Goal: Task Accomplishment & Management: Use online tool/utility

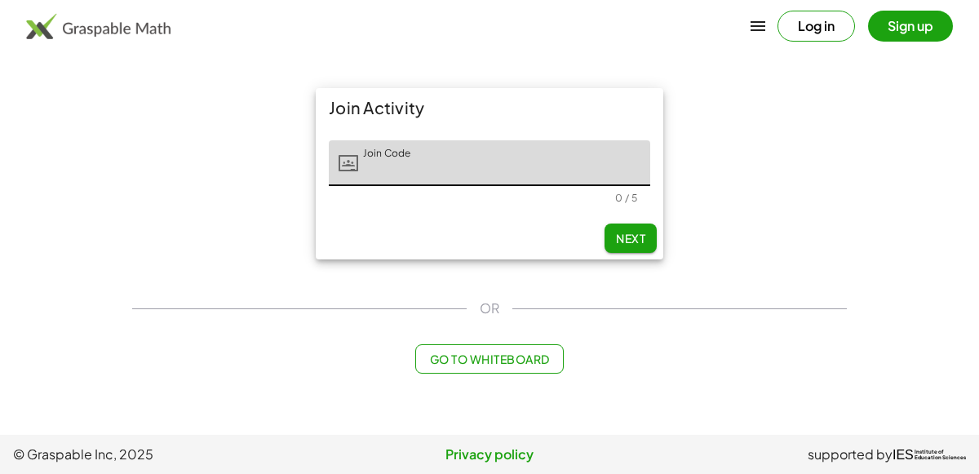
click at [978, 340] on main "Join Activity Join Code Join Code 0 / 5 Next OR Go to Whiteboard" at bounding box center [489, 217] width 979 height 435
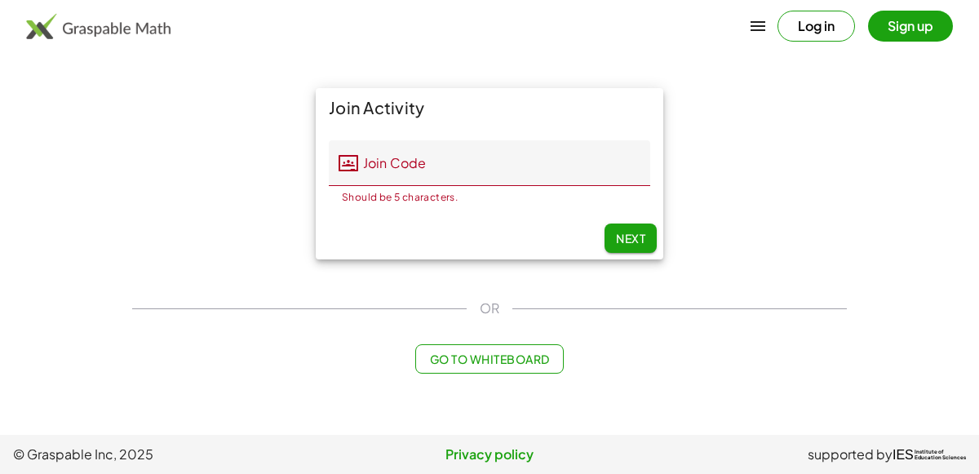
click at [403, 154] on input "Join Code" at bounding box center [504, 163] width 292 height 46
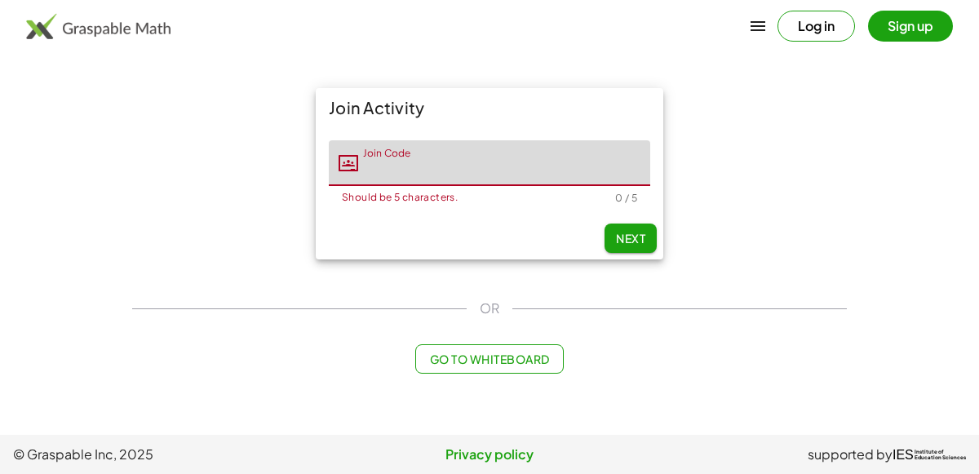
type input "*"
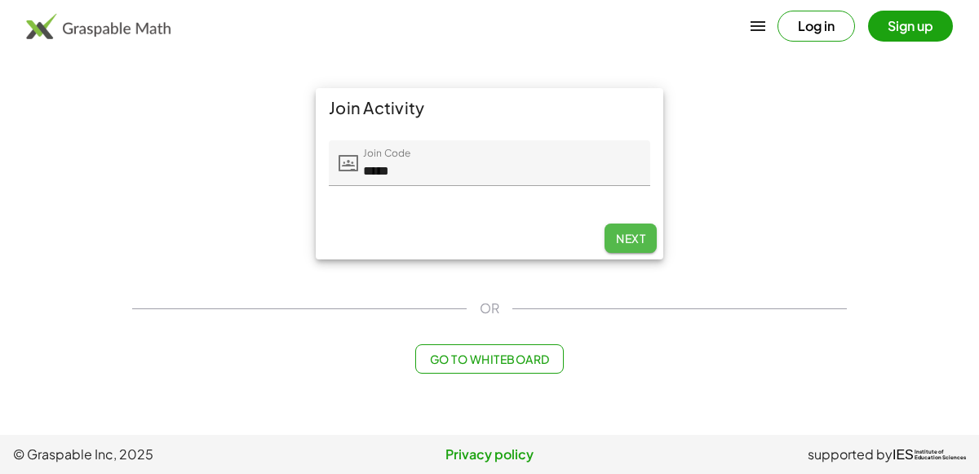
click at [619, 232] on span "Next" at bounding box center [630, 238] width 29 height 15
type input "*****"
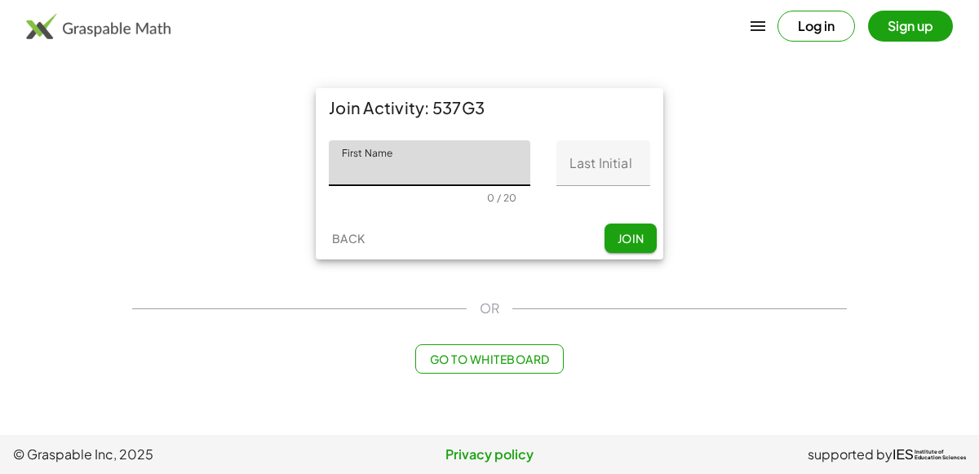
click at [402, 161] on input "First Name" at bounding box center [429, 163] width 201 height 46
type input "*****"
click at [612, 157] on input "Last Initial" at bounding box center [603, 163] width 94 height 46
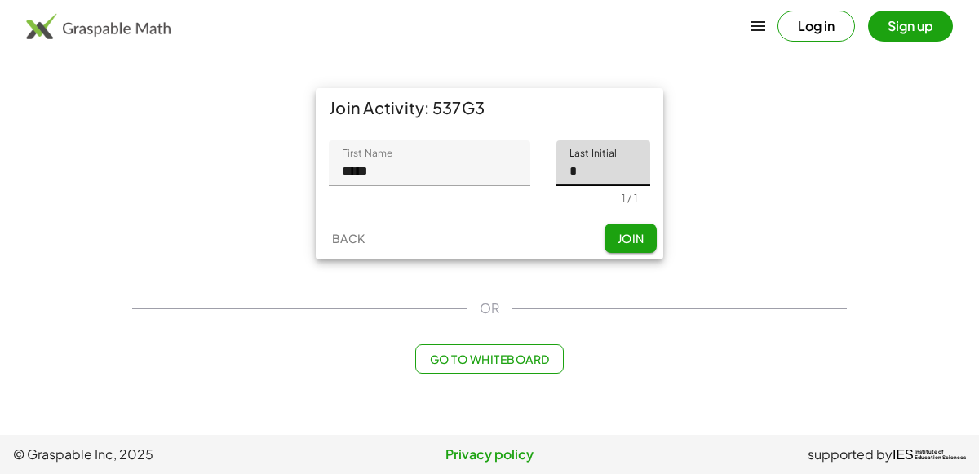
type input "*"
click at [631, 241] on span "Join" at bounding box center [629, 238] width 27 height 15
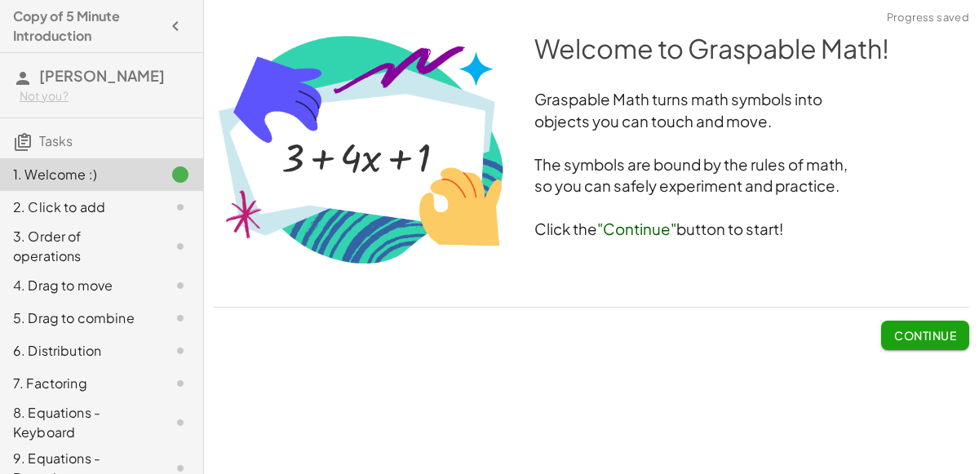
click at [895, 334] on span "Continue" at bounding box center [925, 335] width 62 height 15
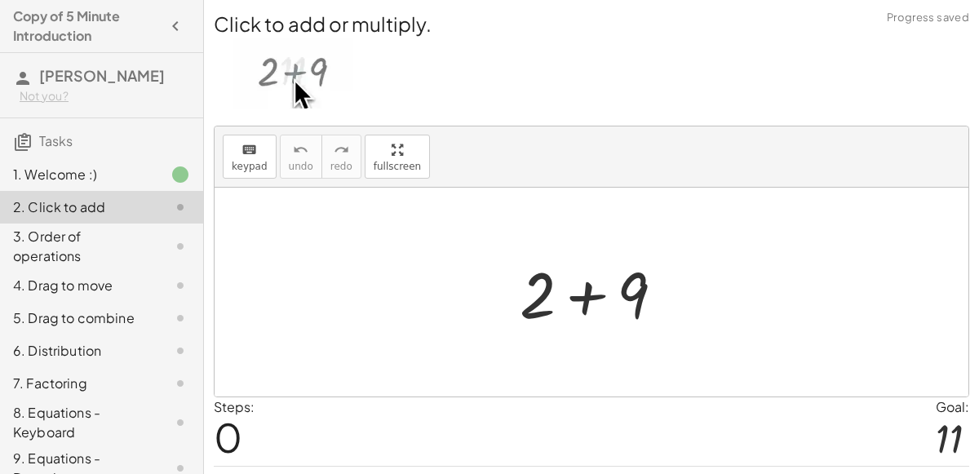
click at [588, 369] on div at bounding box center [590, 292] width 753 height 209
click at [586, 294] on div at bounding box center [598, 292] width 174 height 84
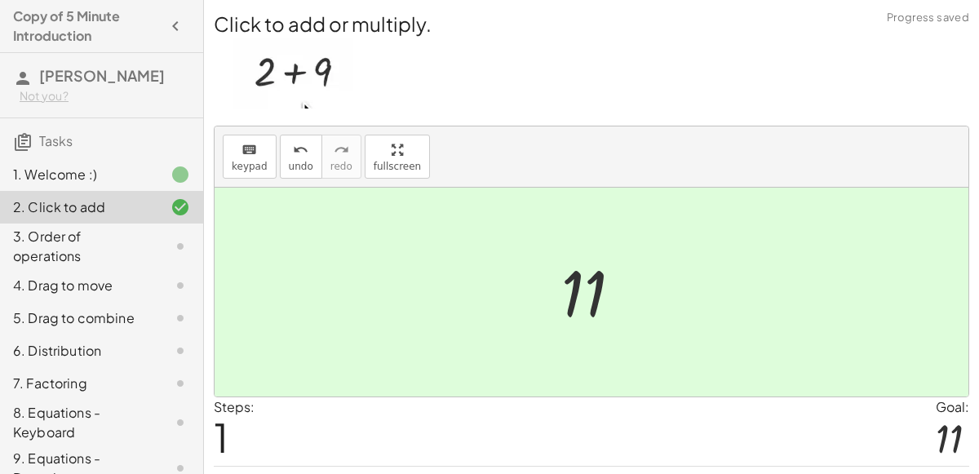
click at [586, 294] on div at bounding box center [598, 292] width 90 height 81
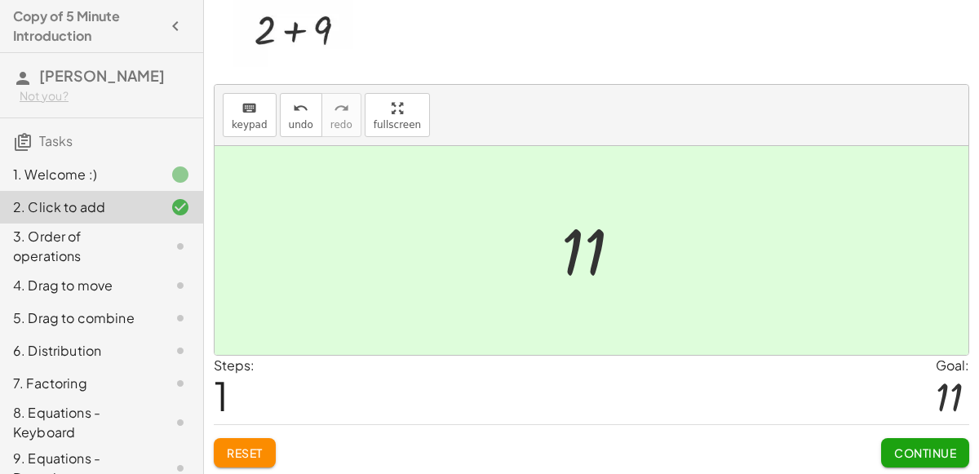
click at [903, 440] on button "Continue" at bounding box center [925, 452] width 88 height 29
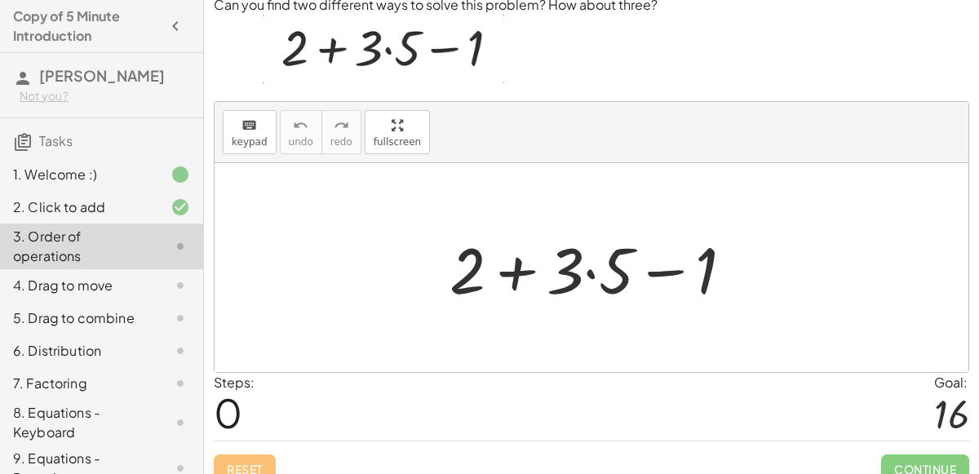
click at [571, 263] on div at bounding box center [597, 268] width 313 height 84
click at [673, 272] on div at bounding box center [597, 268] width 313 height 84
click at [552, 271] on div at bounding box center [597, 268] width 313 height 84
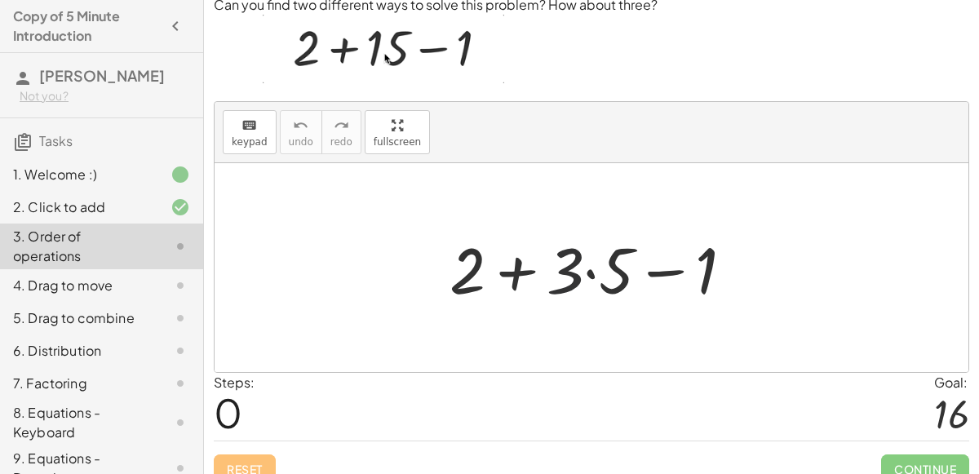
click at [578, 273] on div at bounding box center [597, 268] width 313 height 84
click at [512, 268] on div at bounding box center [597, 268] width 313 height 84
click at [564, 278] on div at bounding box center [597, 268] width 313 height 84
click at [590, 267] on div at bounding box center [597, 268] width 313 height 84
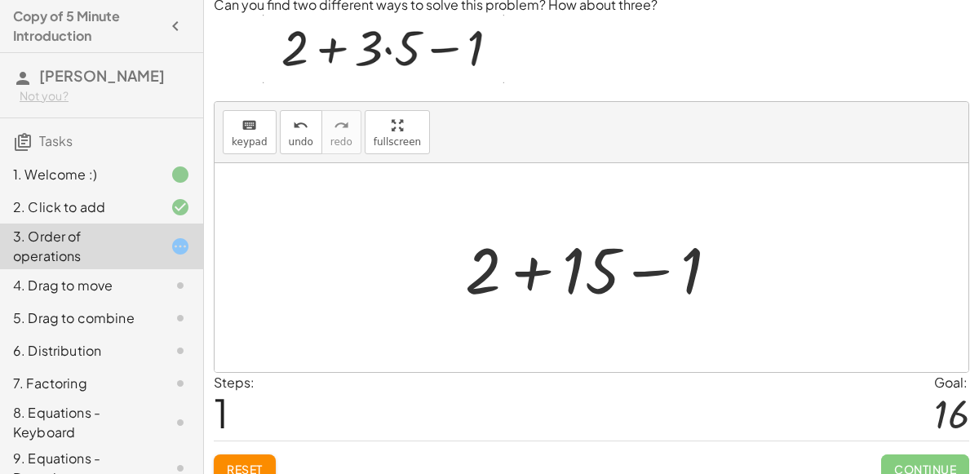
click at [650, 263] on div at bounding box center [598, 268] width 283 height 84
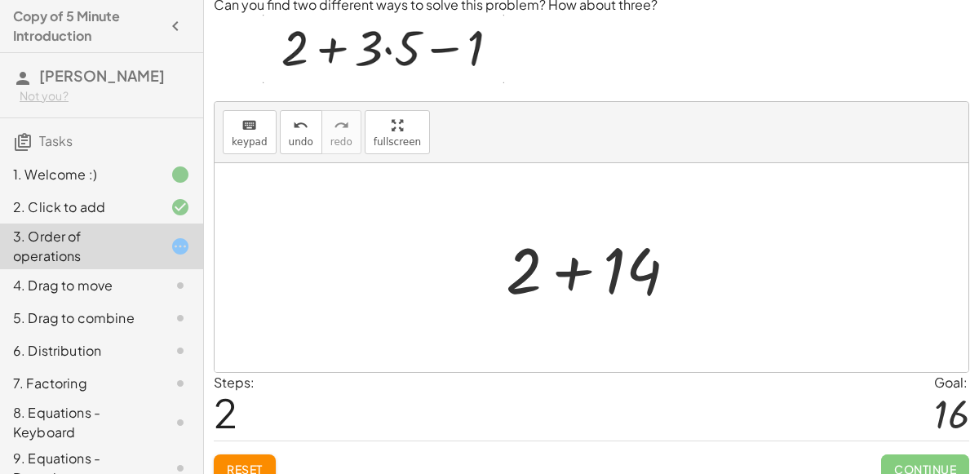
click at [577, 272] on div at bounding box center [597, 268] width 200 height 84
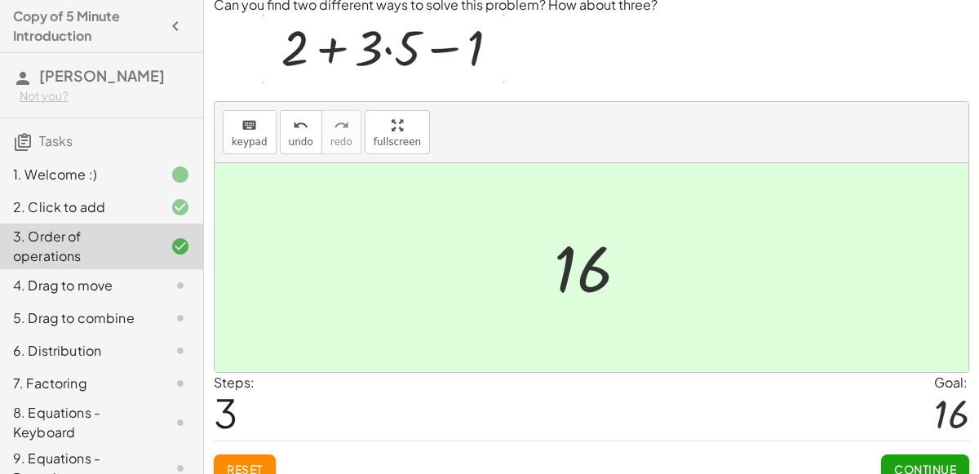
click at [890, 457] on button "Continue" at bounding box center [925, 468] width 88 height 29
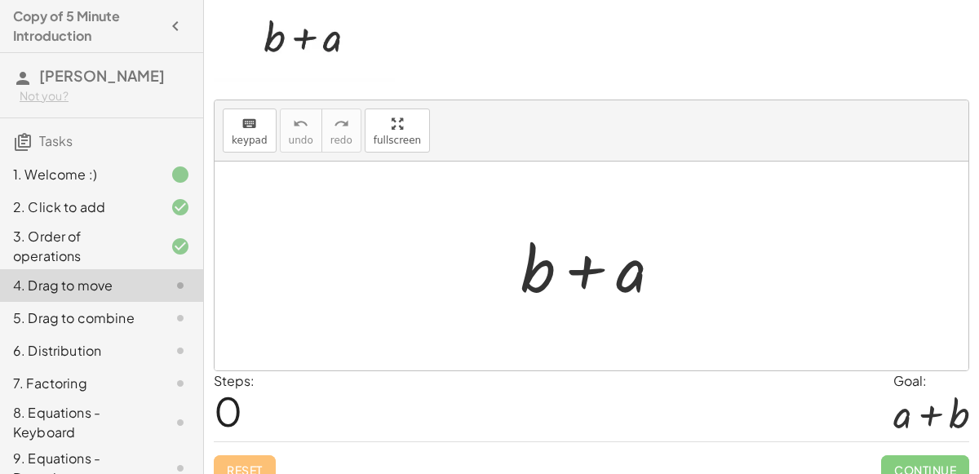
click at [587, 263] on div at bounding box center [597, 266] width 170 height 84
click at [613, 269] on div at bounding box center [597, 266] width 170 height 84
drag, startPoint x: 625, startPoint y: 271, endPoint x: 526, endPoint y: 276, distance: 98.8
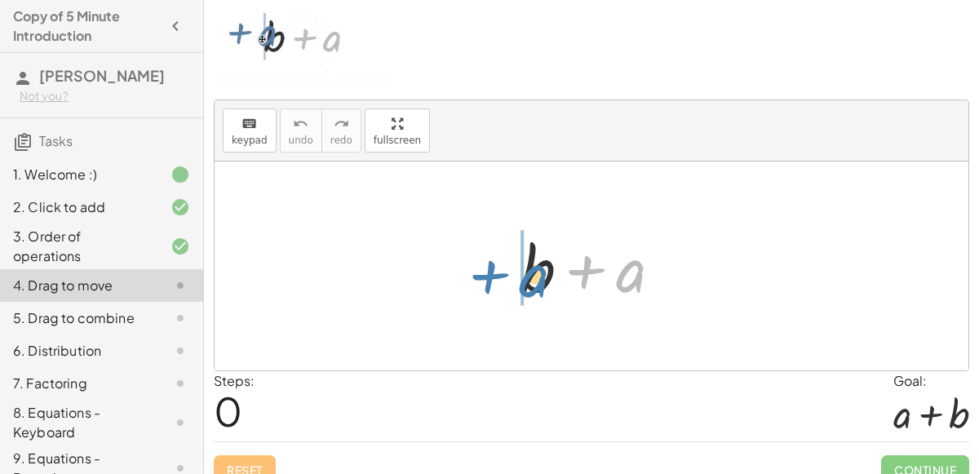
click at [526, 276] on div at bounding box center [597, 266] width 170 height 84
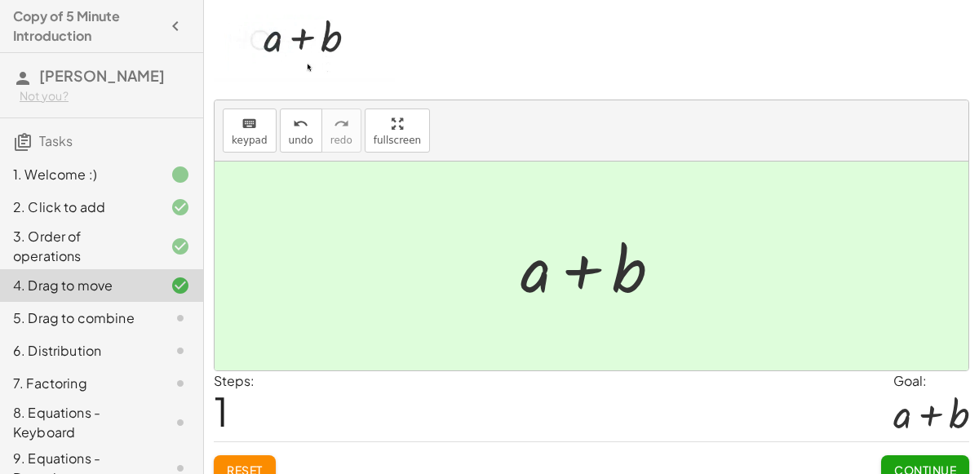
click at [909, 462] on span "Continue" at bounding box center [925, 469] width 62 height 15
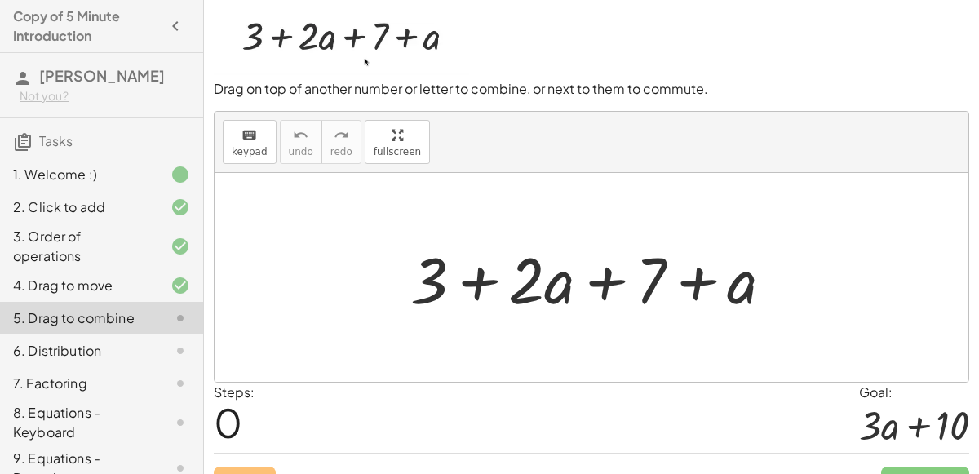
click at [749, 279] on div at bounding box center [598, 278] width 392 height 84
click at [549, 270] on div at bounding box center [598, 278] width 392 height 84
click at [610, 280] on div at bounding box center [598, 278] width 392 height 84
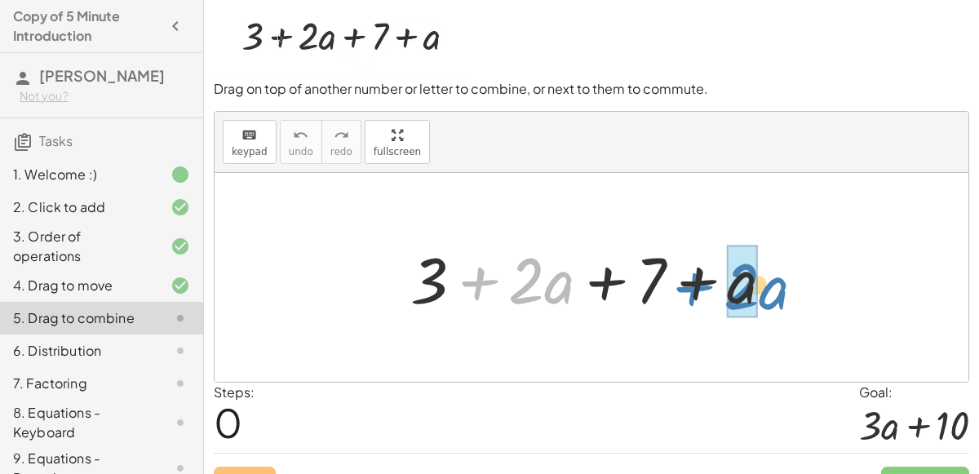
drag, startPoint x: 473, startPoint y: 283, endPoint x: 694, endPoint y: 286, distance: 221.0
click at [694, 286] on div at bounding box center [598, 278] width 392 height 84
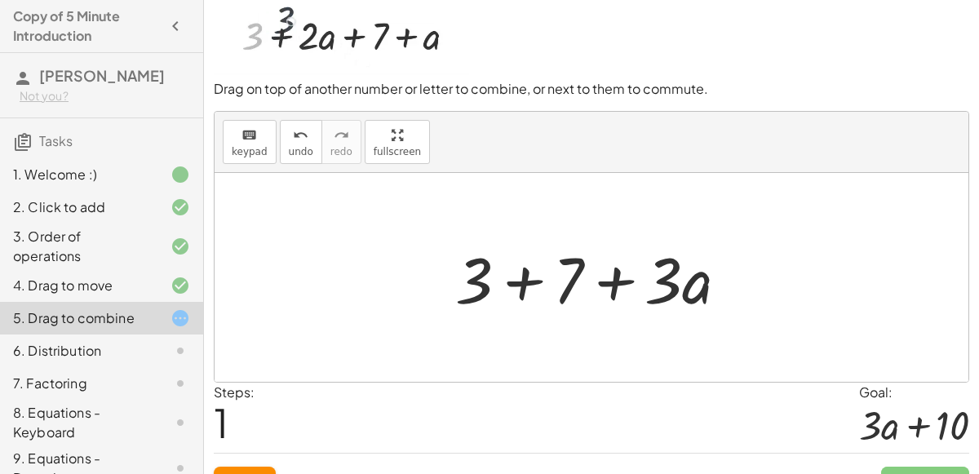
click at [502, 272] on div at bounding box center [598, 278] width 302 height 84
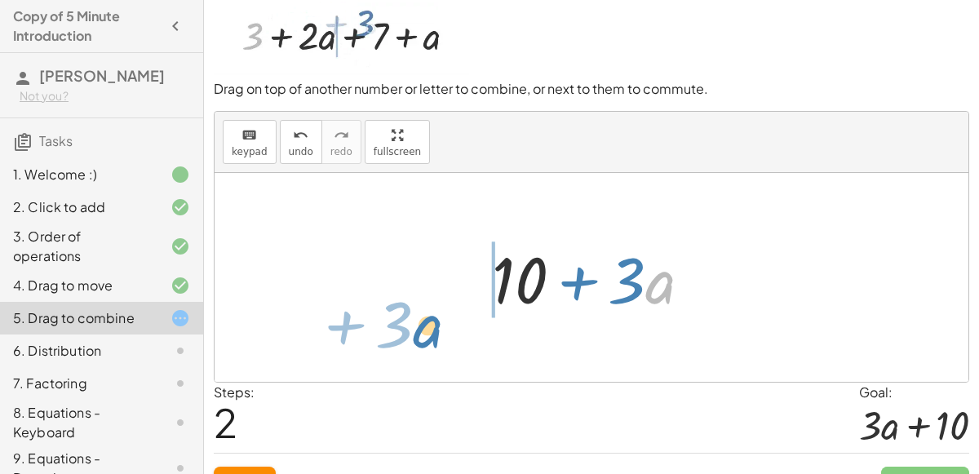
drag, startPoint x: 658, startPoint y: 284, endPoint x: 435, endPoint y: 318, distance: 225.2
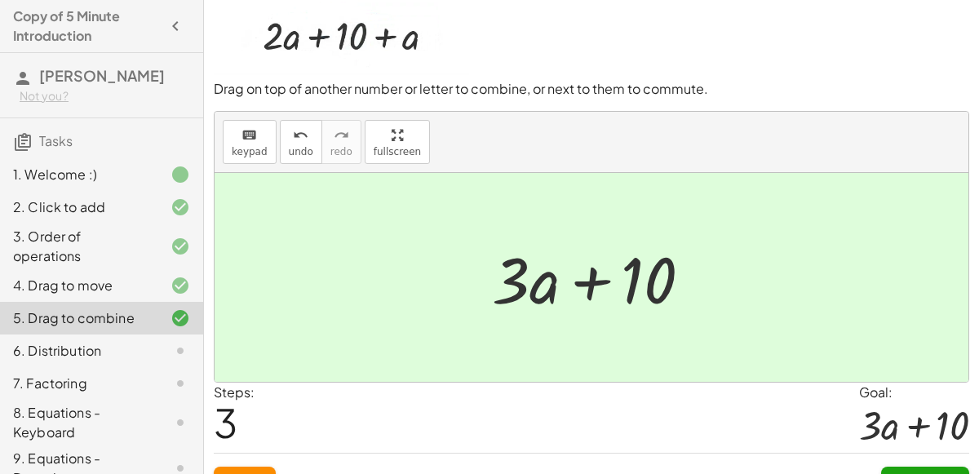
click at [904, 466] on button "Continue" at bounding box center [925, 480] width 88 height 29
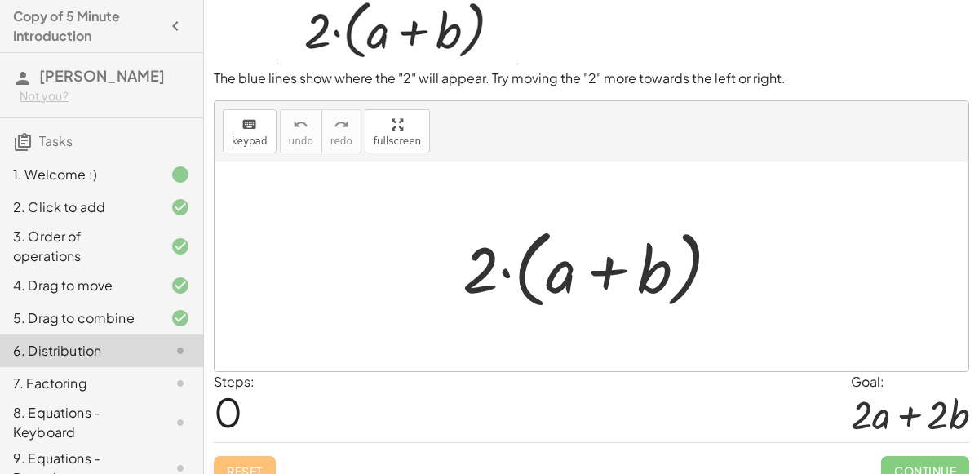
click at [531, 267] on div at bounding box center [597, 267] width 286 height 94
click at [519, 267] on div at bounding box center [597, 267] width 286 height 94
drag, startPoint x: 488, startPoint y: 268, endPoint x: 546, endPoint y: 276, distance: 58.4
click at [546, 276] on div at bounding box center [597, 267] width 286 height 94
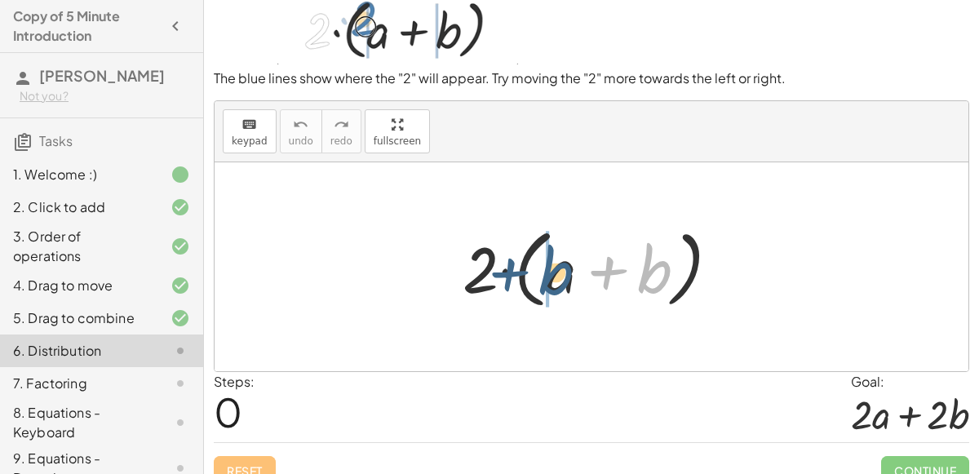
drag, startPoint x: 656, startPoint y: 263, endPoint x: 559, endPoint y: 263, distance: 97.9
click at [559, 263] on div at bounding box center [597, 267] width 286 height 94
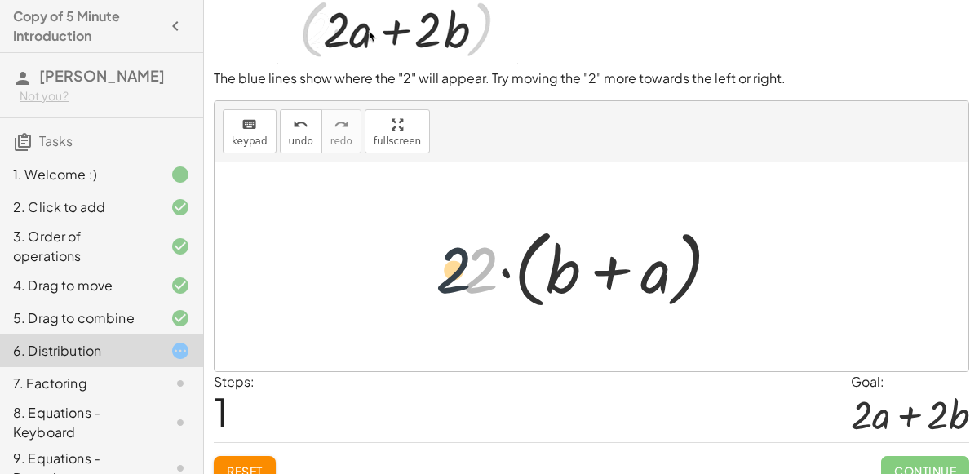
drag, startPoint x: 474, startPoint y: 275, endPoint x: 393, endPoint y: 272, distance: 80.8
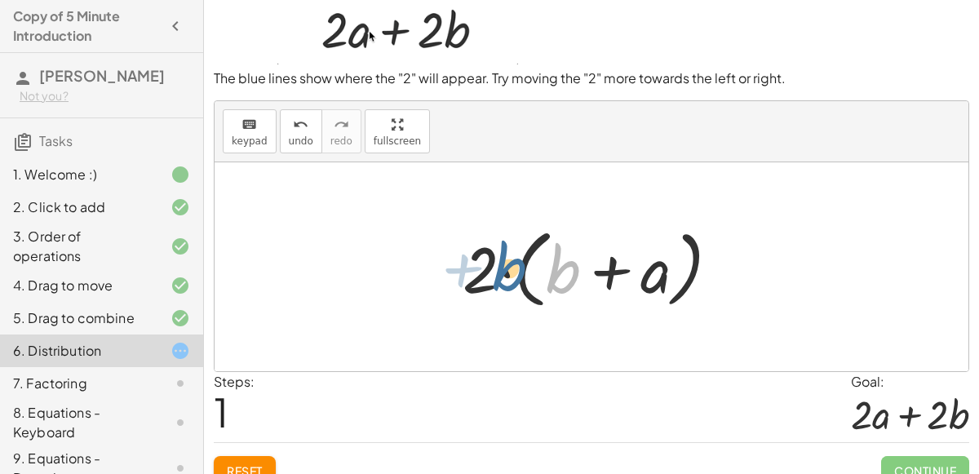
drag, startPoint x: 563, startPoint y: 270, endPoint x: 502, endPoint y: 267, distance: 61.2
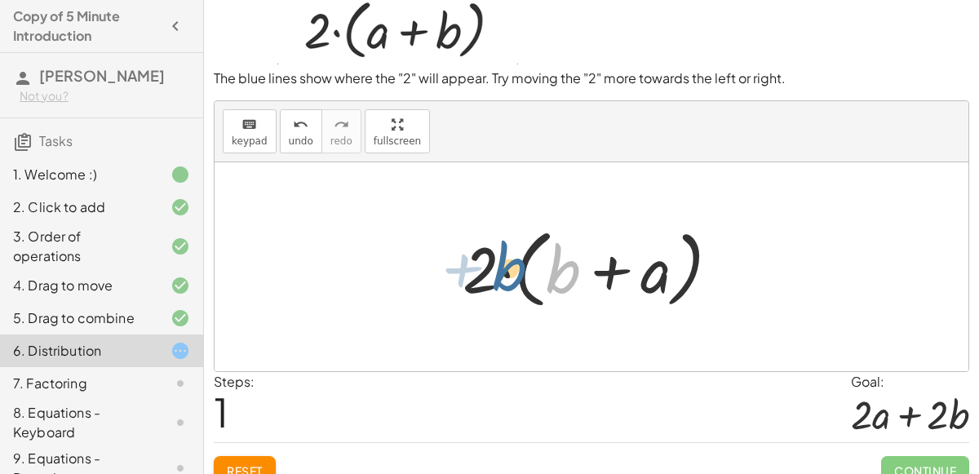
click at [502, 267] on div at bounding box center [597, 267] width 286 height 94
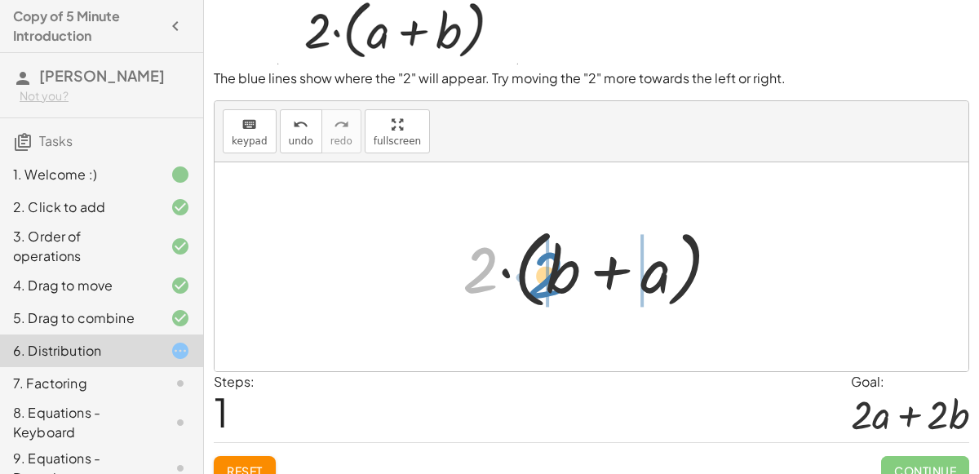
drag, startPoint x: 475, startPoint y: 274, endPoint x: 541, endPoint y: 279, distance: 66.2
click at [541, 279] on div at bounding box center [597, 267] width 286 height 94
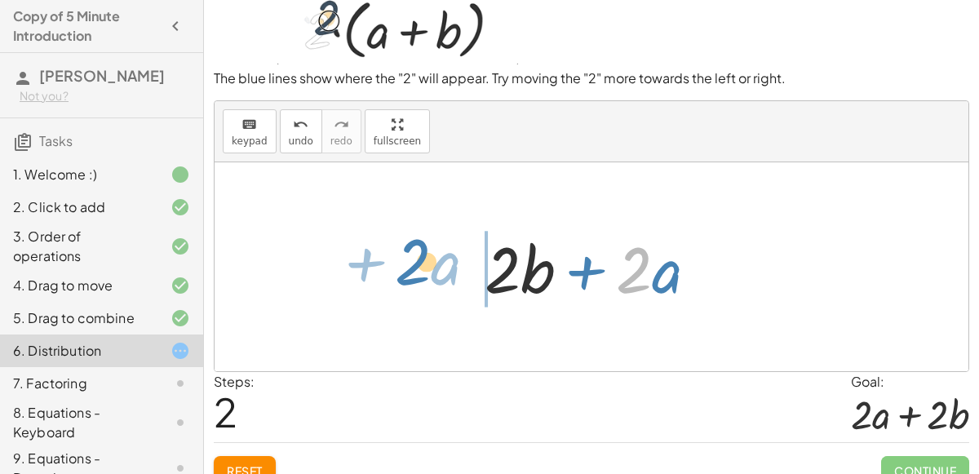
drag, startPoint x: 625, startPoint y: 271, endPoint x: 388, endPoint y: 260, distance: 237.5
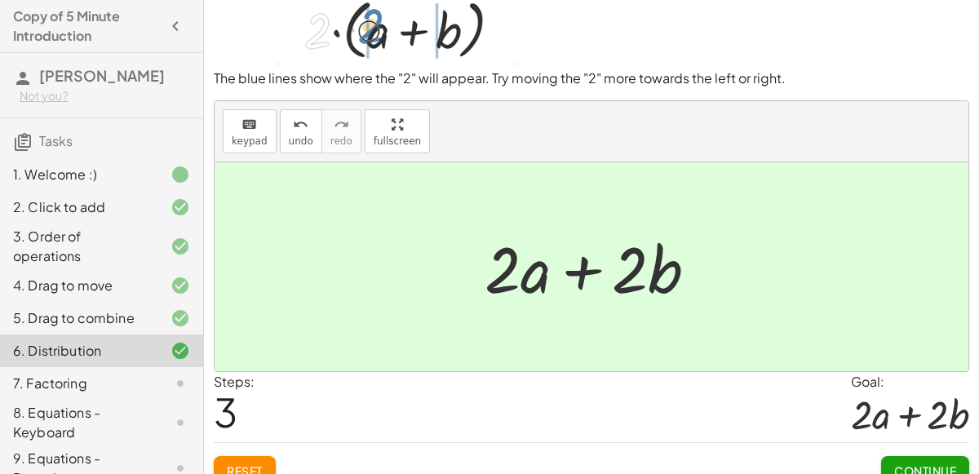
click at [922, 463] on span "Continue" at bounding box center [925, 470] width 62 height 15
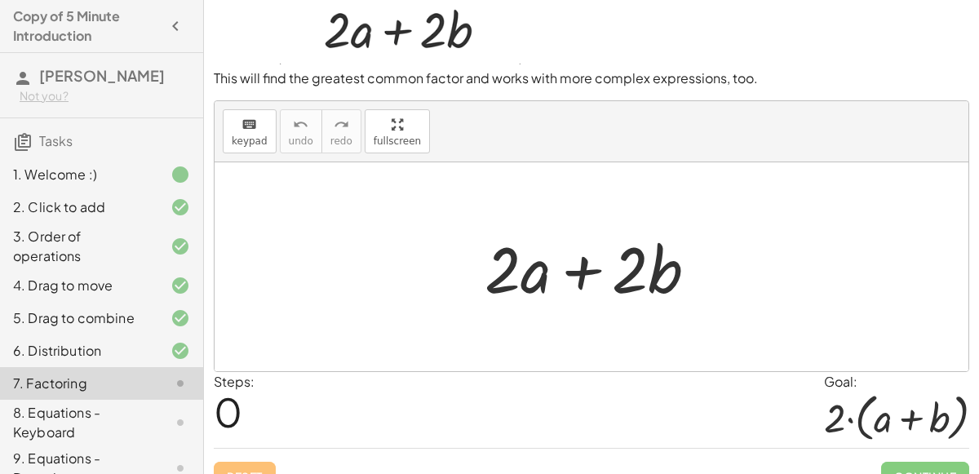
click at [586, 267] on div at bounding box center [597, 267] width 242 height 84
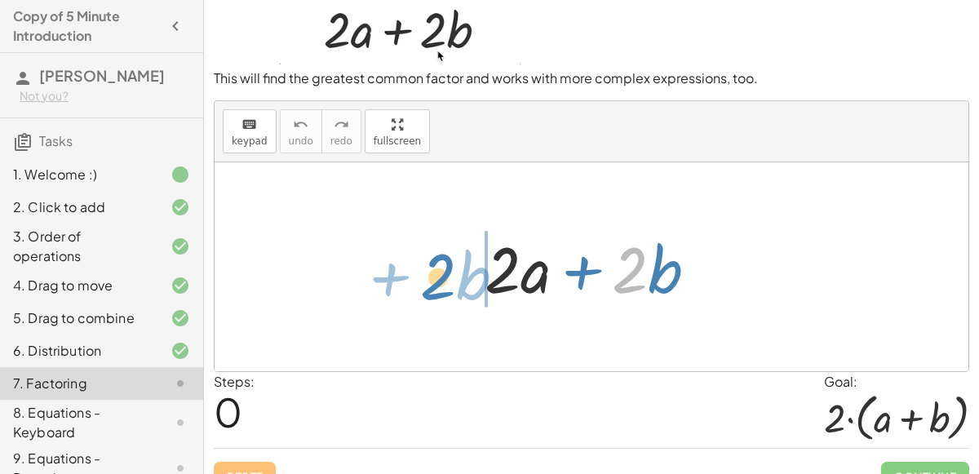
drag, startPoint x: 641, startPoint y: 263, endPoint x: 444, endPoint y: 268, distance: 197.4
click at [444, 268] on div "· 2 + · b + · 2 · a + · 2 · b" at bounding box center [590, 266] width 753 height 209
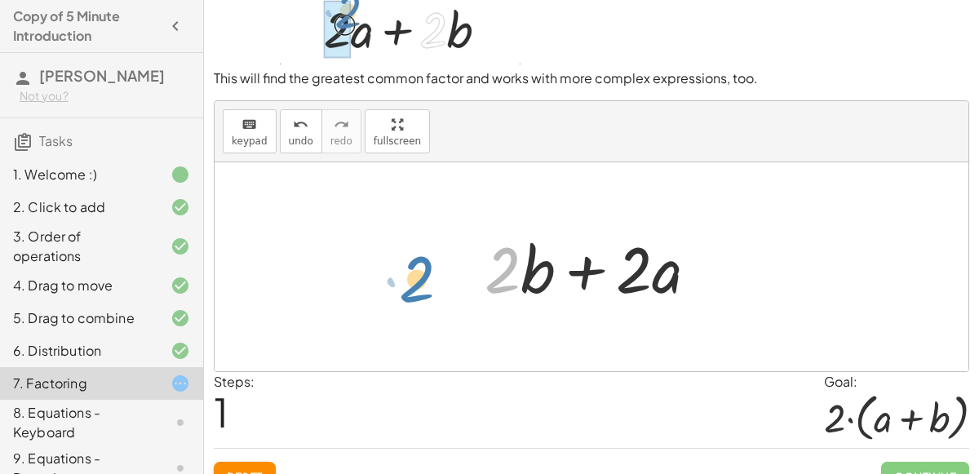
drag, startPoint x: 514, startPoint y: 263, endPoint x: 425, endPoint y: 268, distance: 89.0
click at [425, 268] on div "+ · 2 · a + · 2 · b · 2 + · 2 · a + · 2 · b" at bounding box center [590, 266] width 753 height 209
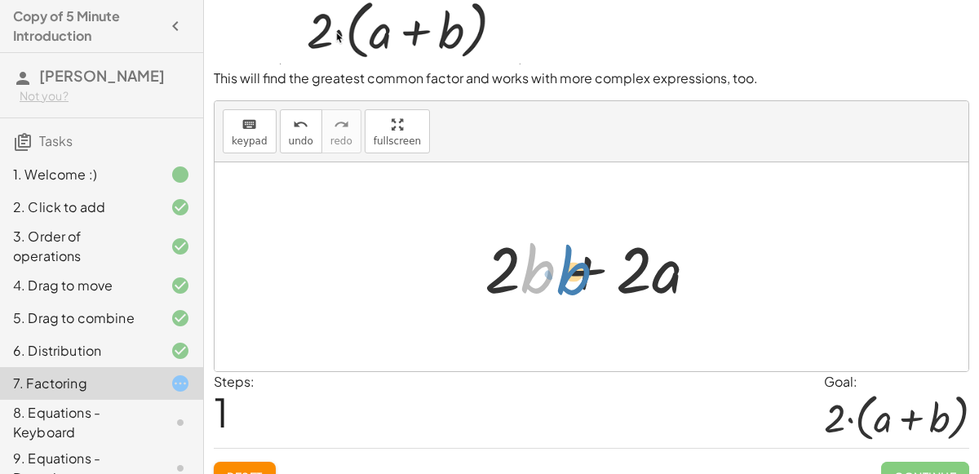
drag, startPoint x: 527, startPoint y: 259, endPoint x: 560, endPoint y: 260, distance: 33.4
click at [560, 260] on div at bounding box center [597, 267] width 242 height 84
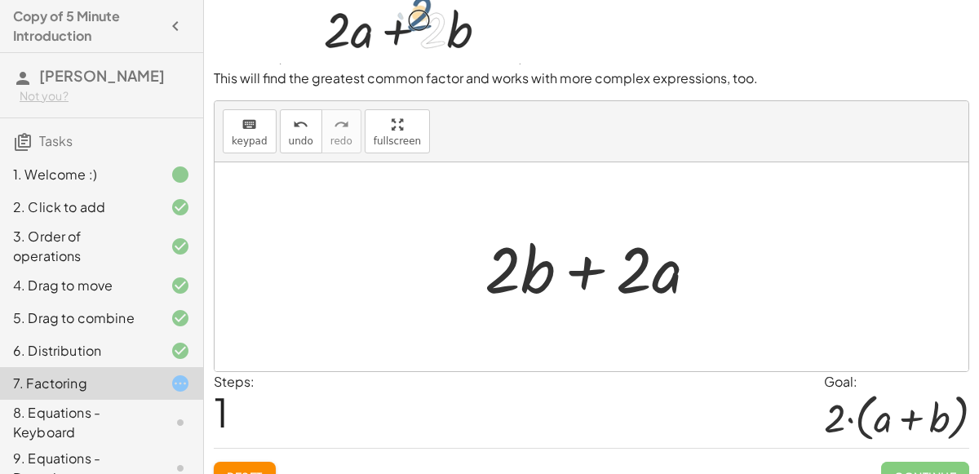
click at [585, 265] on div at bounding box center [597, 267] width 242 height 84
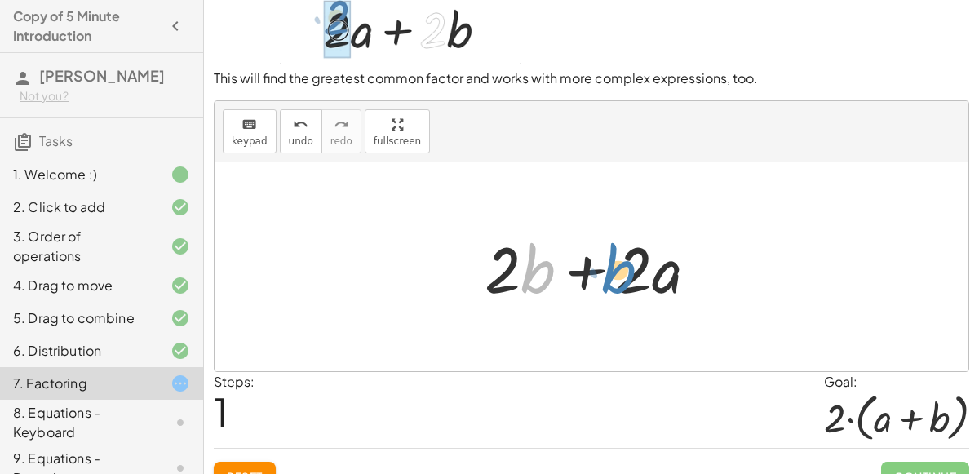
drag, startPoint x: 549, startPoint y: 267, endPoint x: 630, endPoint y: 267, distance: 80.7
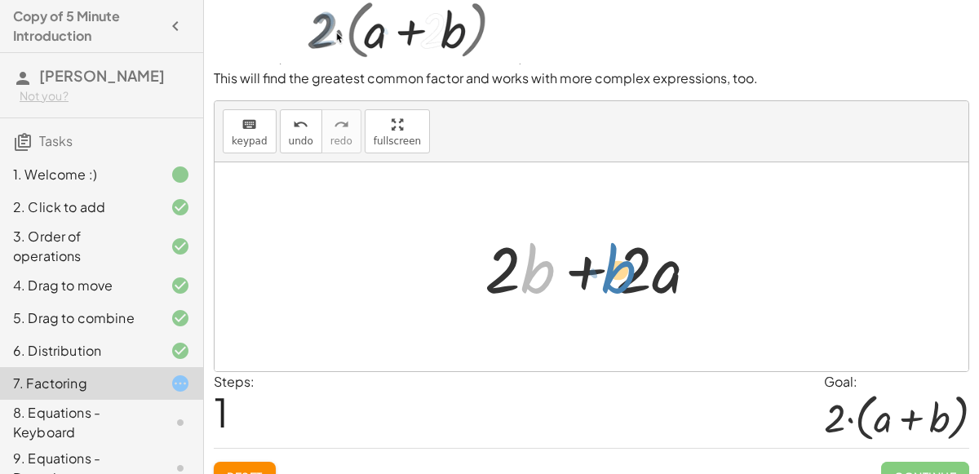
click at [630, 267] on div at bounding box center [597, 267] width 242 height 84
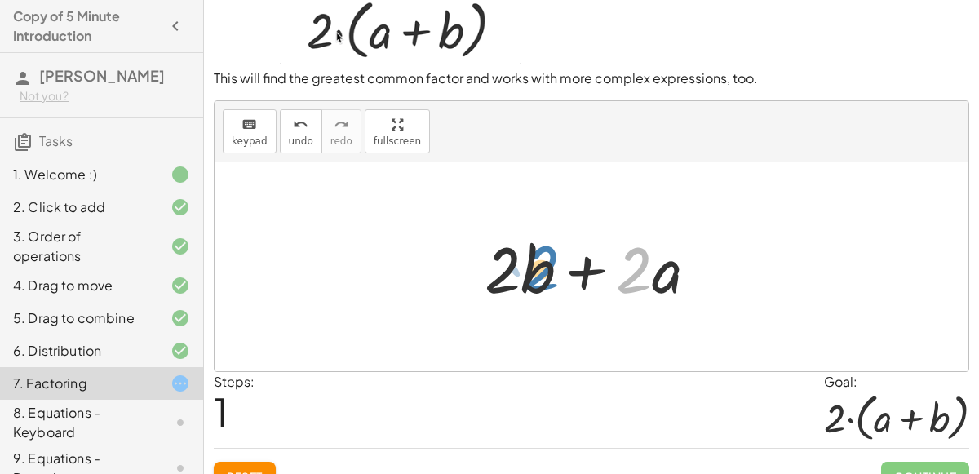
drag, startPoint x: 643, startPoint y: 267, endPoint x: 540, endPoint y: 265, distance: 102.8
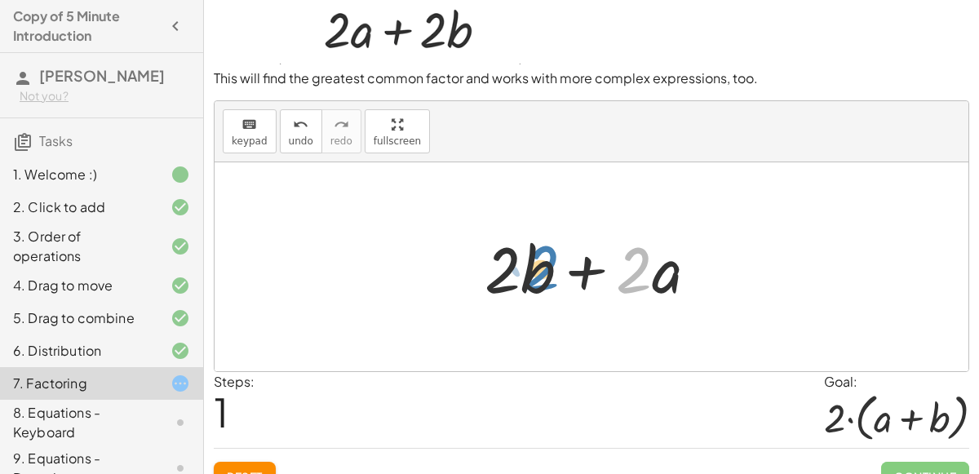
click at [540, 265] on div at bounding box center [597, 267] width 242 height 84
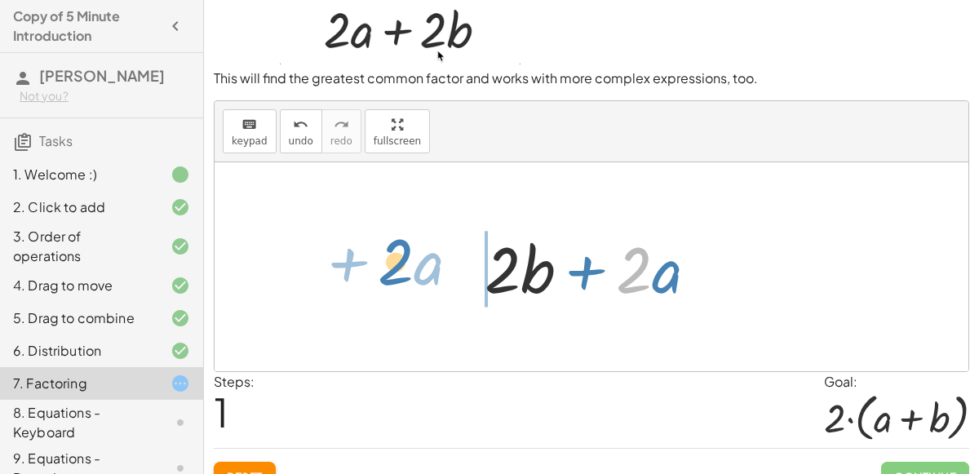
drag, startPoint x: 631, startPoint y: 271, endPoint x: 393, endPoint y: 263, distance: 238.2
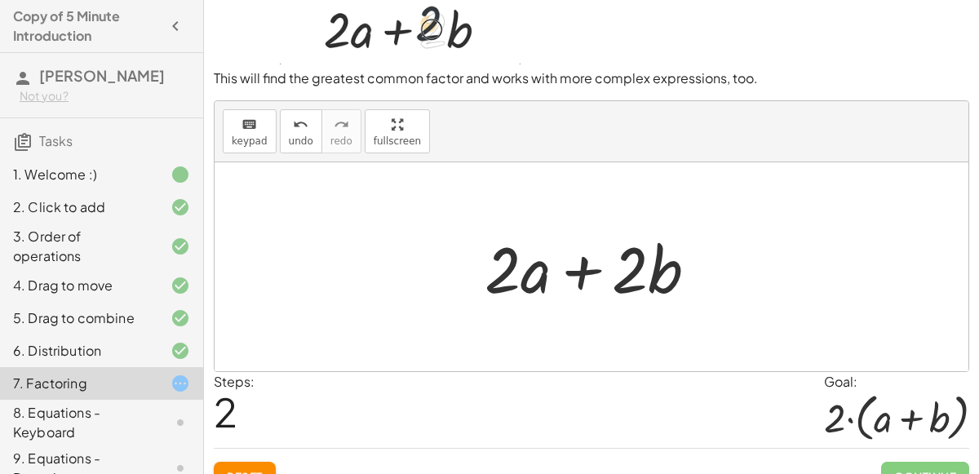
click at [580, 257] on div at bounding box center [597, 267] width 242 height 84
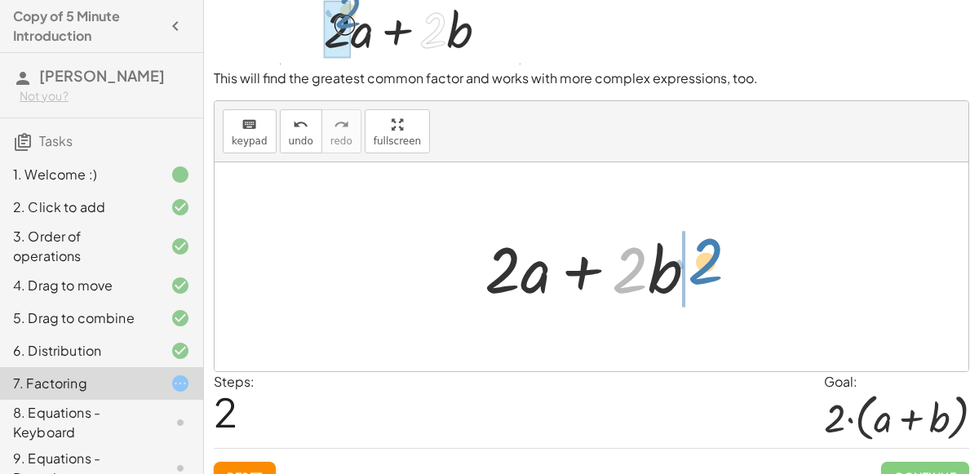
drag, startPoint x: 628, startPoint y: 239, endPoint x: 707, endPoint y: 232, distance: 79.4
click at [707, 232] on div at bounding box center [597, 267] width 242 height 84
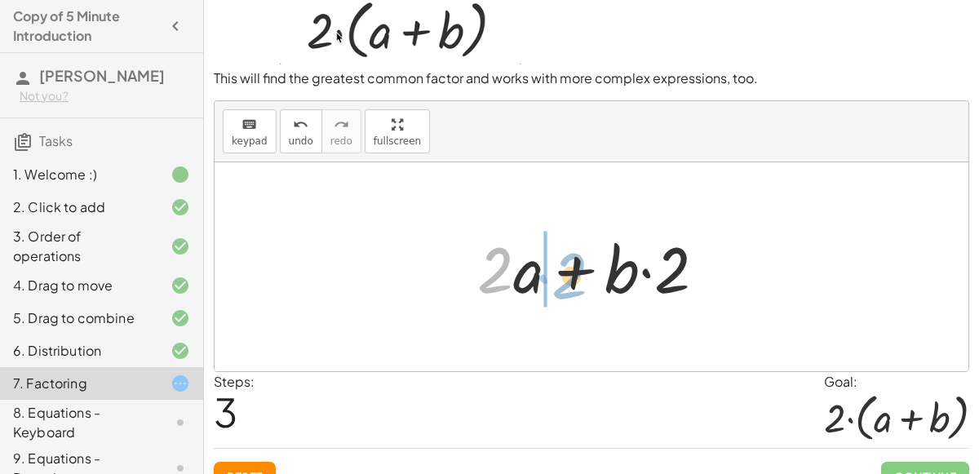
drag, startPoint x: 483, startPoint y: 277, endPoint x: 537, endPoint y: 278, distance: 53.8
click at [537, 278] on div at bounding box center [598, 267] width 258 height 84
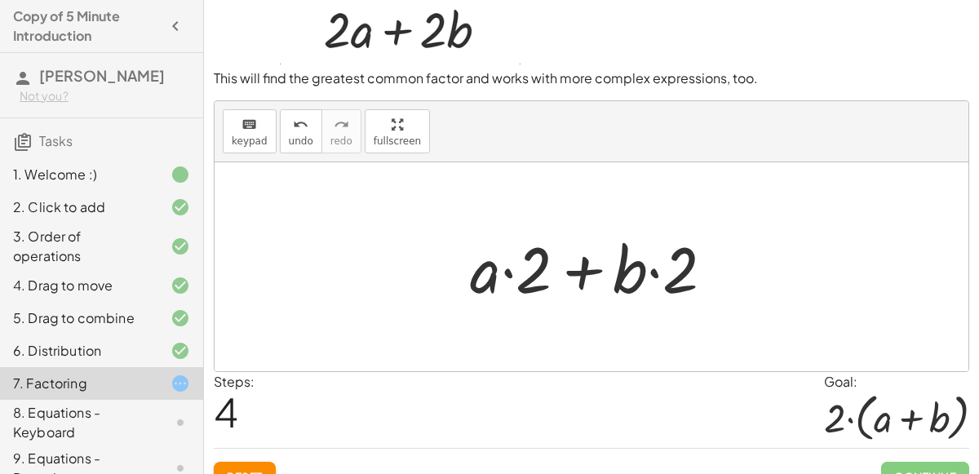
click at [551, 240] on div at bounding box center [598, 267] width 273 height 84
click at [542, 267] on div at bounding box center [598, 267] width 273 height 84
click at [443, 232] on div at bounding box center [590, 266] width 753 height 209
click at [232, 117] on div "keyboard" at bounding box center [250, 124] width 36 height 20
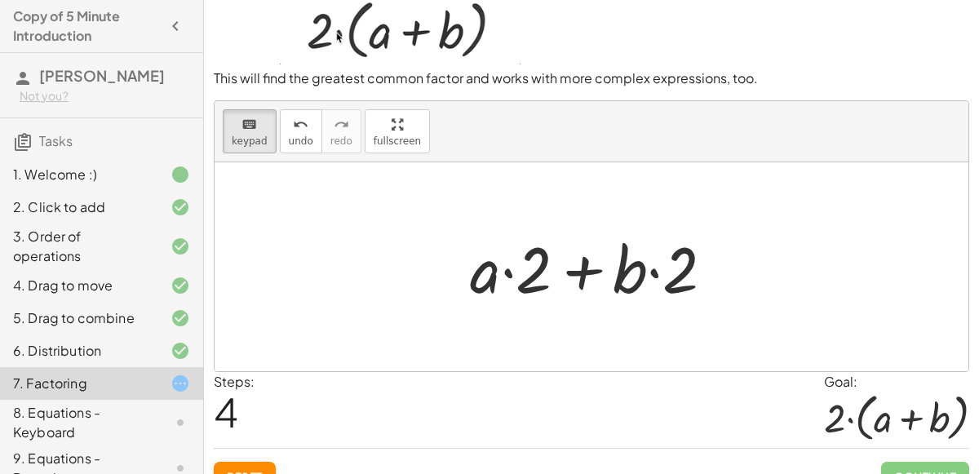
drag, startPoint x: 527, startPoint y: 283, endPoint x: 438, endPoint y: 290, distance: 89.2
click at [551, 268] on div at bounding box center [598, 267] width 273 height 84
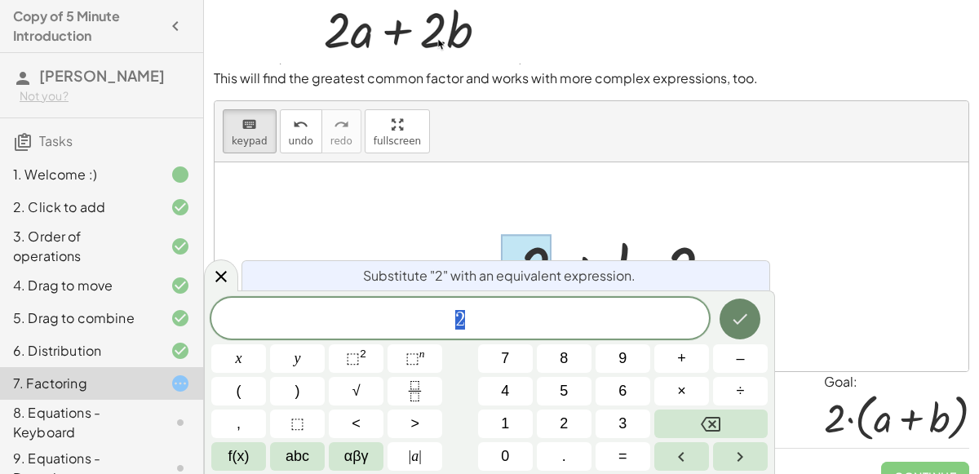
click at [721, 321] on button "Done" at bounding box center [739, 318] width 41 height 41
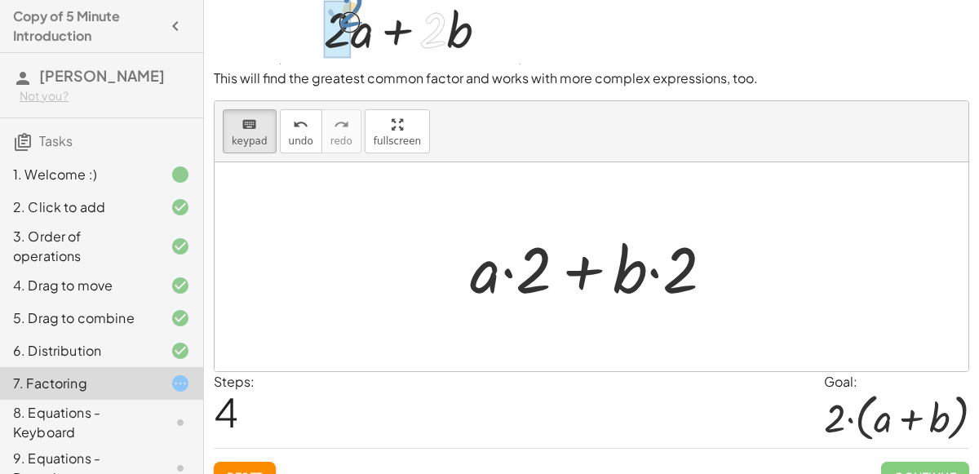
drag, startPoint x: 487, startPoint y: 271, endPoint x: 595, endPoint y: 277, distance: 108.6
click at [261, 151] on button "keyboard keypad" at bounding box center [250, 131] width 54 height 44
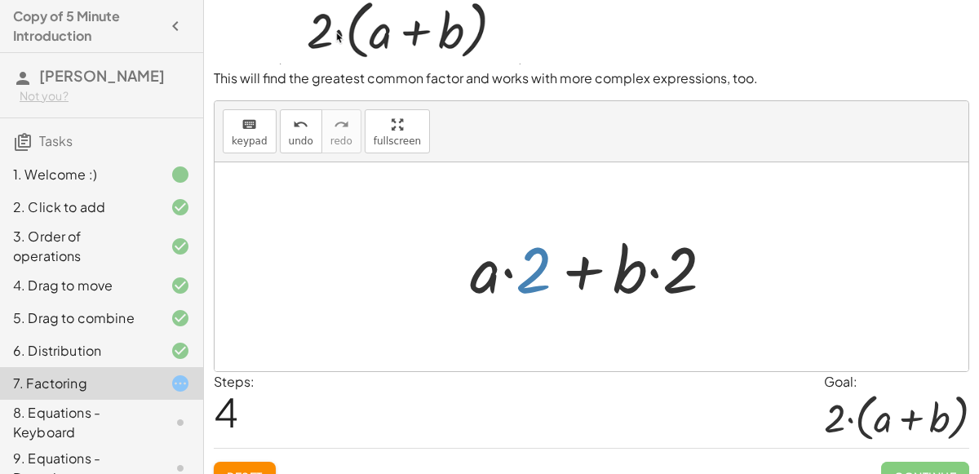
click at [520, 272] on div at bounding box center [598, 267] width 273 height 84
drag, startPoint x: 538, startPoint y: 276, endPoint x: 408, endPoint y: 263, distance: 131.1
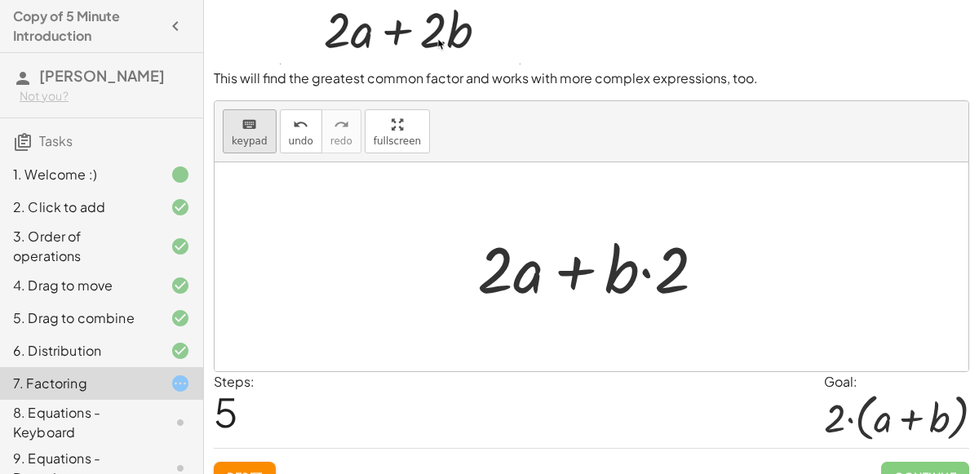
click at [241, 115] on icon "keyboard" at bounding box center [248, 125] width 15 height 20
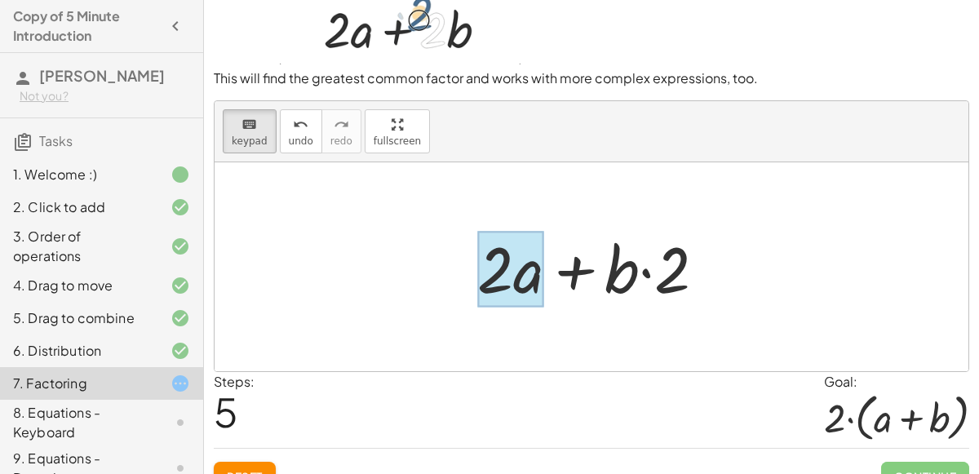
click at [522, 281] on div at bounding box center [510, 269] width 66 height 76
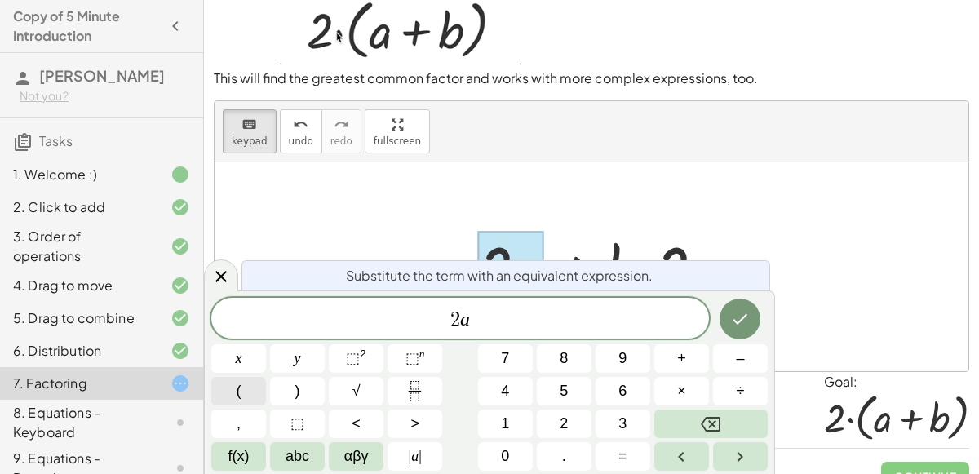
click at [229, 385] on button "(" at bounding box center [238, 391] width 55 height 29
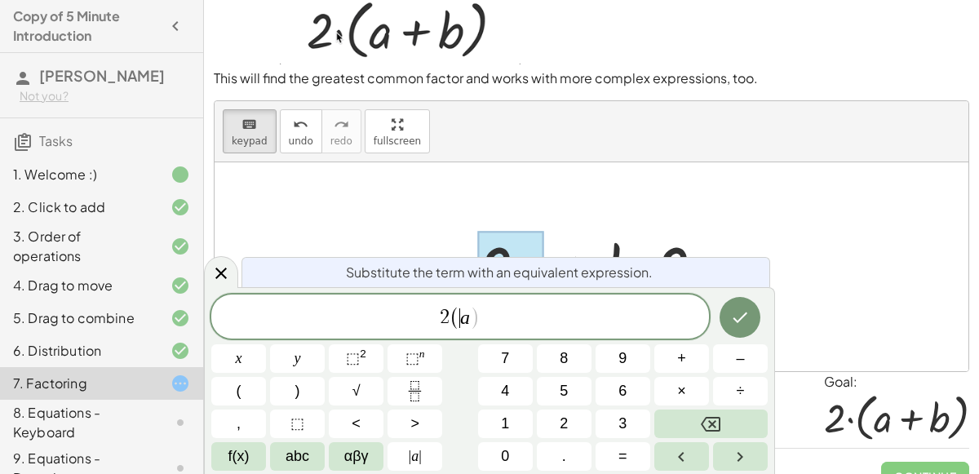
click at [442, 229] on div at bounding box center [590, 266] width 753 height 209
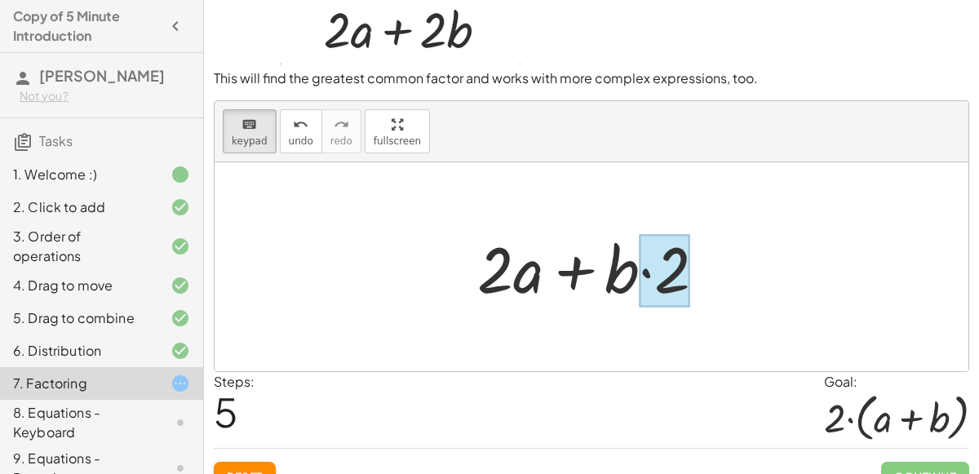
click at [665, 275] on div at bounding box center [663, 270] width 51 height 73
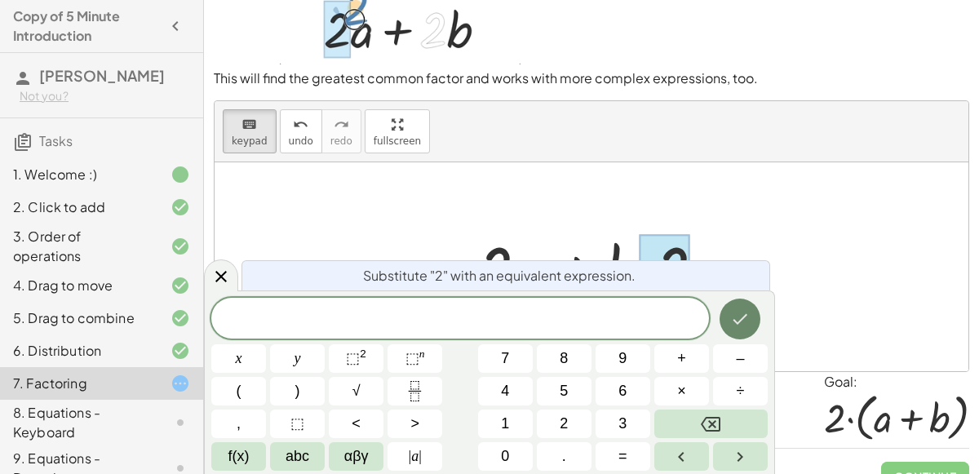
click at [728, 329] on button "Done" at bounding box center [739, 318] width 41 height 41
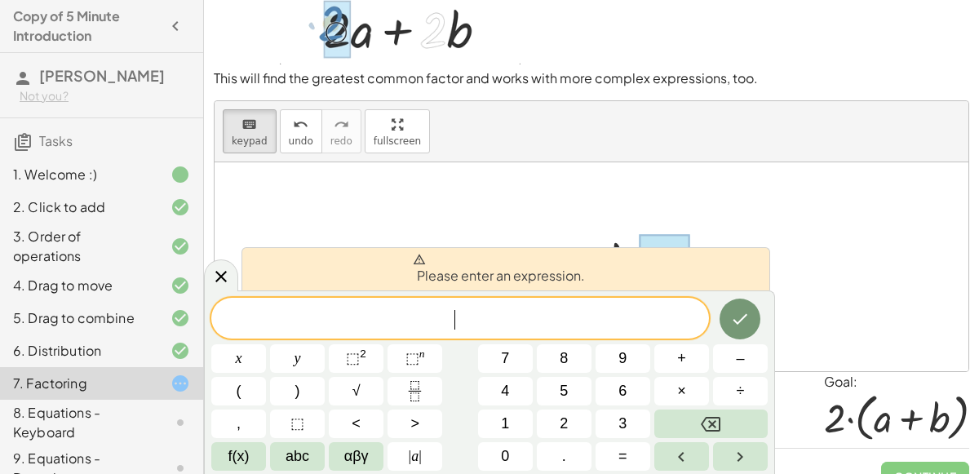
click at [616, 215] on div at bounding box center [590, 266] width 753 height 209
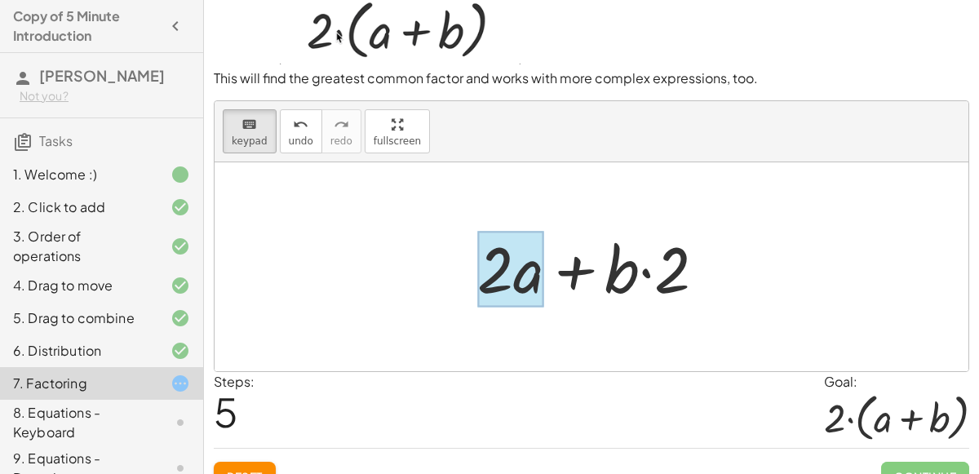
click at [516, 276] on div at bounding box center [510, 269] width 66 height 76
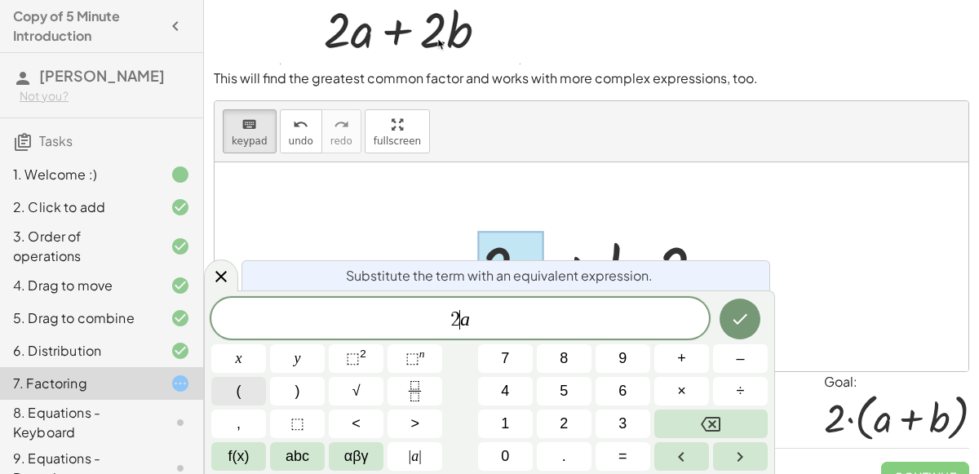
click at [242, 393] on button "(" at bounding box center [238, 391] width 55 height 29
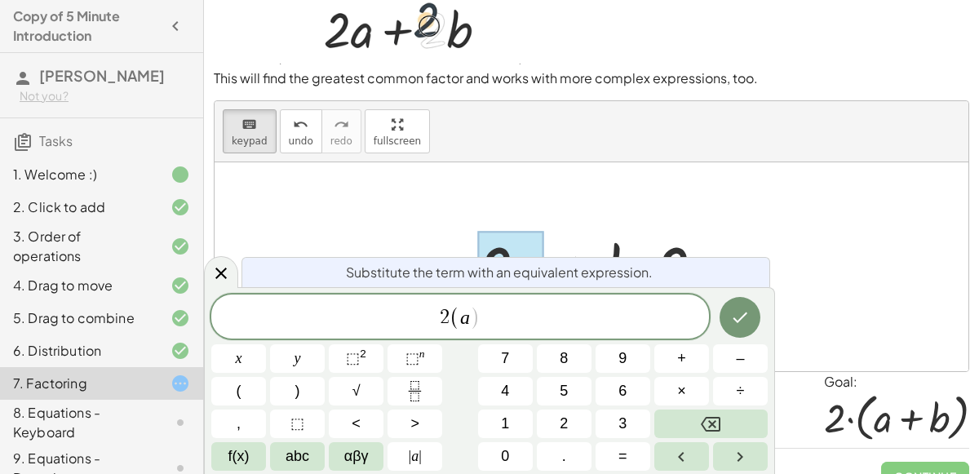
click at [464, 318] on var "a" at bounding box center [465, 317] width 10 height 21
click at [484, 320] on span "2 ( a ) ​" at bounding box center [459, 317] width 497 height 27
click at [753, 320] on button "Done" at bounding box center [739, 317] width 41 height 41
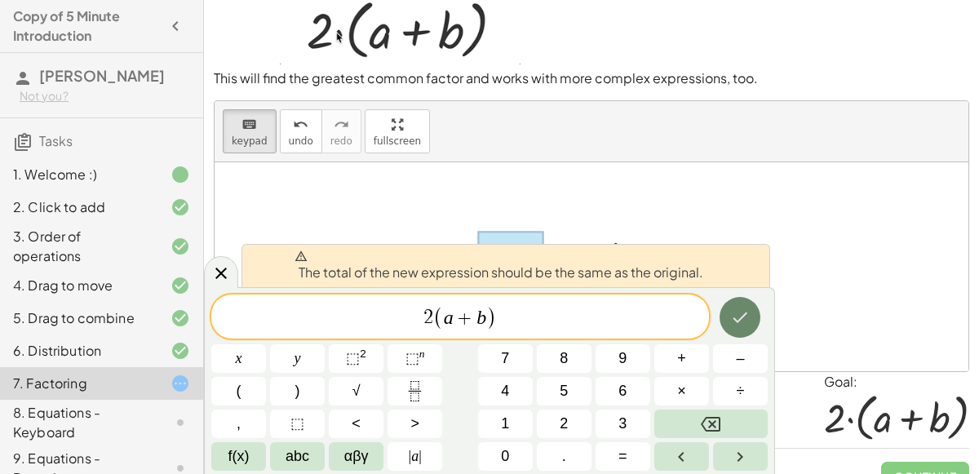
click at [740, 317] on icon "Done" at bounding box center [740, 317] width 20 height 20
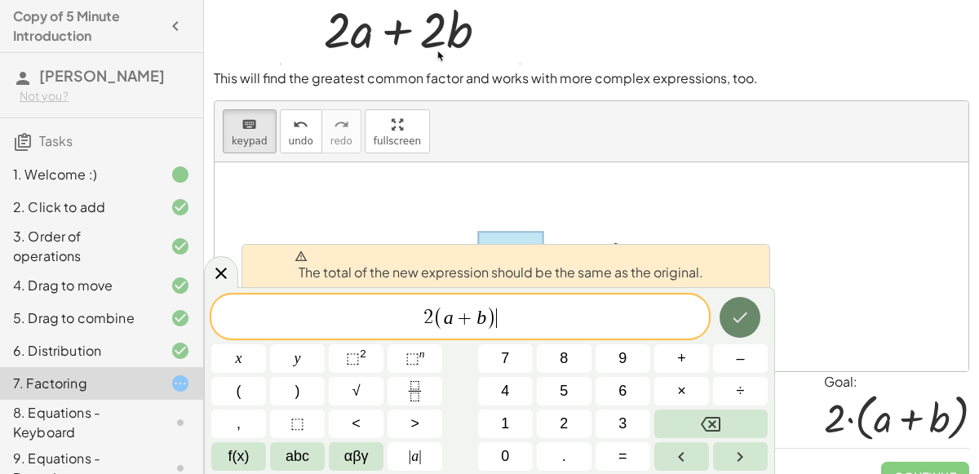
click at [740, 317] on icon "Done" at bounding box center [740, 317] width 20 height 20
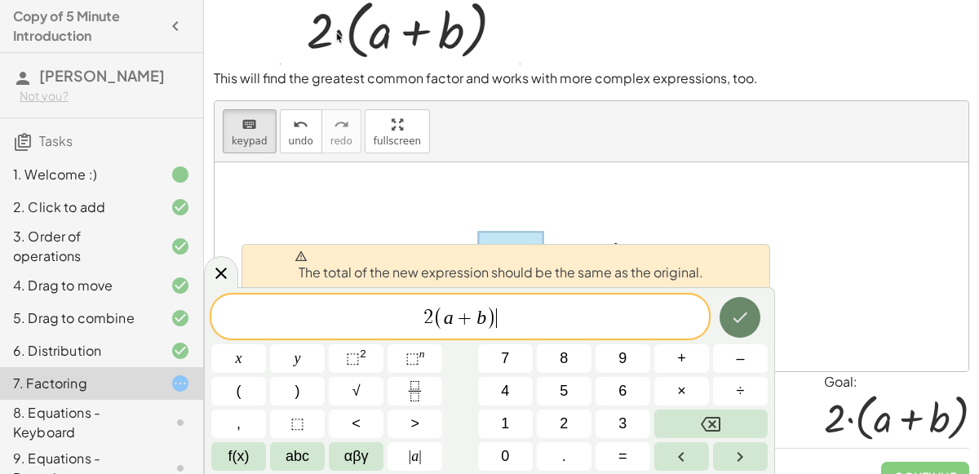
click at [740, 317] on icon "Done" at bounding box center [740, 317] width 20 height 20
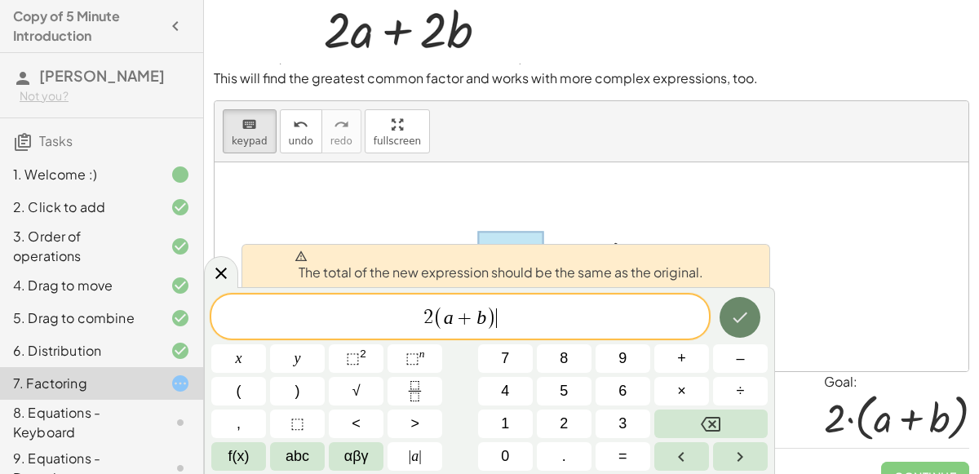
click at [740, 317] on icon "Done" at bounding box center [740, 317] width 20 height 20
click at [633, 139] on div "keyboard keypad undo [PERSON_NAME] redo fullscreen" at bounding box center [590, 131] width 753 height 61
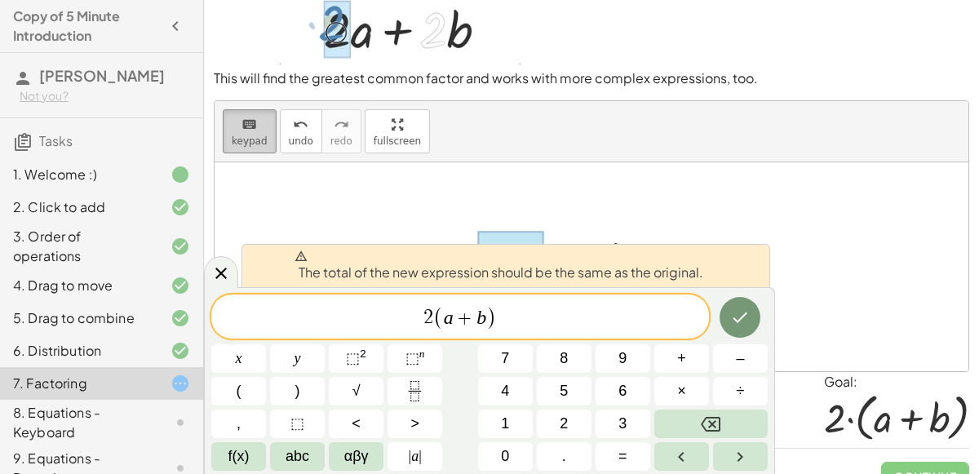
click at [258, 137] on span "keypad" at bounding box center [250, 140] width 36 height 11
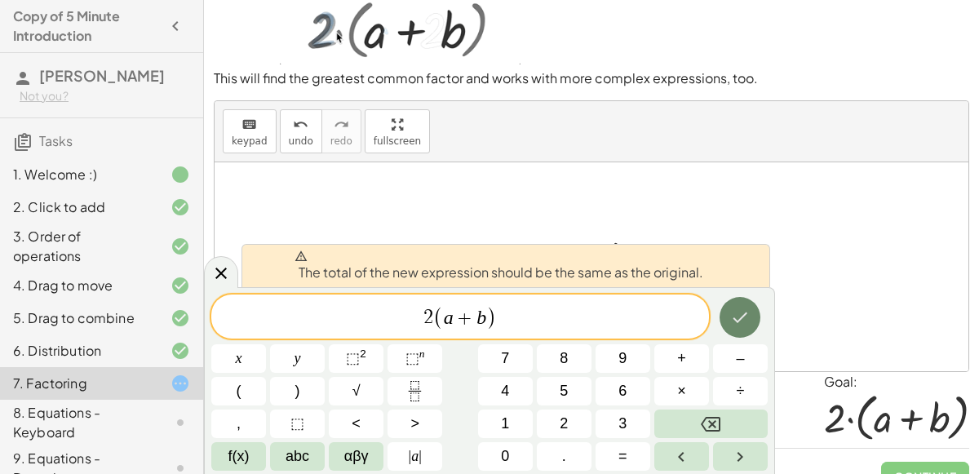
click at [725, 322] on button "Done" at bounding box center [739, 317] width 41 height 41
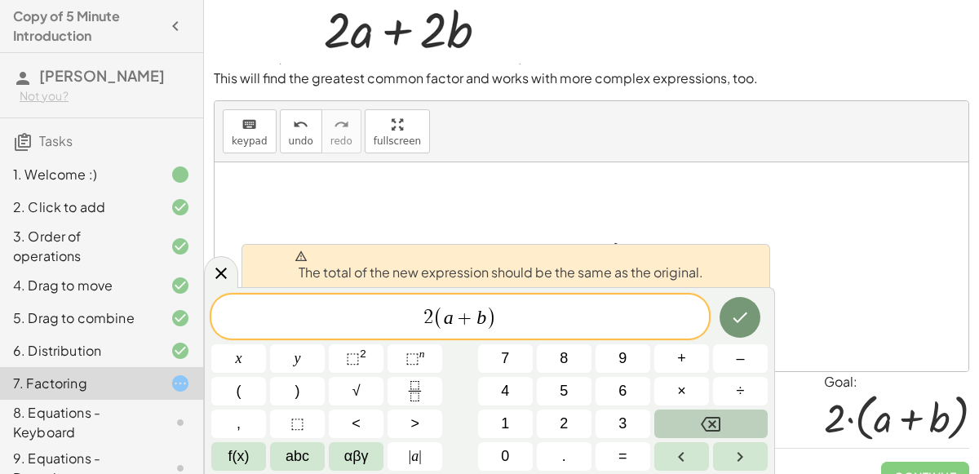
click at [706, 416] on icon "Backspace" at bounding box center [710, 424] width 20 height 20
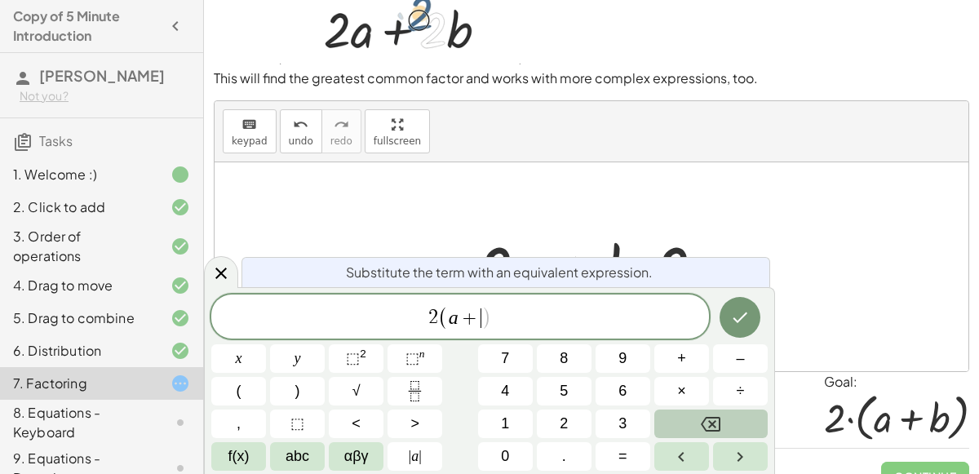
click at [706, 416] on icon "Backspace" at bounding box center [710, 424] width 20 height 20
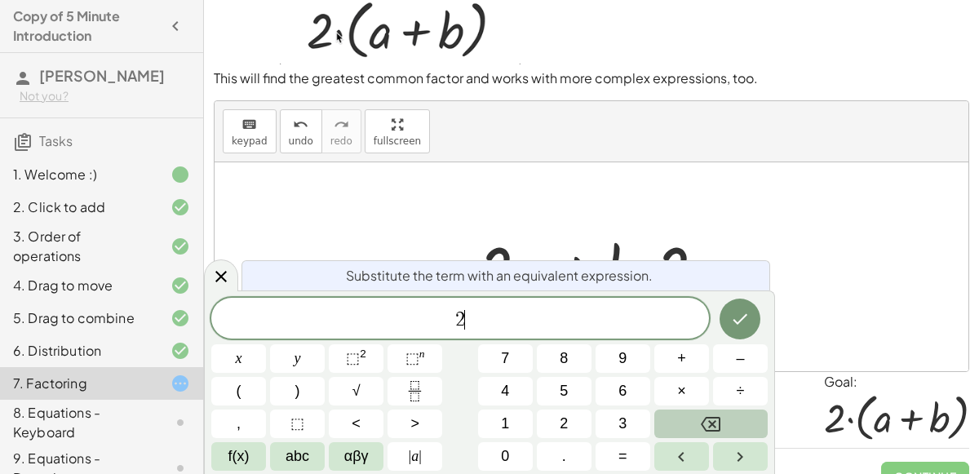
click at [706, 416] on icon "Backspace" at bounding box center [710, 424] width 20 height 20
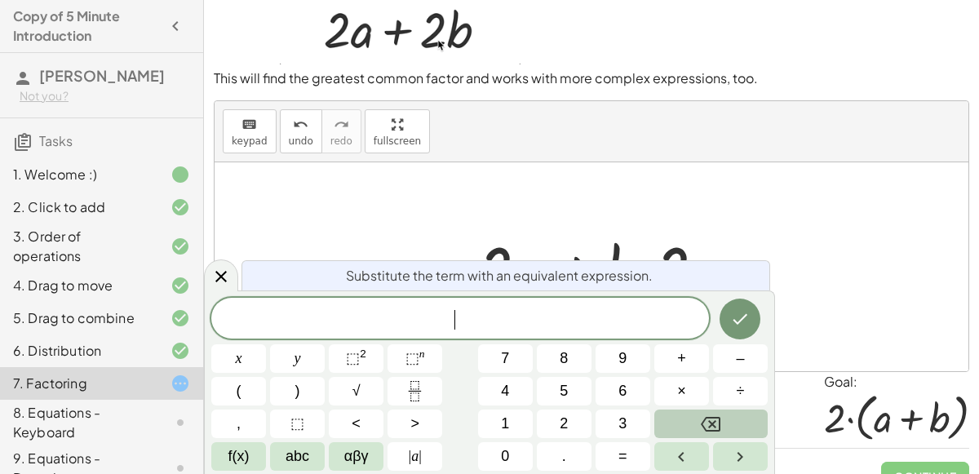
click at [706, 416] on icon "Backspace" at bounding box center [710, 424] width 20 height 20
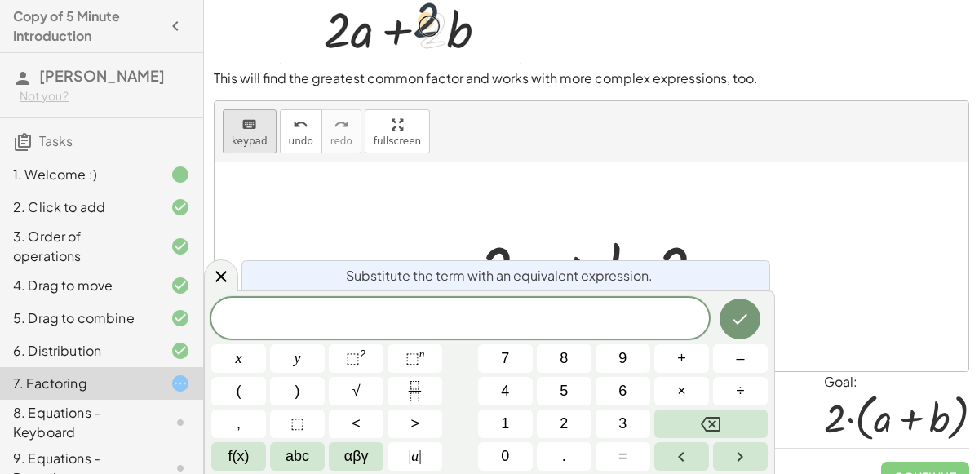
click at [255, 128] on div "keyboard" at bounding box center [250, 124] width 36 height 20
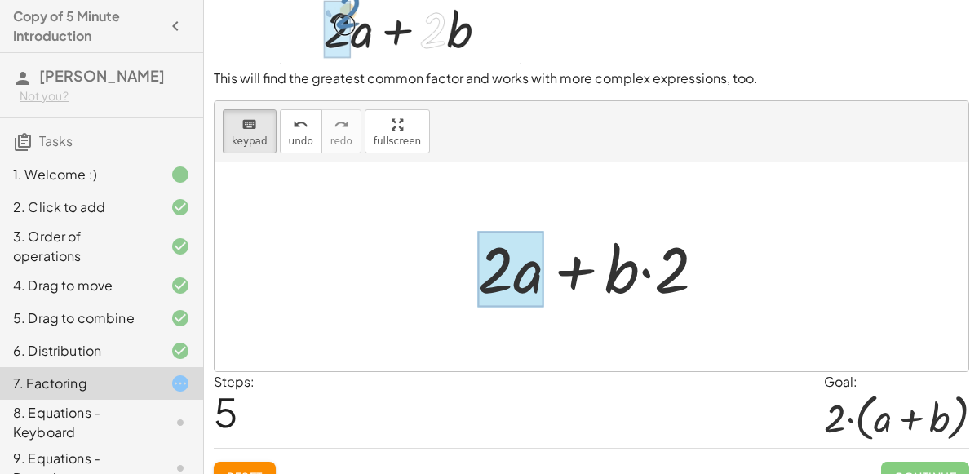
click at [515, 266] on div at bounding box center [510, 269] width 66 height 76
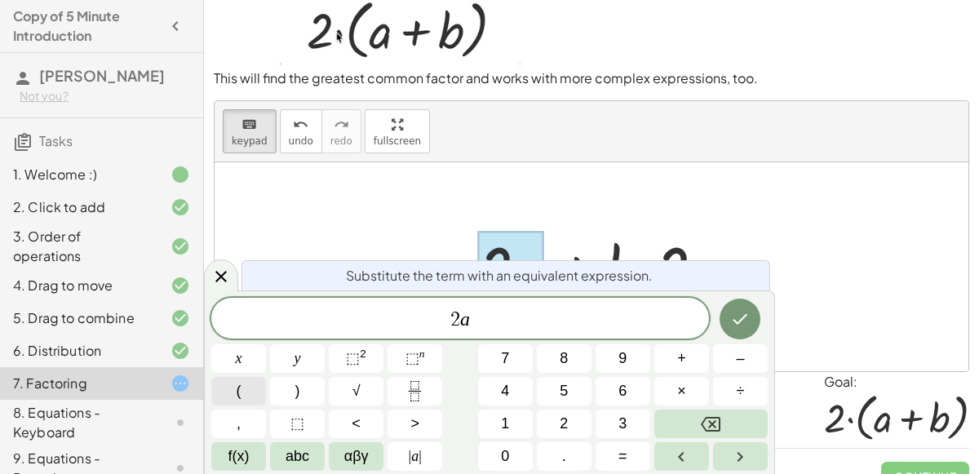
click at [250, 394] on button "(" at bounding box center [238, 391] width 55 height 29
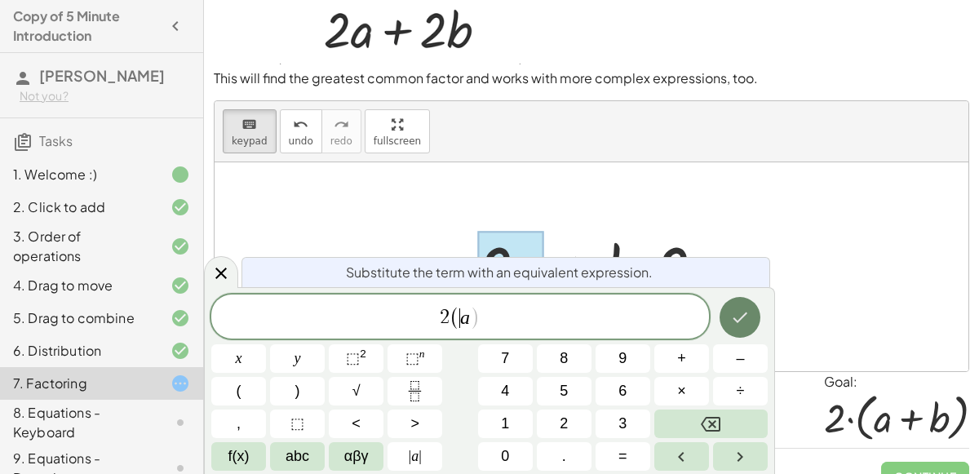
click at [740, 320] on icon "Done" at bounding box center [740, 317] width 20 height 20
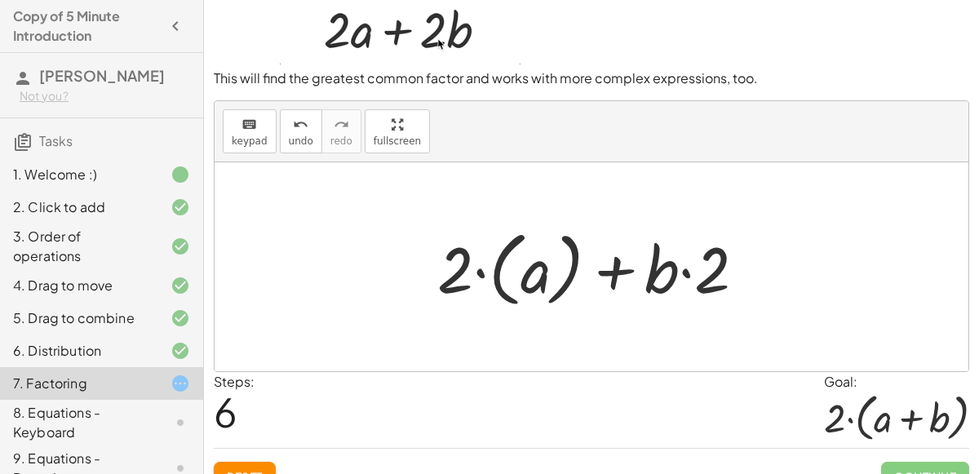
click at [569, 248] on div at bounding box center [598, 267] width 338 height 91
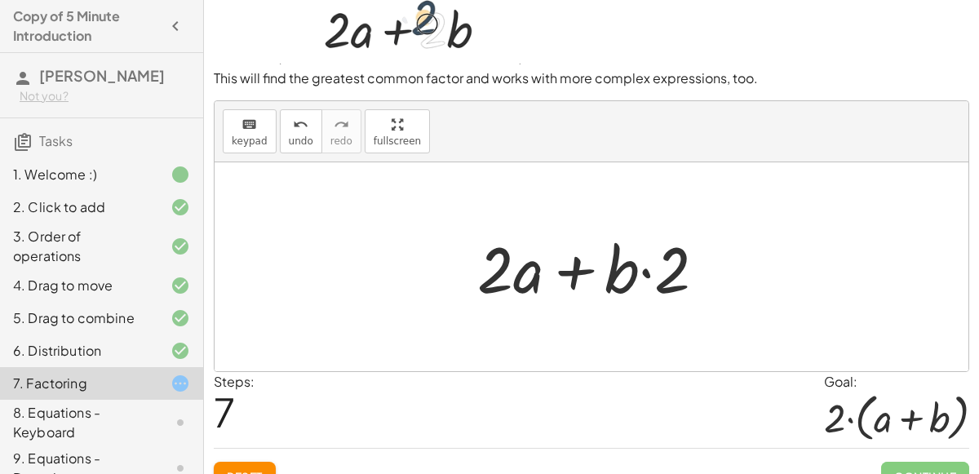
click at [500, 276] on div at bounding box center [598, 267] width 258 height 84
click at [503, 276] on div at bounding box center [598, 267] width 258 height 84
click at [527, 274] on div at bounding box center [598, 267] width 258 height 84
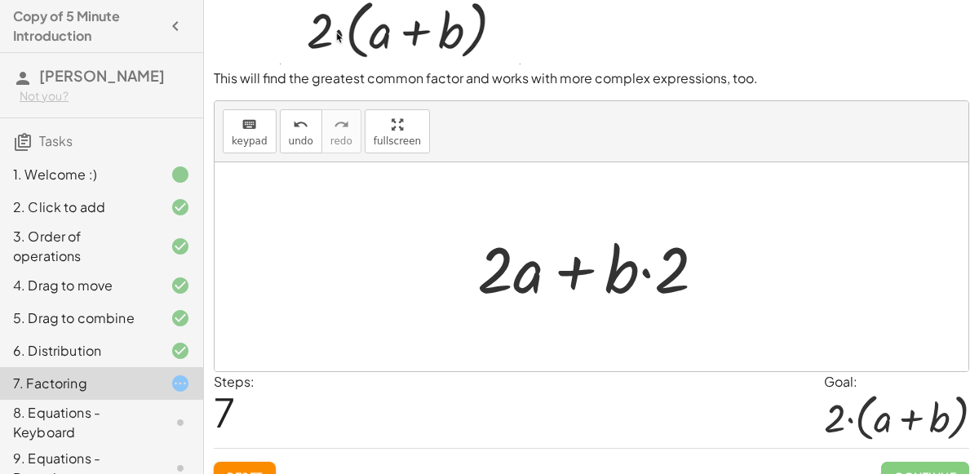
click at [526, 274] on div at bounding box center [598, 267] width 258 height 84
click at [244, 145] on button "keyboard keypad" at bounding box center [250, 131] width 54 height 44
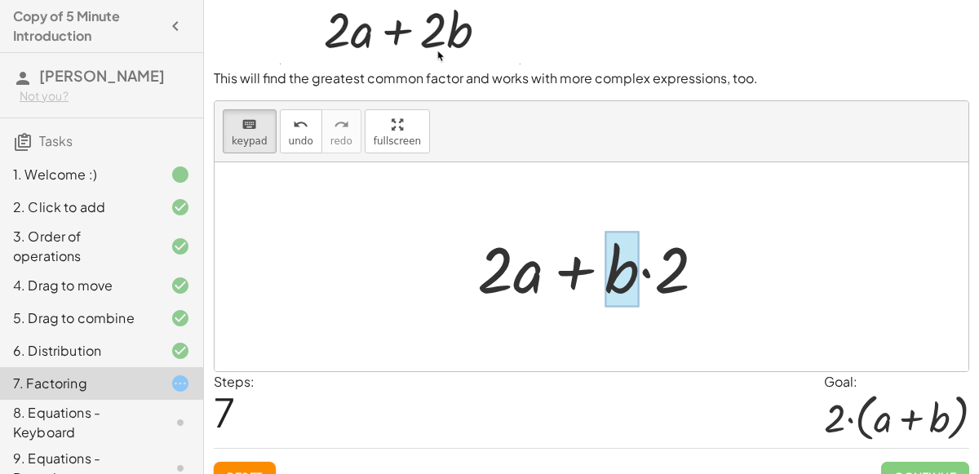
click at [623, 275] on div at bounding box center [621, 269] width 34 height 76
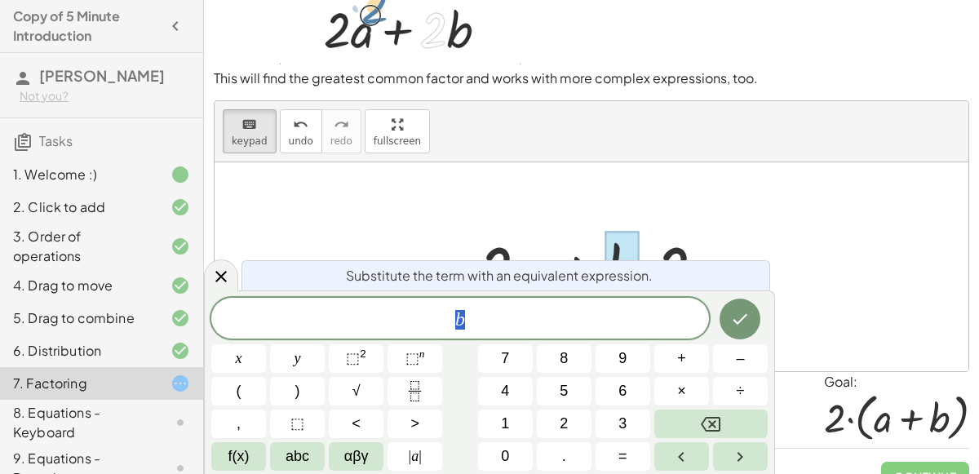
click at [481, 303] on div "b" at bounding box center [459, 318] width 497 height 41
click at [312, 388] on button ")" at bounding box center [297, 391] width 55 height 29
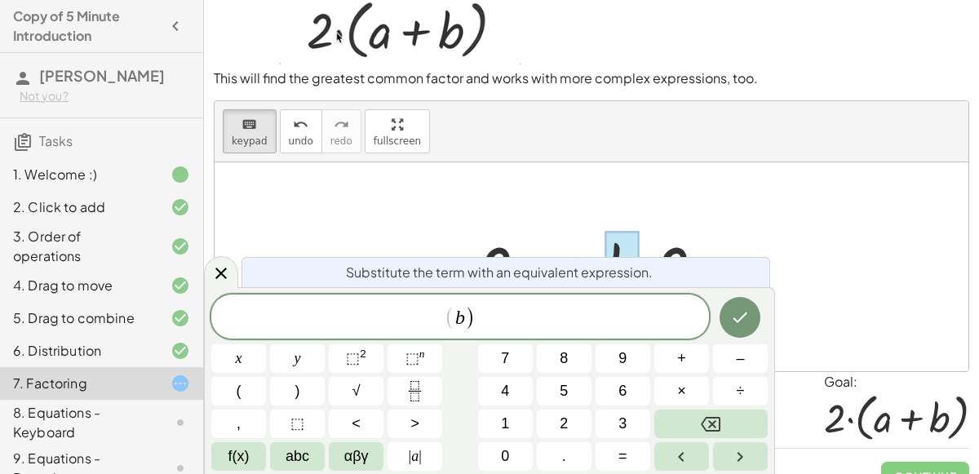
click at [334, 191] on div at bounding box center [590, 266] width 753 height 209
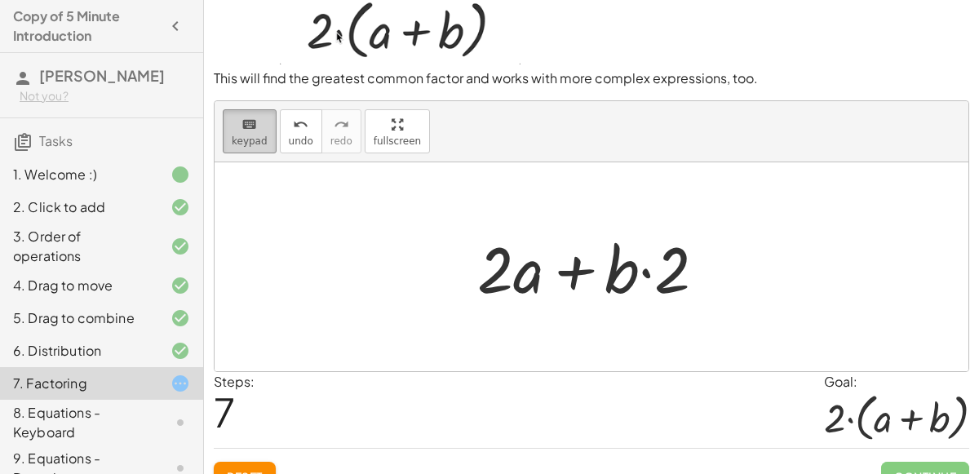
click at [250, 142] on span "keypad" at bounding box center [250, 140] width 36 height 11
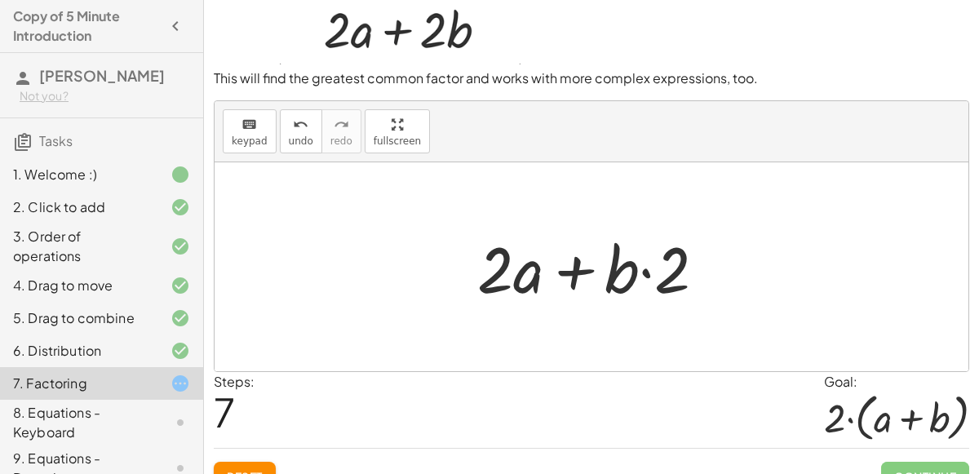
click at [615, 272] on div at bounding box center [598, 267] width 258 height 84
click at [240, 144] on button "keyboard keypad" at bounding box center [250, 131] width 54 height 44
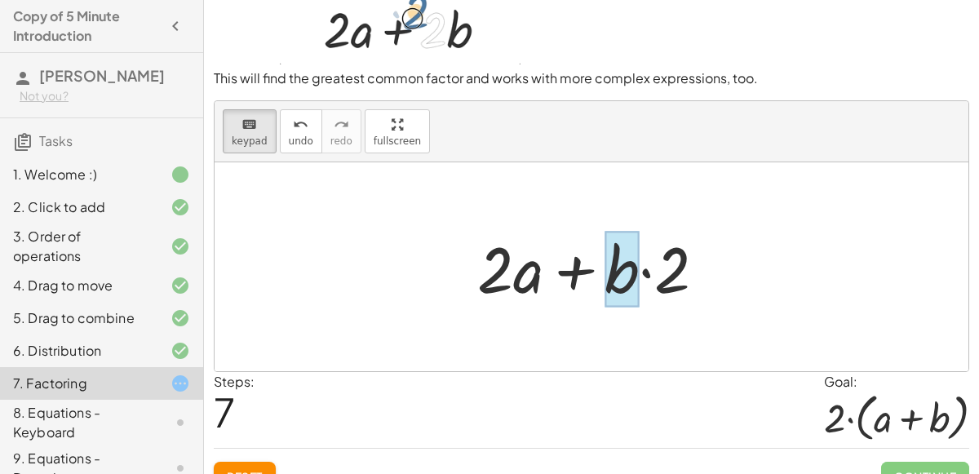
click at [608, 262] on div at bounding box center [621, 269] width 34 height 76
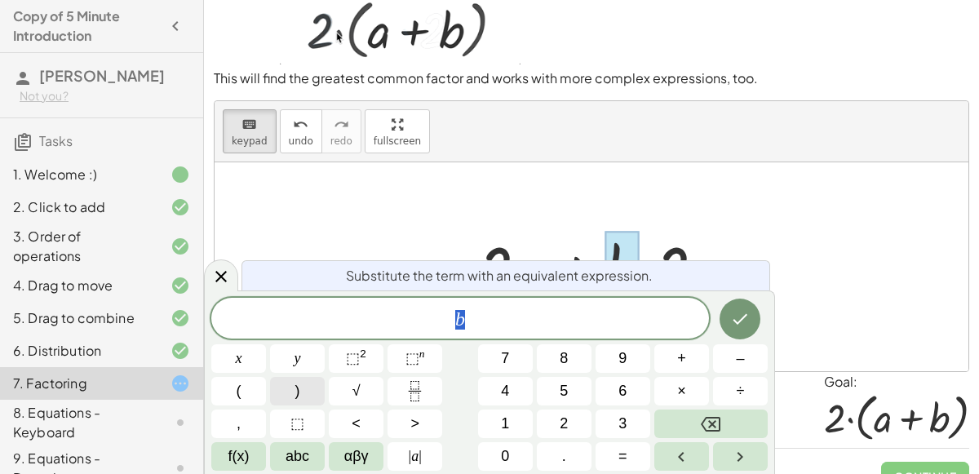
click at [290, 389] on button ")" at bounding box center [297, 391] width 55 height 29
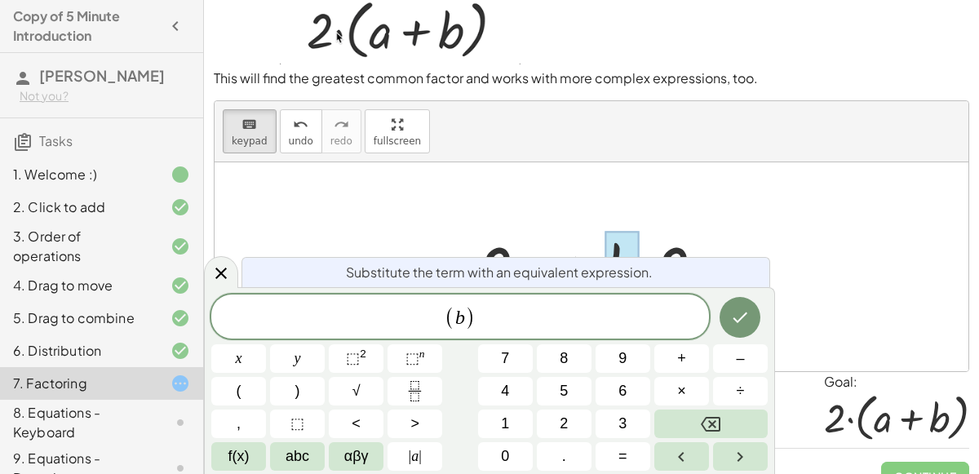
click at [450, 312] on span "(" at bounding box center [449, 318] width 11 height 24
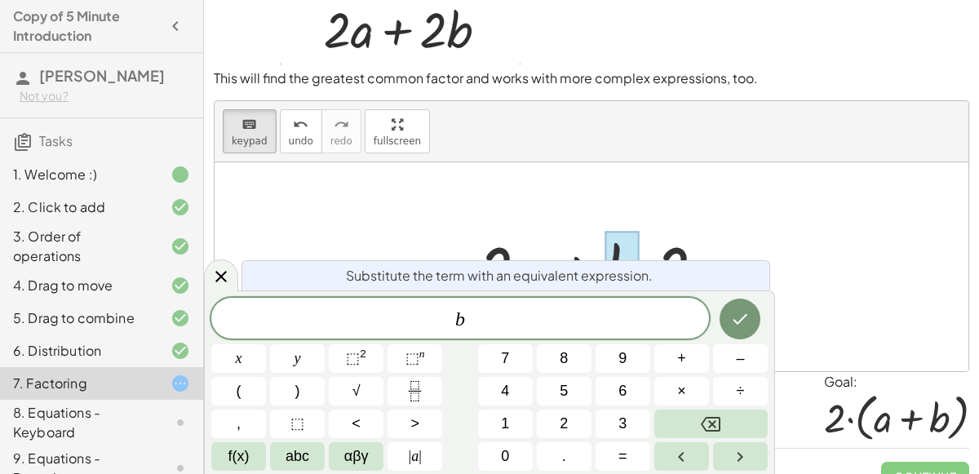
click at [479, 306] on div "​ b" at bounding box center [459, 318] width 497 height 41
click at [287, 395] on button ")" at bounding box center [297, 391] width 55 height 29
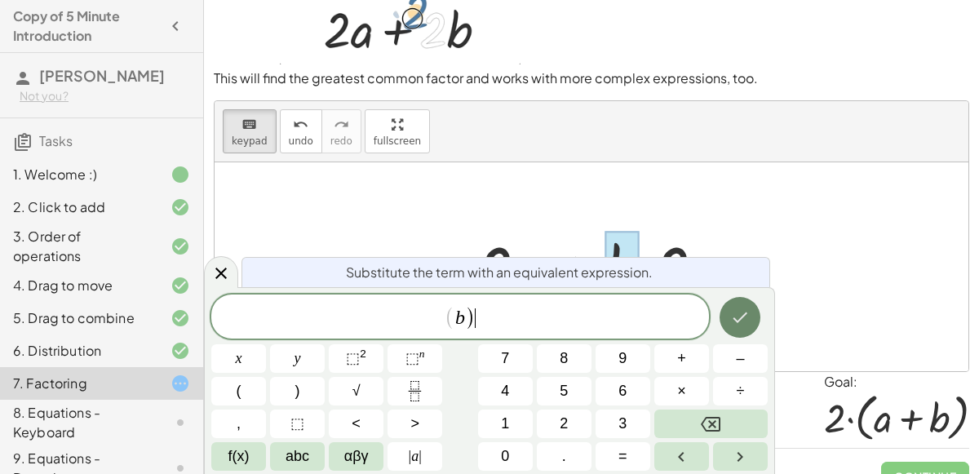
click at [741, 312] on icon "Done" at bounding box center [740, 317] width 20 height 20
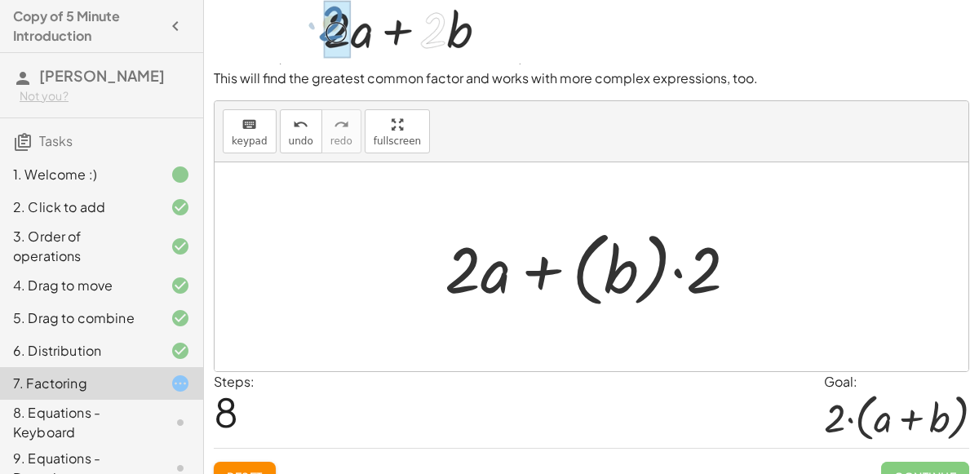
click at [465, 267] on div at bounding box center [597, 267] width 322 height 91
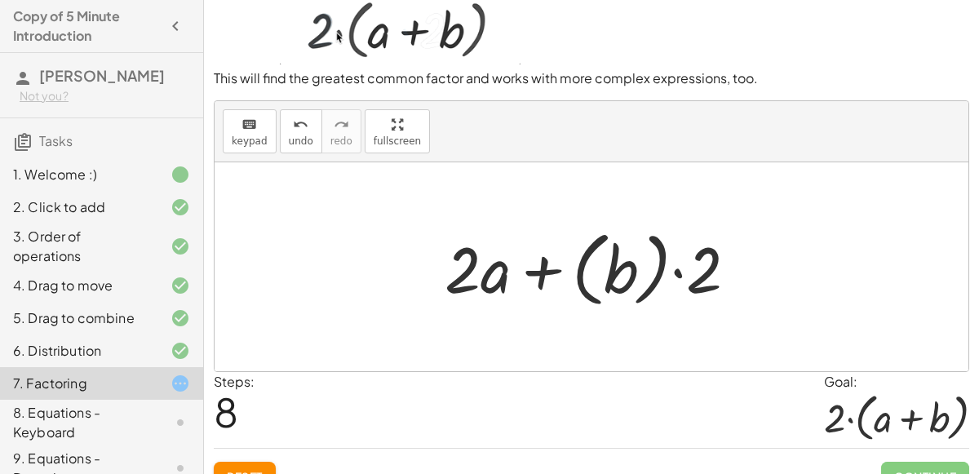
click at [493, 271] on div at bounding box center [597, 267] width 322 height 91
click at [498, 275] on div at bounding box center [597, 267] width 322 height 91
click at [483, 272] on div at bounding box center [597, 267] width 322 height 91
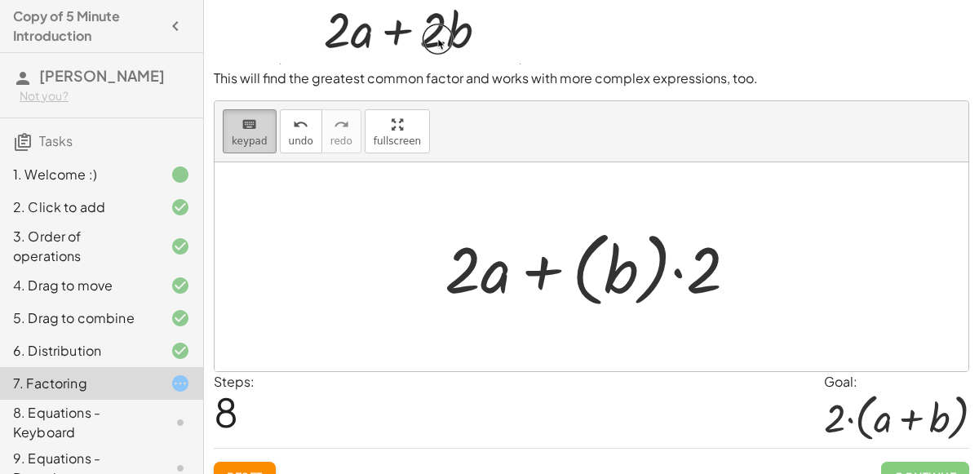
click at [248, 139] on span "keypad" at bounding box center [250, 140] width 36 height 11
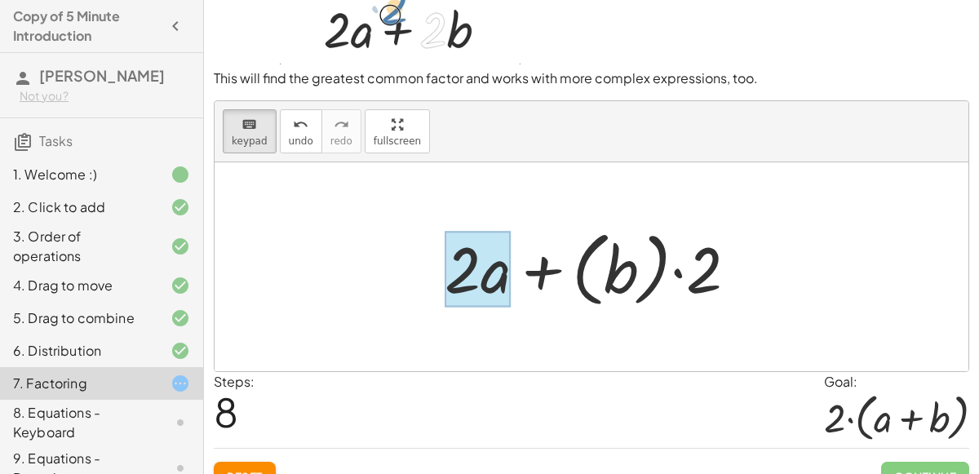
click at [498, 282] on div at bounding box center [477, 270] width 66 height 76
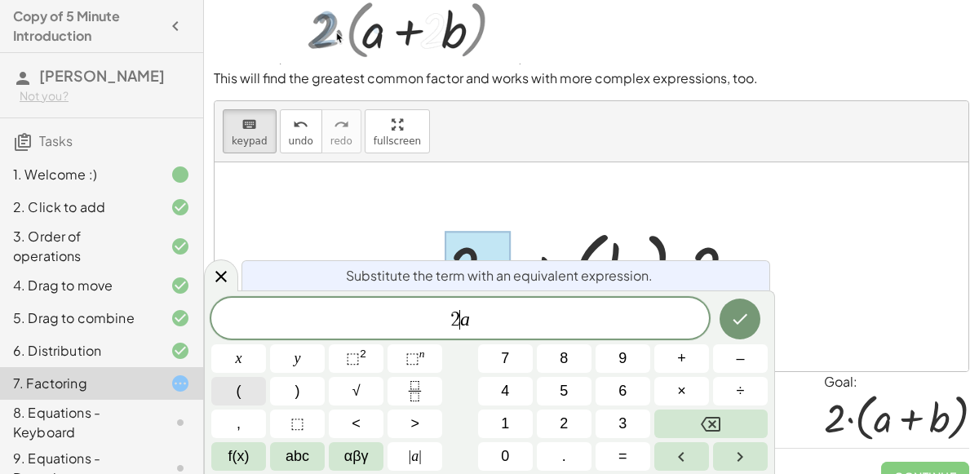
click at [252, 378] on button "(" at bounding box center [238, 391] width 55 height 29
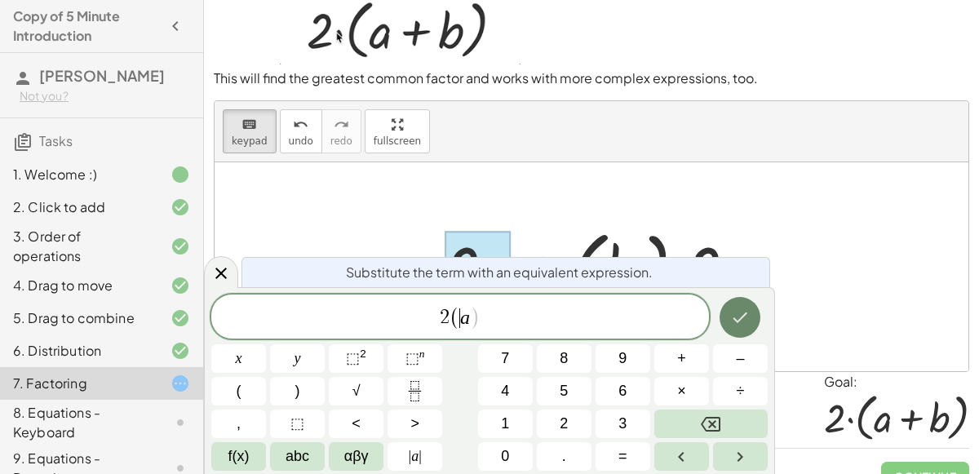
click at [746, 312] on icon "Done" at bounding box center [740, 317] width 20 height 20
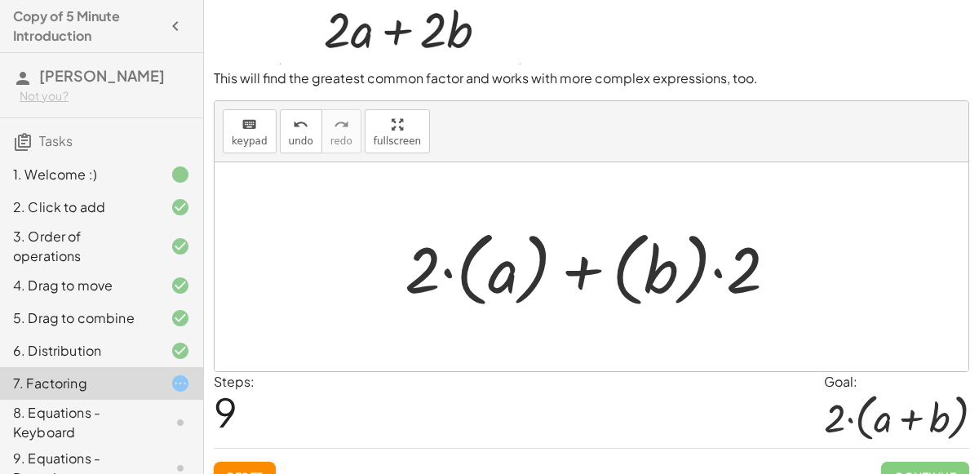
click at [750, 266] on div at bounding box center [597, 267] width 402 height 91
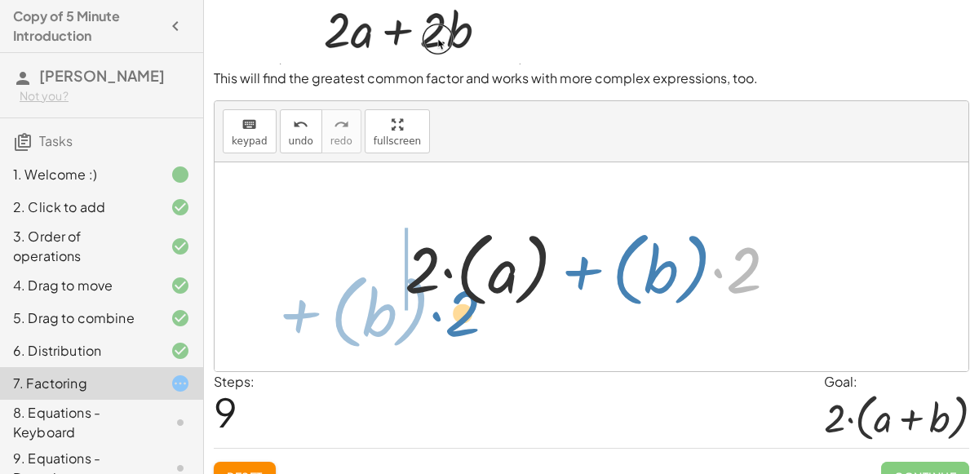
drag, startPoint x: 750, startPoint y: 266, endPoint x: 469, endPoint y: 304, distance: 283.9
click at [469, 304] on div at bounding box center [597, 267] width 402 height 91
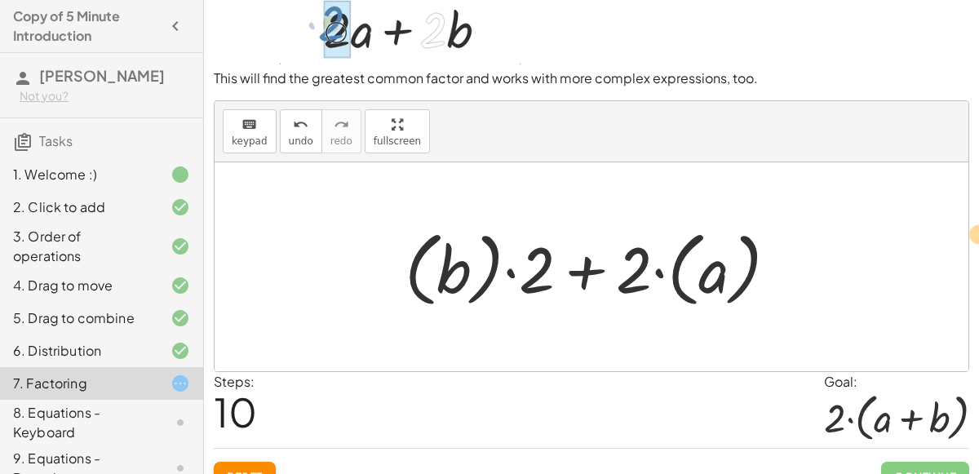
drag, startPoint x: 445, startPoint y: 274, endPoint x: 961, endPoint y: 237, distance: 517.5
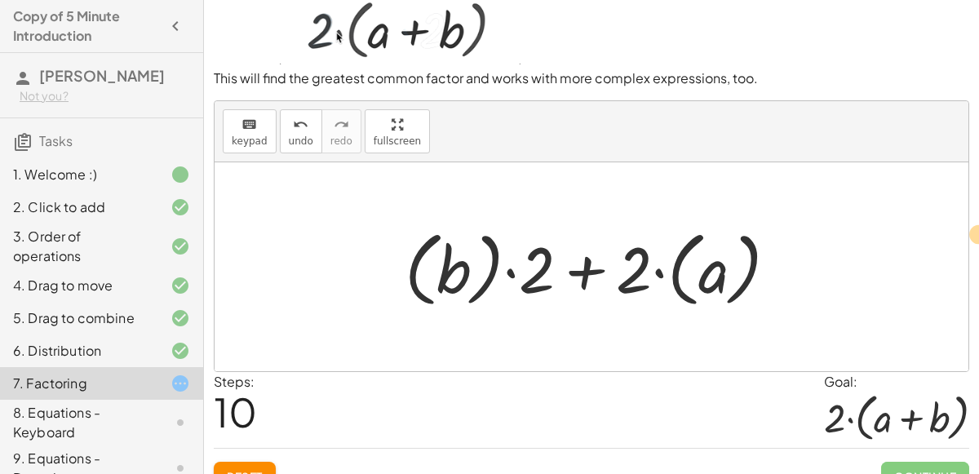
click at [961, 237] on div "+ · 2 · a + · 2 · b + · 2 · b + · 2 · a + · 2 · a + · 2 · b + · 2 · a + · b · 2…" at bounding box center [590, 266] width 753 height 209
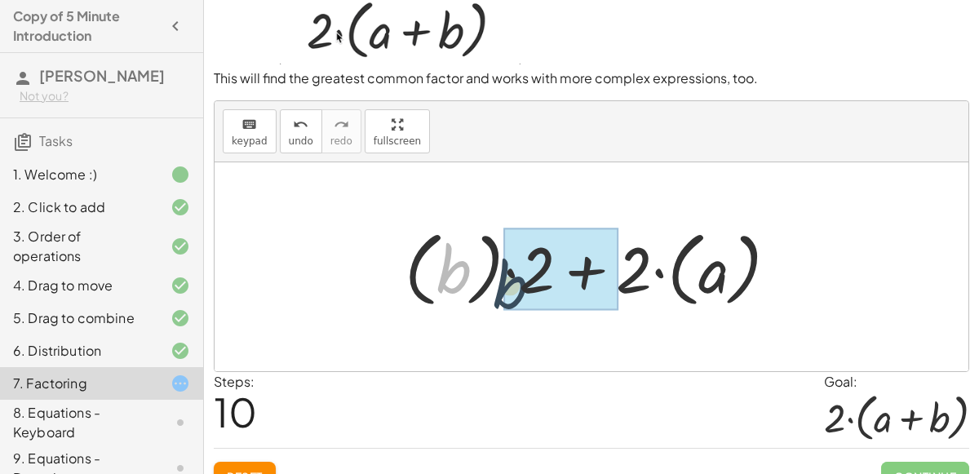
drag, startPoint x: 446, startPoint y: 272, endPoint x: 521, endPoint y: 289, distance: 77.1
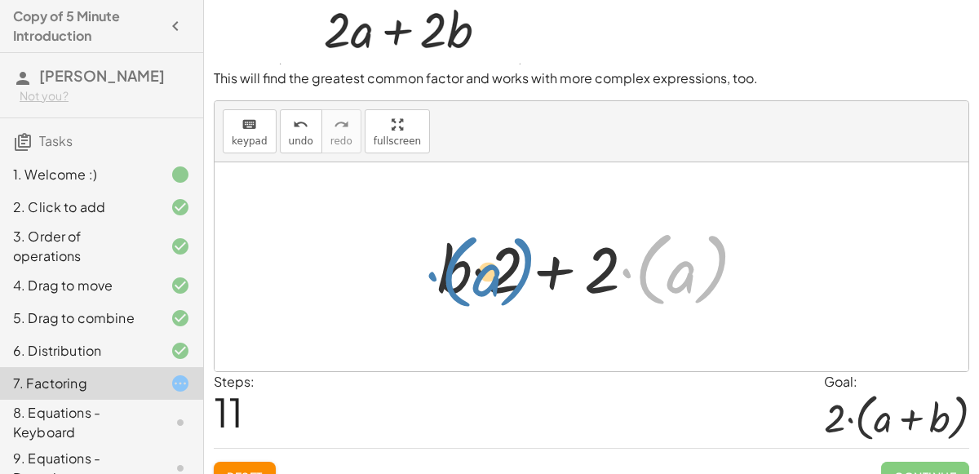
drag, startPoint x: 717, startPoint y: 258, endPoint x: 523, endPoint y: 261, distance: 193.3
click at [523, 261] on div at bounding box center [598, 267] width 338 height 91
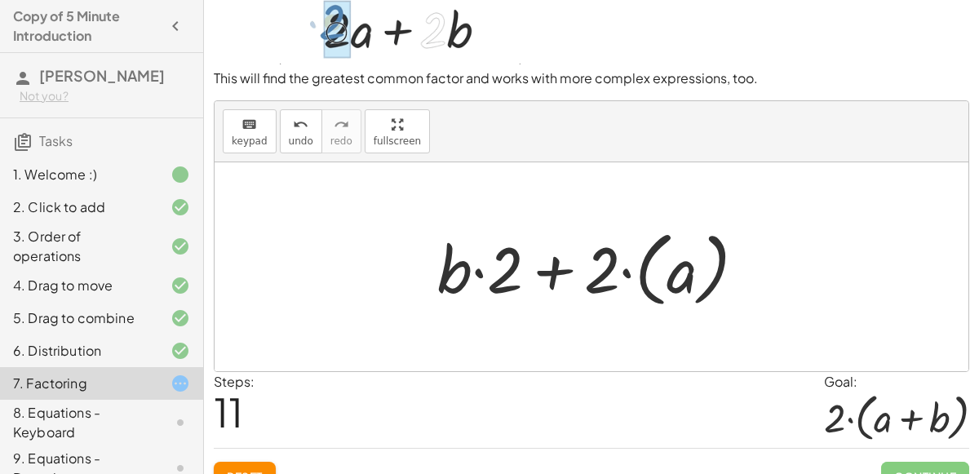
click at [254, 465] on button "Reset" at bounding box center [245, 476] width 62 height 29
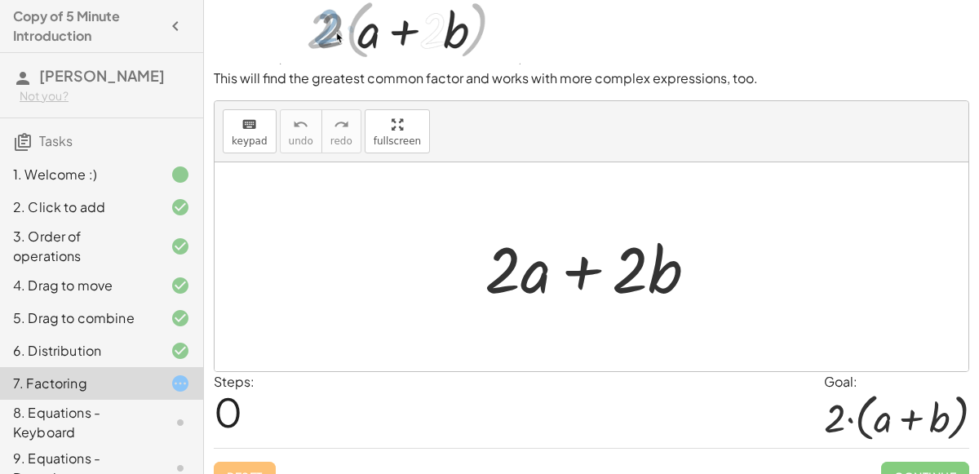
click at [519, 267] on div at bounding box center [597, 267] width 242 height 84
click at [525, 272] on div at bounding box center [597, 267] width 242 height 84
click at [537, 277] on div at bounding box center [597, 267] width 242 height 84
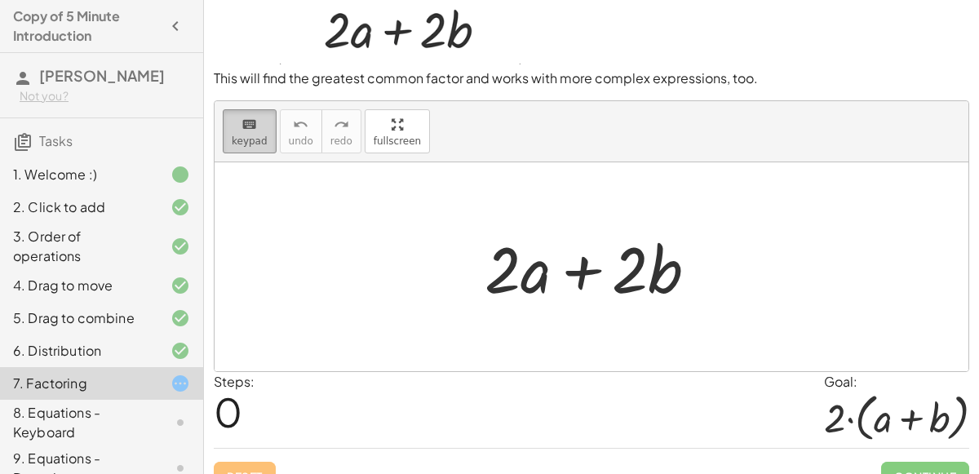
click at [242, 138] on span "keypad" at bounding box center [250, 140] width 36 height 11
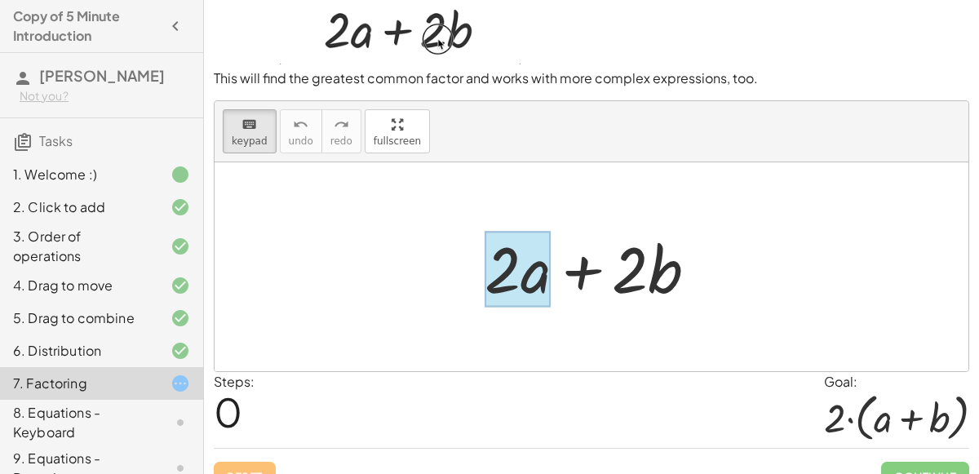
click at [529, 274] on div at bounding box center [517, 269] width 66 height 76
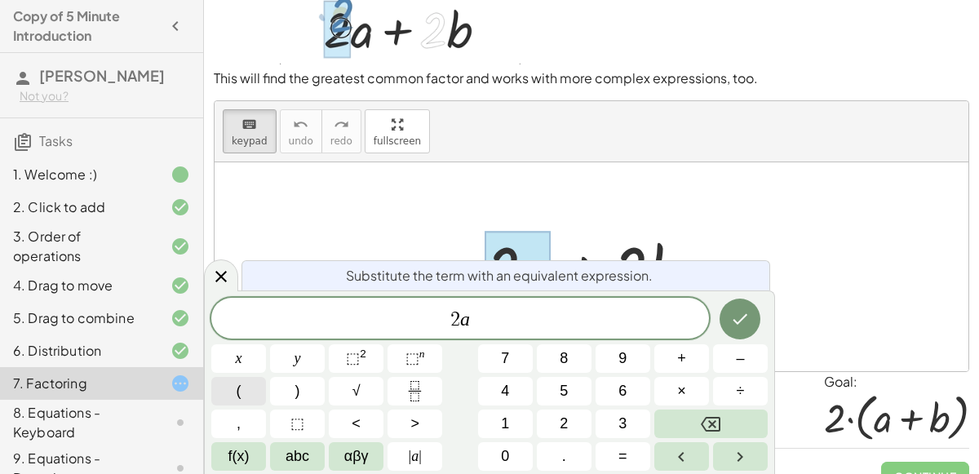
click at [232, 395] on button "(" at bounding box center [238, 391] width 55 height 29
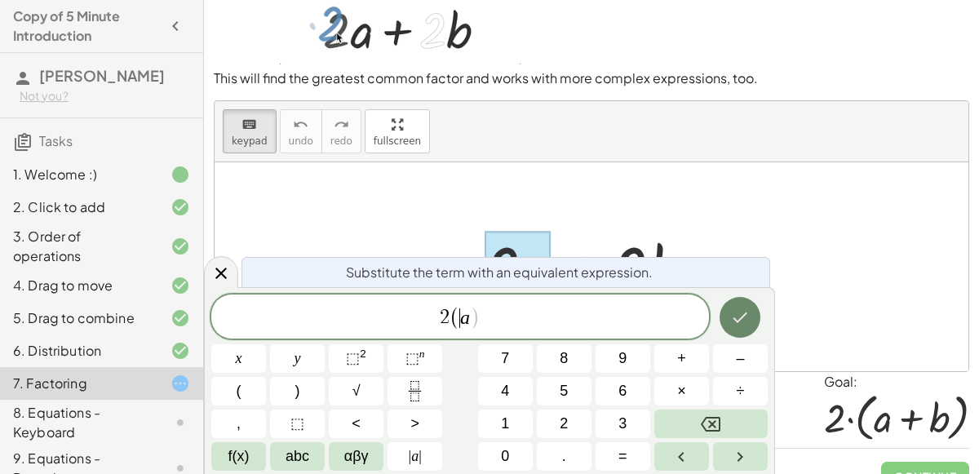
click at [745, 318] on icon "Done" at bounding box center [740, 317] width 20 height 20
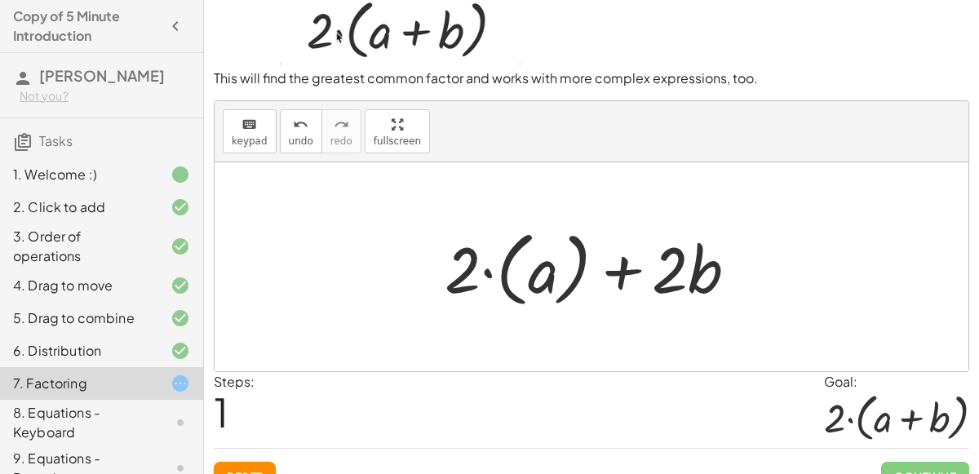
click at [573, 261] on div at bounding box center [597, 267] width 322 height 91
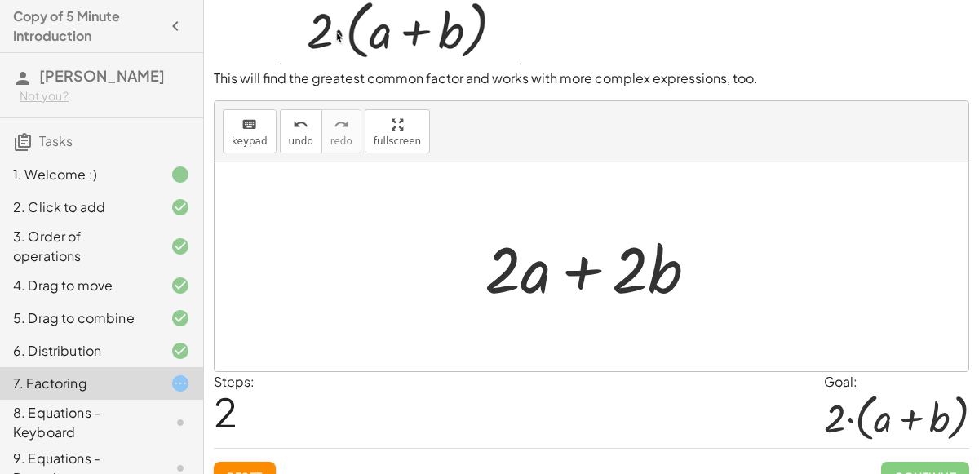
click at [524, 275] on div at bounding box center [597, 267] width 242 height 84
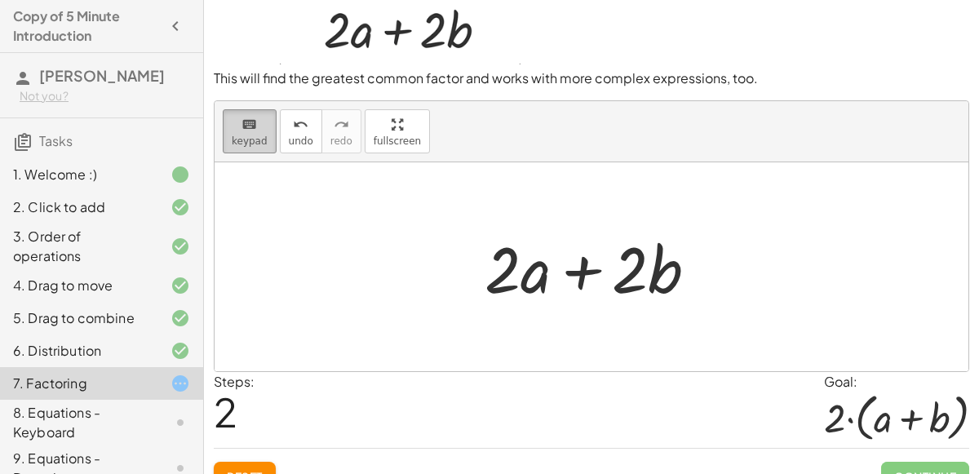
click at [246, 137] on span "keypad" at bounding box center [250, 140] width 36 height 11
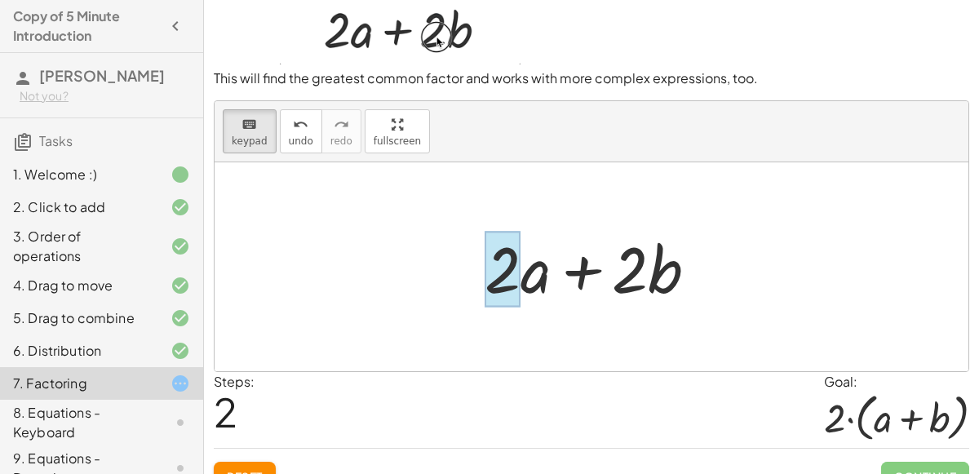
click at [520, 280] on div at bounding box center [502, 269] width 36 height 76
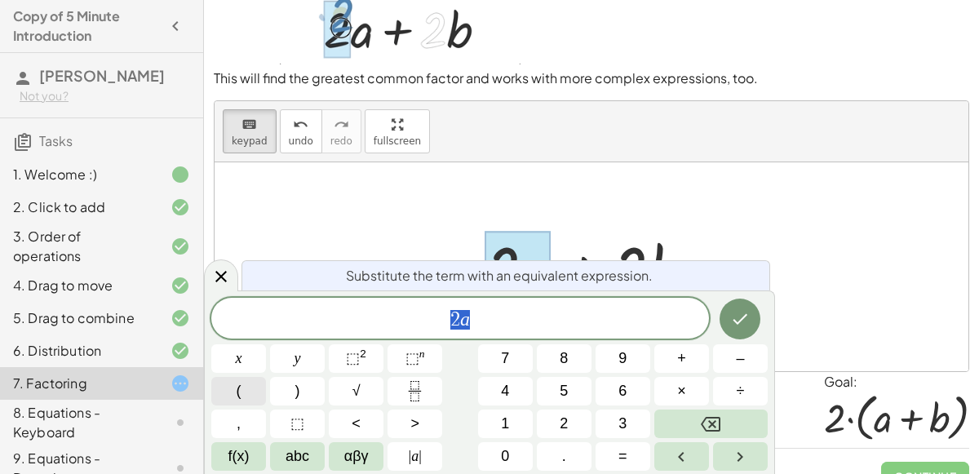
click at [223, 393] on button "(" at bounding box center [238, 391] width 55 height 29
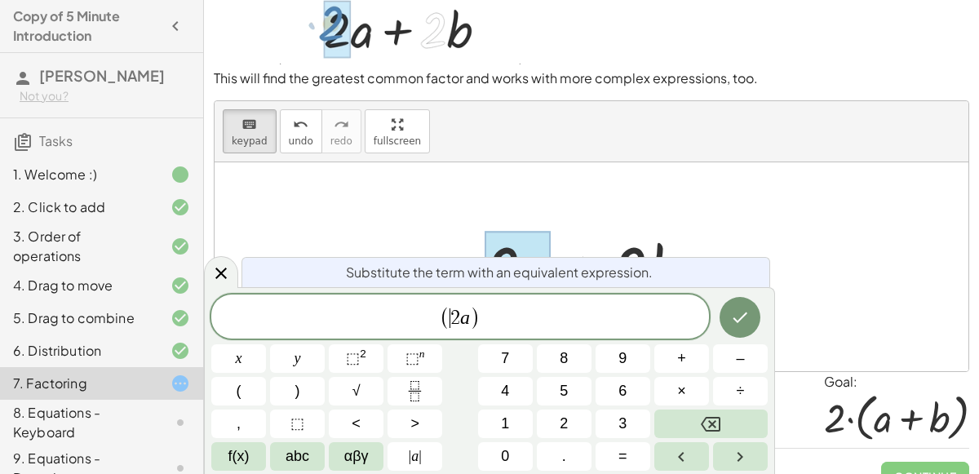
click at [497, 312] on span "( ​ 2 a )" at bounding box center [459, 317] width 497 height 27
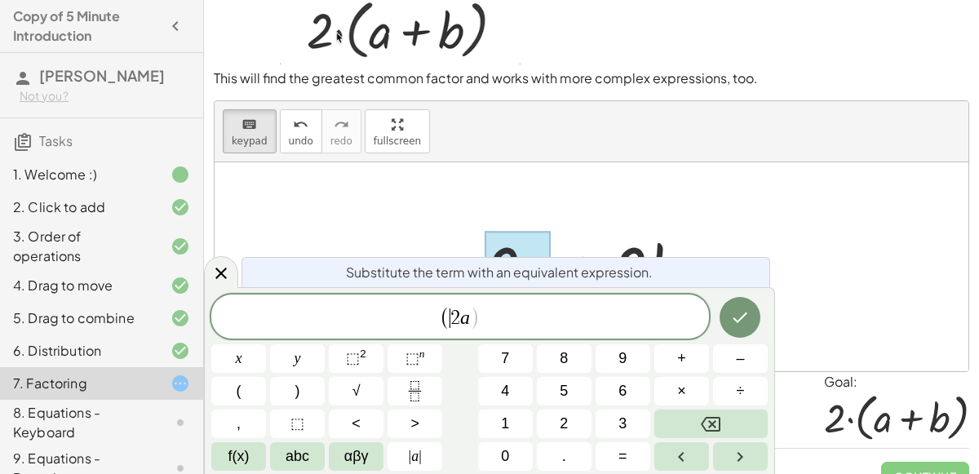
click at [454, 316] on span "2" at bounding box center [455, 318] width 10 height 20
click at [463, 319] on var "a" at bounding box center [465, 317] width 10 height 21
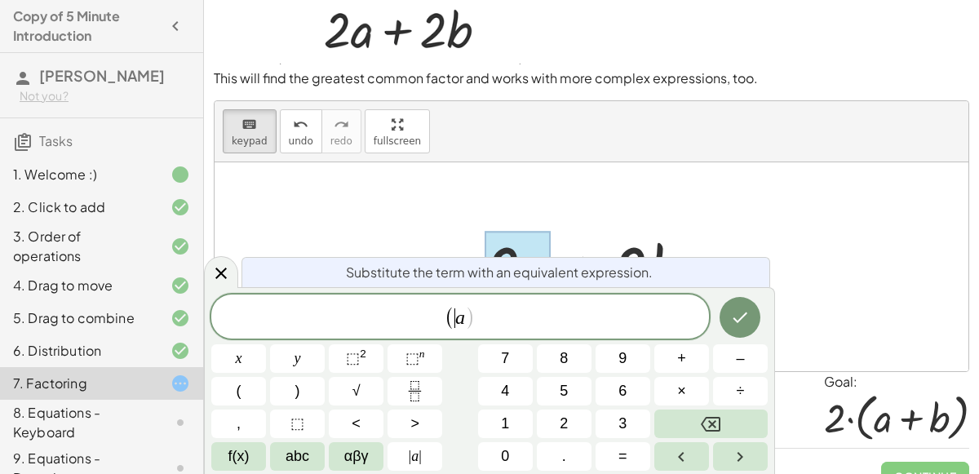
click at [439, 316] on span "( ​ a )" at bounding box center [459, 317] width 497 height 27
click at [479, 312] on span ")" at bounding box center [475, 318] width 11 height 24
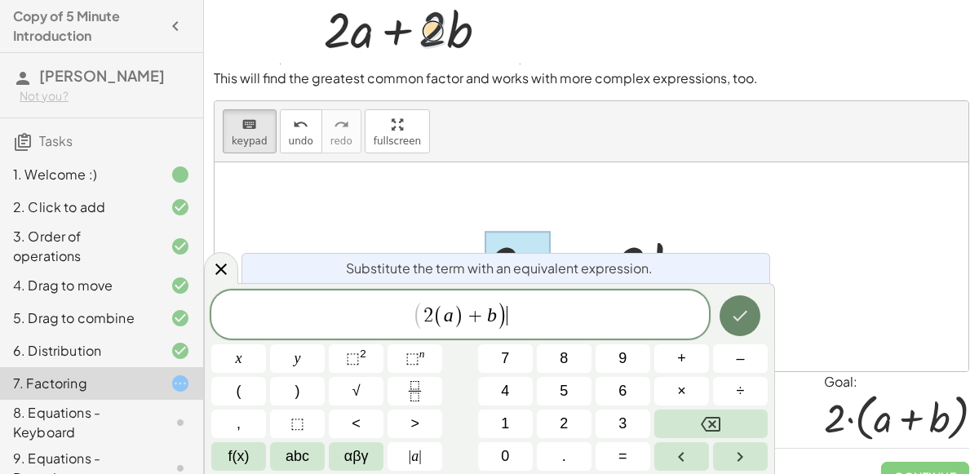
click at [752, 310] on button "Done" at bounding box center [739, 315] width 41 height 41
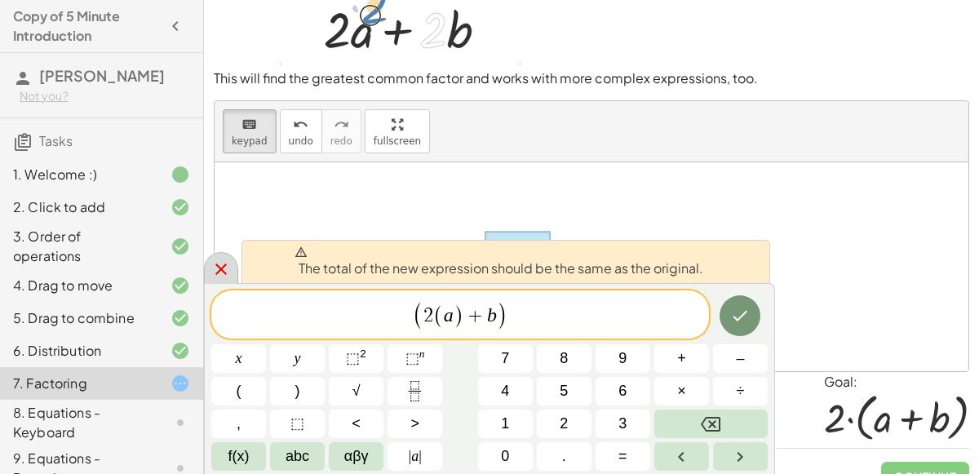
click at [223, 261] on icon at bounding box center [221, 269] width 20 height 20
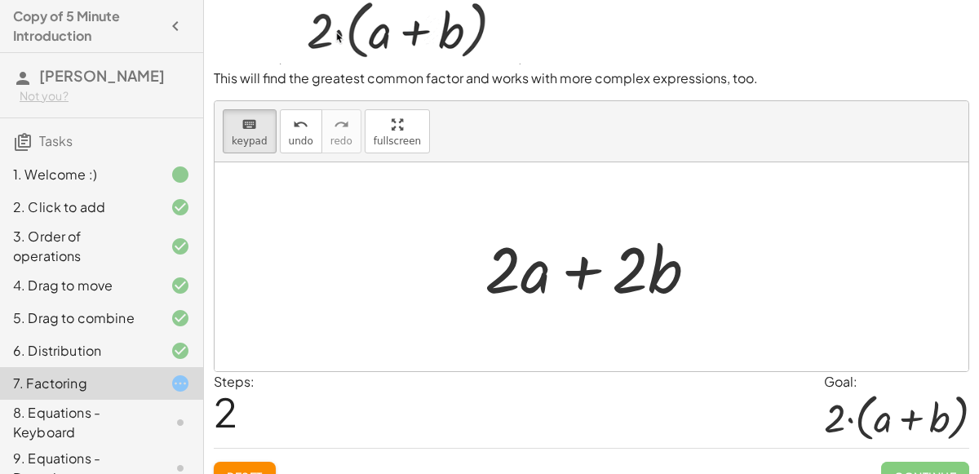
drag, startPoint x: 525, startPoint y: 265, endPoint x: 565, endPoint y: 274, distance: 40.9
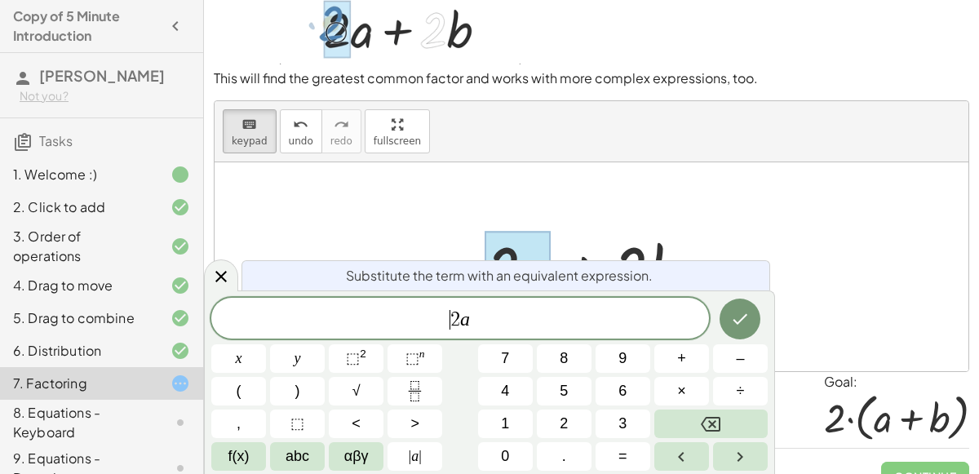
click at [452, 311] on span "2" at bounding box center [455, 320] width 10 height 20
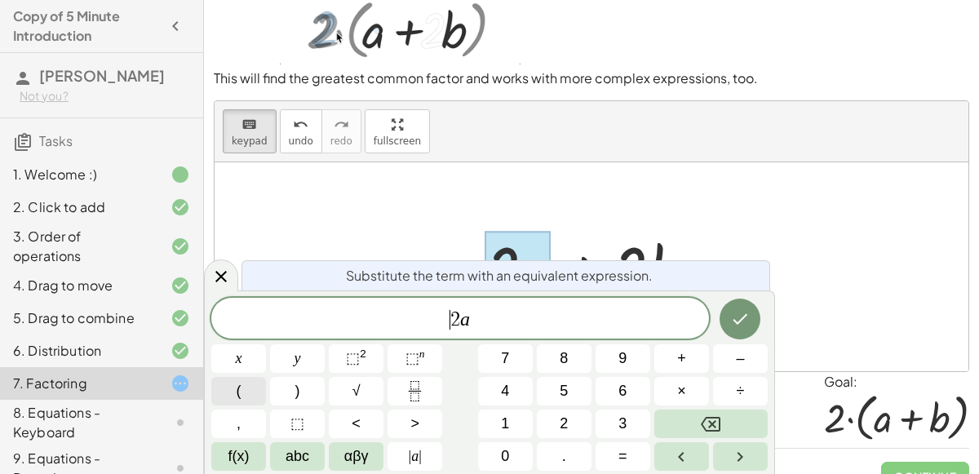
click at [252, 382] on button "(" at bounding box center [238, 391] width 55 height 29
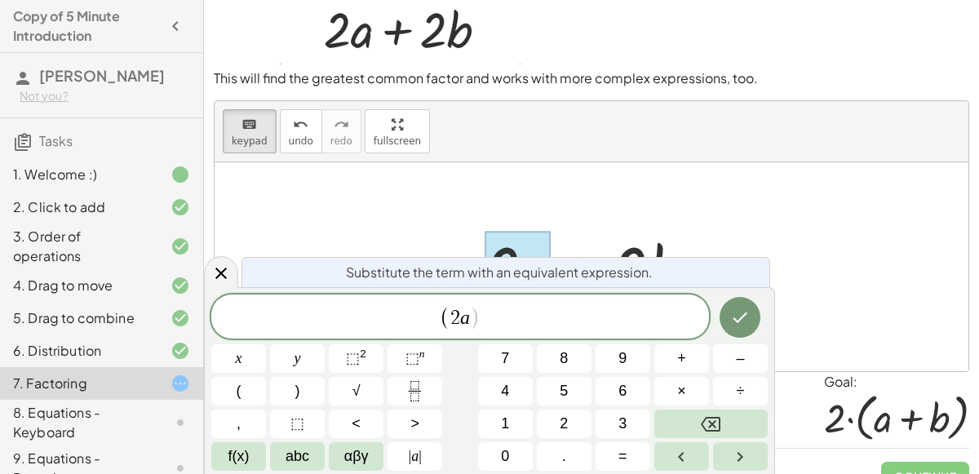
click at [663, 182] on div at bounding box center [590, 266] width 753 height 209
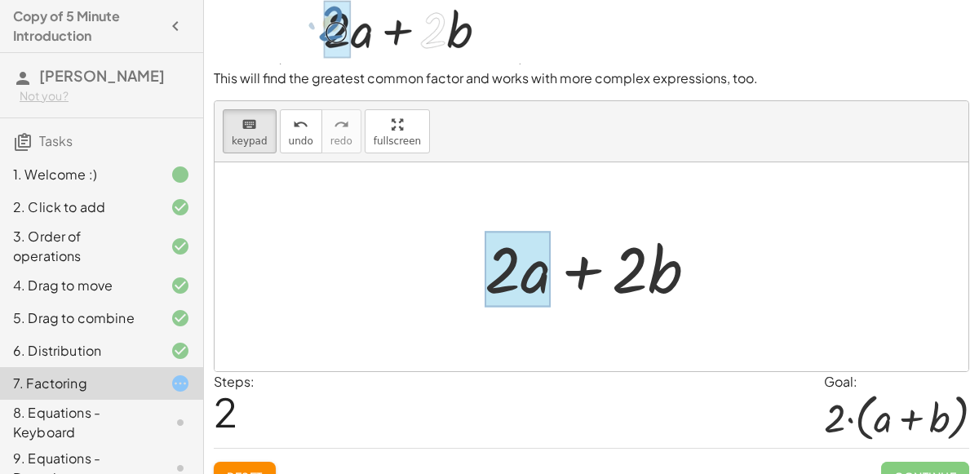
click at [522, 261] on div at bounding box center [517, 269] width 66 height 76
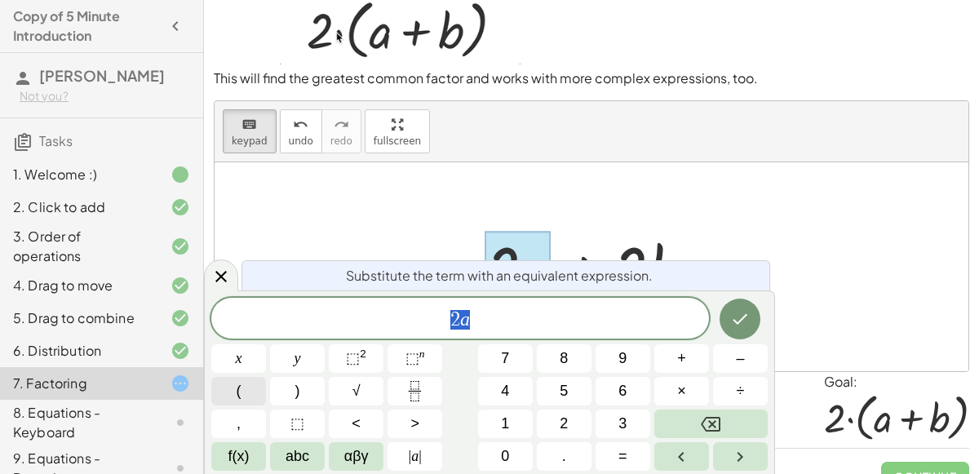
click at [223, 390] on button "(" at bounding box center [238, 391] width 55 height 29
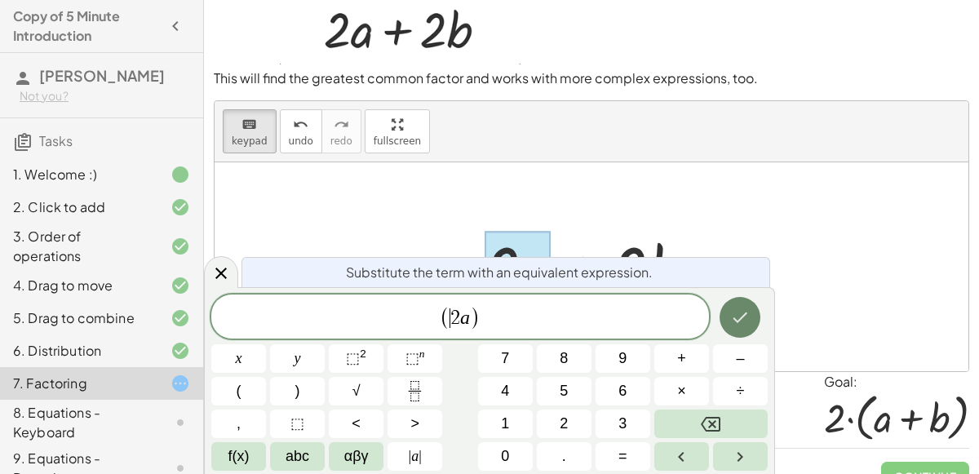
click at [740, 323] on icon "Done" at bounding box center [740, 317] width 20 height 20
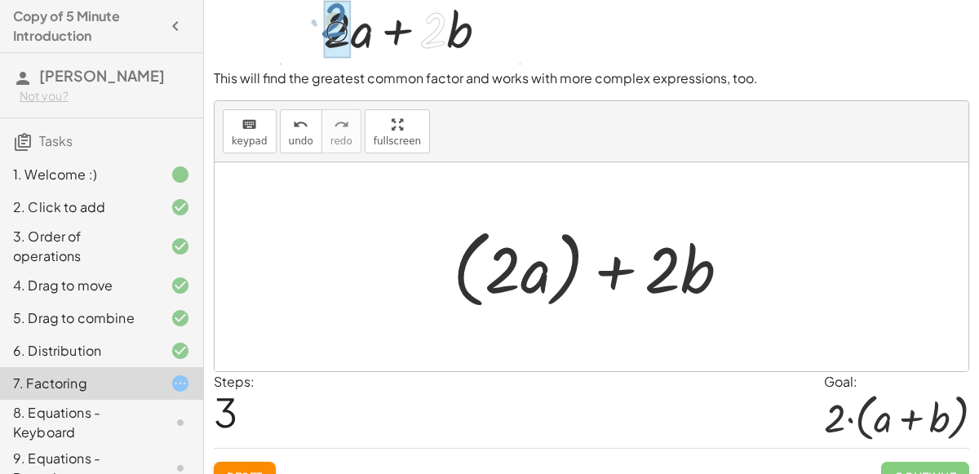
click at [644, 272] on div at bounding box center [597, 267] width 307 height 94
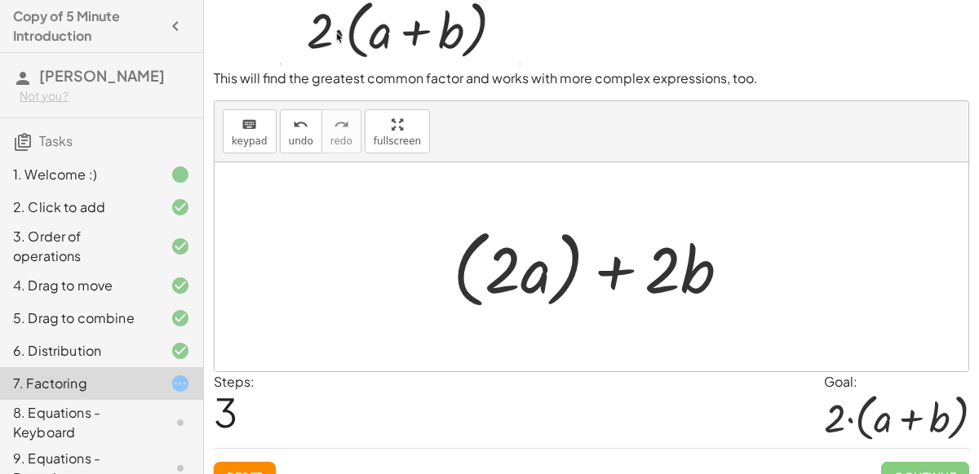
click at [660, 272] on div at bounding box center [597, 267] width 307 height 94
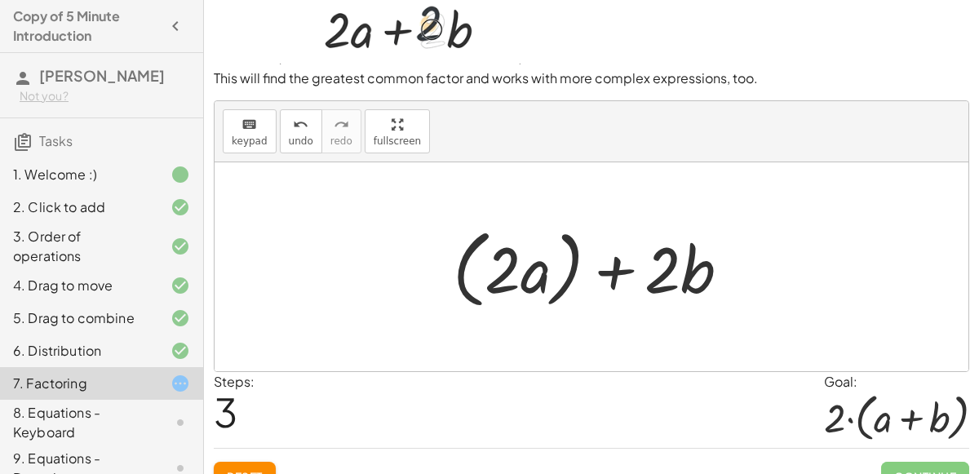
click at [680, 272] on div at bounding box center [597, 267] width 307 height 94
click at [509, 256] on div at bounding box center [597, 267] width 307 height 94
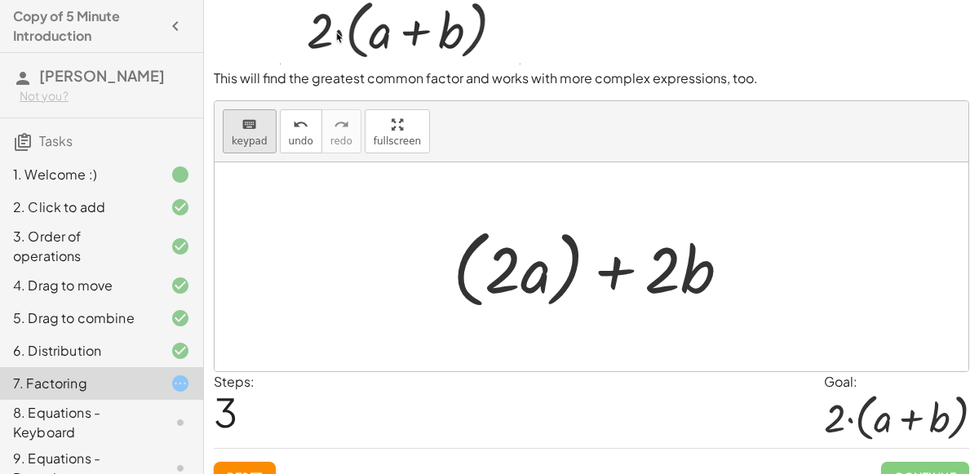
click at [254, 135] on span "keypad" at bounding box center [250, 140] width 36 height 11
click at [520, 271] on div at bounding box center [502, 270] width 36 height 76
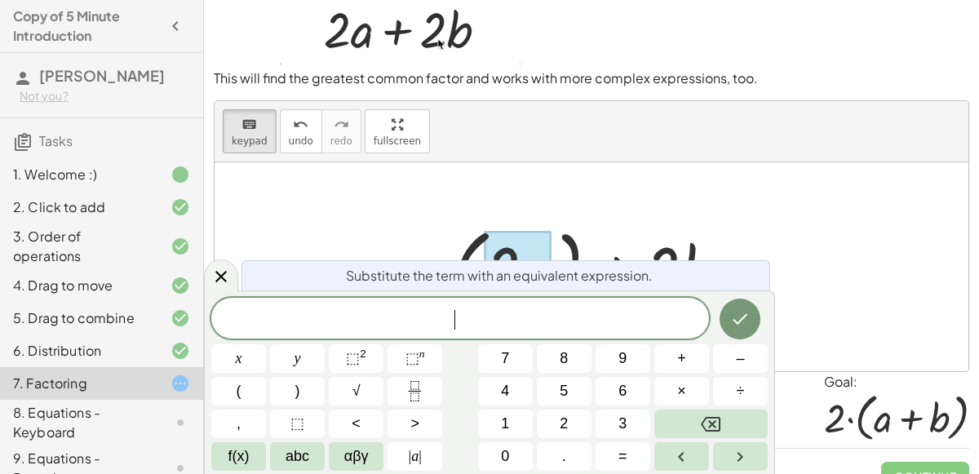
click at [473, 225] on div at bounding box center [597, 267] width 307 height 94
click at [226, 275] on icon at bounding box center [221, 276] width 20 height 20
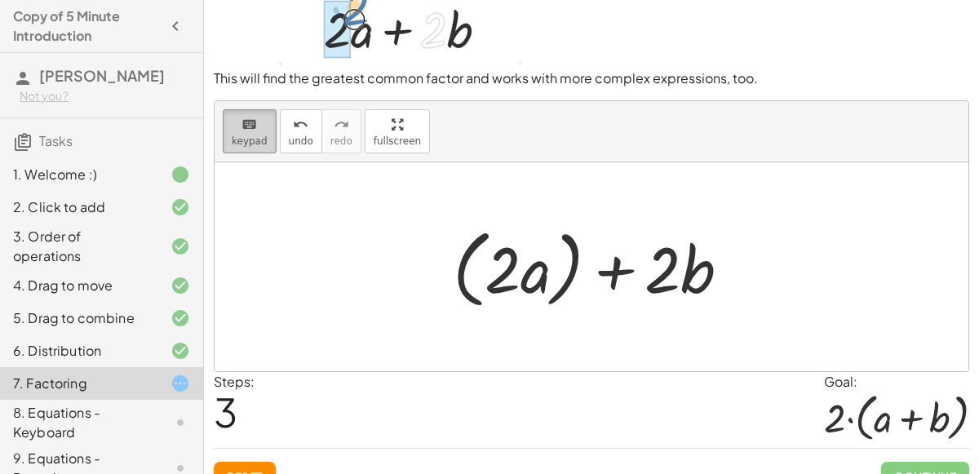
click at [232, 123] on div "keyboard" at bounding box center [250, 124] width 36 height 20
click at [260, 120] on div "keyboard" at bounding box center [250, 124] width 36 height 20
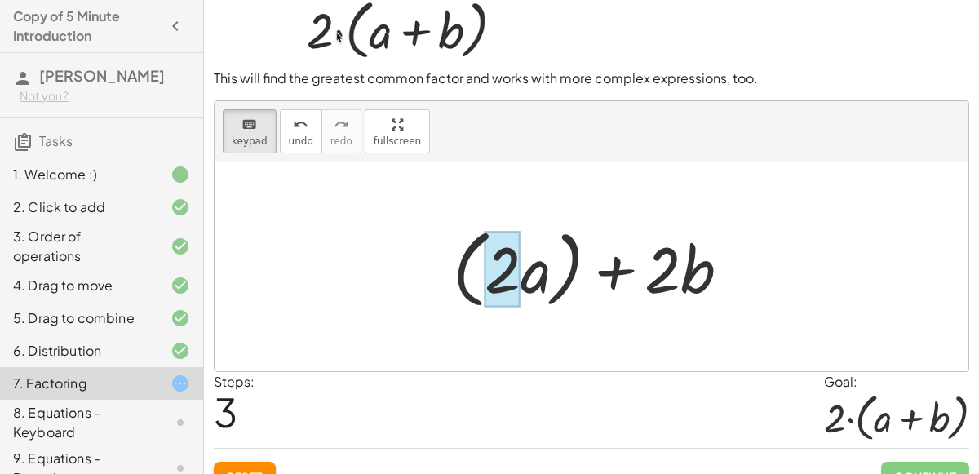
click at [486, 241] on div at bounding box center [502, 270] width 36 height 76
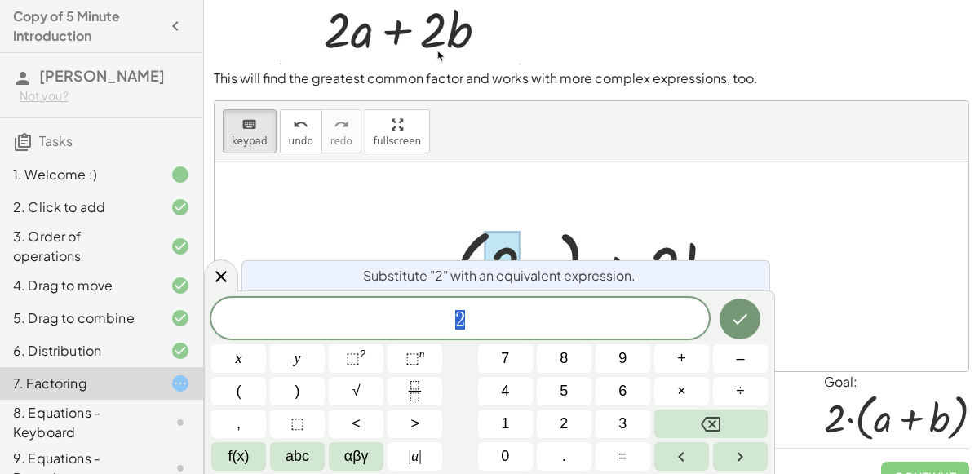
click at [600, 242] on div at bounding box center [597, 267] width 307 height 94
click at [745, 326] on icon "Done" at bounding box center [740, 319] width 20 height 20
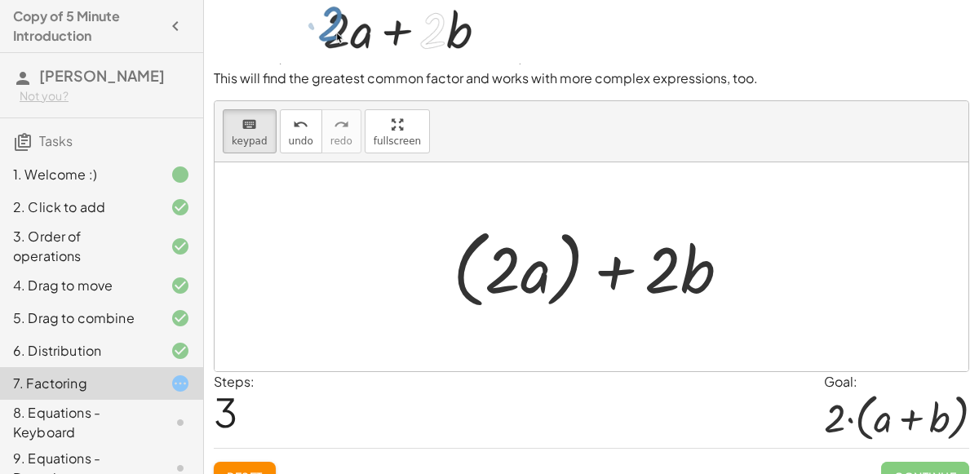
drag, startPoint x: 531, startPoint y: 281, endPoint x: 779, endPoint y: 267, distance: 248.2
click at [779, 267] on div "+ · 2 · a + · 2 · b + · 2 · ( a ) + · 2 · b + · 2 · a + · 2 · b + ( · 2 · a ) +…" at bounding box center [590, 266] width 753 height 209
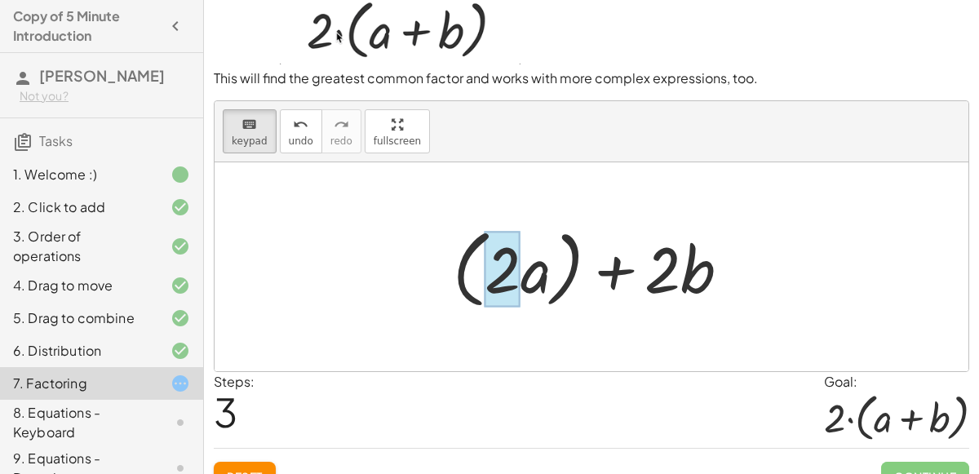
drag, startPoint x: 689, startPoint y: 263, endPoint x: 495, endPoint y: 275, distance: 194.4
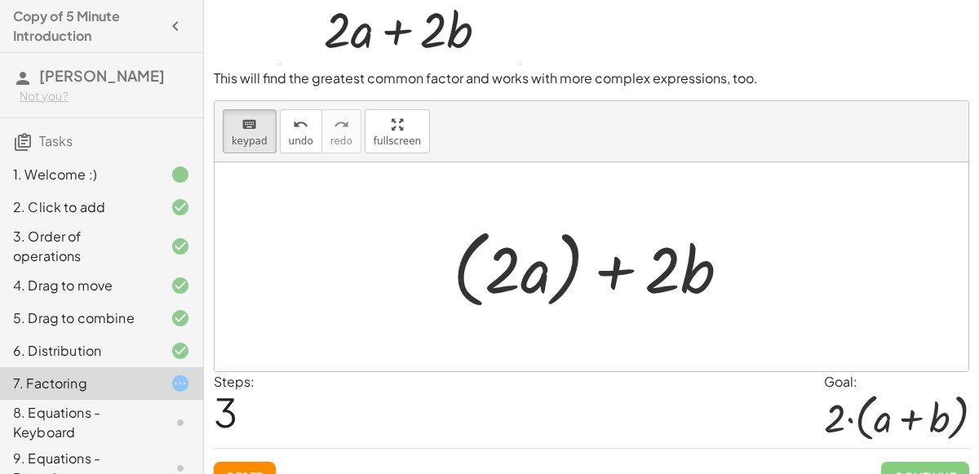
click at [562, 266] on div at bounding box center [597, 267] width 307 height 94
click at [250, 130] on icon "keyboard" at bounding box center [248, 125] width 15 height 20
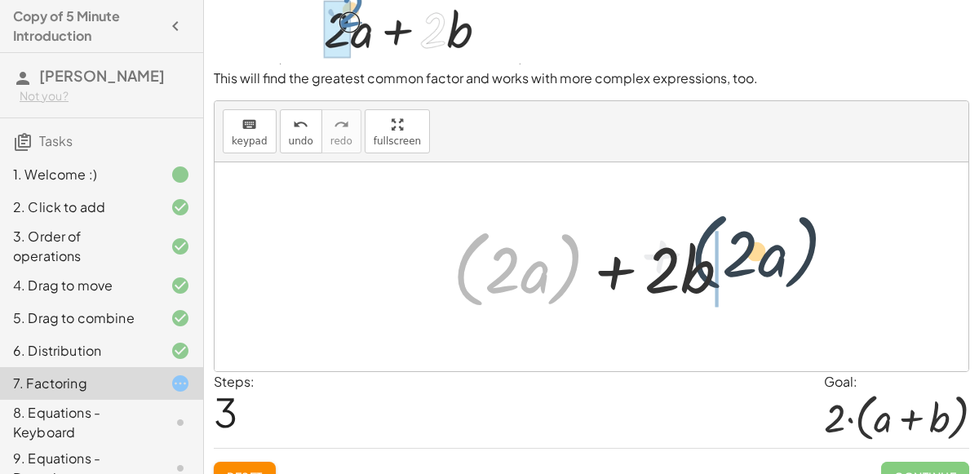
drag, startPoint x: 475, startPoint y: 250, endPoint x: 713, endPoint y: 234, distance: 237.8
click at [713, 234] on div at bounding box center [597, 267] width 307 height 94
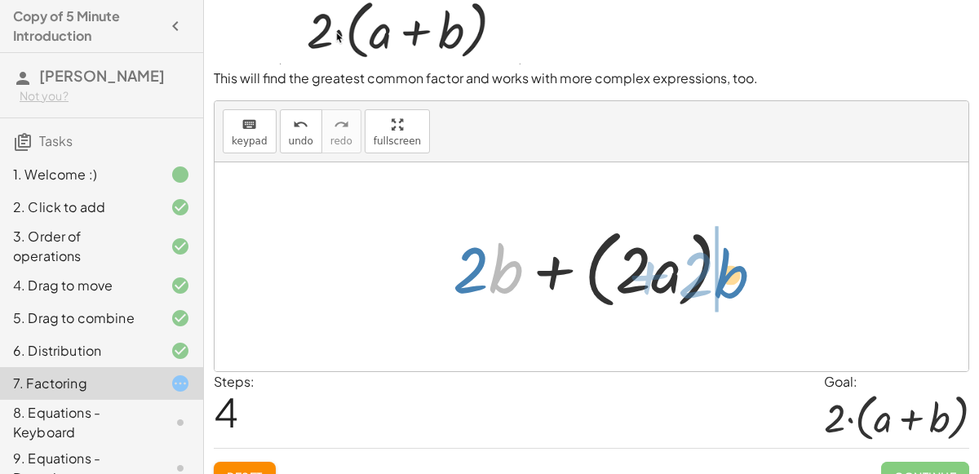
drag, startPoint x: 501, startPoint y: 271, endPoint x: 733, endPoint y: 273, distance: 232.4
click at [733, 273] on div at bounding box center [597, 267] width 307 height 94
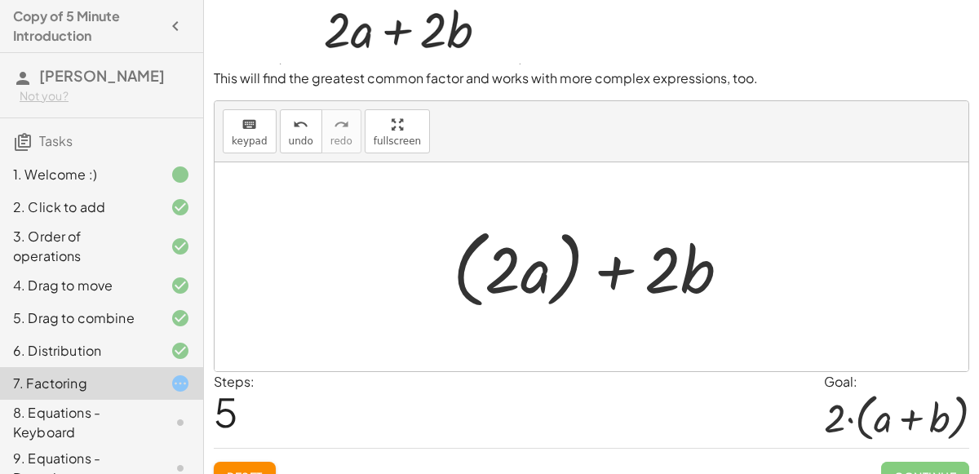
click at [493, 269] on div at bounding box center [597, 267] width 307 height 94
click at [519, 282] on div at bounding box center [597, 267] width 307 height 94
click at [219, 116] on div "keyboard keypad undo [PERSON_NAME] redo fullscreen" at bounding box center [590, 131] width 753 height 61
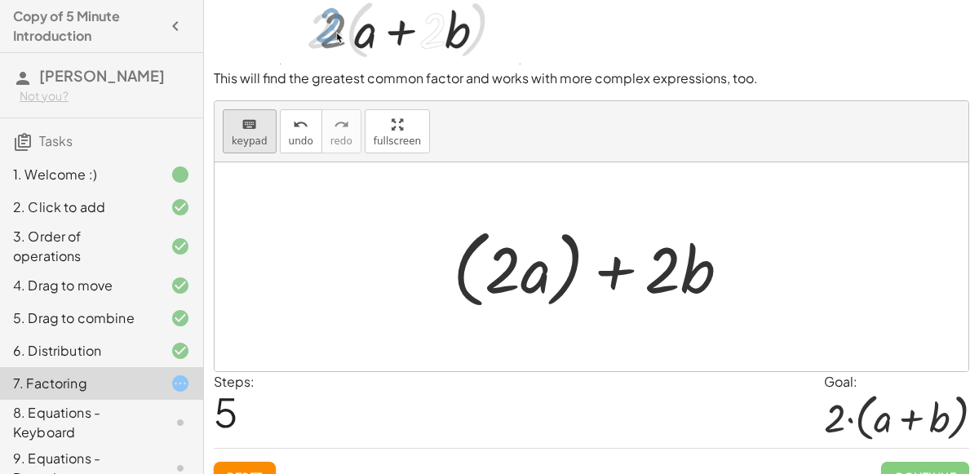
click at [244, 129] on icon "keyboard" at bounding box center [248, 125] width 15 height 20
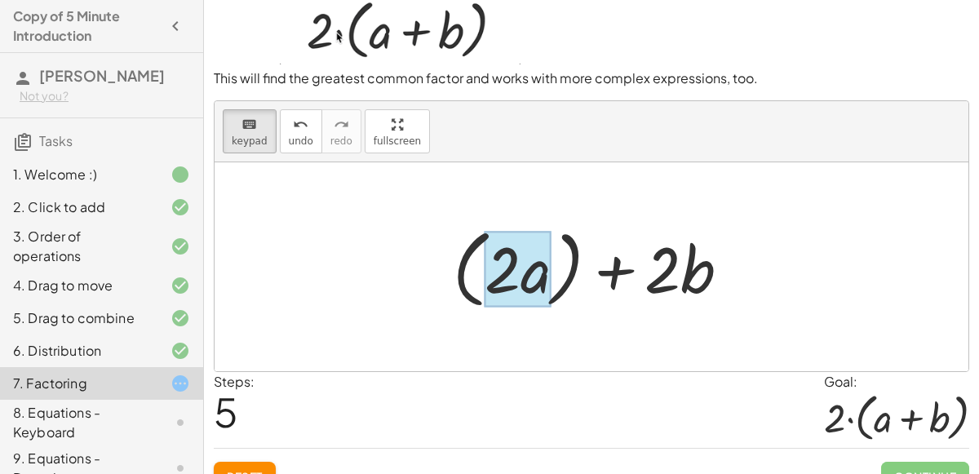
click at [531, 277] on div at bounding box center [517, 270] width 66 height 76
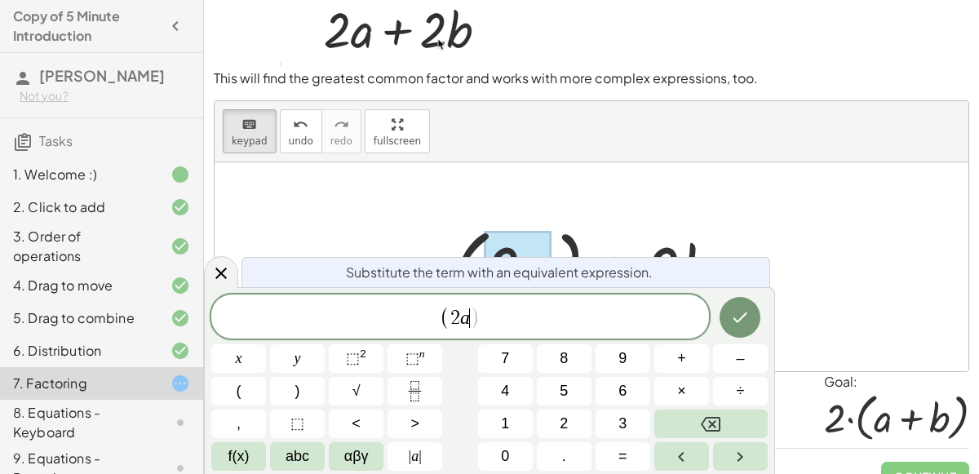
click at [457, 320] on span "2" at bounding box center [455, 318] width 10 height 20
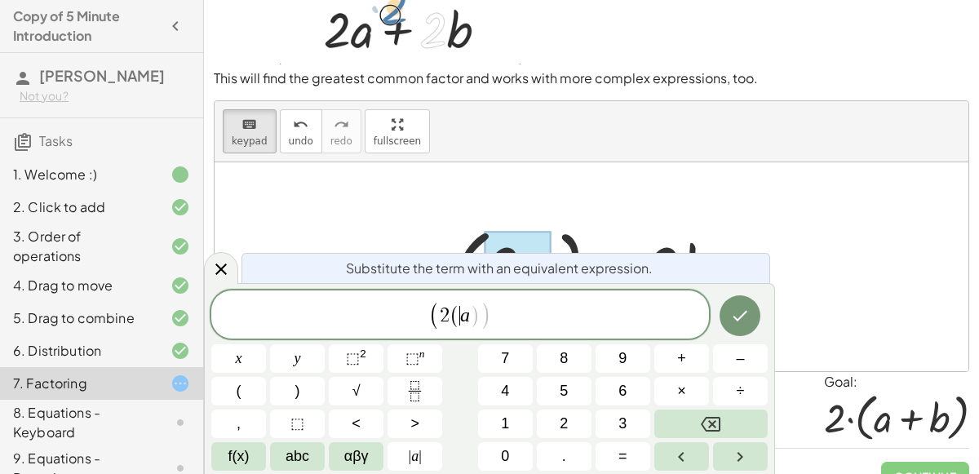
click at [435, 318] on span "(" at bounding box center [434, 316] width 11 height 29
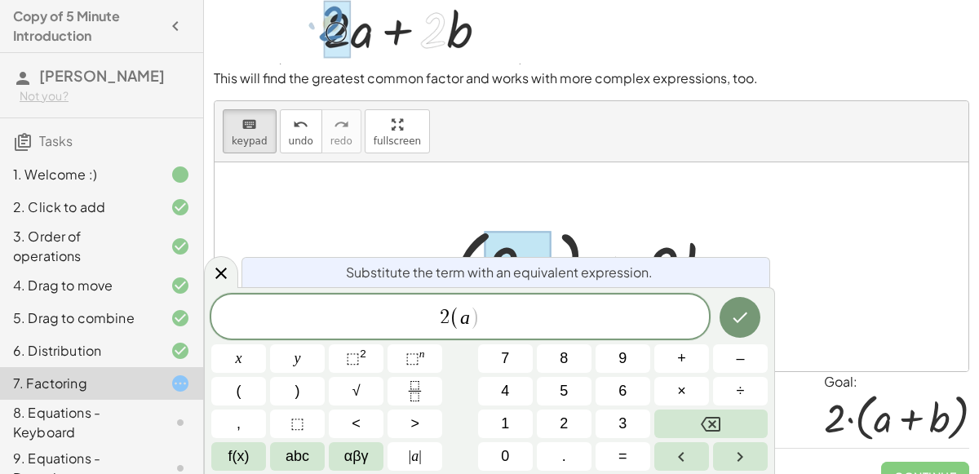
click at [470, 322] on span ")" at bounding box center [475, 318] width 11 height 24
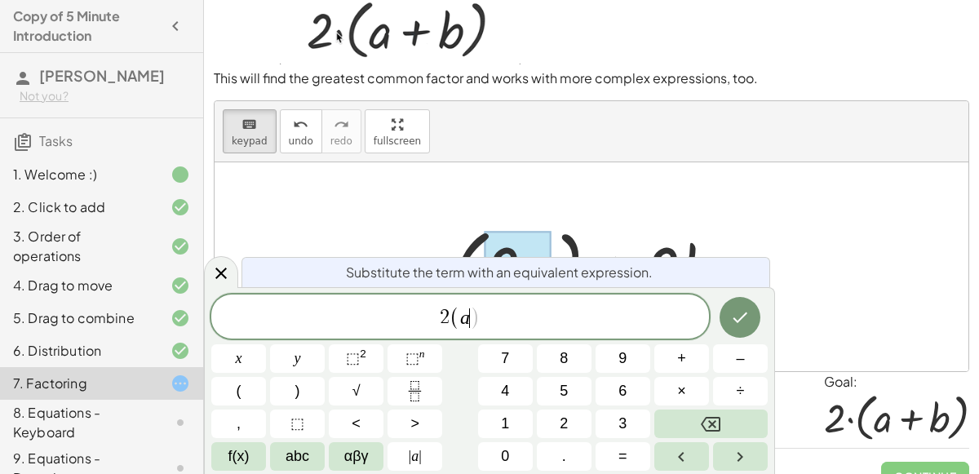
click at [474, 324] on span ")" at bounding box center [475, 318] width 11 height 24
click at [475, 324] on span ")" at bounding box center [475, 318] width 11 height 24
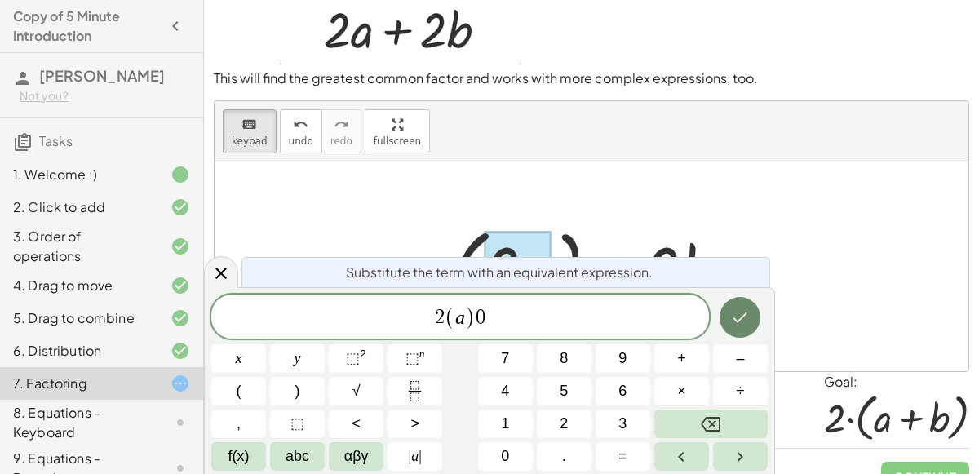
click at [743, 301] on button "Done" at bounding box center [739, 317] width 41 height 41
click at [742, 319] on icon "Done" at bounding box center [740, 317] width 20 height 20
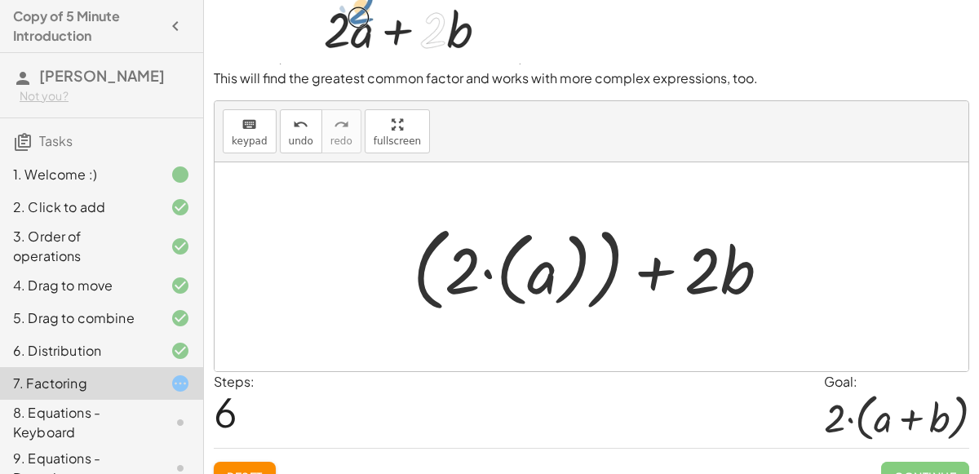
click at [614, 258] on div at bounding box center [597, 267] width 387 height 100
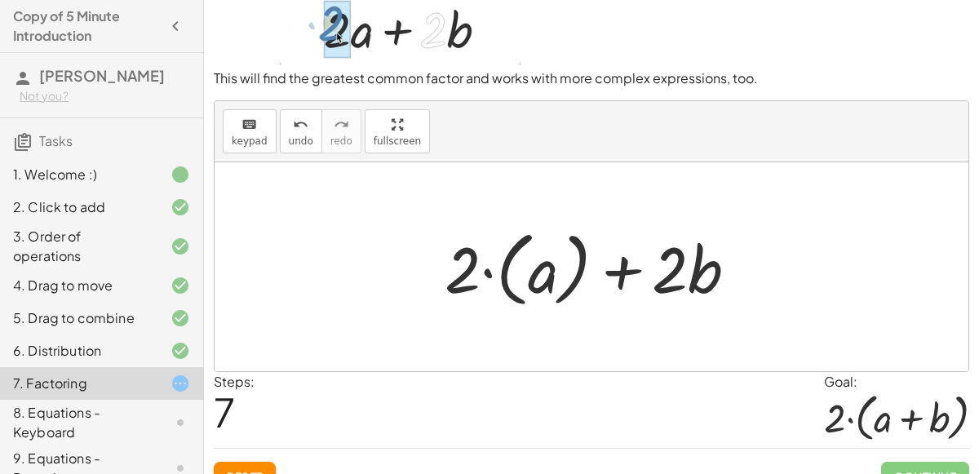
click at [707, 272] on div at bounding box center [597, 267] width 322 height 91
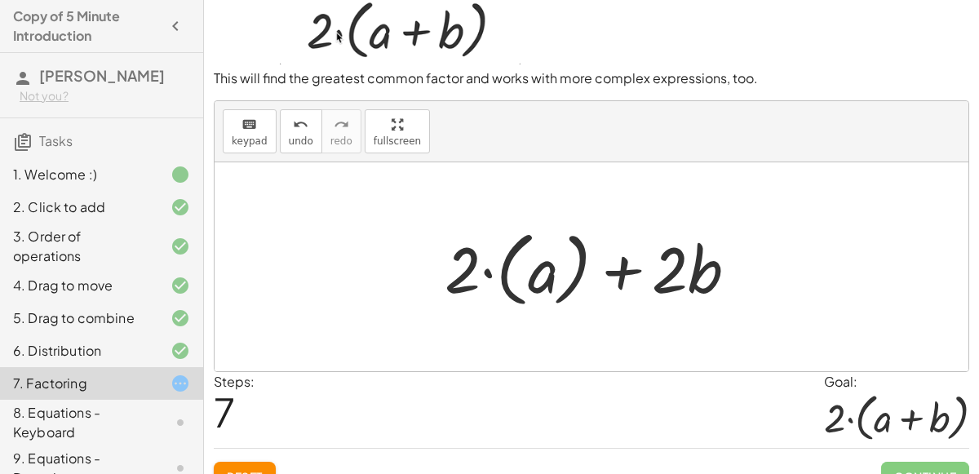
click at [681, 268] on div at bounding box center [597, 267] width 322 height 91
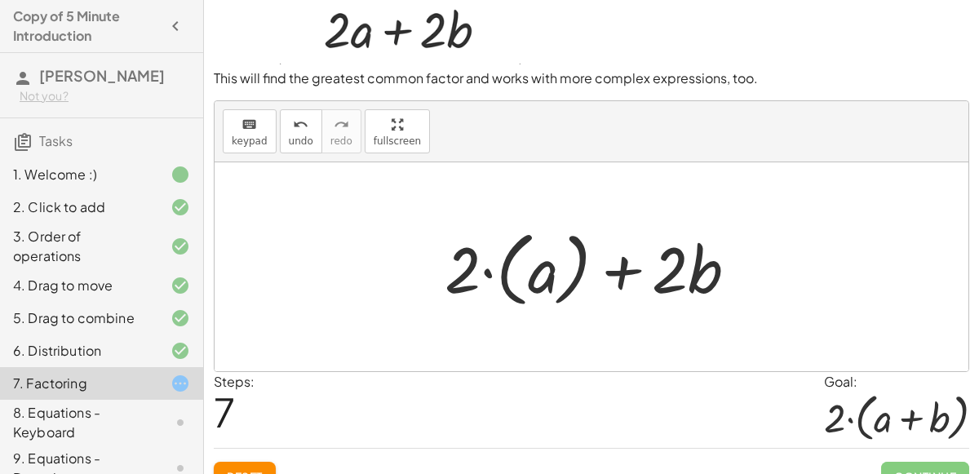
click at [215, 130] on div "keyboard keypad undo [PERSON_NAME] redo fullscreen" at bounding box center [590, 131] width 753 height 61
click at [243, 133] on button "keyboard keypad" at bounding box center [250, 131] width 54 height 44
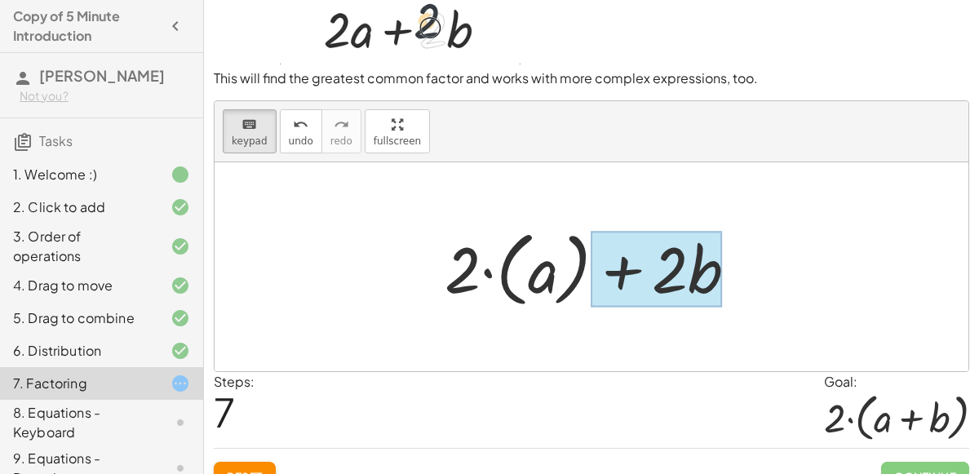
click at [694, 274] on div at bounding box center [656, 270] width 131 height 76
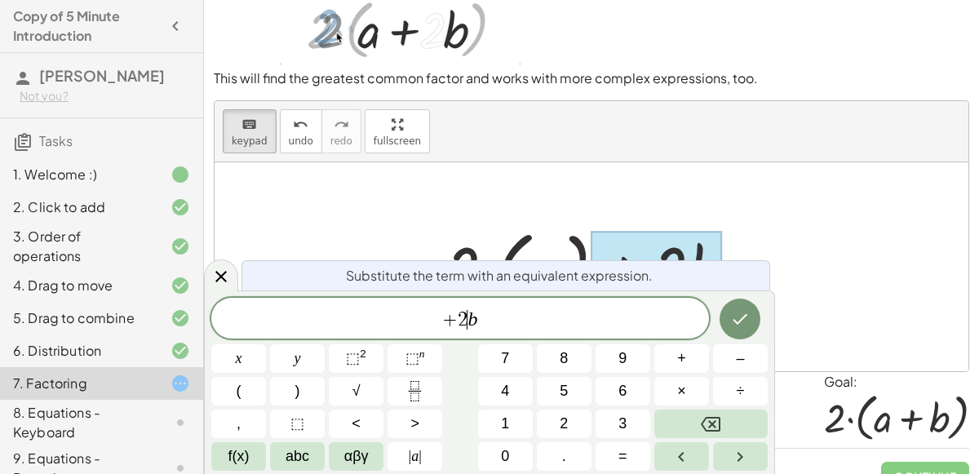
click at [484, 317] on span "+ 2 ​ b" at bounding box center [459, 319] width 497 height 23
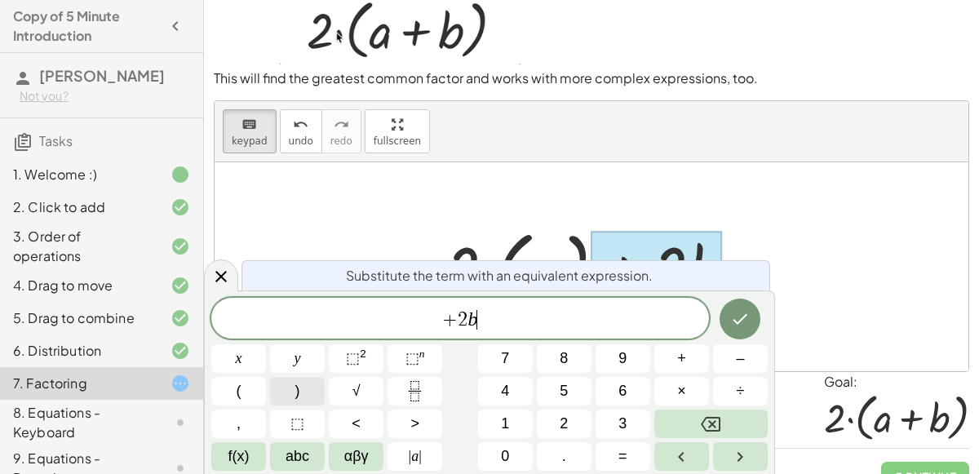
click at [322, 394] on button ")" at bounding box center [297, 391] width 55 height 29
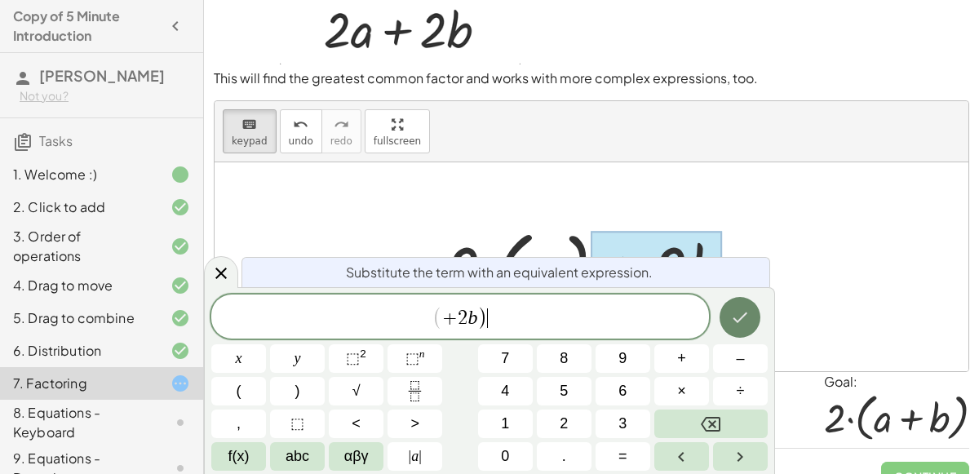
click at [727, 313] on button "Done" at bounding box center [739, 317] width 41 height 41
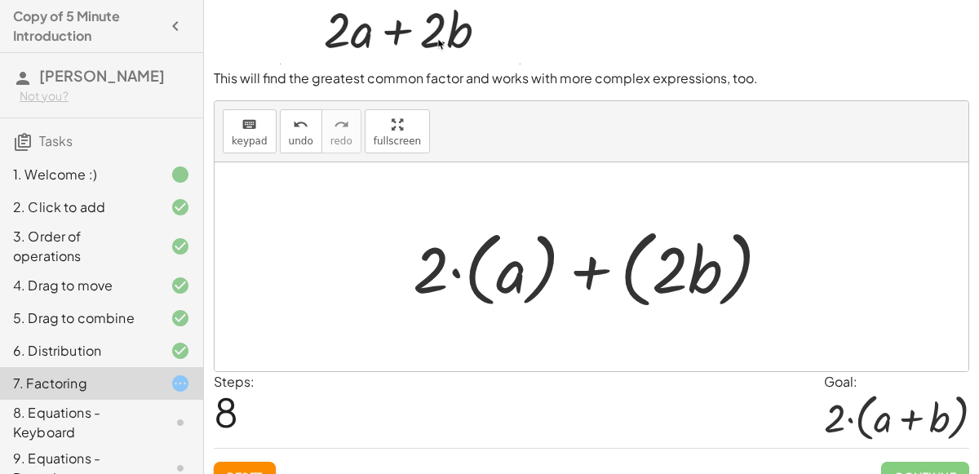
click at [586, 268] on div at bounding box center [597, 267] width 387 height 94
click at [586, 268] on div at bounding box center [597, 267] width 322 height 91
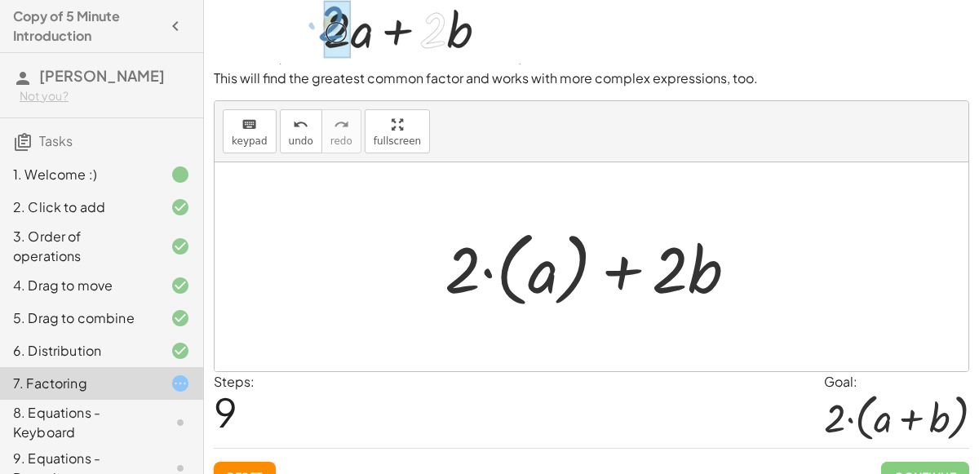
click at [775, 303] on div at bounding box center [590, 266] width 753 height 209
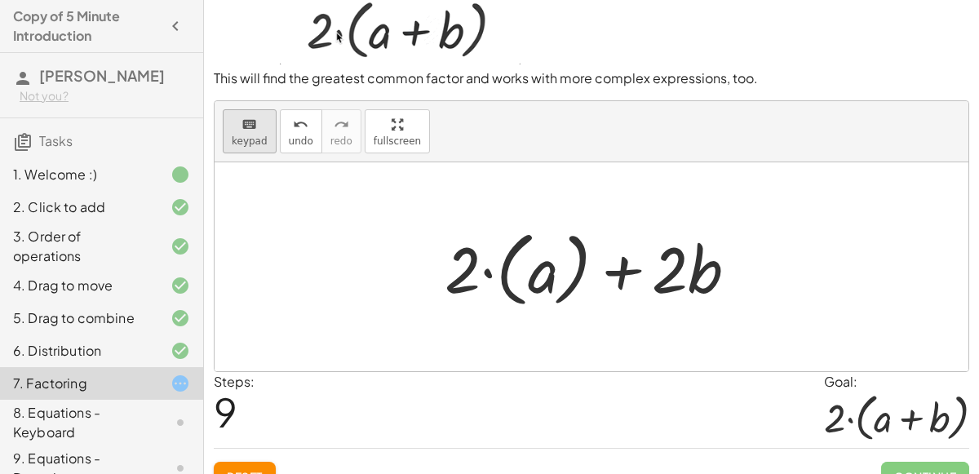
click at [246, 130] on icon "keyboard" at bounding box center [248, 125] width 15 height 20
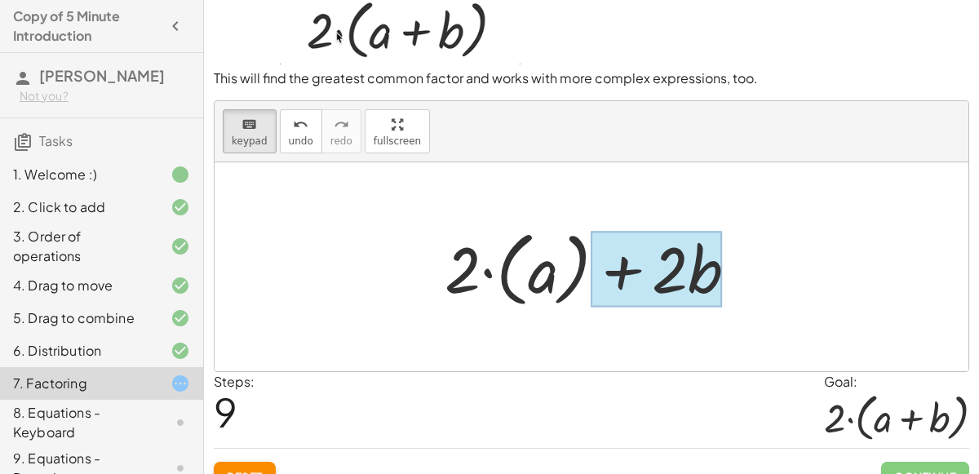
click at [711, 258] on div at bounding box center [656, 270] width 131 height 76
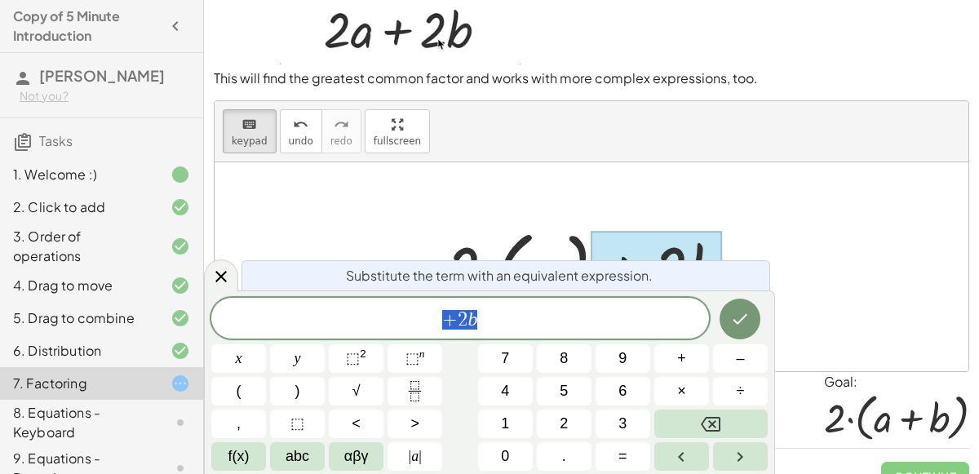
click at [501, 311] on span "+ 2 b" at bounding box center [459, 319] width 497 height 23
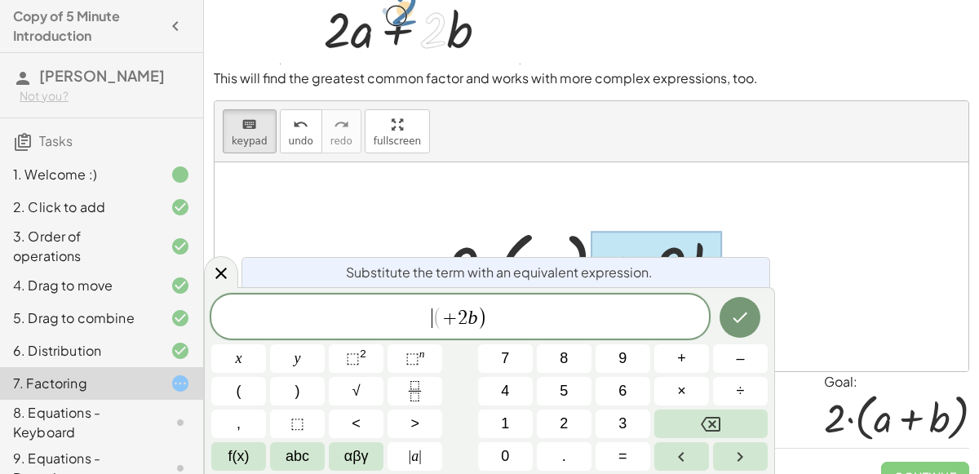
click at [423, 316] on span "​ ( + 2 b )" at bounding box center [459, 317] width 497 height 27
click at [439, 324] on span "(" at bounding box center [437, 318] width 11 height 24
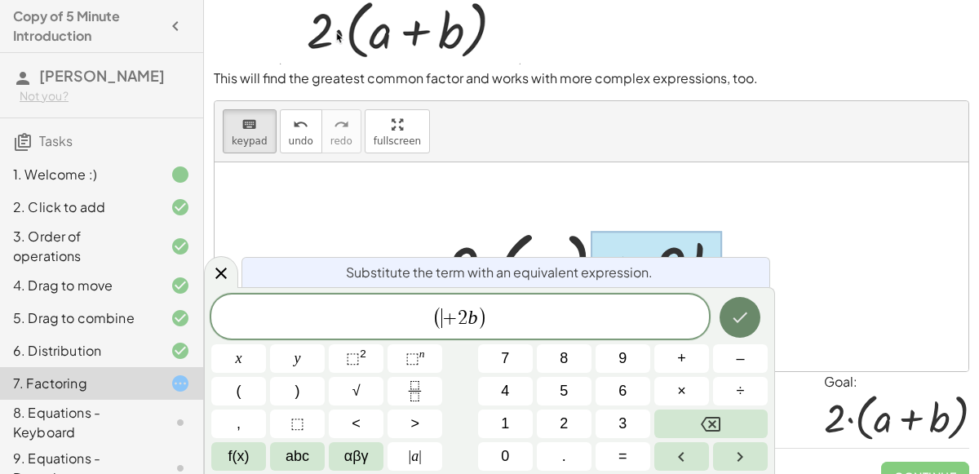
click at [730, 302] on button "Done" at bounding box center [739, 317] width 41 height 41
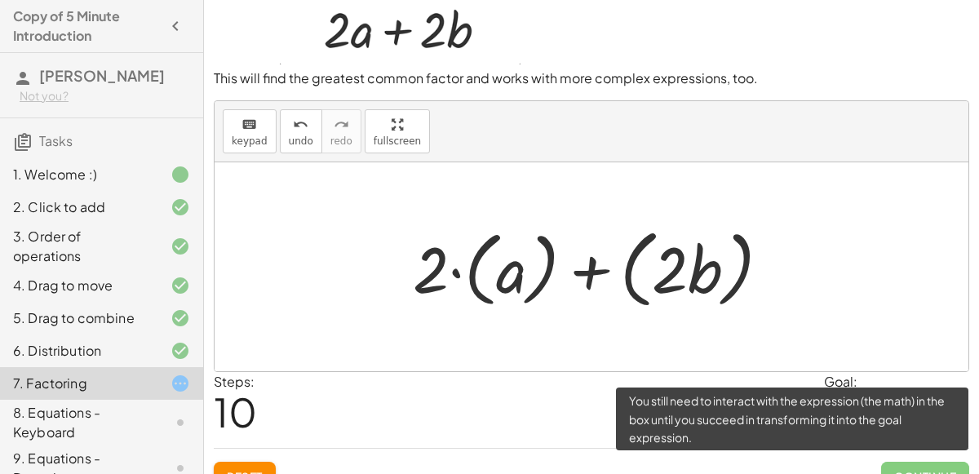
click at [921, 462] on span "Continue" at bounding box center [925, 476] width 88 height 29
click at [924, 466] on span "Continue" at bounding box center [925, 476] width 88 height 29
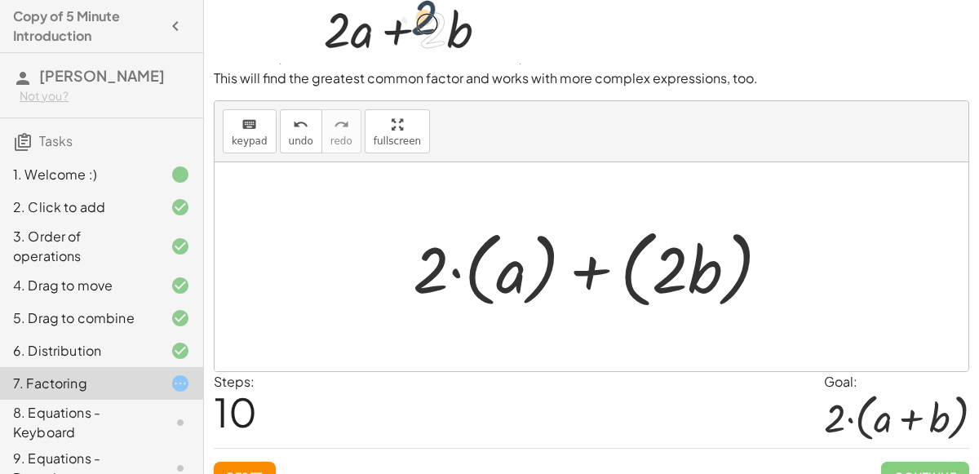
click at [691, 258] on div at bounding box center [597, 267] width 387 height 94
click at [656, 232] on div at bounding box center [597, 267] width 387 height 94
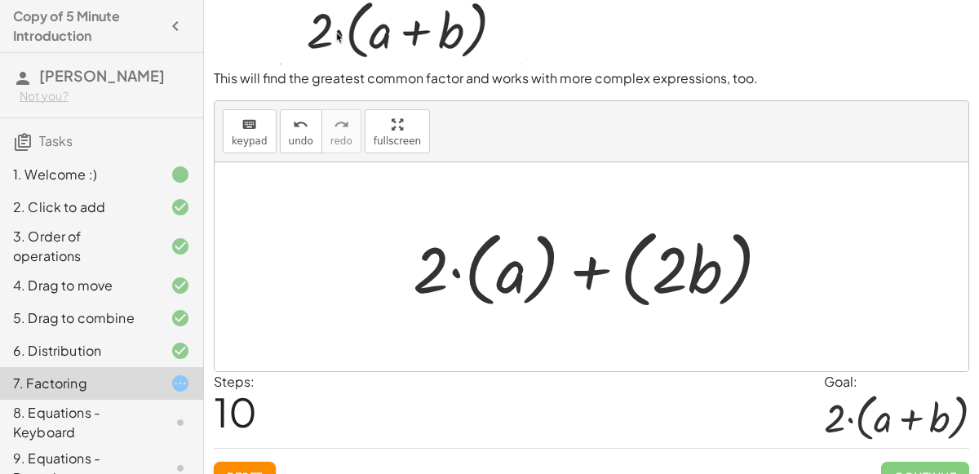
click at [691, 279] on div at bounding box center [597, 267] width 387 height 94
click at [250, 139] on span "keypad" at bounding box center [250, 140] width 36 height 11
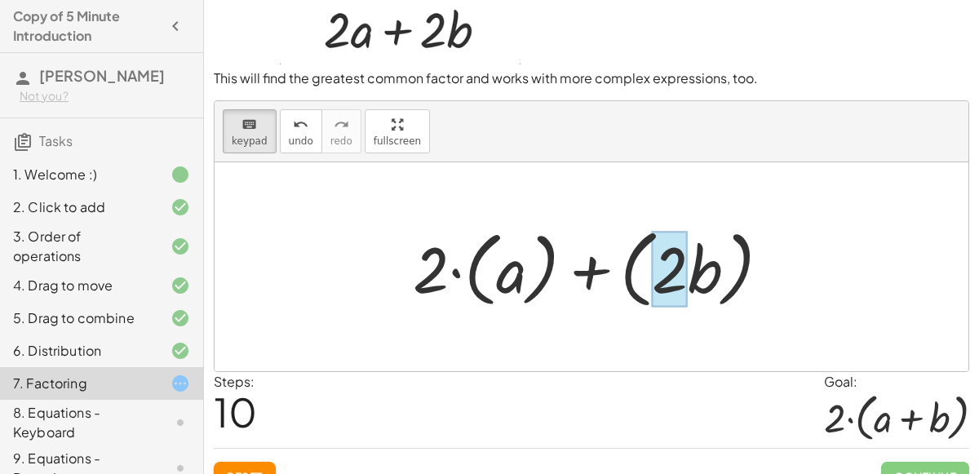
click at [653, 258] on div at bounding box center [670, 270] width 36 height 76
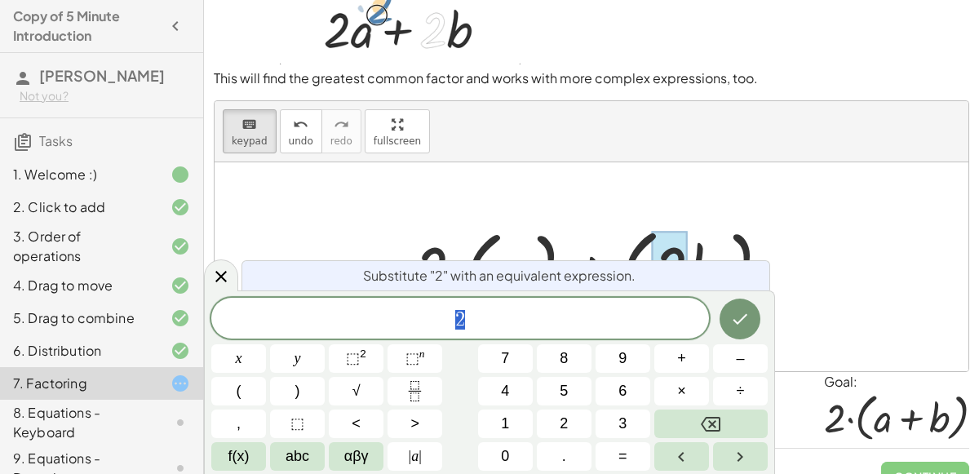
click at [787, 240] on div at bounding box center [597, 267] width 387 height 94
click at [250, 109] on button "keyboard keypad" at bounding box center [250, 131] width 54 height 44
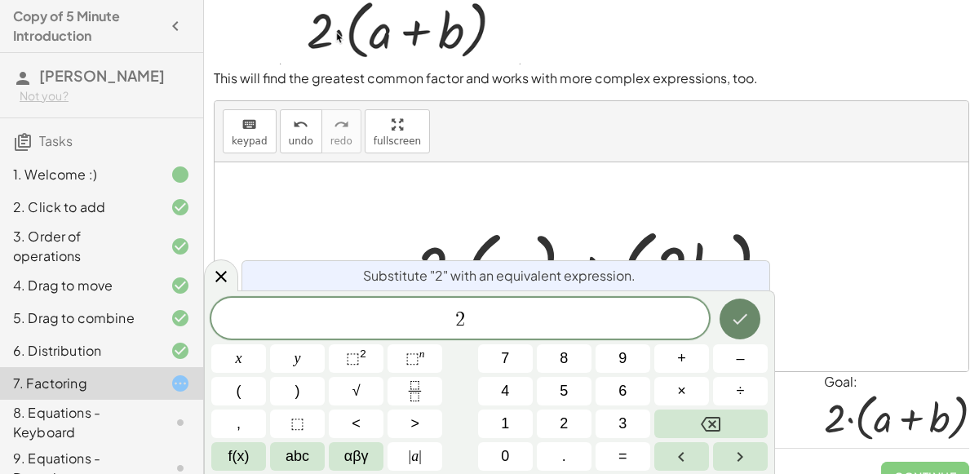
click at [721, 323] on button "Done" at bounding box center [739, 318] width 41 height 41
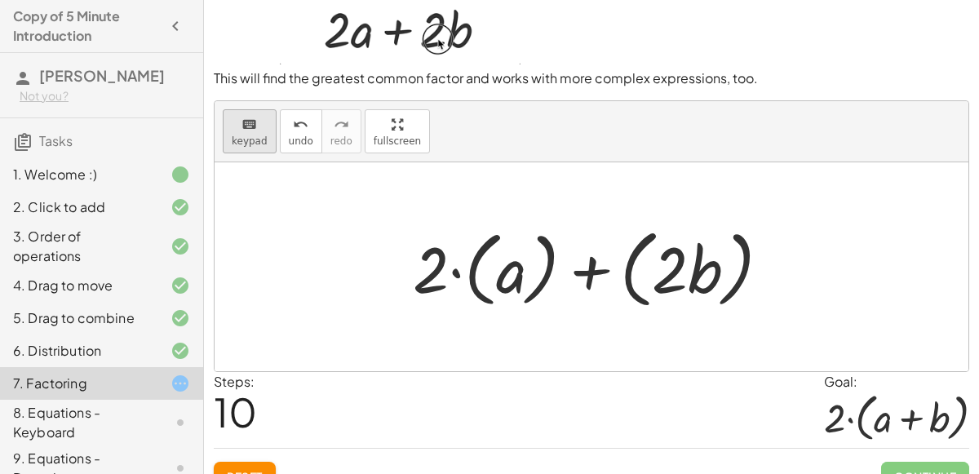
click at [242, 135] on span "keypad" at bounding box center [250, 140] width 36 height 11
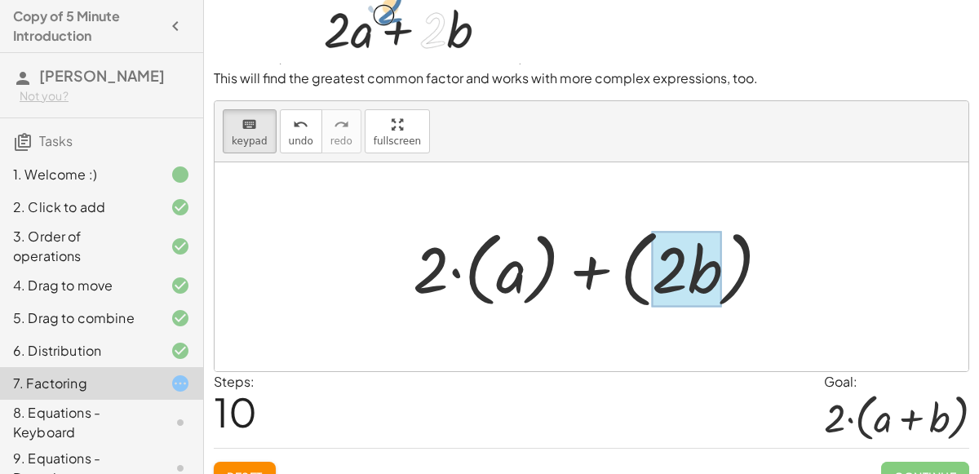
click at [693, 254] on div at bounding box center [687, 270] width 70 height 76
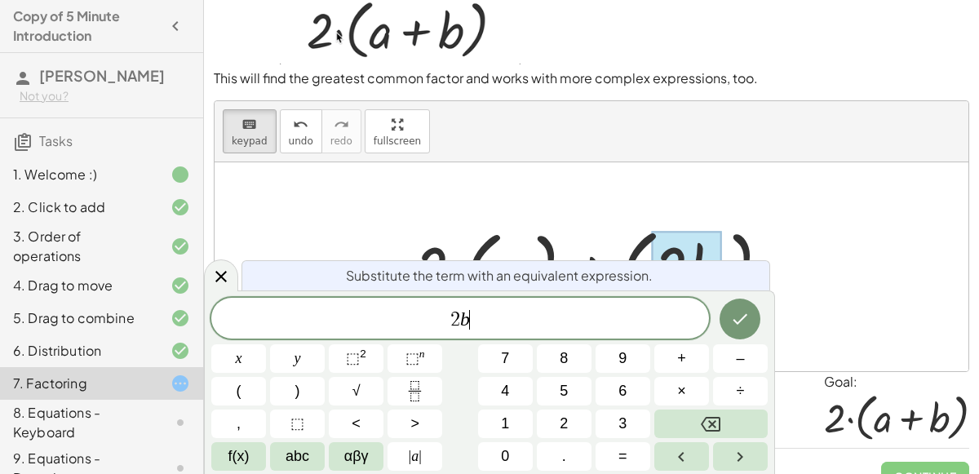
click at [511, 316] on span "2 b ​" at bounding box center [459, 319] width 497 height 23
click at [274, 389] on button ")" at bounding box center [297, 391] width 55 height 29
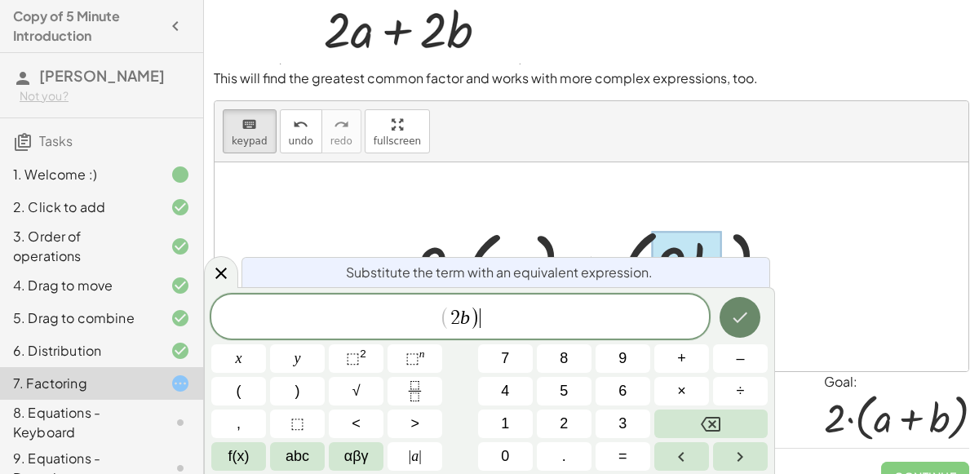
click at [743, 319] on icon "Done" at bounding box center [740, 317] width 20 height 20
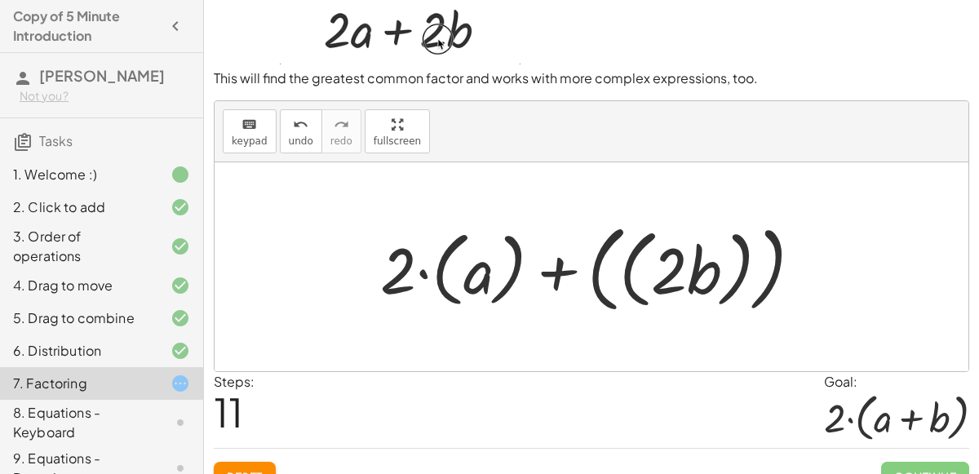
click at [692, 271] on div at bounding box center [597, 267] width 451 height 104
click at [643, 285] on div at bounding box center [597, 267] width 451 height 104
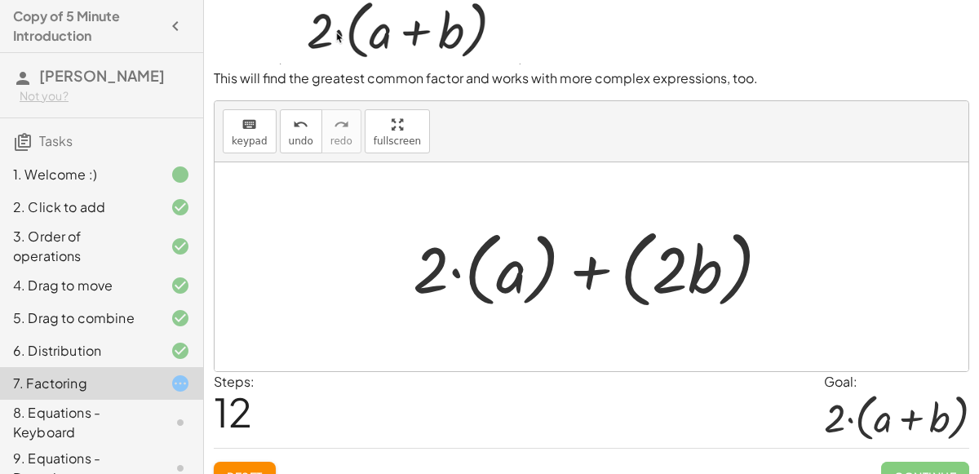
click at [247, 469] on span "Reset" at bounding box center [245, 476] width 36 height 15
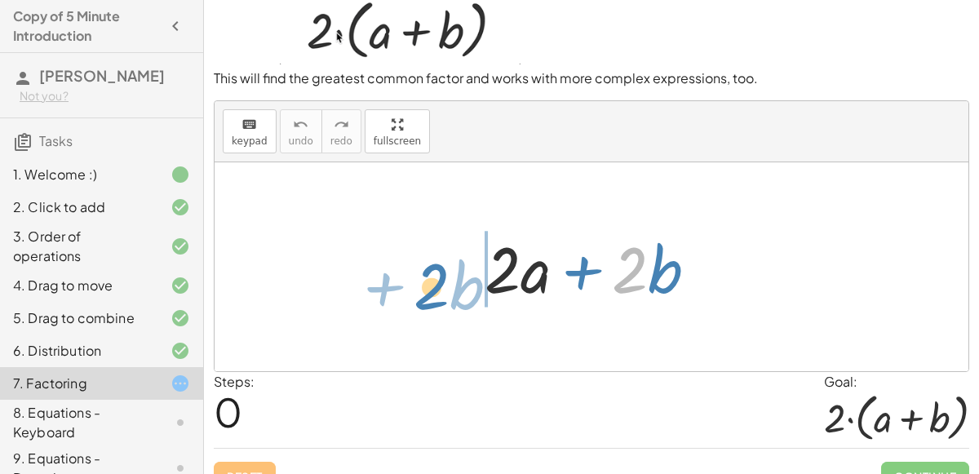
drag, startPoint x: 630, startPoint y: 254, endPoint x: 433, endPoint y: 270, distance: 197.1
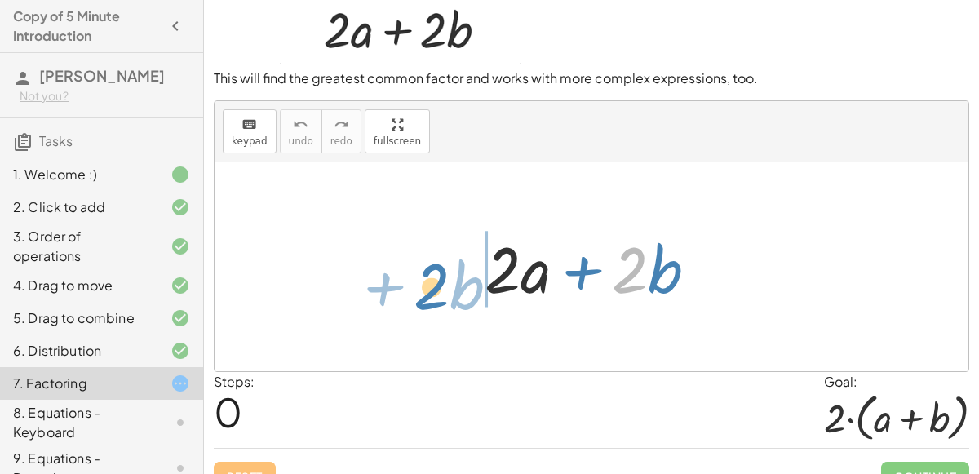
click at [433, 270] on div "· 2 + · b + · 2 · a + · 2 · b" at bounding box center [590, 266] width 753 height 209
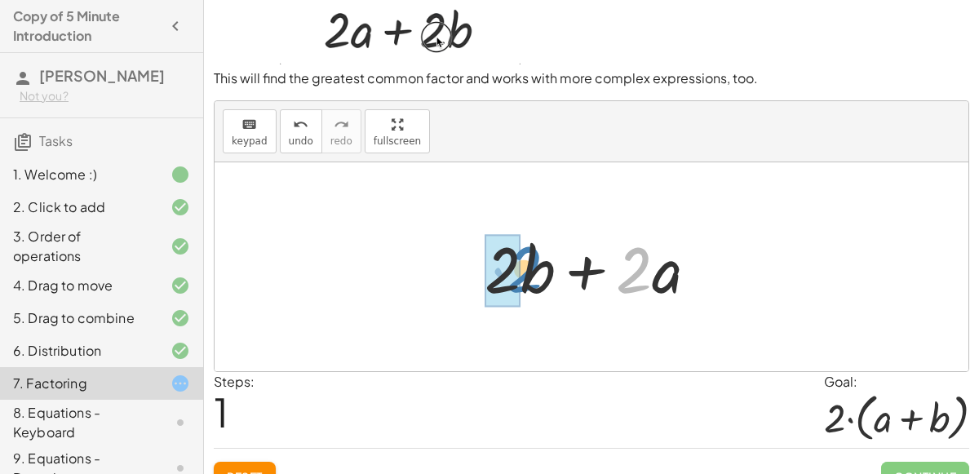
drag, startPoint x: 636, startPoint y: 255, endPoint x: 522, endPoint y: 254, distance: 114.2
click at [522, 254] on div at bounding box center [597, 267] width 242 height 84
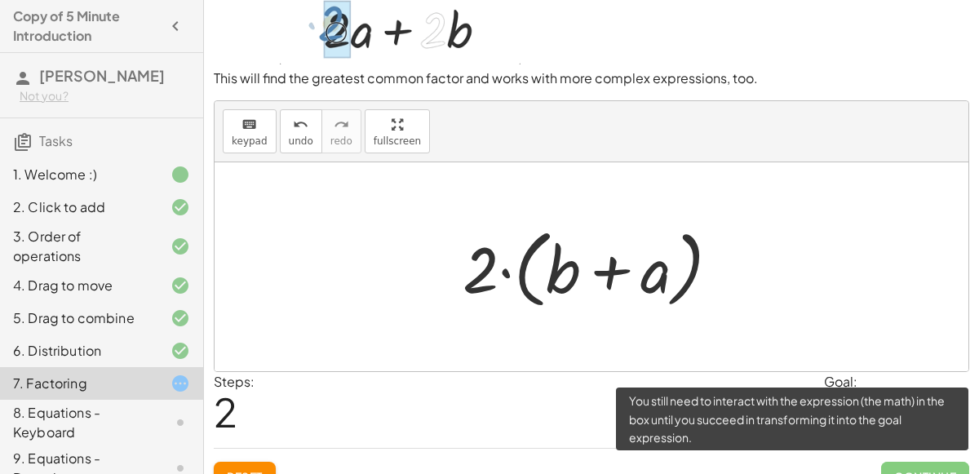
click at [903, 462] on span "Continue" at bounding box center [925, 476] width 88 height 29
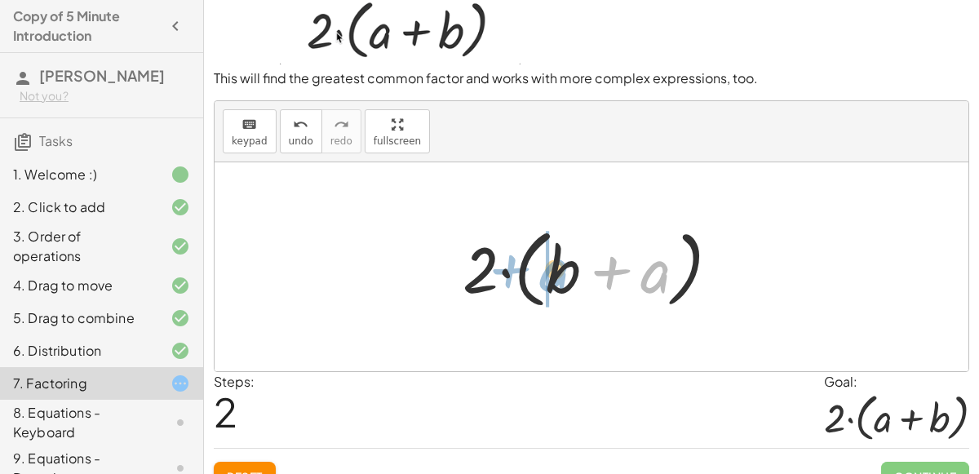
drag, startPoint x: 655, startPoint y: 258, endPoint x: 552, endPoint y: 256, distance: 102.8
click at [552, 256] on div at bounding box center [597, 267] width 286 height 94
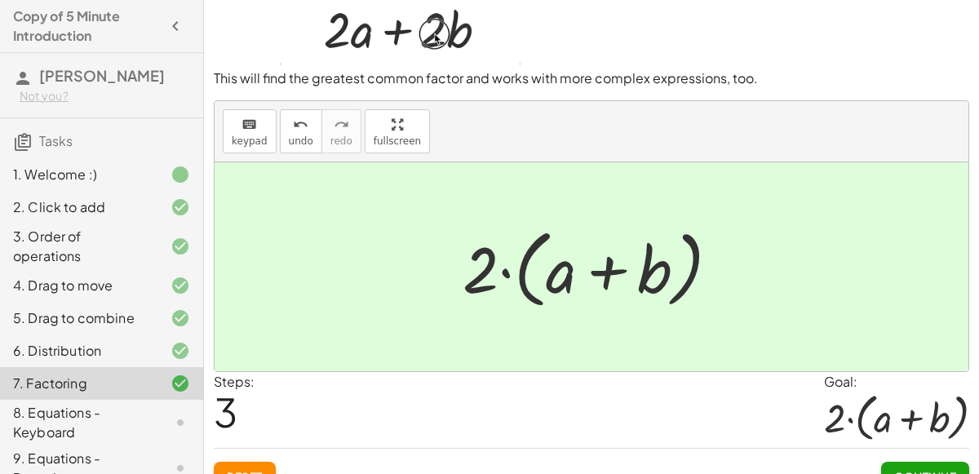
click at [920, 469] on span "Continue" at bounding box center [925, 476] width 62 height 15
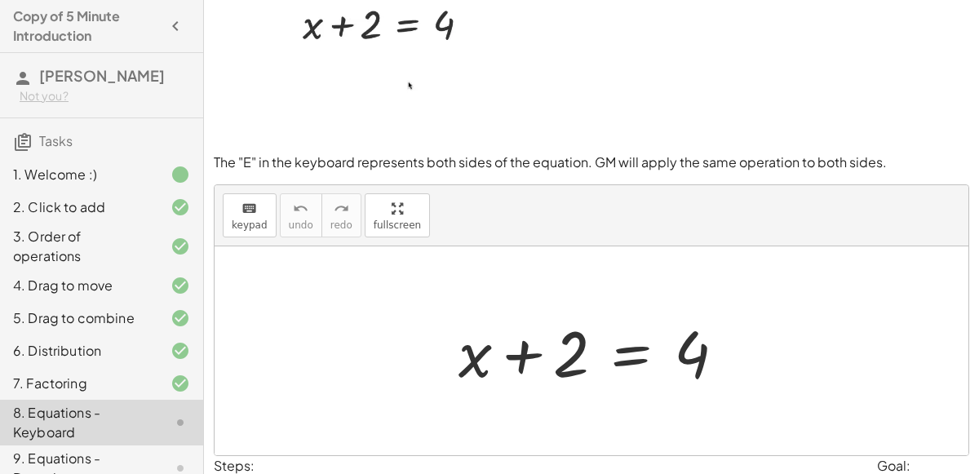
click at [527, 345] on div at bounding box center [598, 351] width 296 height 84
click at [252, 220] on span "keypad" at bounding box center [250, 224] width 36 height 11
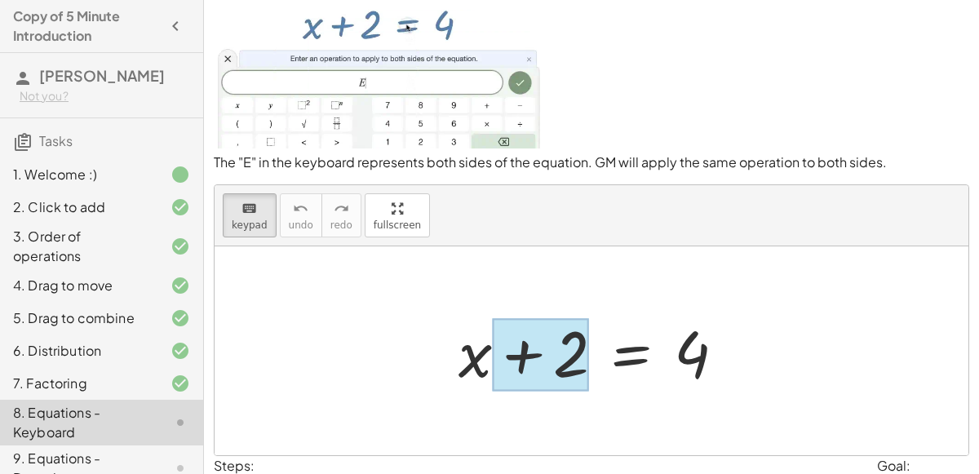
click at [545, 367] on div at bounding box center [540, 354] width 97 height 73
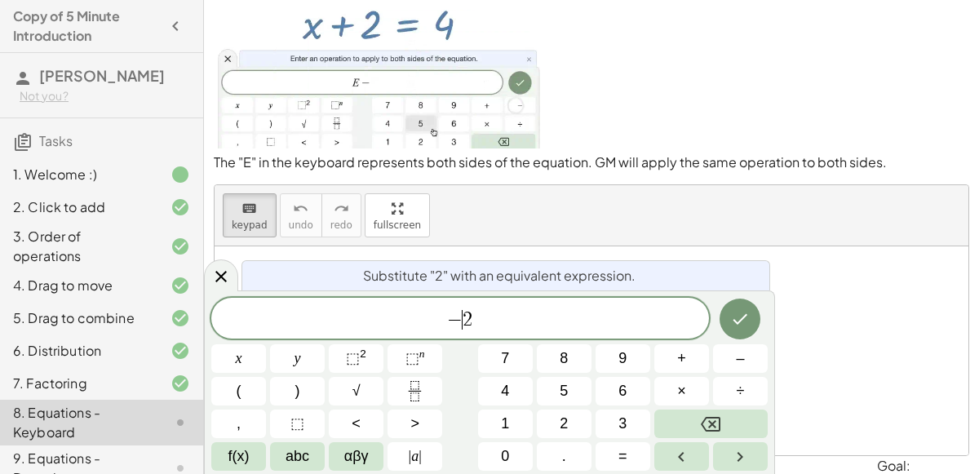
click at [266, 344] on div at bounding box center [238, 358] width 55 height 29
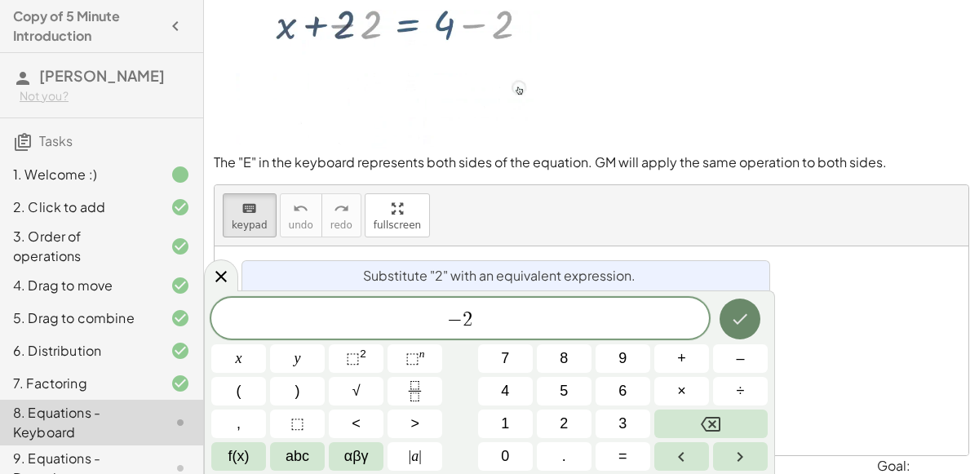
click at [733, 312] on icon "Done" at bounding box center [740, 319] width 20 height 20
click at [732, 322] on icon "Done" at bounding box center [740, 319] width 20 height 20
click at [739, 320] on icon "Done" at bounding box center [740, 319] width 15 height 11
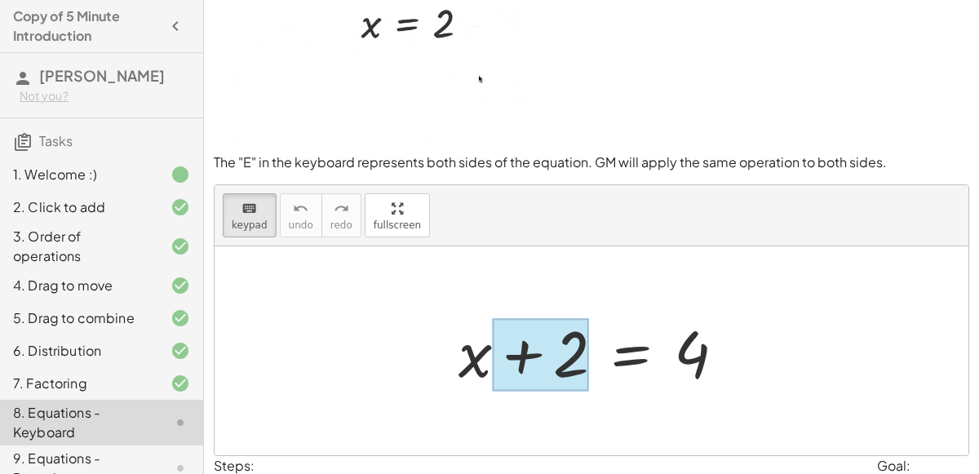
click at [516, 364] on div at bounding box center [540, 354] width 97 height 73
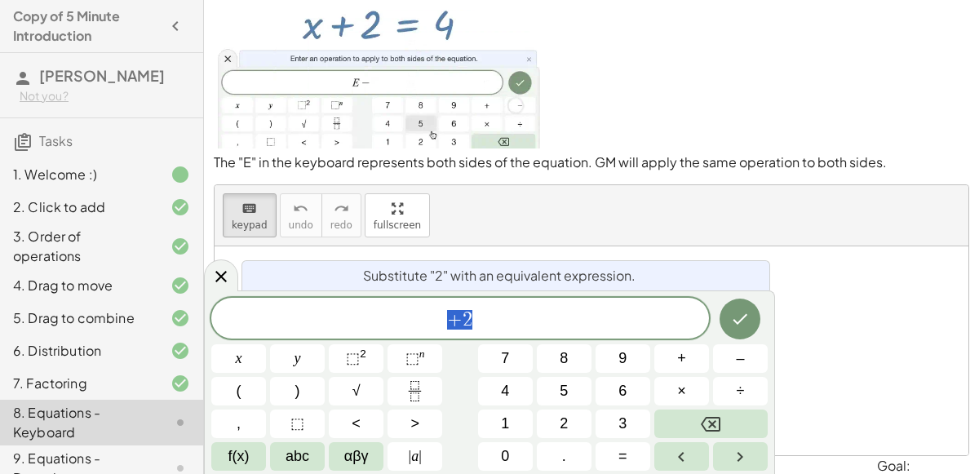
click at [484, 329] on span "+ 2" at bounding box center [459, 319] width 497 height 23
click at [736, 318] on icon "Done" at bounding box center [740, 319] width 20 height 20
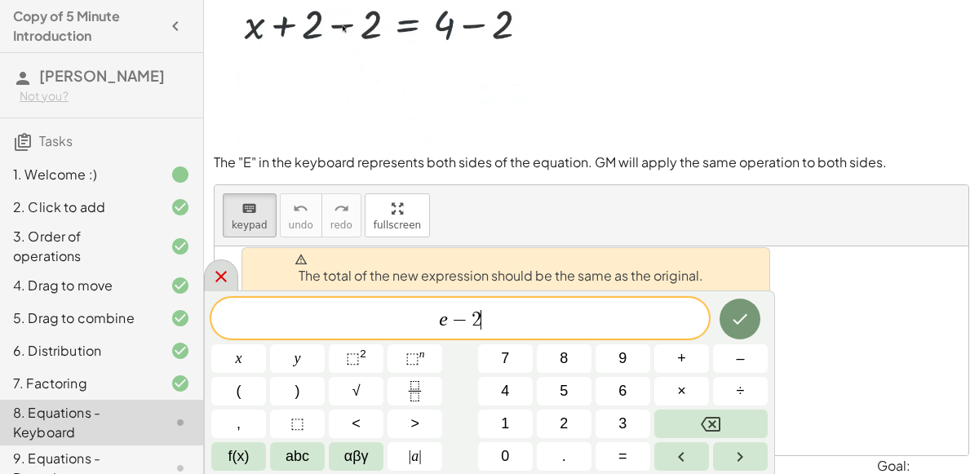
click at [223, 264] on div at bounding box center [221, 275] width 34 height 32
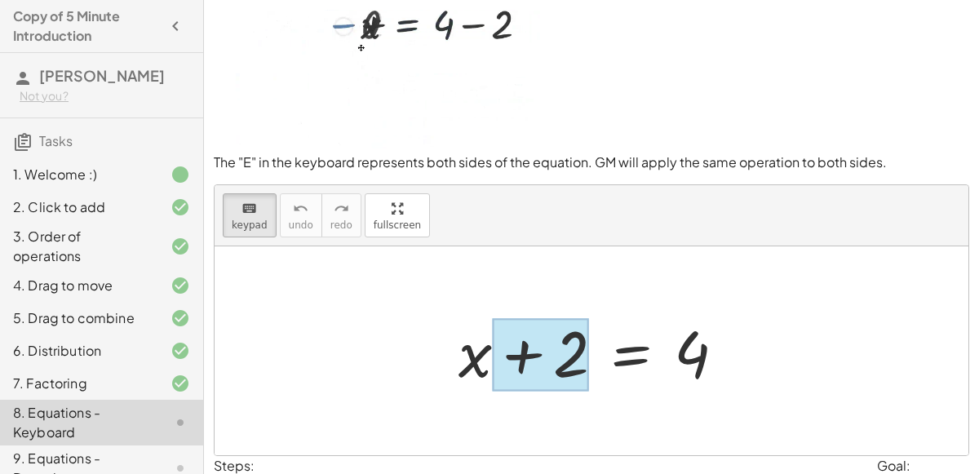
click at [528, 346] on div at bounding box center [540, 354] width 97 height 73
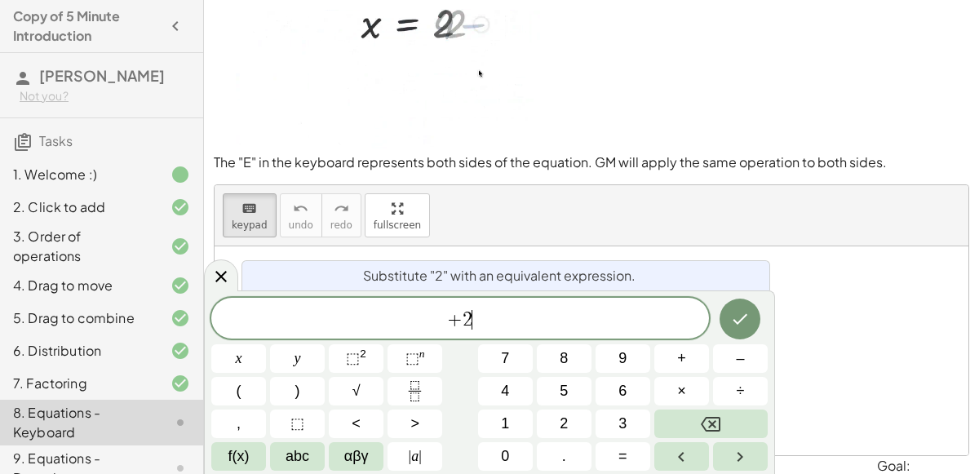
click at [499, 316] on span "+ 2 ​" at bounding box center [459, 319] width 497 height 23
click at [460, 313] on span "+" at bounding box center [454, 320] width 15 height 20
click at [750, 354] on button "–" at bounding box center [740, 358] width 55 height 29
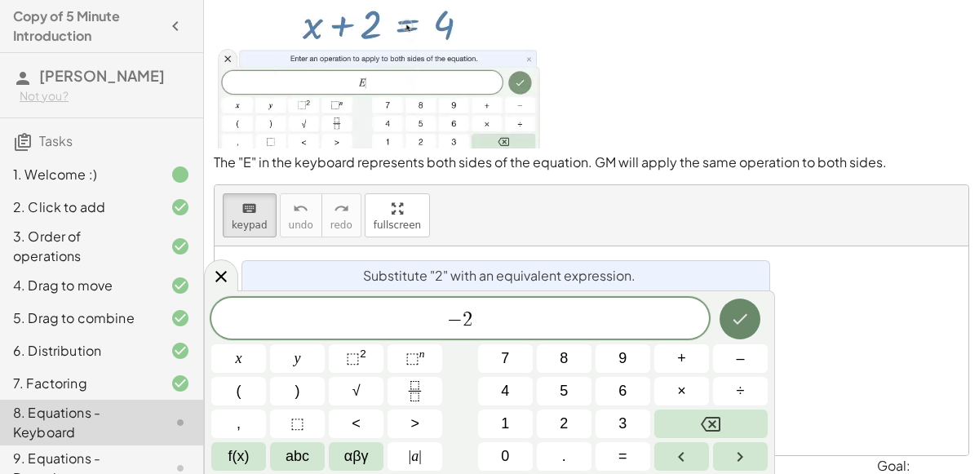
click at [744, 321] on icon "Done" at bounding box center [740, 319] width 20 height 20
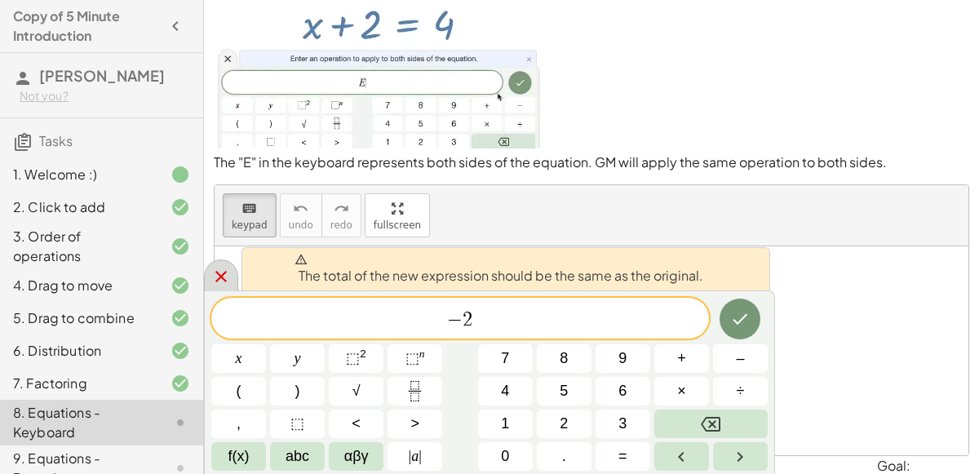
click at [223, 272] on icon at bounding box center [221, 277] width 20 height 20
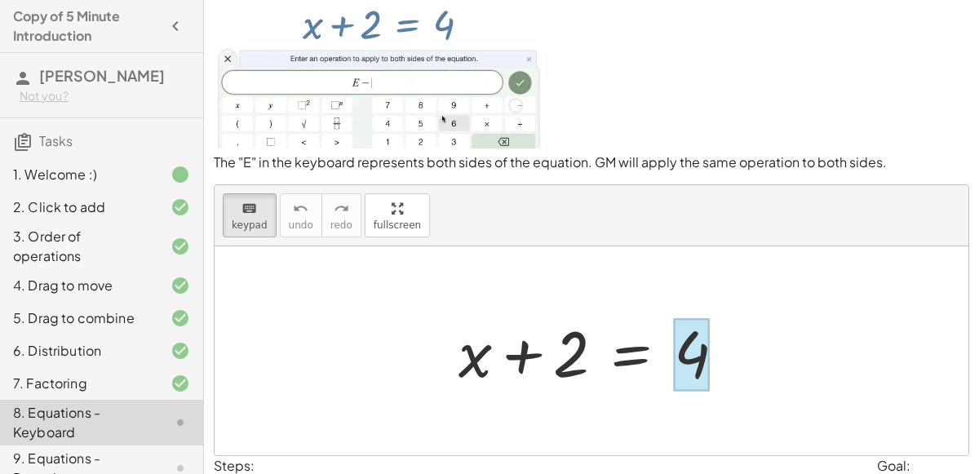
drag, startPoint x: 534, startPoint y: 362, endPoint x: 684, endPoint y: 356, distance: 150.2
click at [684, 356] on div at bounding box center [692, 354] width 36 height 73
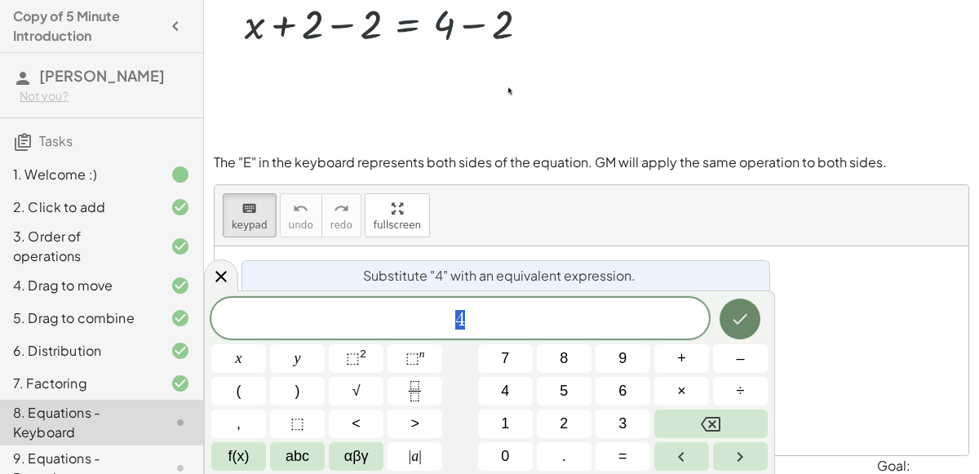
click at [753, 328] on button "Done" at bounding box center [739, 318] width 41 height 41
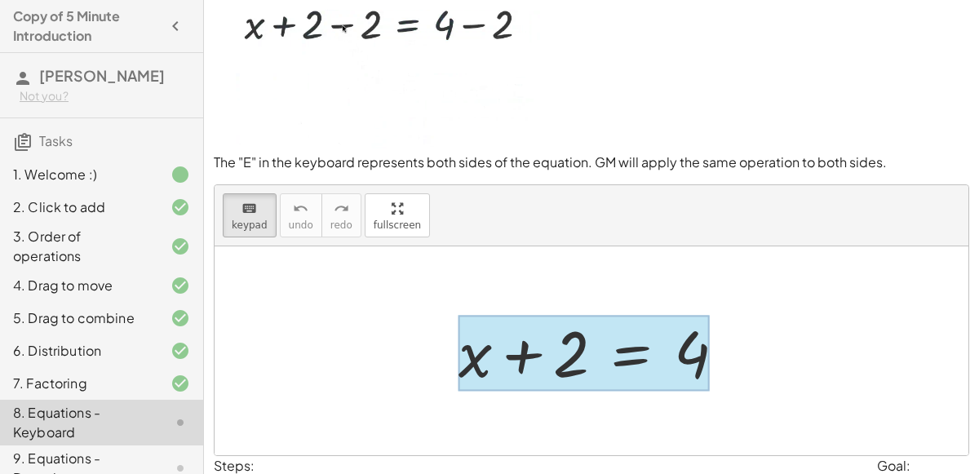
click at [597, 345] on div at bounding box center [583, 353] width 251 height 76
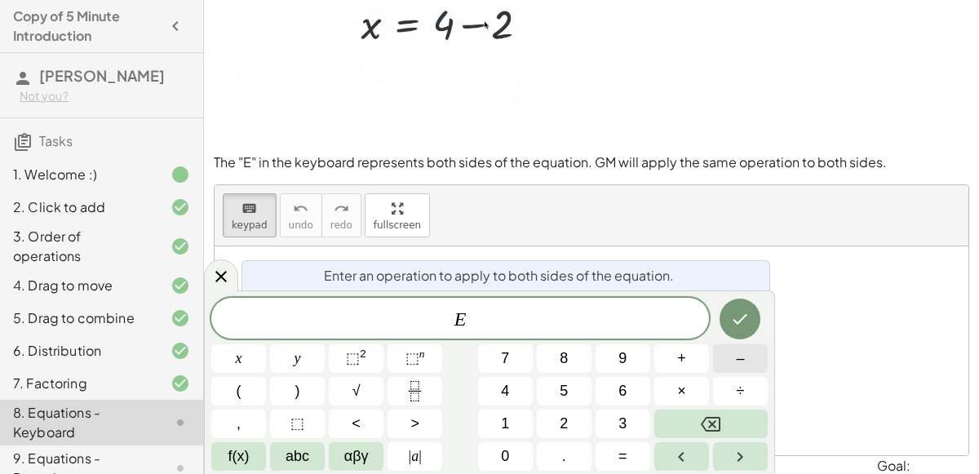
click at [747, 357] on button "–" at bounding box center [740, 358] width 55 height 29
click at [555, 417] on button "2" at bounding box center [564, 423] width 55 height 29
click at [755, 327] on button "Done" at bounding box center [739, 318] width 41 height 41
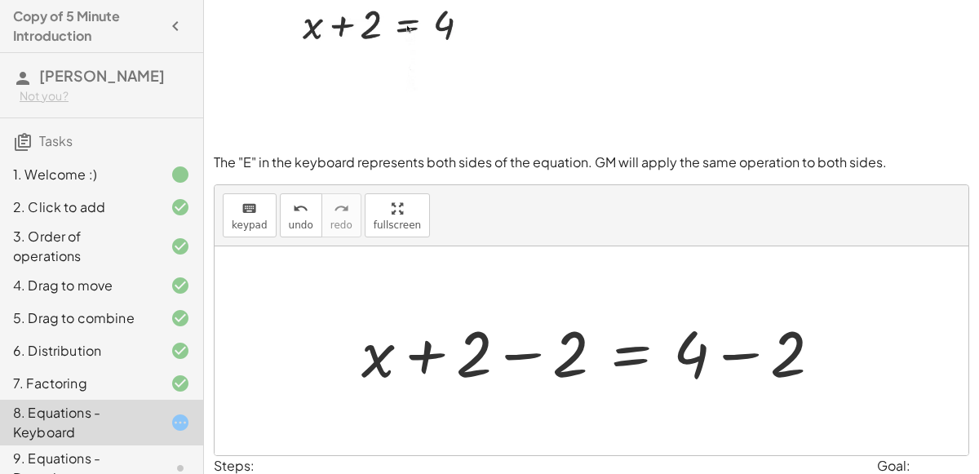
click at [523, 350] on div at bounding box center [597, 351] width 489 height 84
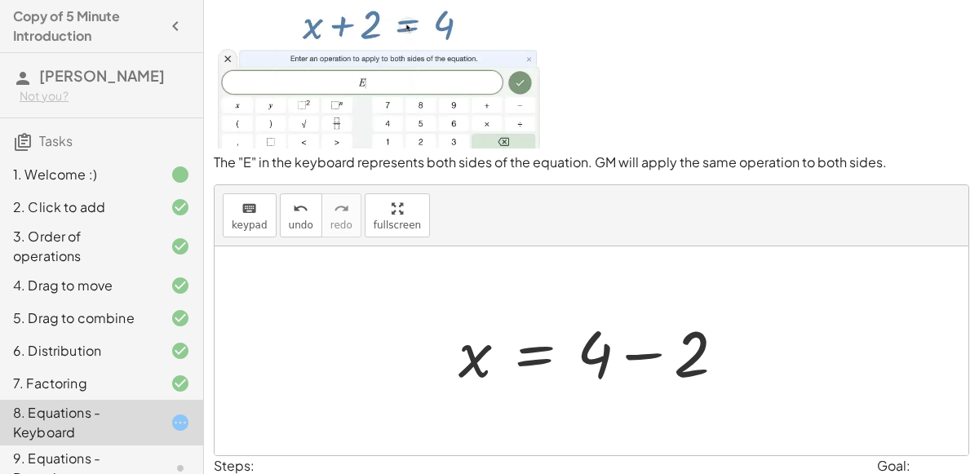
click at [633, 345] on div at bounding box center [598, 351] width 296 height 84
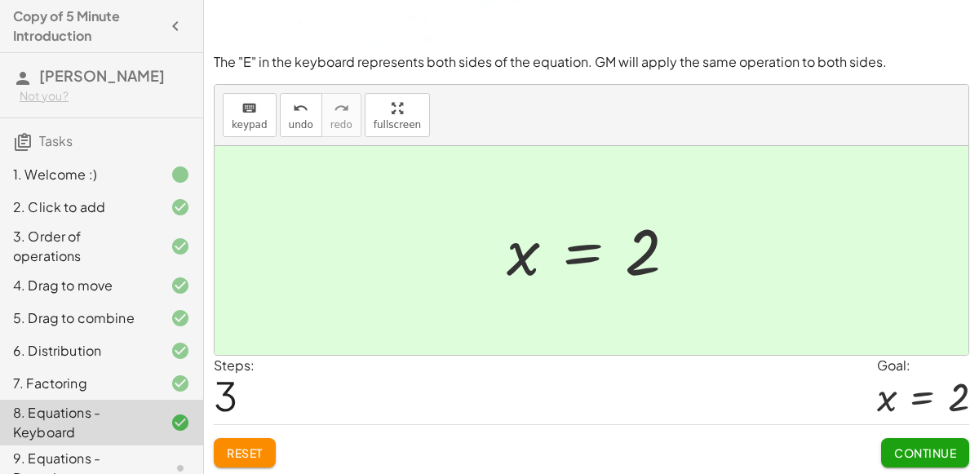
click at [910, 450] on span "Continue" at bounding box center [925, 452] width 62 height 15
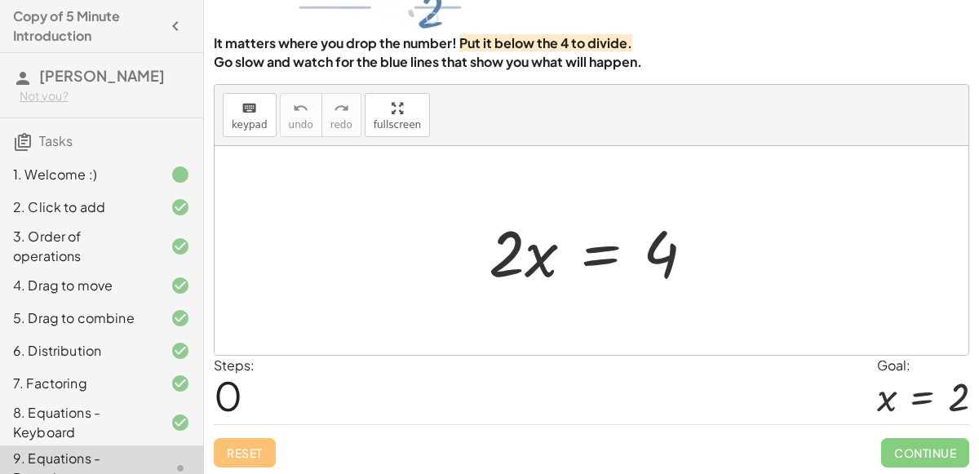
click at [533, 249] on div at bounding box center [597, 251] width 235 height 84
click at [546, 255] on div at bounding box center [597, 251] width 235 height 84
click at [250, 121] on span "keypad" at bounding box center [250, 124] width 36 height 11
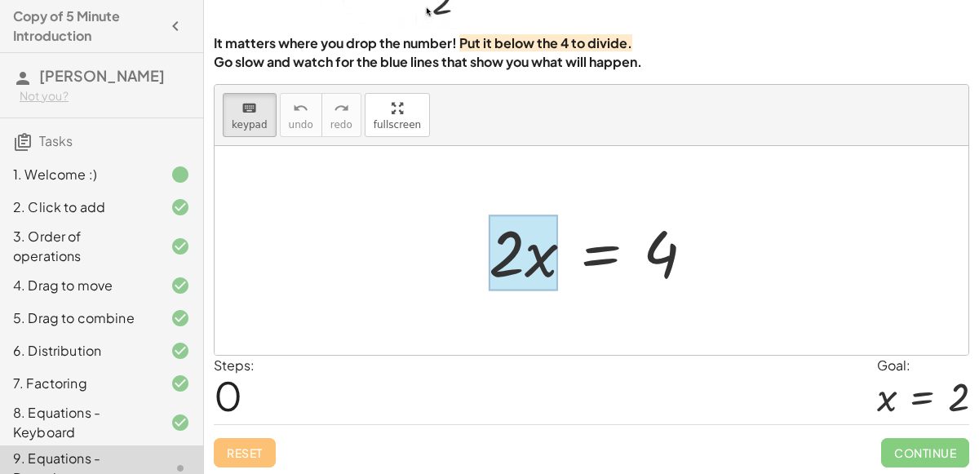
click at [528, 251] on div at bounding box center [522, 252] width 69 height 76
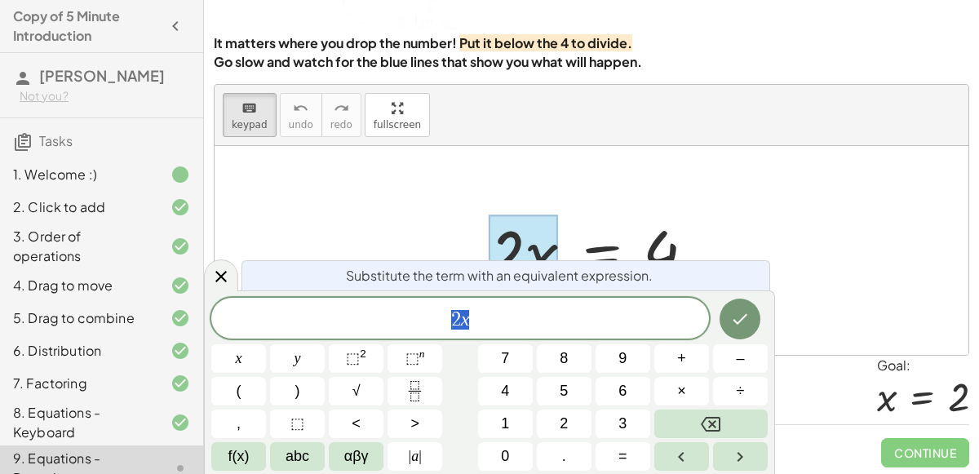
click at [497, 311] on span "2 x" at bounding box center [459, 319] width 497 height 23
click at [542, 415] on button "2" at bounding box center [564, 423] width 55 height 29
click at [732, 321] on icon "Done" at bounding box center [740, 319] width 20 height 20
click at [736, 313] on icon "Done" at bounding box center [740, 319] width 20 height 20
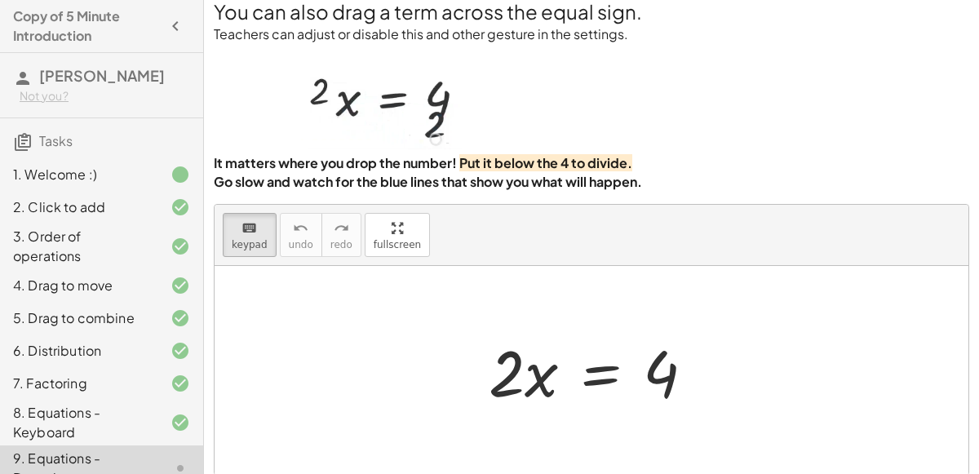
scroll to position [0, 0]
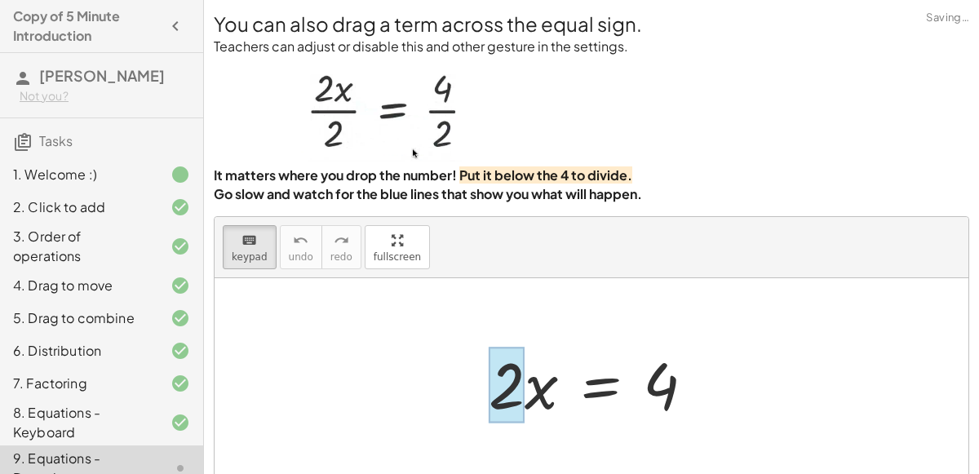
click at [507, 387] on div at bounding box center [506, 385] width 36 height 76
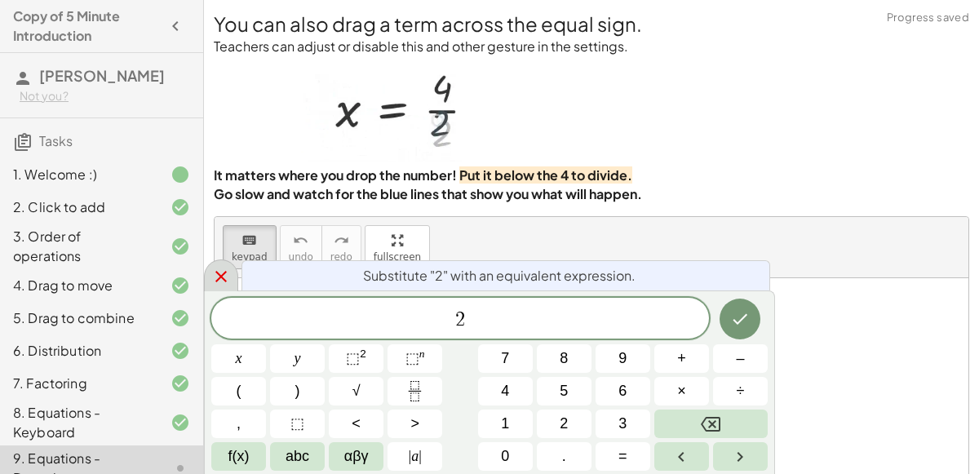
click at [214, 276] on icon at bounding box center [221, 277] width 20 height 20
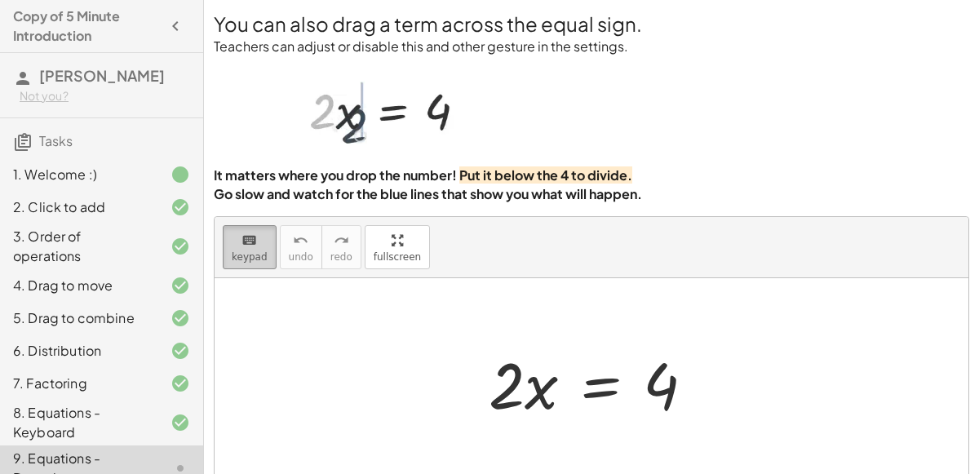
click at [241, 234] on icon "keyboard" at bounding box center [248, 241] width 15 height 20
click at [528, 394] on div at bounding box center [597, 383] width 235 height 84
click at [242, 255] on span "keypad" at bounding box center [250, 256] width 36 height 11
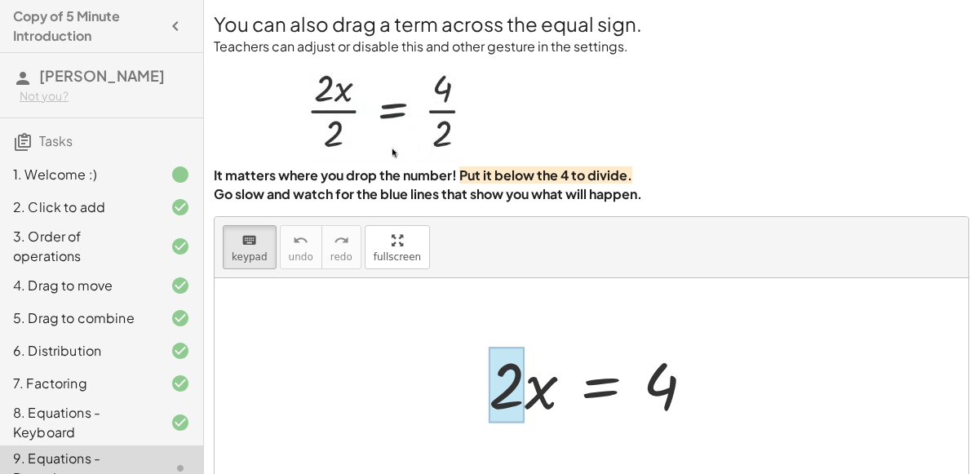
click at [523, 376] on div at bounding box center [506, 385] width 36 height 76
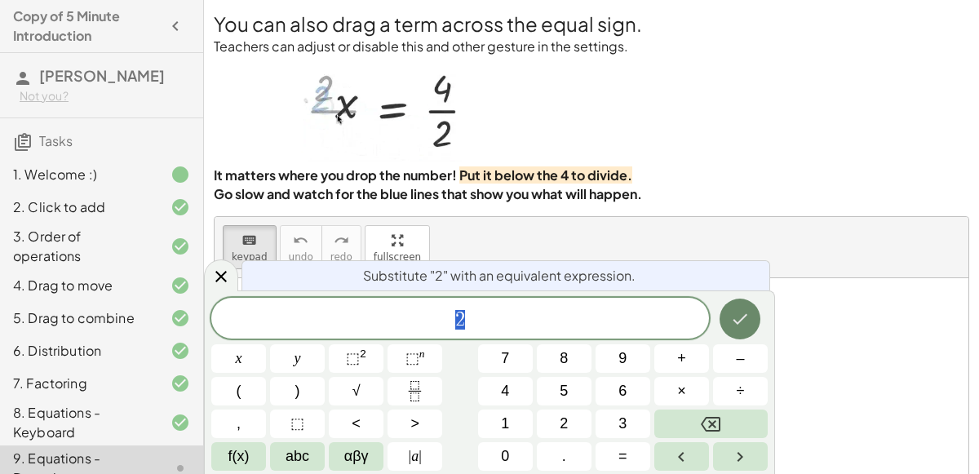
click at [734, 318] on icon "Done" at bounding box center [740, 319] width 20 height 20
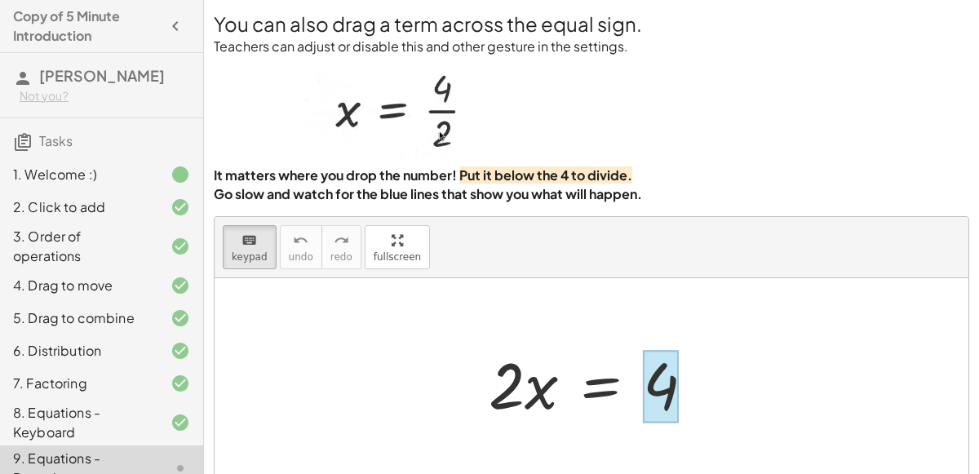
drag, startPoint x: 528, startPoint y: 382, endPoint x: 647, endPoint y: 411, distance: 122.6
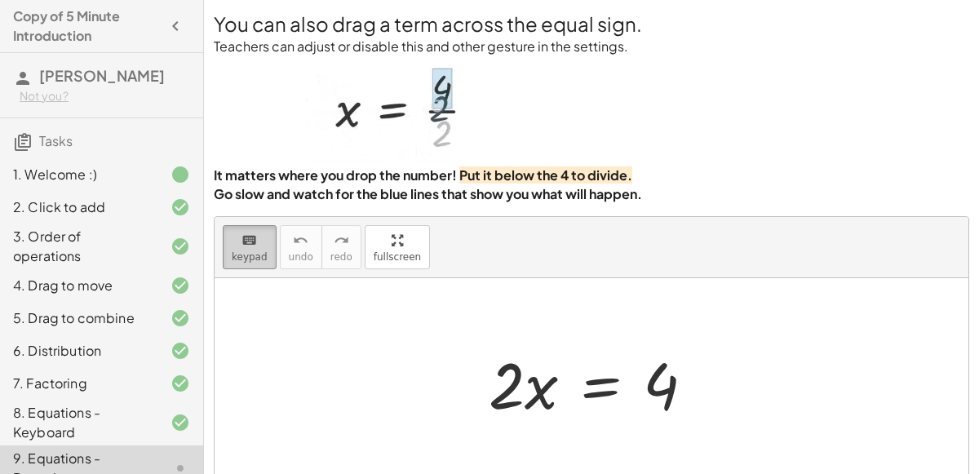
click at [235, 256] on span "keypad" at bounding box center [250, 256] width 36 height 11
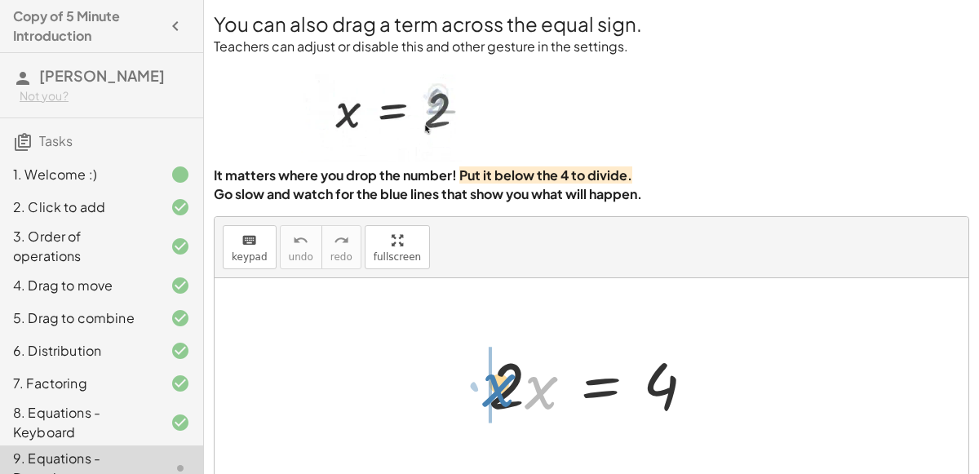
drag, startPoint x: 535, startPoint y: 395, endPoint x: 495, endPoint y: 393, distance: 40.0
click at [495, 393] on div at bounding box center [597, 383] width 235 height 84
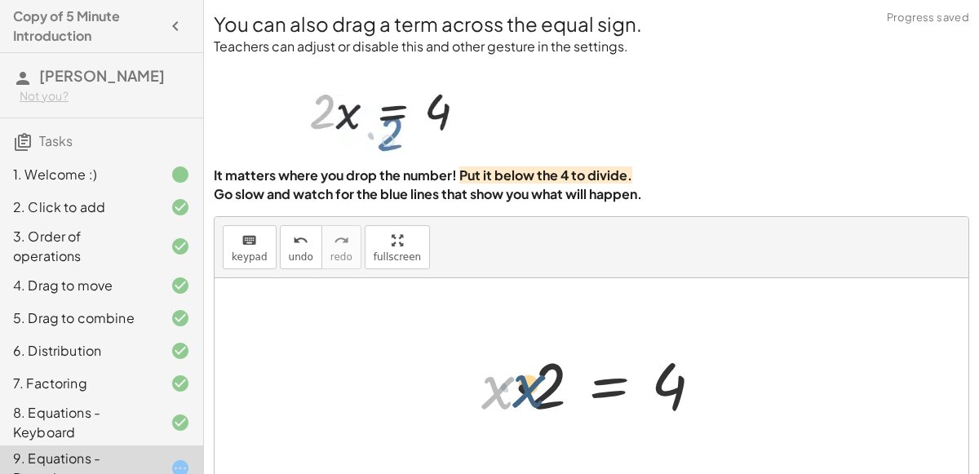
drag, startPoint x: 498, startPoint y: 391, endPoint x: 537, endPoint y: 387, distance: 38.5
click at [537, 387] on div at bounding box center [598, 383] width 250 height 84
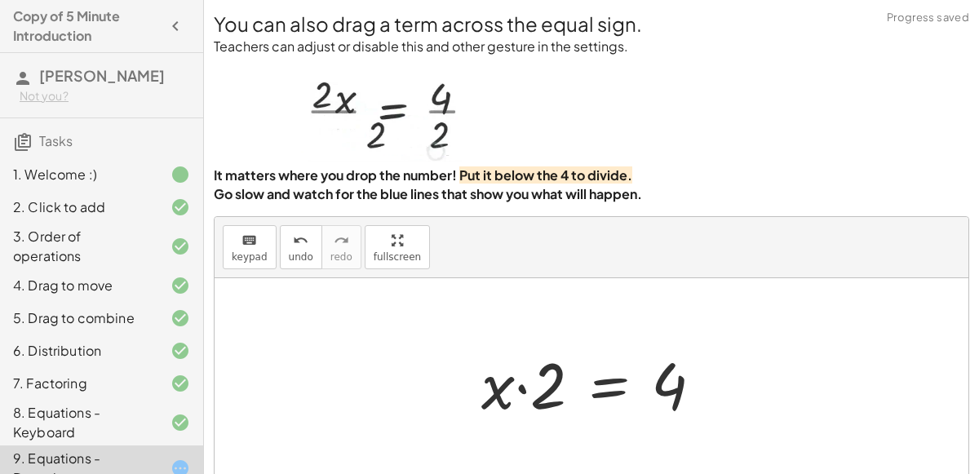
click at [528, 385] on div at bounding box center [598, 383] width 250 height 84
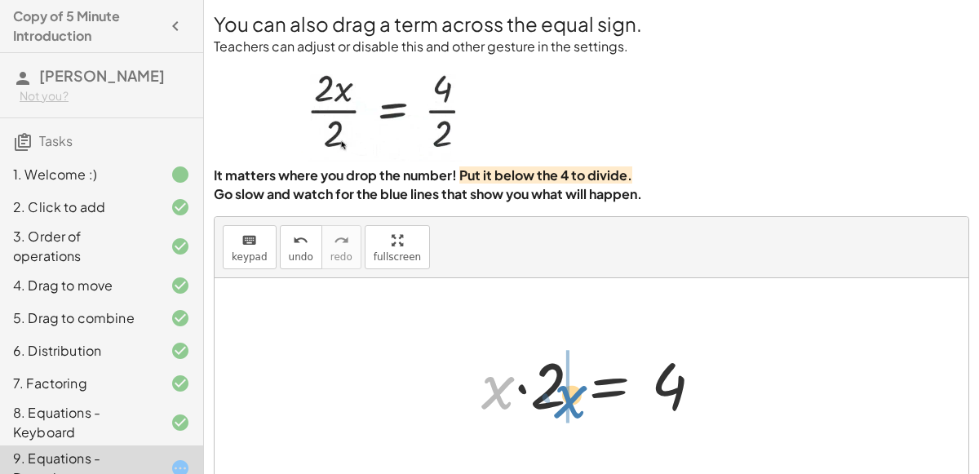
drag, startPoint x: 487, startPoint y: 393, endPoint x: 457, endPoint y: 395, distance: 29.4
click at [457, 395] on div "· 2 · x = 4 · x · 2 · 2 · x = 4" at bounding box center [592, 383] width 271 height 92
drag, startPoint x: 495, startPoint y: 380, endPoint x: 566, endPoint y: 377, distance: 71.0
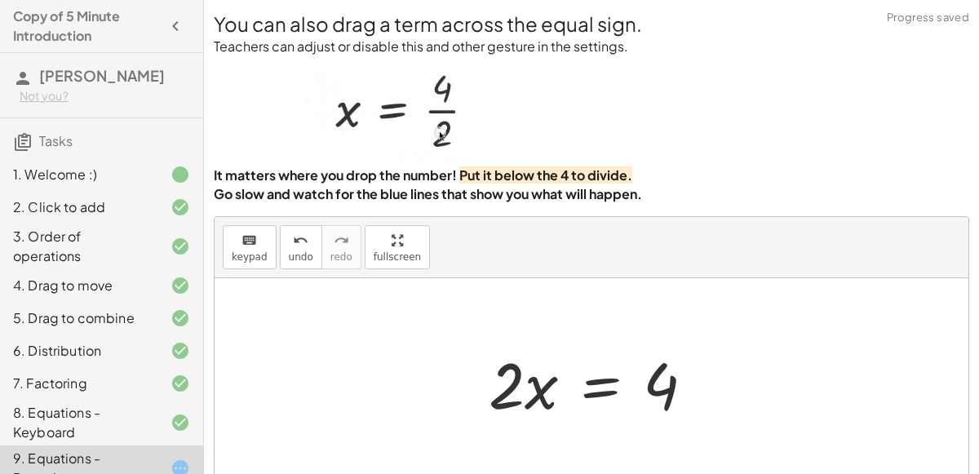
click at [516, 379] on div at bounding box center [597, 383] width 235 height 84
click at [505, 381] on div at bounding box center [597, 383] width 235 height 84
drag, startPoint x: 505, startPoint y: 381, endPoint x: 736, endPoint y: 415, distance: 234.1
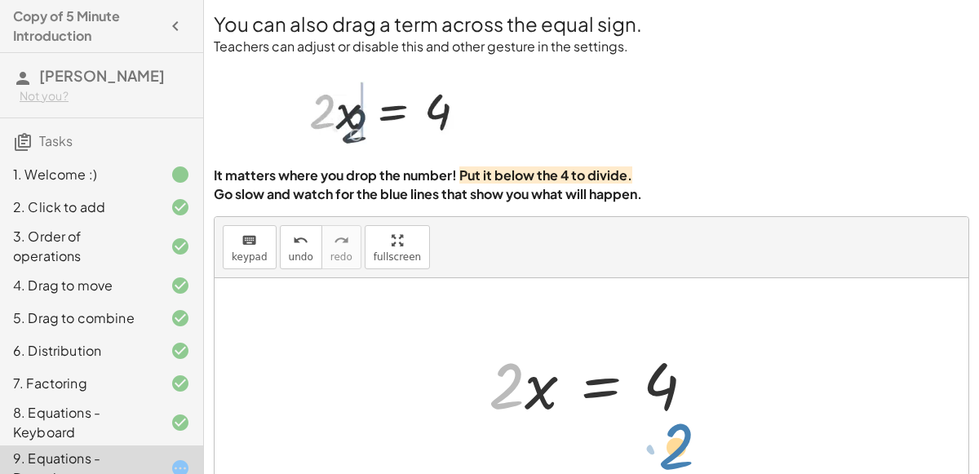
drag, startPoint x: 502, startPoint y: 374, endPoint x: 673, endPoint y: 428, distance: 178.7
click at [673, 428] on div "· 2 · x = 4 · x · 2 = 4 · 2 · 2 · x = 4" at bounding box center [590, 382] width 753 height 209
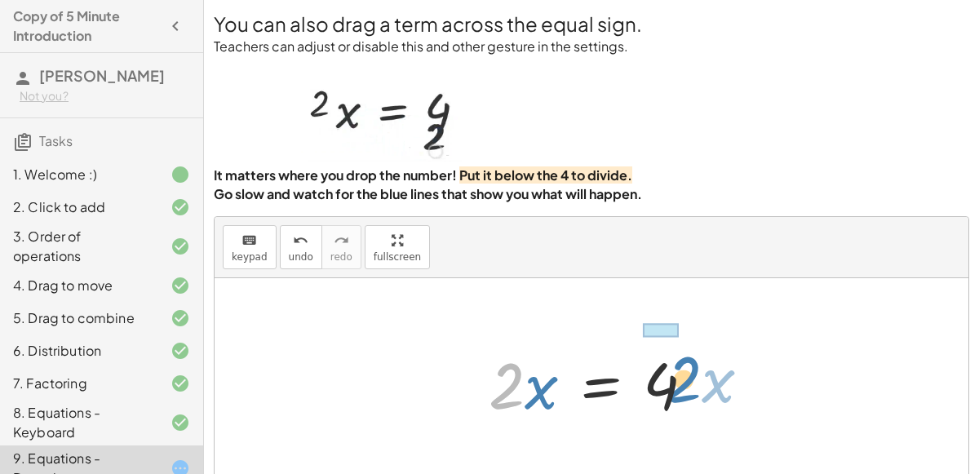
drag, startPoint x: 501, startPoint y: 383, endPoint x: 678, endPoint y: 374, distance: 177.2
click at [678, 374] on div at bounding box center [597, 383] width 235 height 84
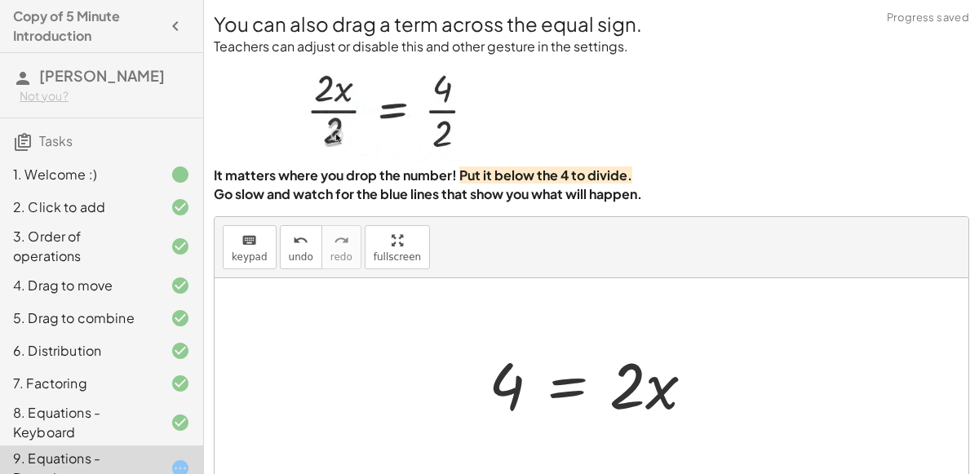
click at [644, 387] on div at bounding box center [597, 383] width 235 height 84
drag, startPoint x: 626, startPoint y: 383, endPoint x: 444, endPoint y: 401, distance: 182.7
click at [649, 381] on div at bounding box center [597, 383] width 235 height 84
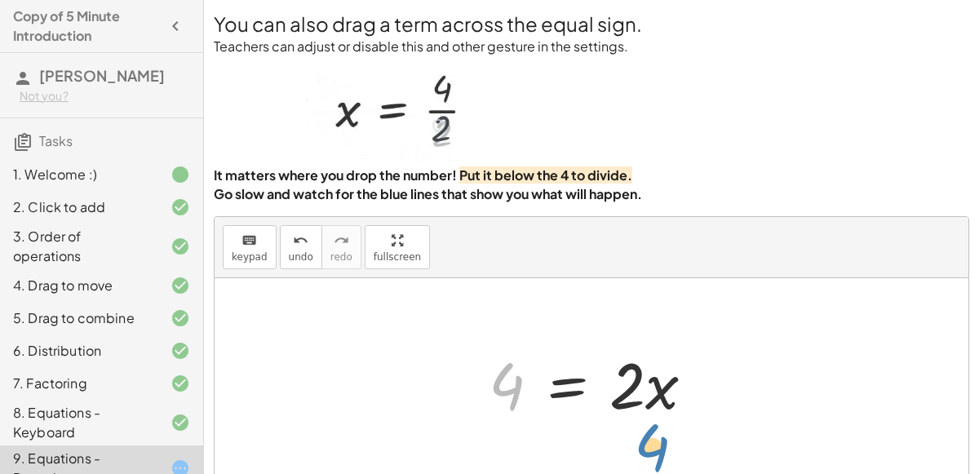
drag, startPoint x: 498, startPoint y: 382, endPoint x: 645, endPoint y: 442, distance: 158.7
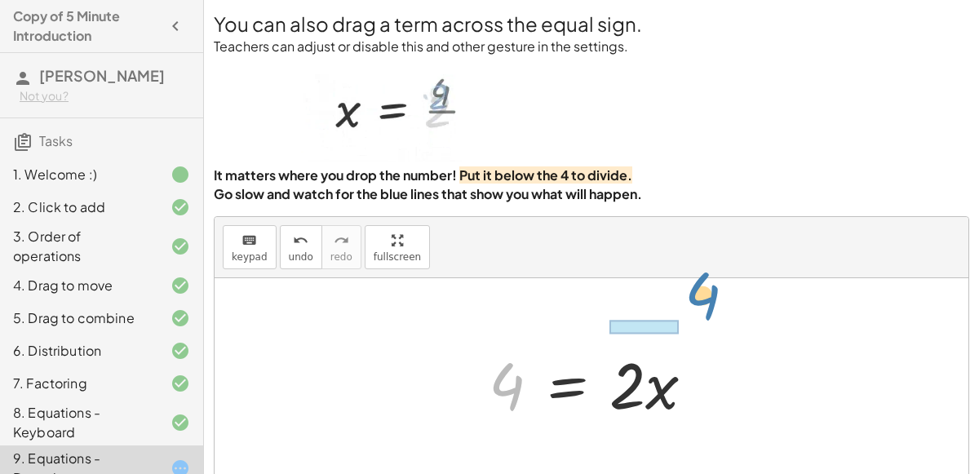
drag, startPoint x: 506, startPoint y: 382, endPoint x: 672, endPoint y: 298, distance: 186.7
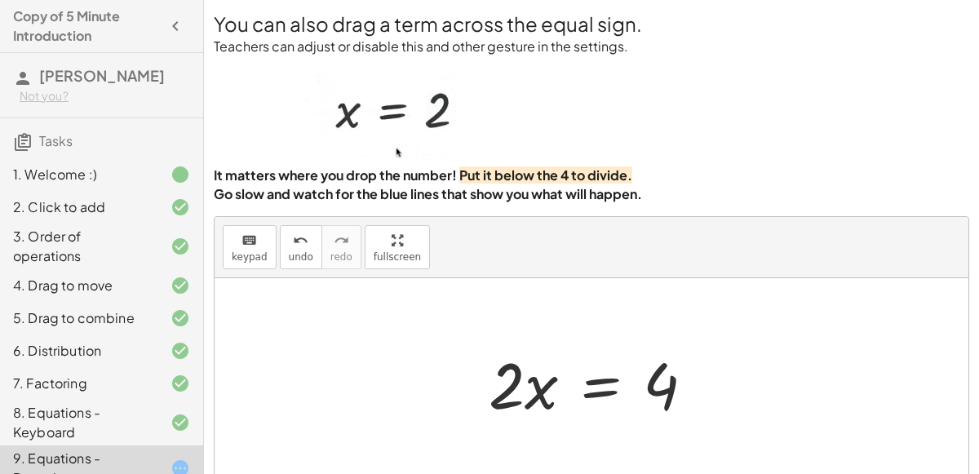
click at [512, 395] on div at bounding box center [597, 383] width 235 height 84
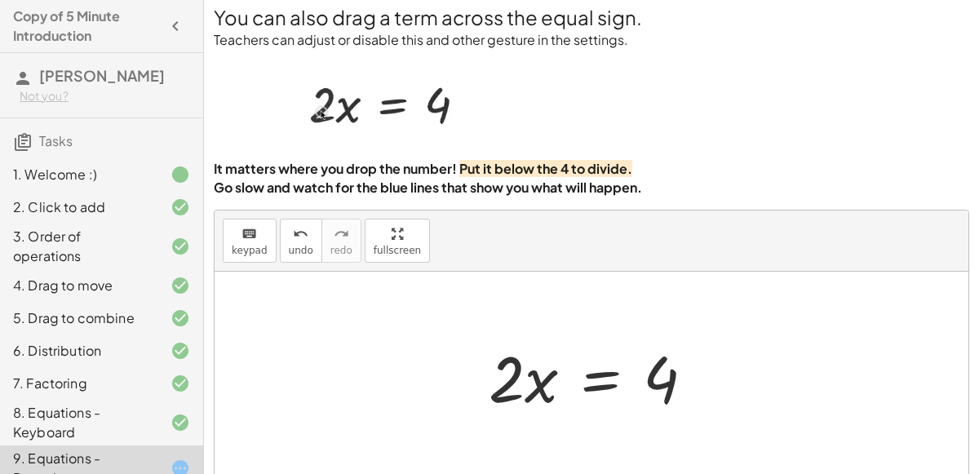
scroll to position [11, 0]
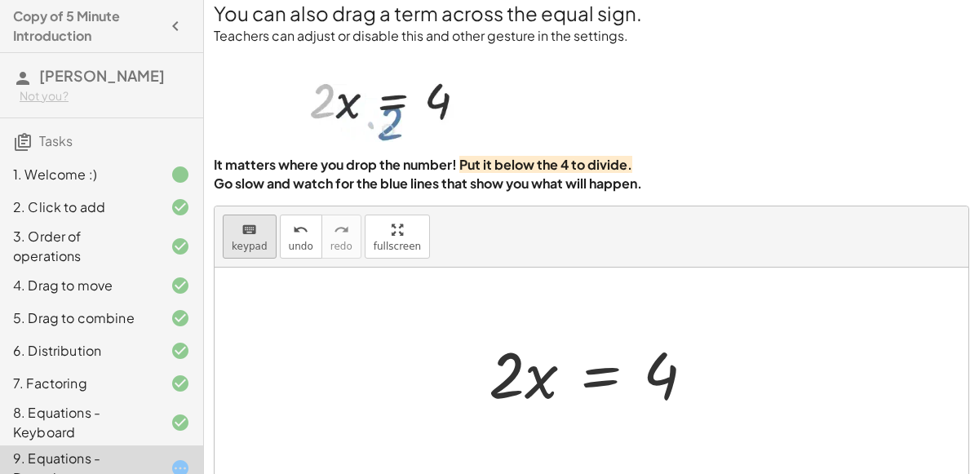
click at [236, 228] on div "keyboard" at bounding box center [250, 229] width 36 height 20
click at [243, 238] on button "keyboard keypad" at bounding box center [250, 236] width 54 height 44
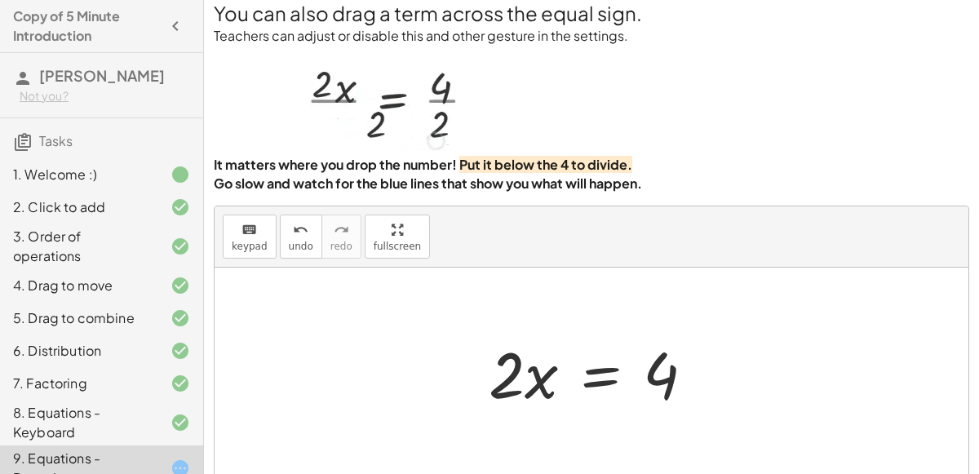
click at [506, 378] on div at bounding box center [597, 372] width 235 height 84
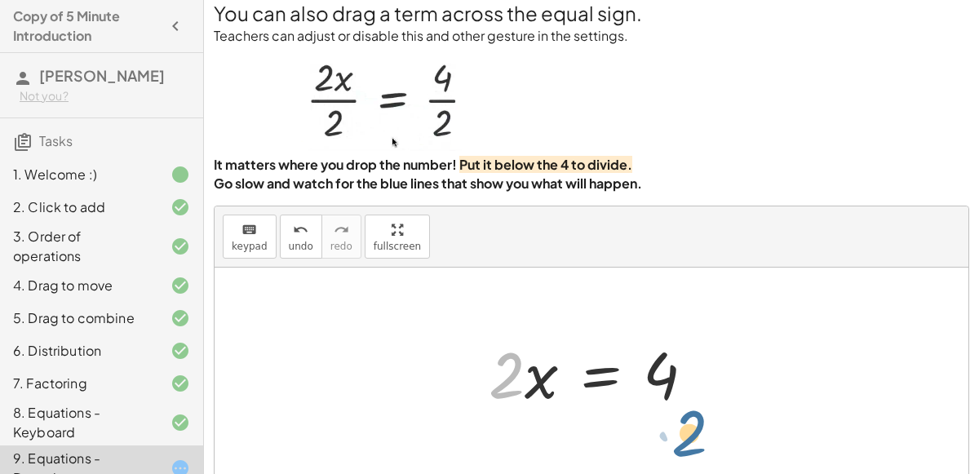
drag, startPoint x: 521, startPoint y: 372, endPoint x: 693, endPoint y: 418, distance: 178.2
click at [693, 418] on div "· 2 · x = 4 · x · 2 = 4 · 2 · x = 4 4 = · 2 · x · 2 · 2 · x = 4" at bounding box center [590, 371] width 753 height 209
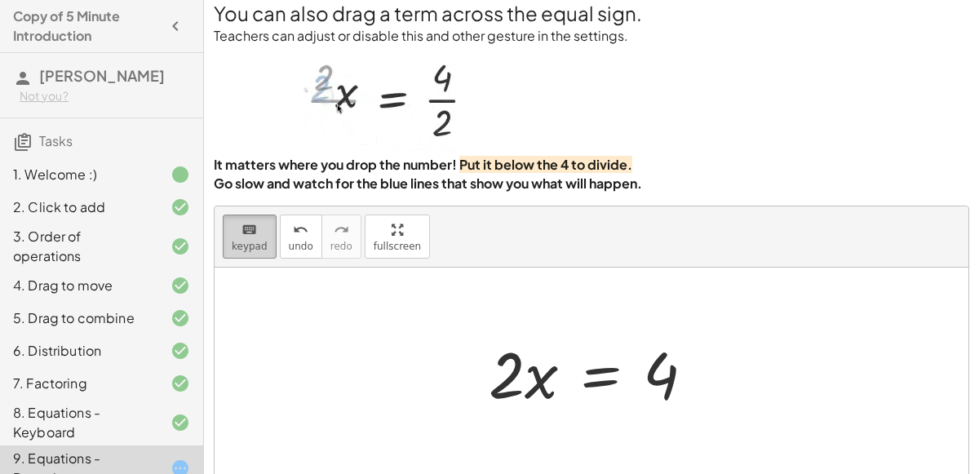
click at [258, 250] on button "keyboard keypad" at bounding box center [250, 236] width 54 height 44
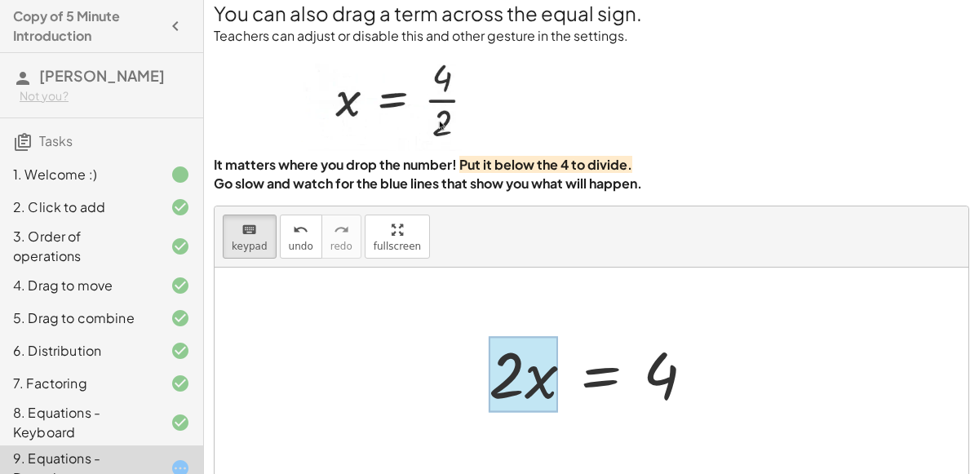
click at [529, 378] on div at bounding box center [522, 374] width 69 height 76
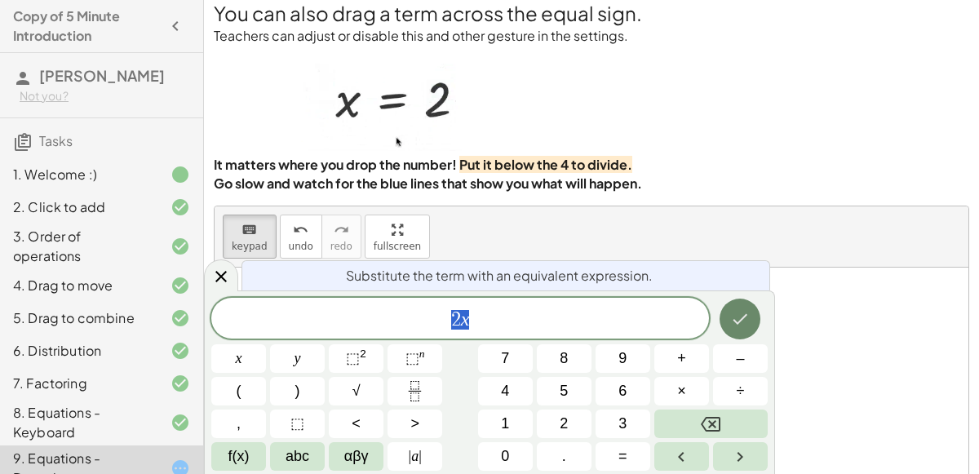
click at [744, 324] on icon "Done" at bounding box center [740, 319] width 20 height 20
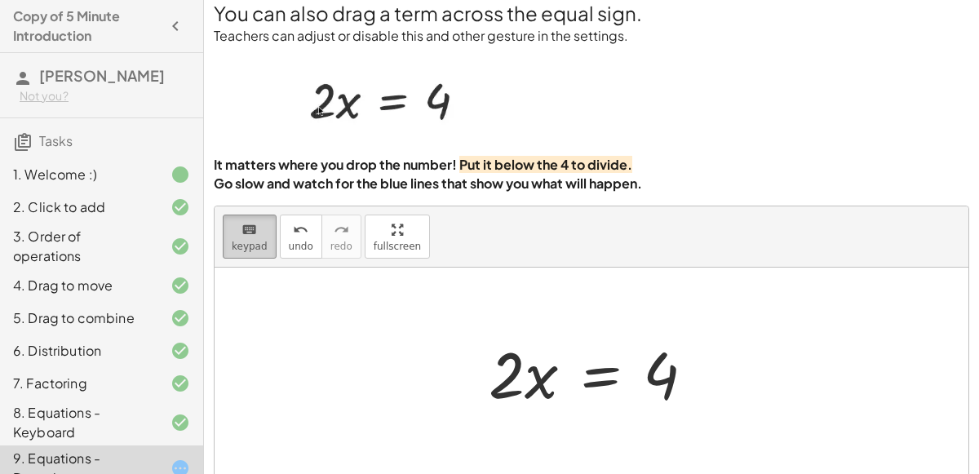
click at [240, 246] on span "keypad" at bounding box center [250, 246] width 36 height 11
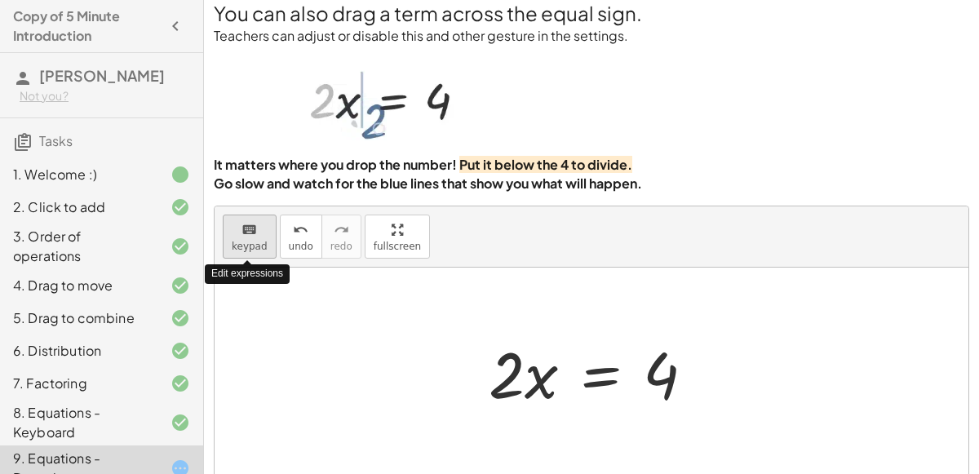
click at [240, 246] on span "keypad" at bounding box center [250, 246] width 36 height 11
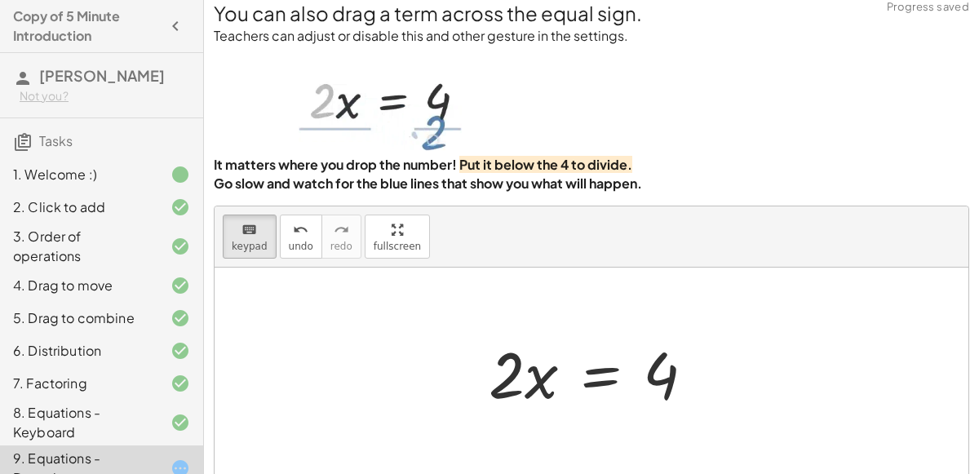
drag, startPoint x: 525, startPoint y: 374, endPoint x: 657, endPoint y: 426, distance: 141.7
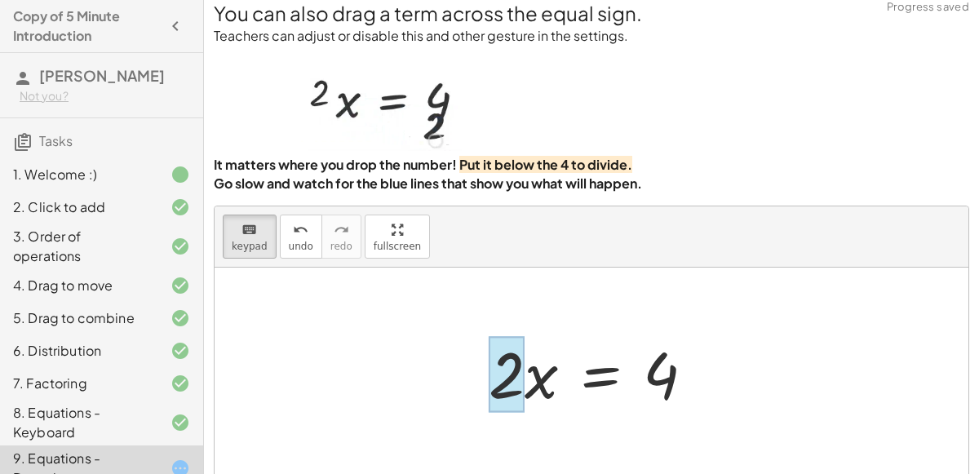
click at [513, 364] on div at bounding box center [506, 374] width 36 height 76
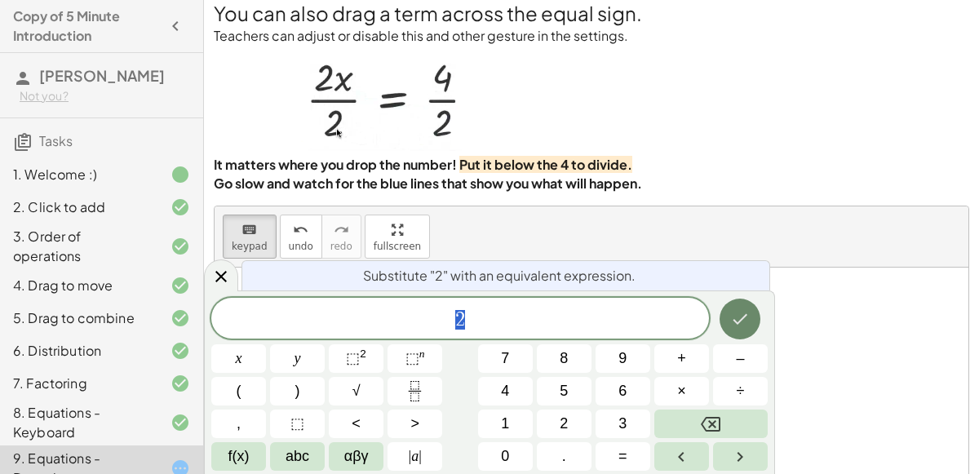
click at [740, 321] on icon "Done" at bounding box center [740, 319] width 15 height 11
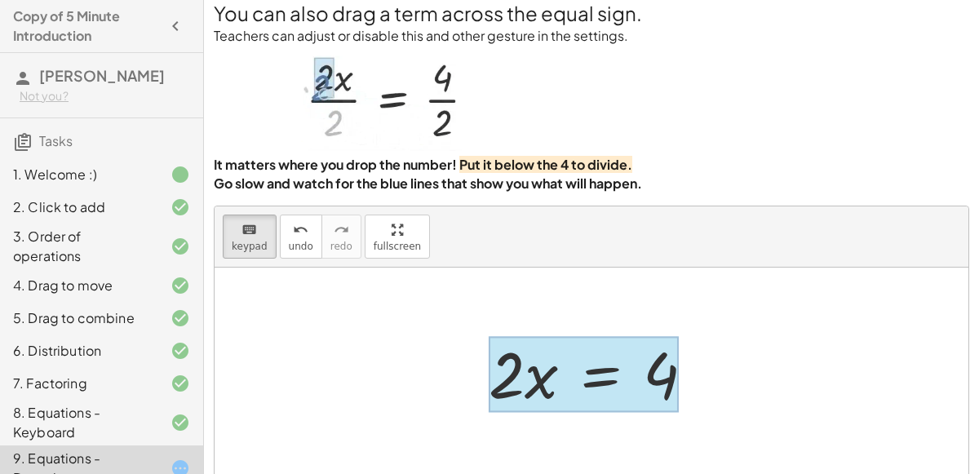
drag, startPoint x: 539, startPoint y: 366, endPoint x: 631, endPoint y: 391, distance: 95.5
click at [568, 383] on div at bounding box center [583, 374] width 190 height 76
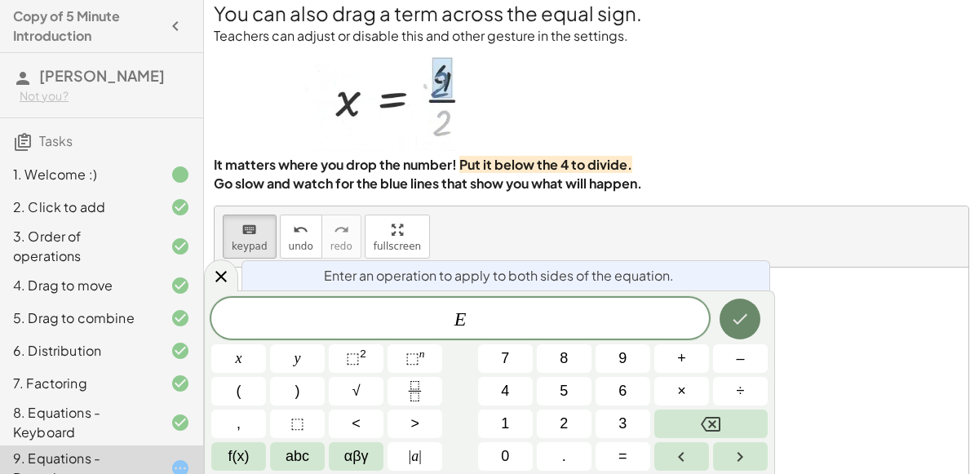
click at [727, 326] on button "Done" at bounding box center [739, 318] width 41 height 41
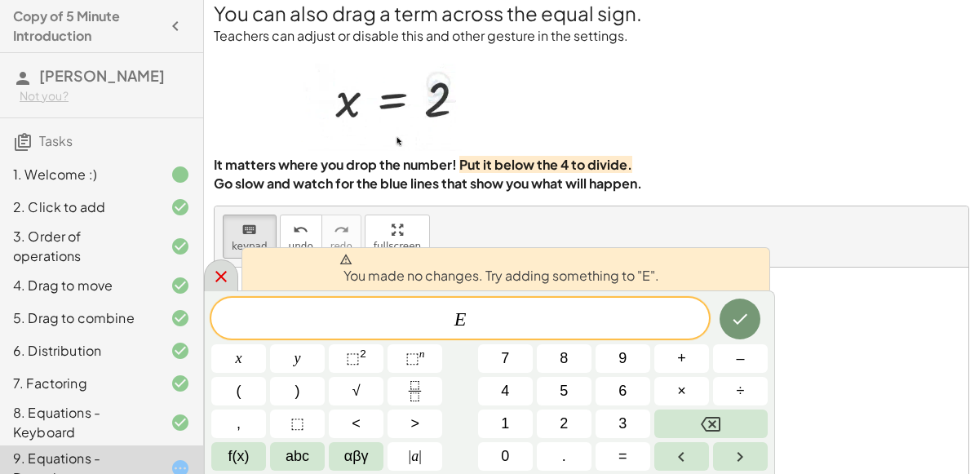
click at [223, 277] on icon at bounding box center [221, 277] width 20 height 20
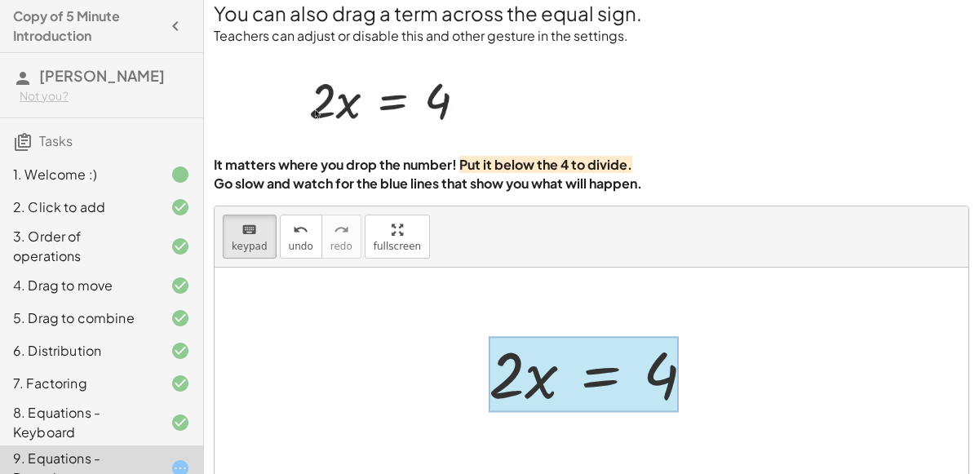
drag, startPoint x: 504, startPoint y: 387, endPoint x: 621, endPoint y: 409, distance: 118.7
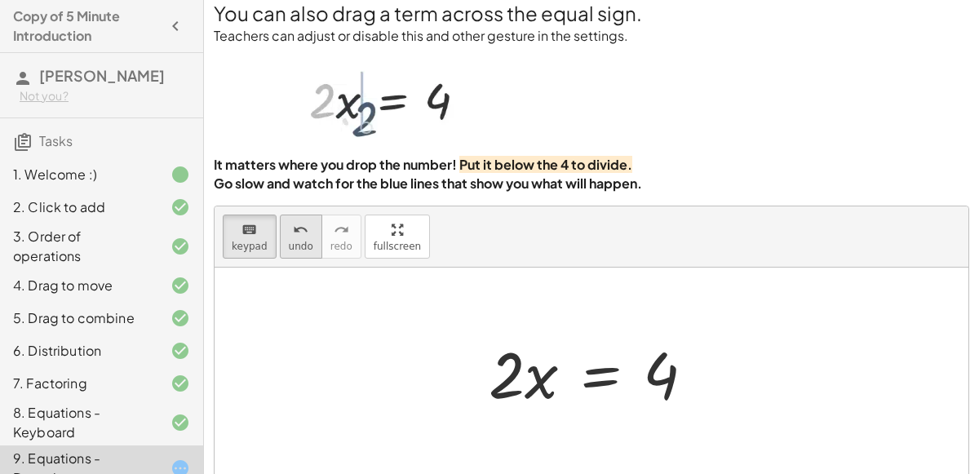
click at [301, 237] on button "undo undo" at bounding box center [301, 236] width 42 height 44
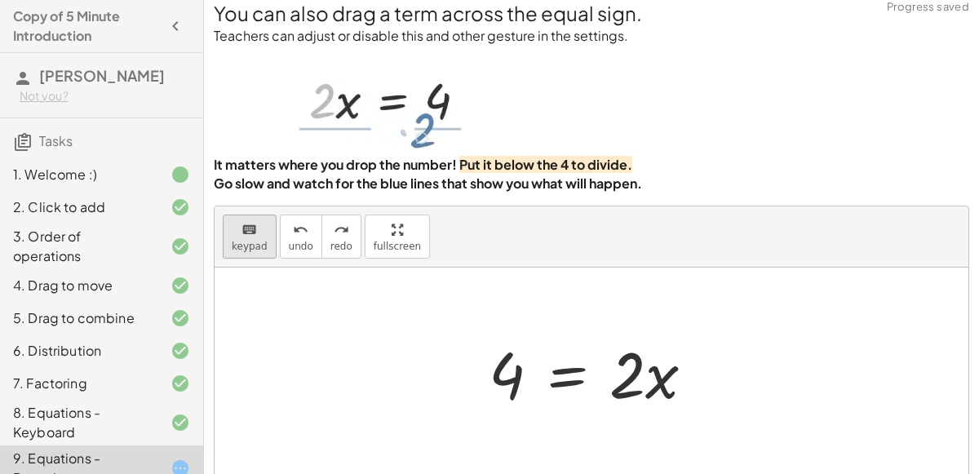
click at [245, 241] on span "keypad" at bounding box center [250, 246] width 36 height 11
click at [255, 250] on button "keyboard keypad" at bounding box center [250, 236] width 54 height 44
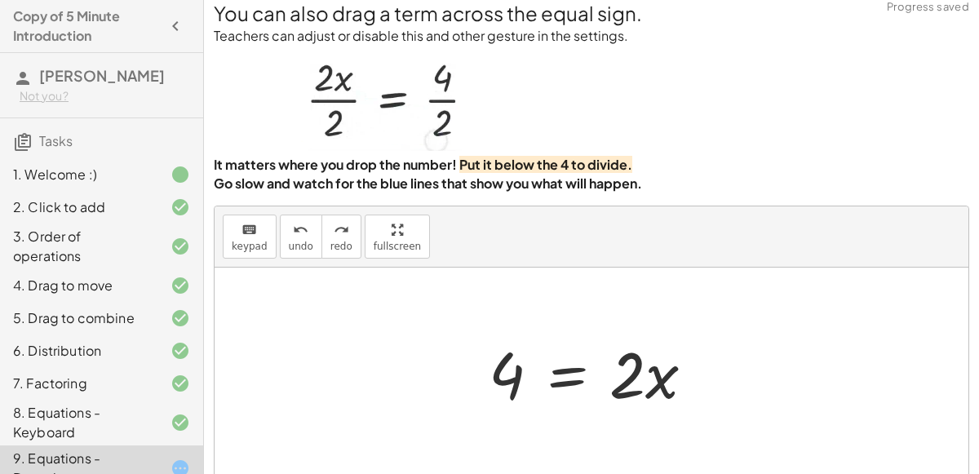
click at [488, 303] on div at bounding box center [590, 371] width 753 height 209
drag, startPoint x: 500, startPoint y: 373, endPoint x: 643, endPoint y: 337, distance: 147.3
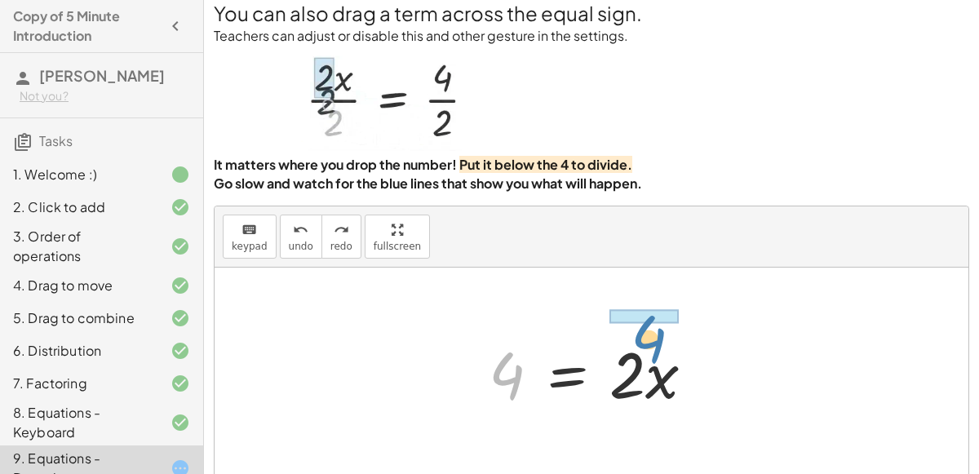
click at [643, 337] on div at bounding box center [597, 372] width 235 height 84
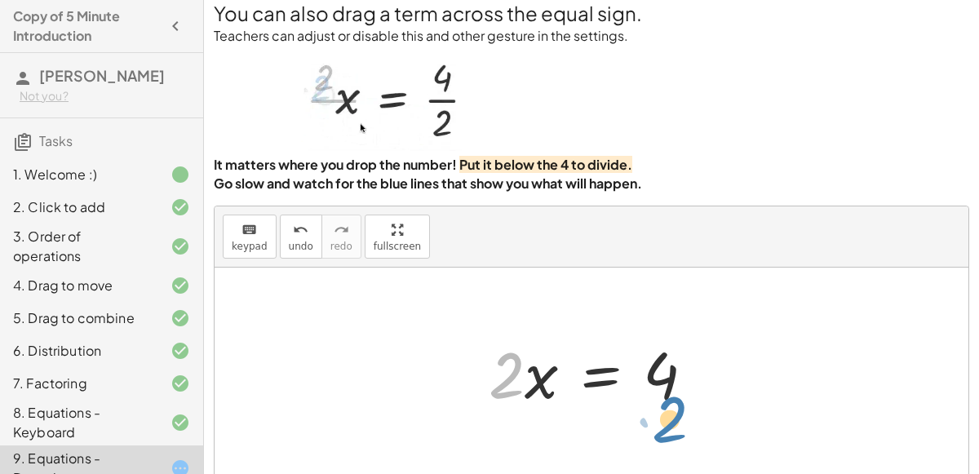
drag, startPoint x: 506, startPoint y: 374, endPoint x: 668, endPoint y: 418, distance: 168.1
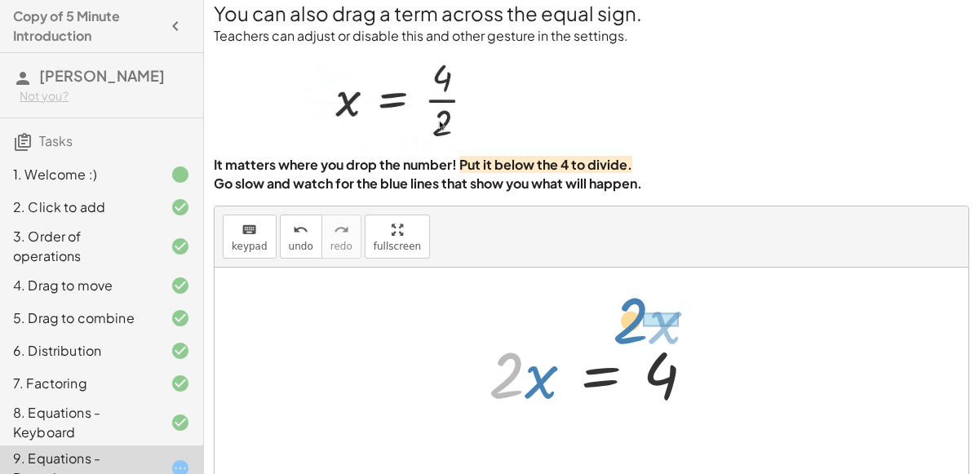
drag, startPoint x: 502, startPoint y: 369, endPoint x: 625, endPoint y: 311, distance: 135.3
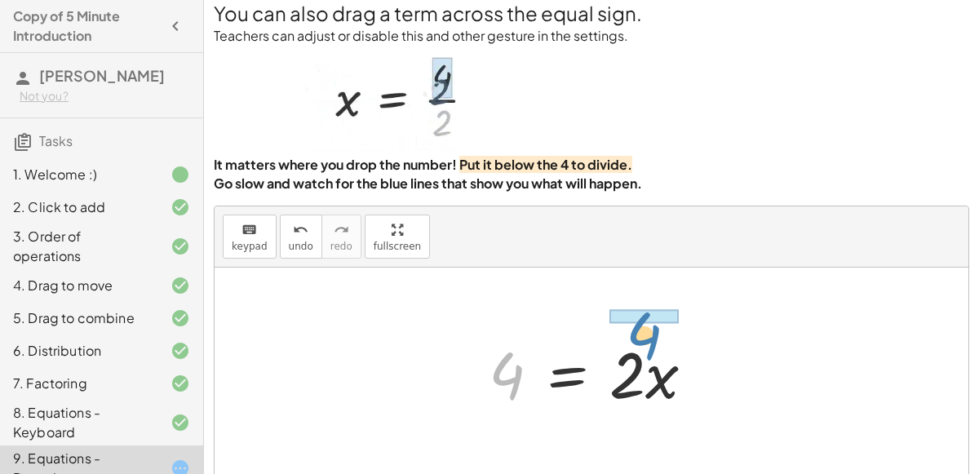
drag, startPoint x: 500, startPoint y: 373, endPoint x: 634, endPoint y: 333, distance: 140.6
click at [634, 333] on div at bounding box center [597, 372] width 235 height 84
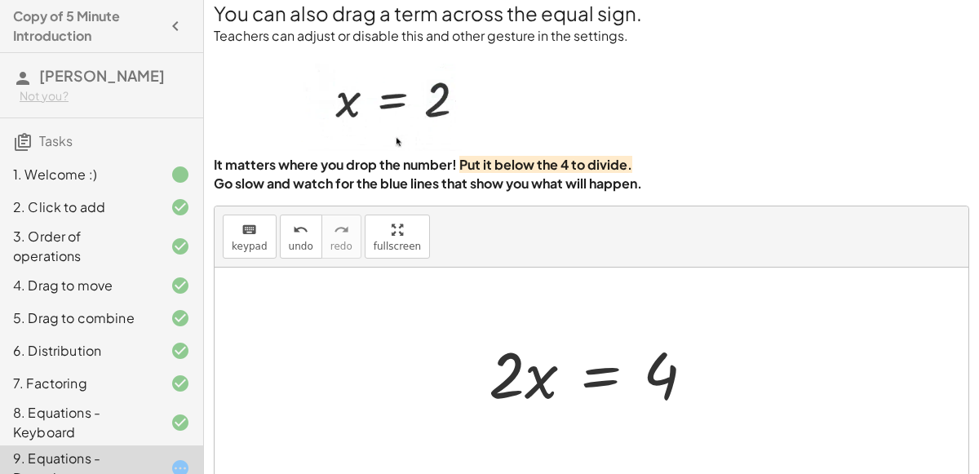
click at [528, 375] on div at bounding box center [597, 372] width 235 height 84
click at [594, 368] on div at bounding box center [597, 372] width 235 height 84
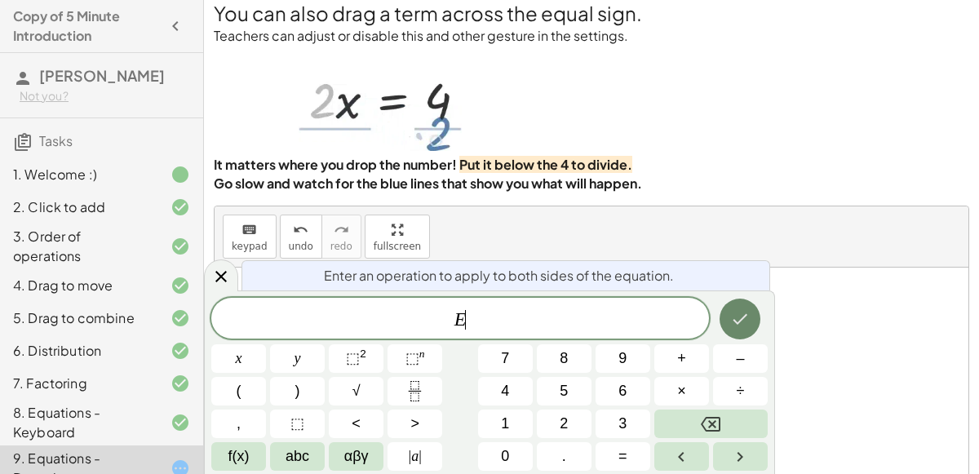
click at [736, 320] on icon "Done" at bounding box center [740, 319] width 20 height 20
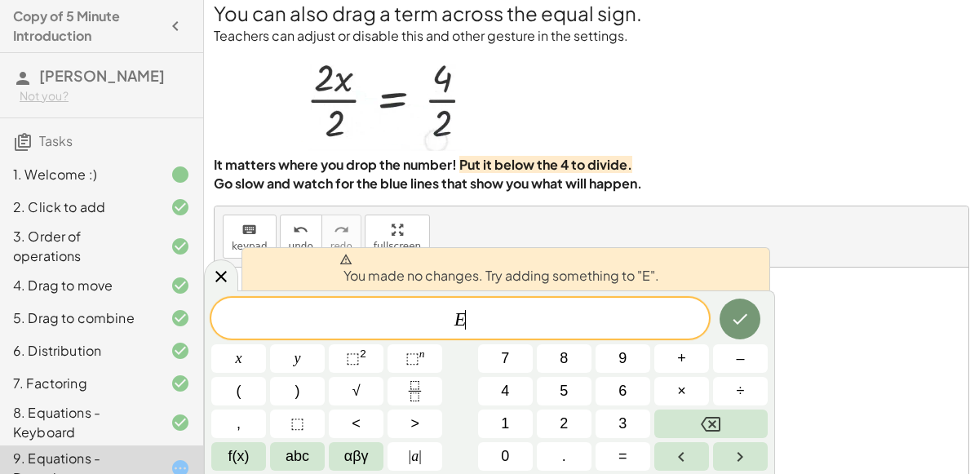
click at [702, 319] on span "E ​" at bounding box center [459, 319] width 497 height 23
click at [215, 265] on div at bounding box center [221, 275] width 34 height 32
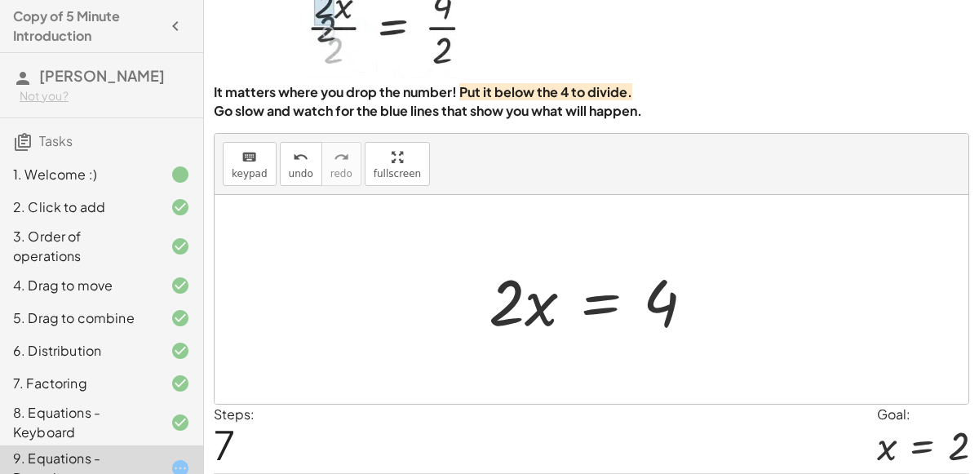
scroll to position [132, 0]
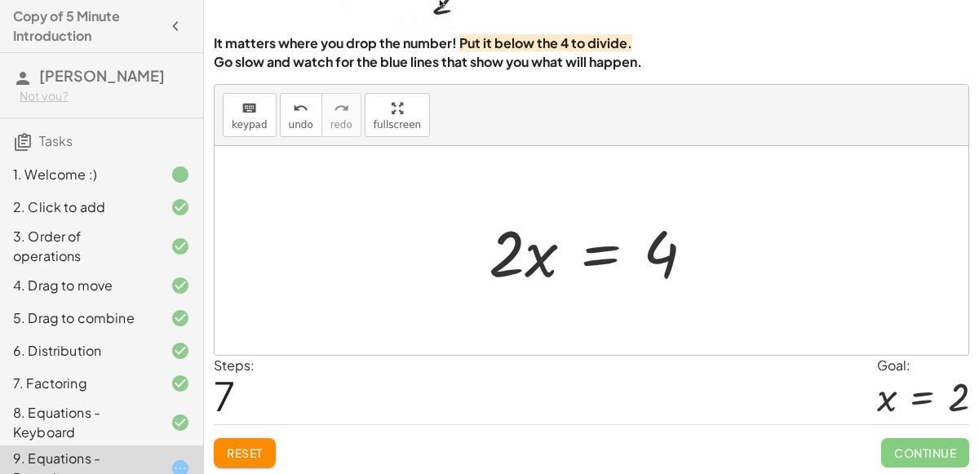
click at [260, 445] on span "Reset" at bounding box center [245, 452] width 36 height 15
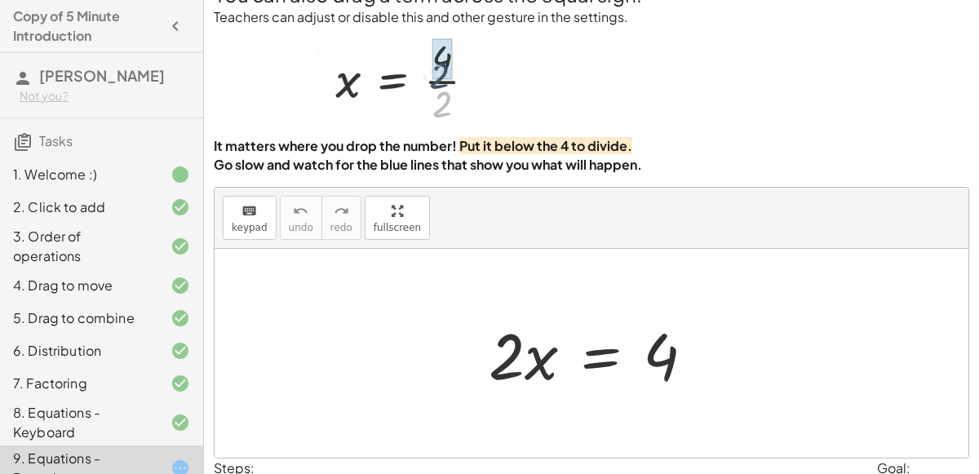
scroll to position [17, 0]
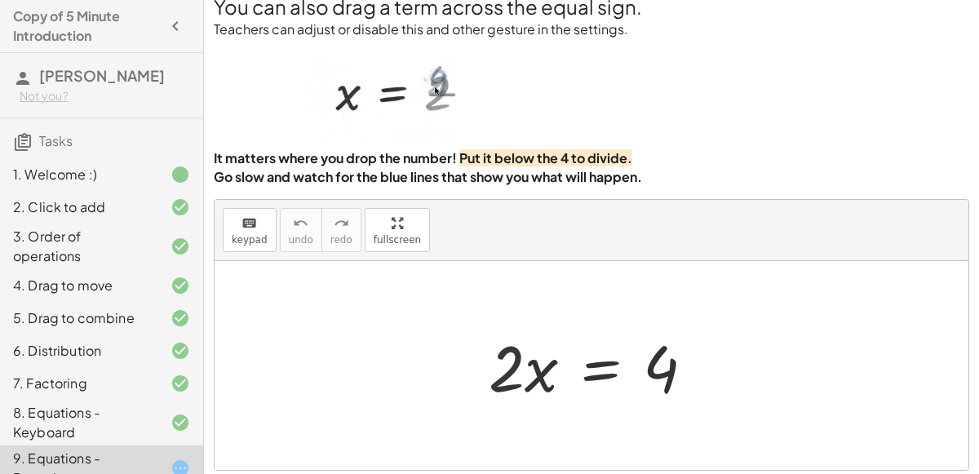
click at [503, 369] on div at bounding box center [597, 366] width 235 height 84
drag, startPoint x: 501, startPoint y: 366, endPoint x: 662, endPoint y: 416, distance: 168.9
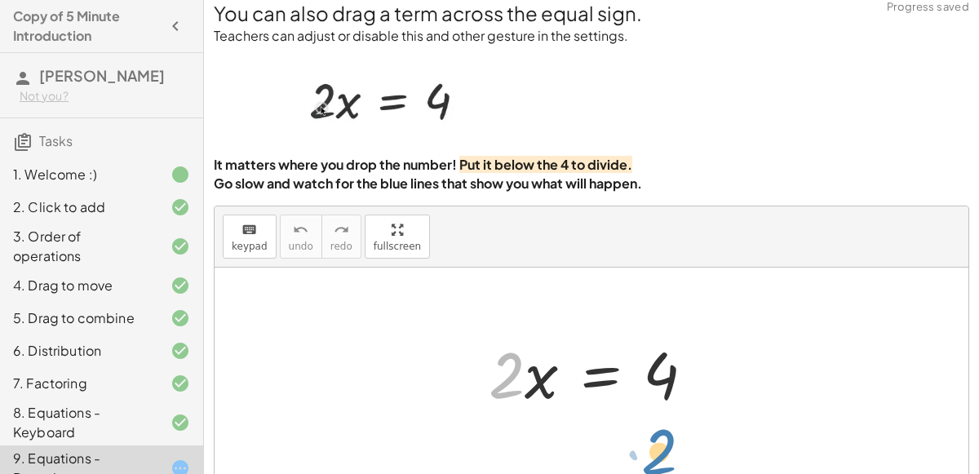
scroll to position [11, 0]
drag, startPoint x: 505, startPoint y: 373, endPoint x: 665, endPoint y: 413, distance: 164.7
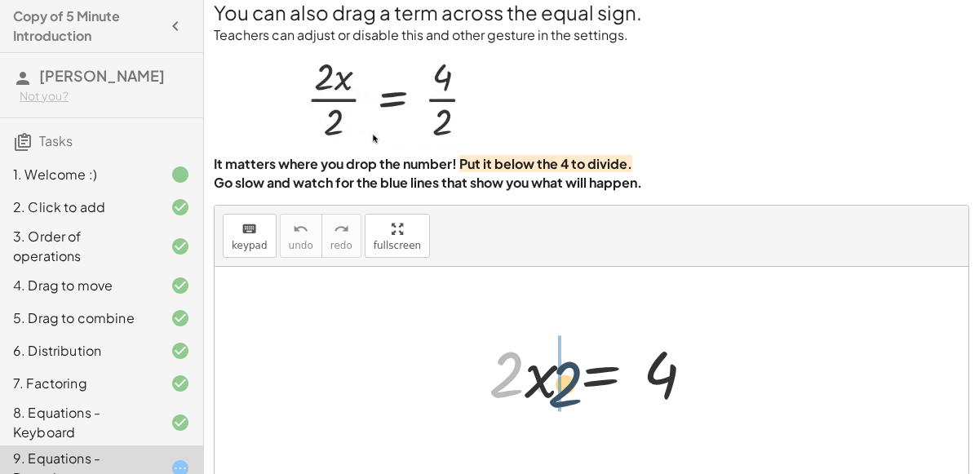
drag, startPoint x: 502, startPoint y: 371, endPoint x: 564, endPoint y: 380, distance: 62.6
click at [564, 380] on div at bounding box center [597, 371] width 235 height 84
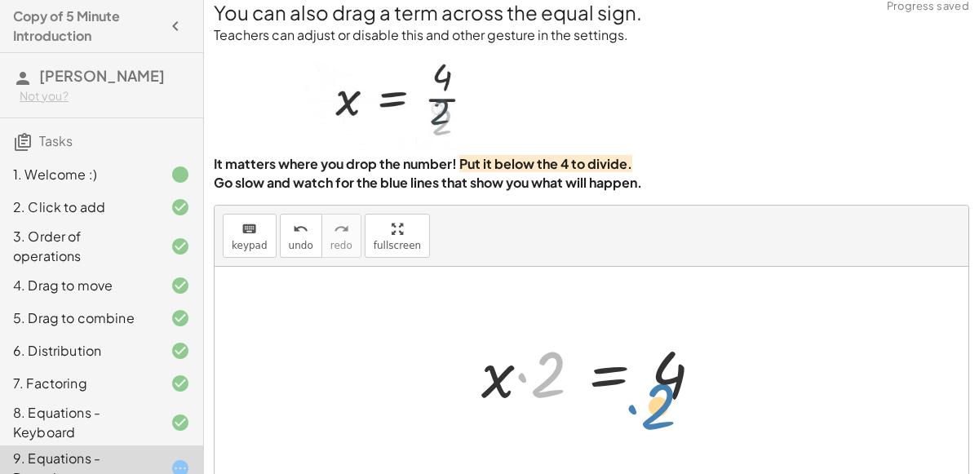
drag, startPoint x: 537, startPoint y: 365, endPoint x: 644, endPoint y: 395, distance: 110.8
click at [644, 395] on div at bounding box center [598, 371] width 250 height 84
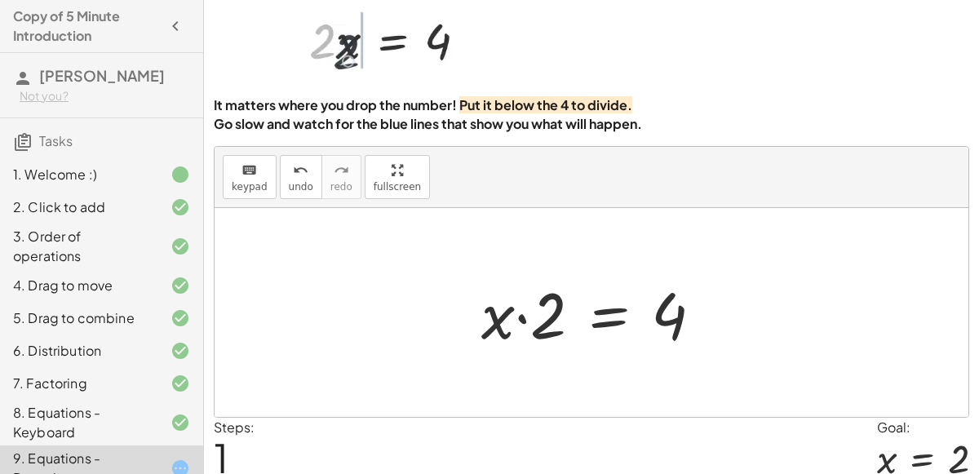
scroll to position [132, 0]
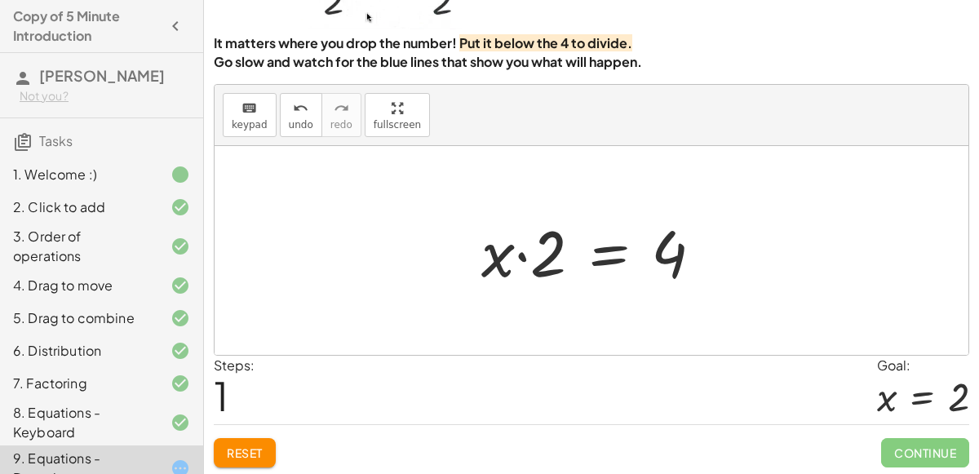
click at [255, 454] on span "Reset" at bounding box center [245, 452] width 36 height 15
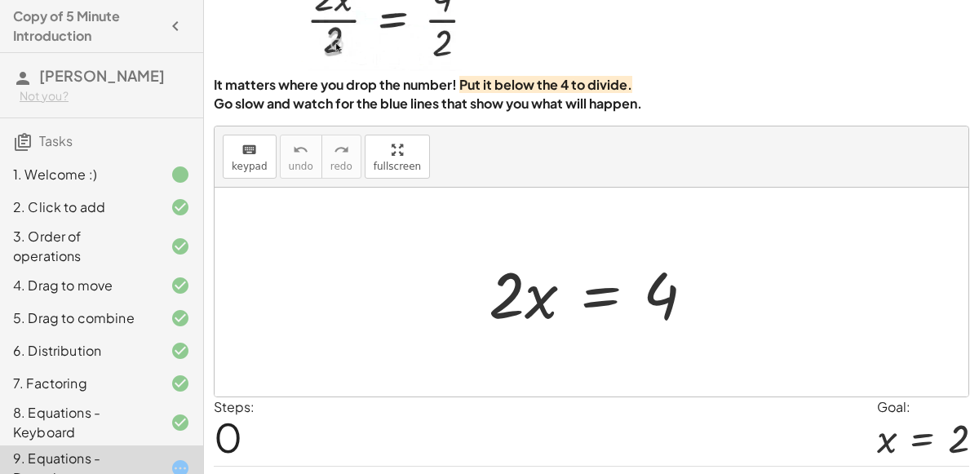
scroll to position [0, 0]
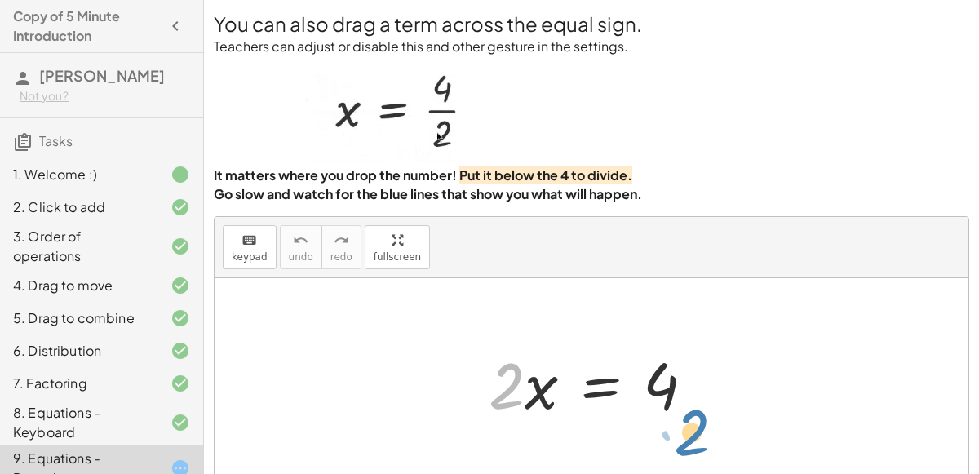
drag, startPoint x: 510, startPoint y: 383, endPoint x: 687, endPoint y: 426, distance: 182.1
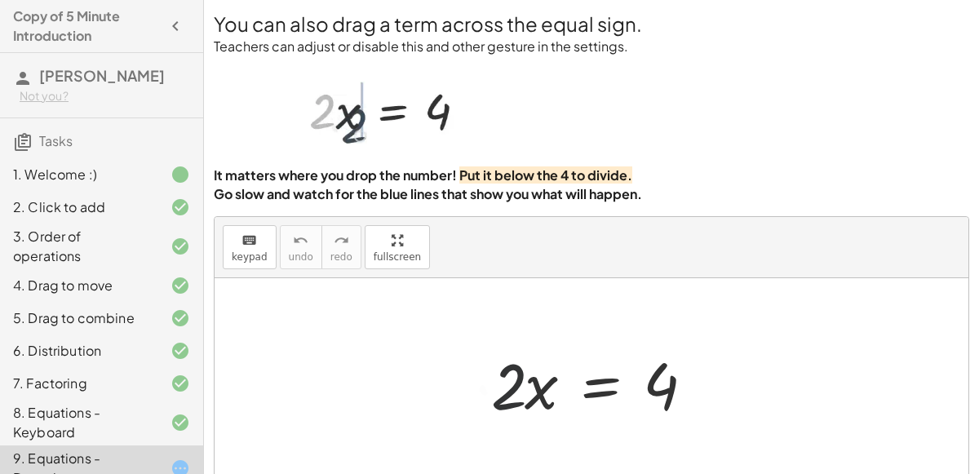
click at [668, 378] on div at bounding box center [597, 383] width 235 height 84
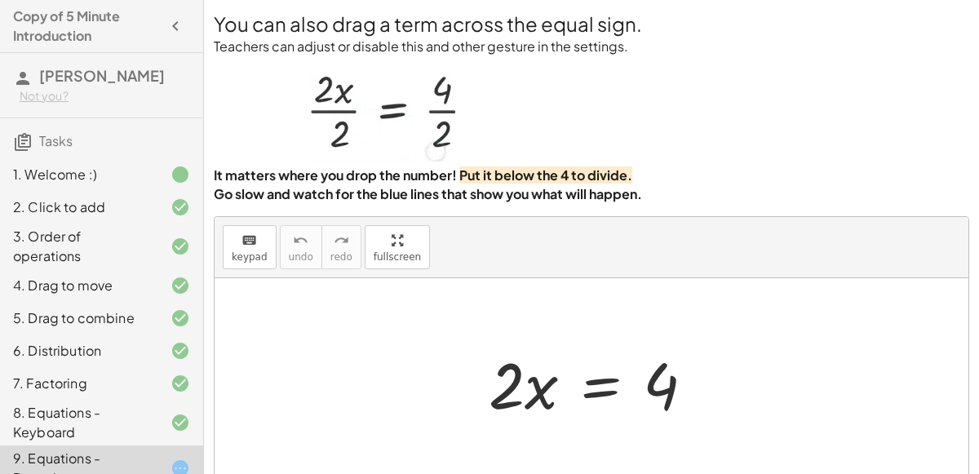
click at [668, 378] on div at bounding box center [597, 383] width 235 height 84
drag, startPoint x: 513, startPoint y: 373, endPoint x: 678, endPoint y: 417, distance: 170.5
click at [678, 417] on div at bounding box center [597, 383] width 235 height 84
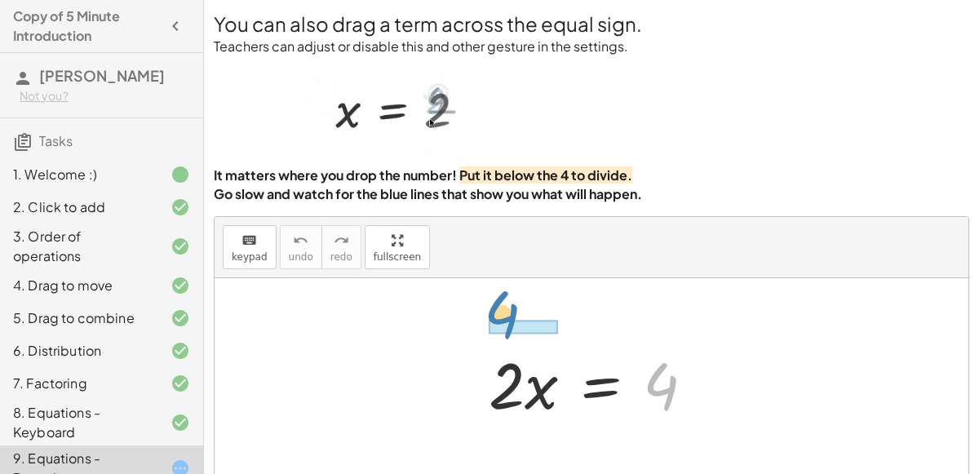
drag, startPoint x: 665, startPoint y: 383, endPoint x: 503, endPoint y: 289, distance: 186.7
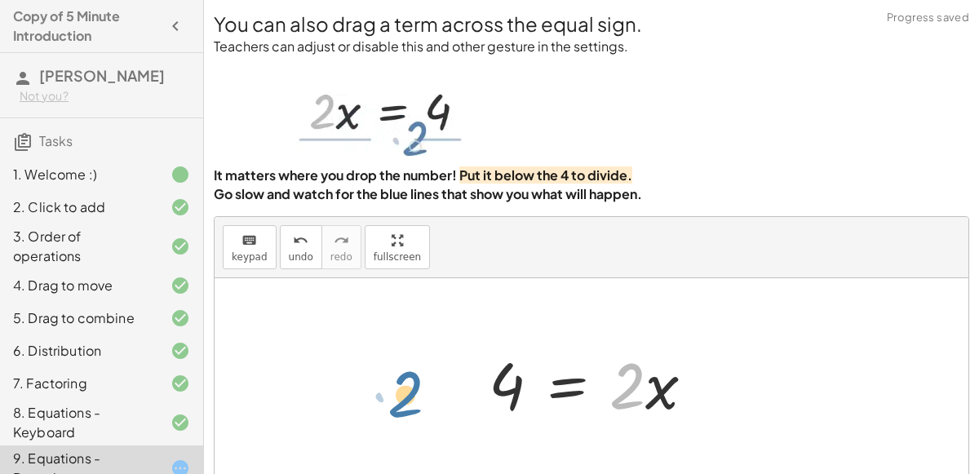
drag, startPoint x: 640, startPoint y: 387, endPoint x: 420, endPoint y: 393, distance: 220.3
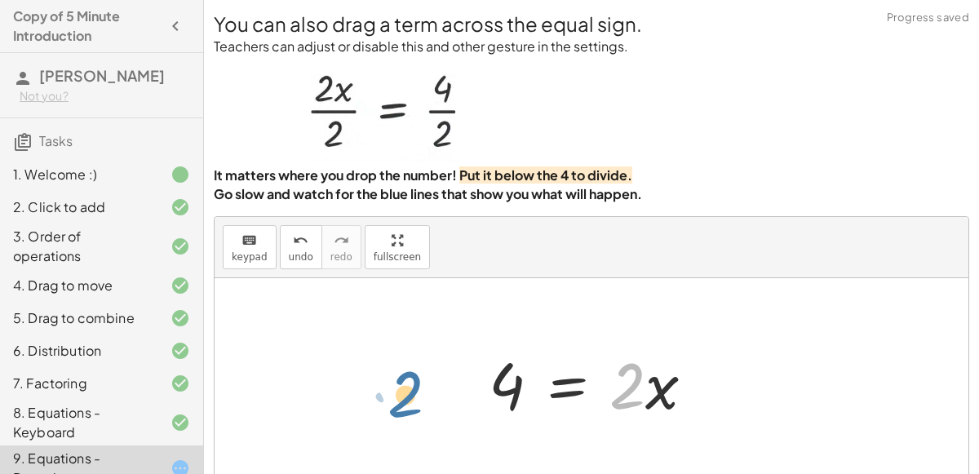
click at [420, 393] on div "· 2 · x = 4 · 2 · 2 · x = 4" at bounding box center [590, 382] width 753 height 209
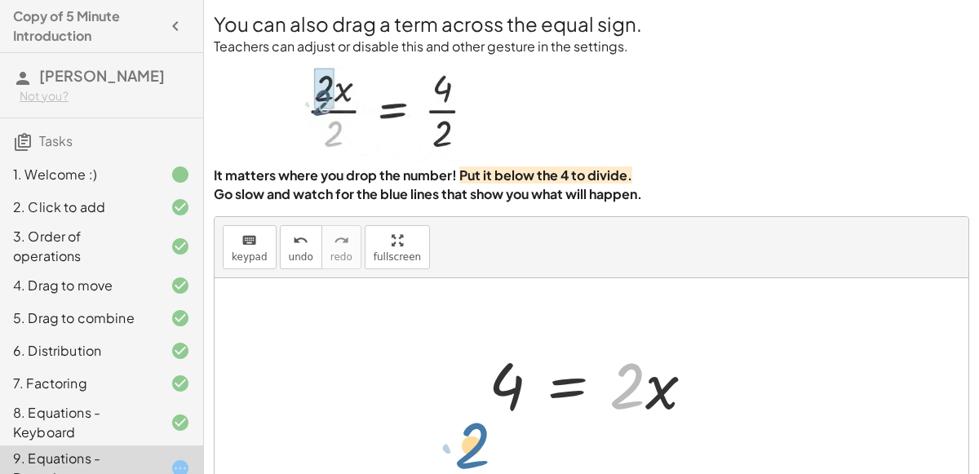
drag, startPoint x: 644, startPoint y: 384, endPoint x: 485, endPoint y: 436, distance: 167.4
click at [485, 436] on div "· 2 · x = 4 · 2 · 2 · x = 4" at bounding box center [590, 382] width 753 height 209
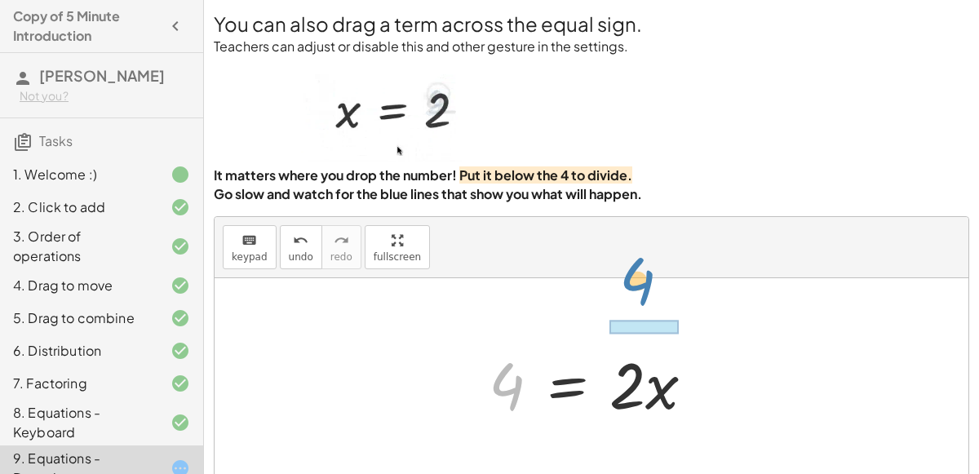
drag, startPoint x: 501, startPoint y: 384, endPoint x: 631, endPoint y: 279, distance: 167.6
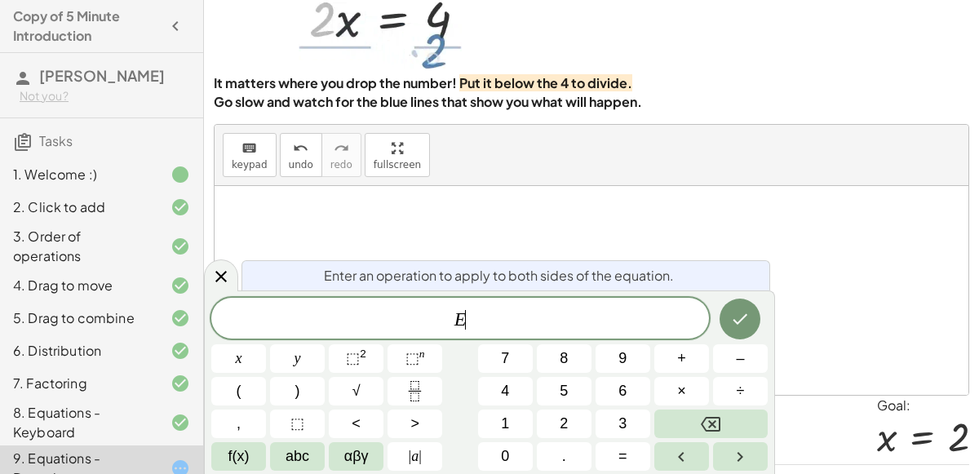
scroll to position [132, 0]
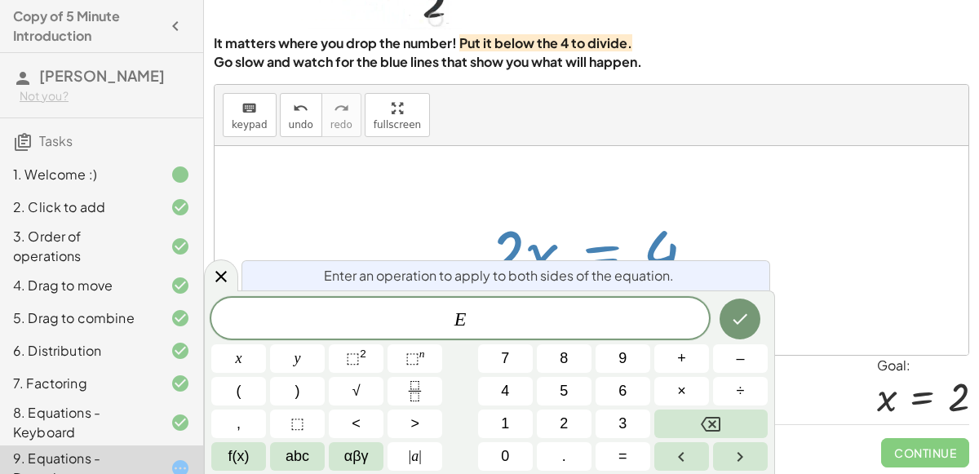
click at [577, 426] on button "2" at bounding box center [564, 423] width 55 height 29
click at [428, 386] on button "Fraction" at bounding box center [414, 391] width 55 height 29
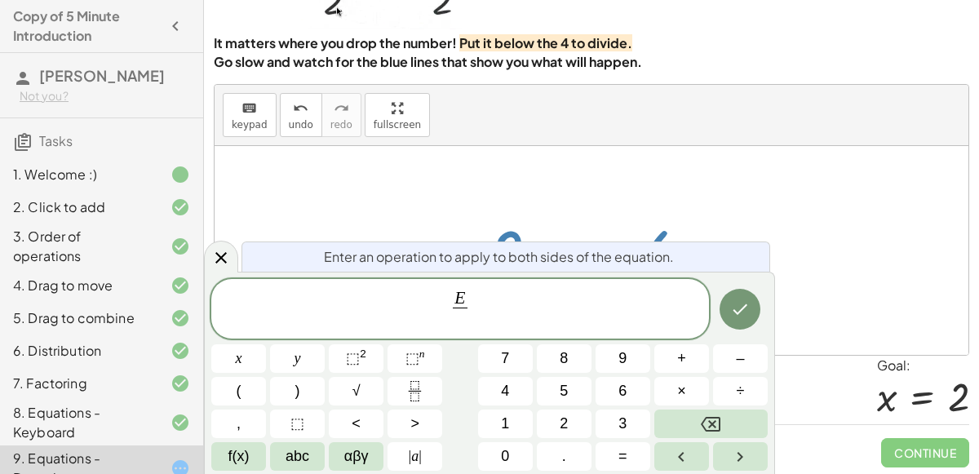
click at [575, 432] on button "2" at bounding box center [564, 423] width 55 height 29
click at [738, 320] on button "Done" at bounding box center [739, 309] width 41 height 41
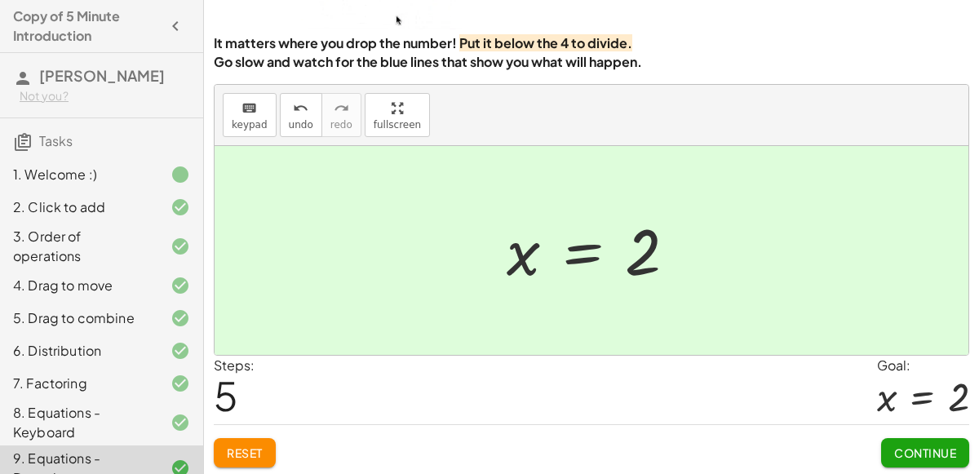
click at [914, 449] on span "Continue" at bounding box center [925, 452] width 62 height 15
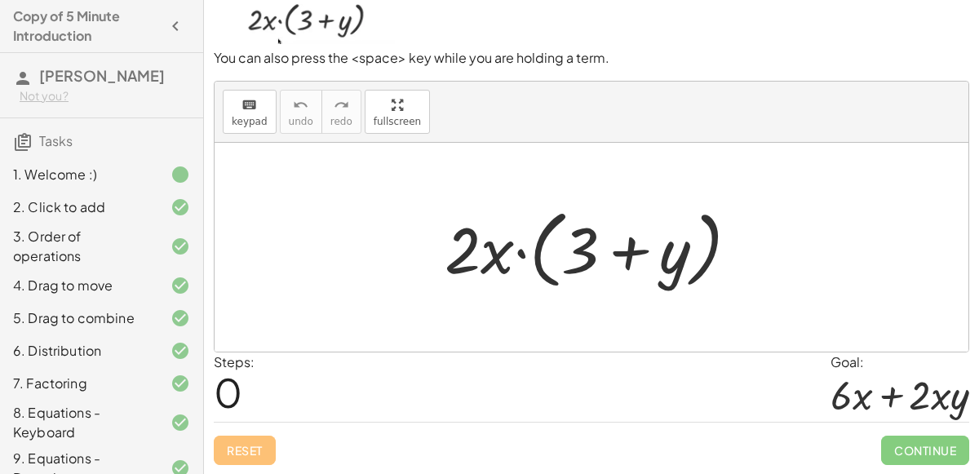
scroll to position [130, 0]
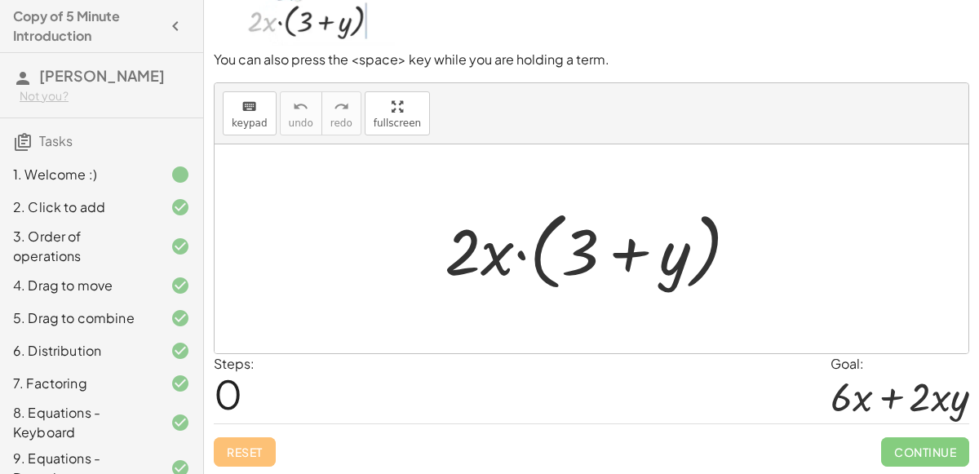
click at [0, 334] on div "4. Drag to move" at bounding box center [101, 350] width 203 height 33
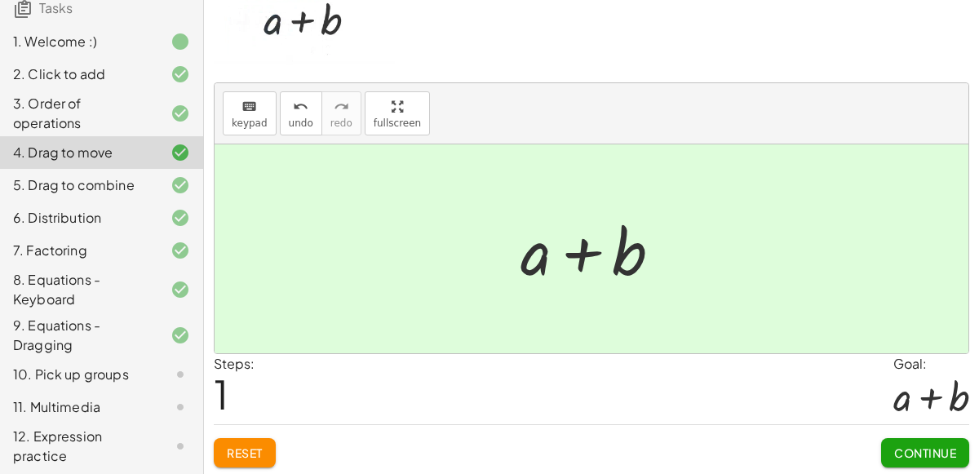
scroll to position [198, 0]
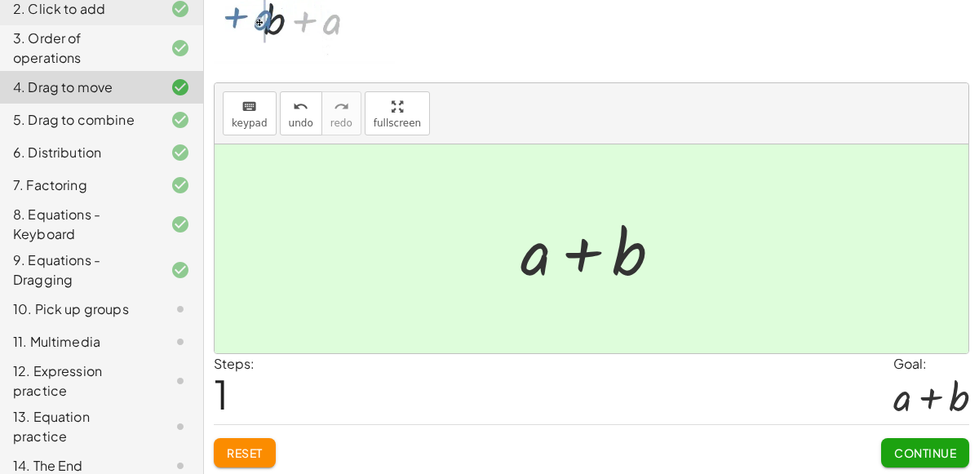
click at [68, 309] on div "10. Pick up groups" at bounding box center [78, 309] width 131 height 20
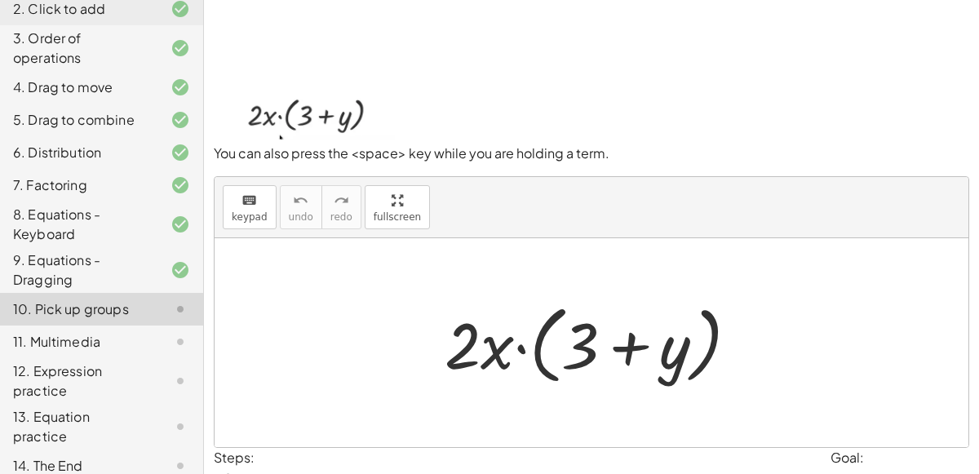
scroll to position [39, 0]
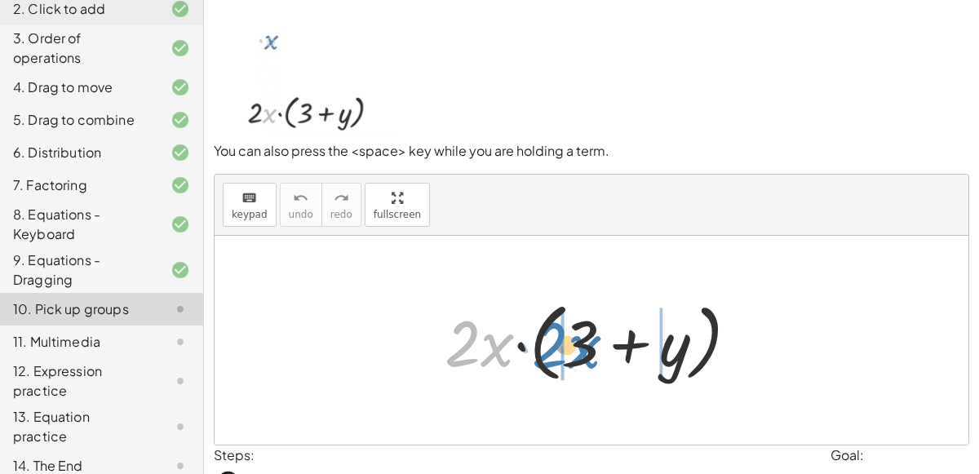
drag, startPoint x: 493, startPoint y: 349, endPoint x: 578, endPoint y: 350, distance: 85.6
click at [578, 350] on div at bounding box center [597, 341] width 323 height 94
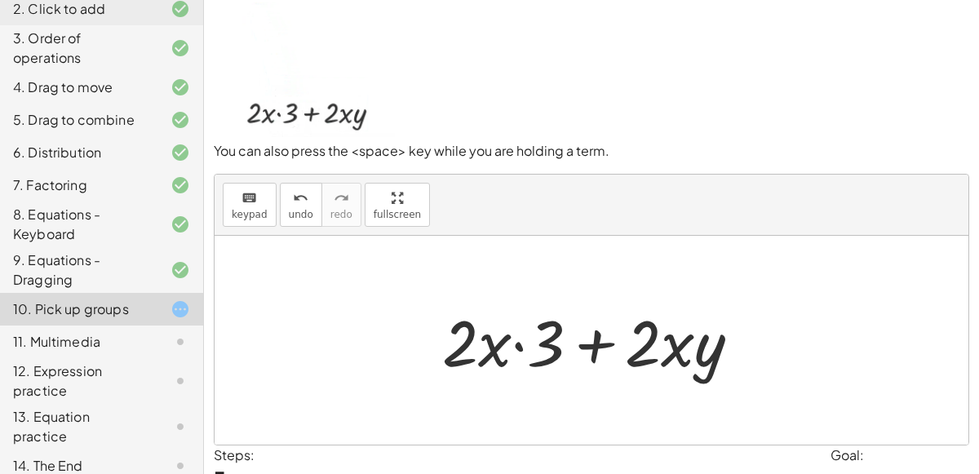
click at [525, 343] on div at bounding box center [598, 340] width 328 height 84
click at [501, 345] on div at bounding box center [598, 340] width 328 height 84
click at [488, 341] on div at bounding box center [598, 340] width 328 height 84
click at [648, 329] on div at bounding box center [598, 340] width 328 height 84
drag, startPoint x: 638, startPoint y: 334, endPoint x: 438, endPoint y: 347, distance: 200.2
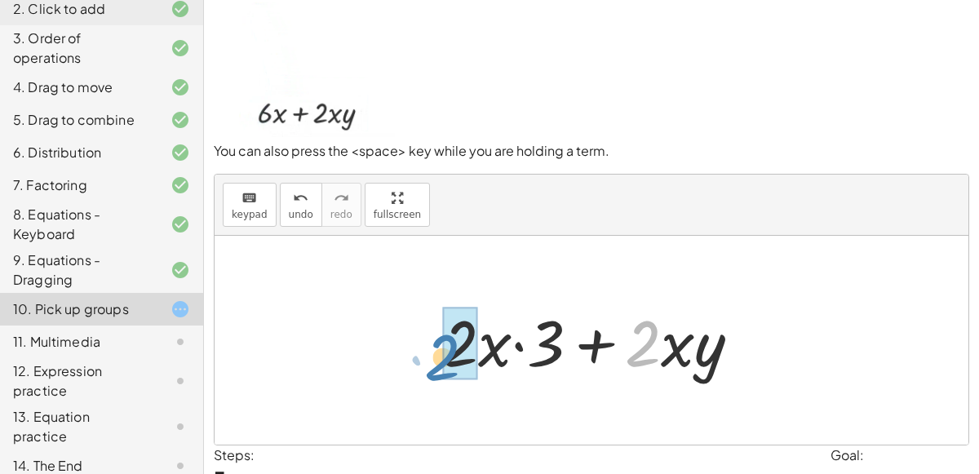
click at [438, 347] on div at bounding box center [598, 340] width 328 height 84
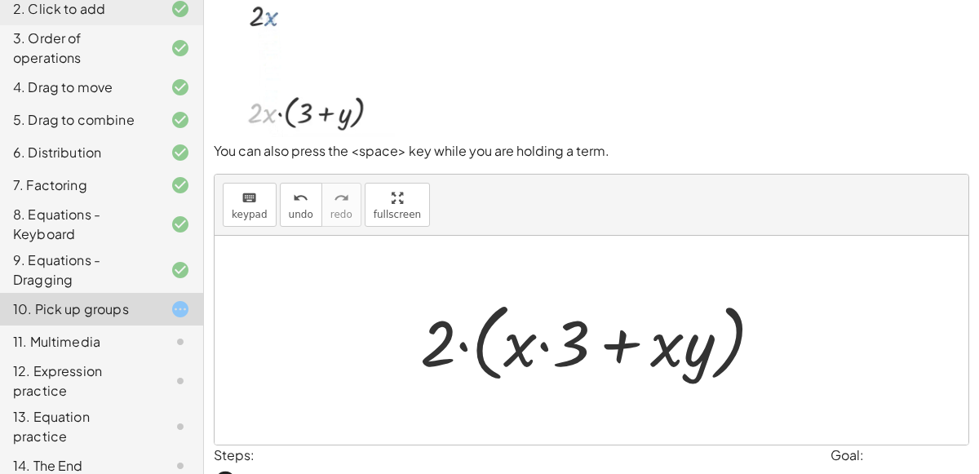
click at [444, 342] on div at bounding box center [598, 341] width 372 height 94
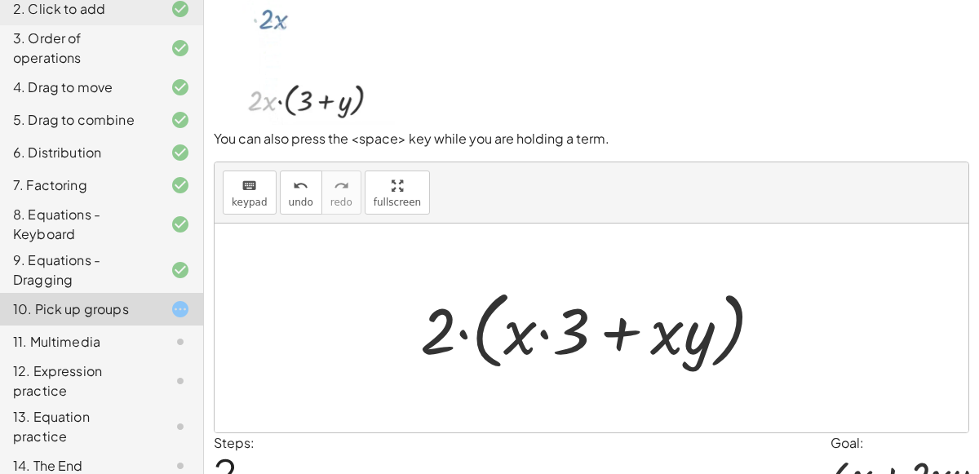
scroll to position [130, 0]
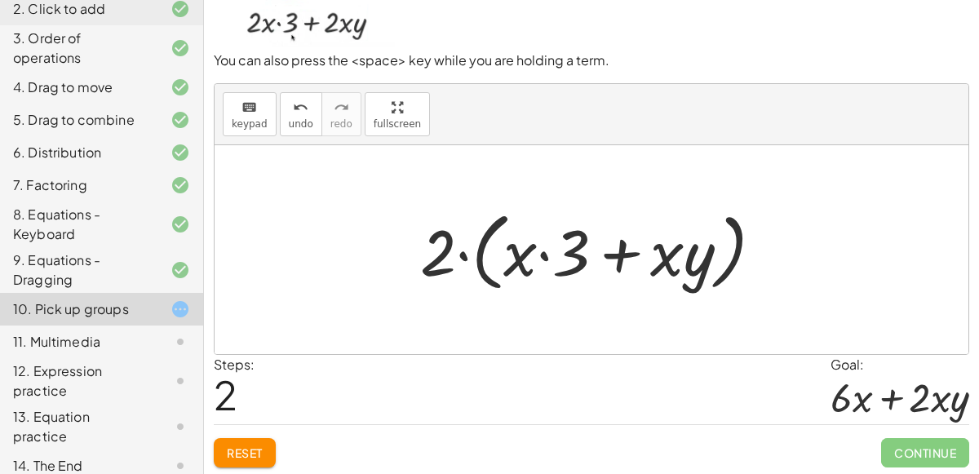
click at [240, 451] on span "Reset" at bounding box center [245, 452] width 36 height 15
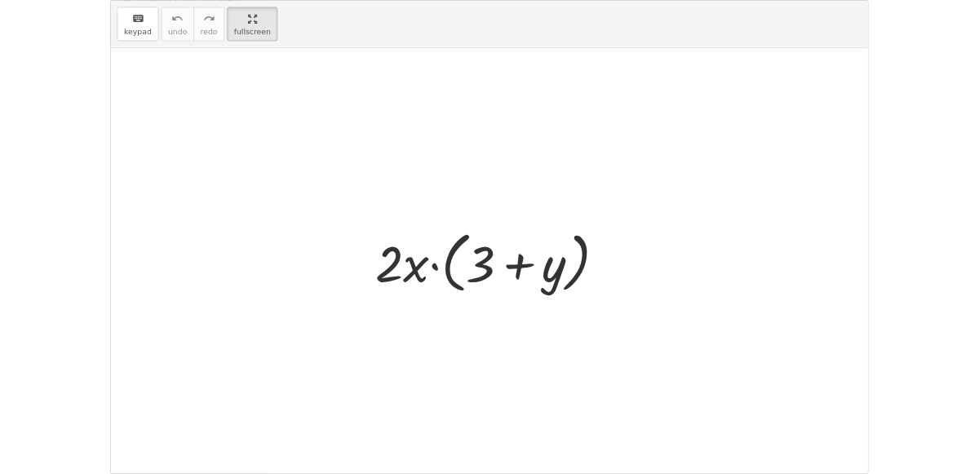
scroll to position [61, 0]
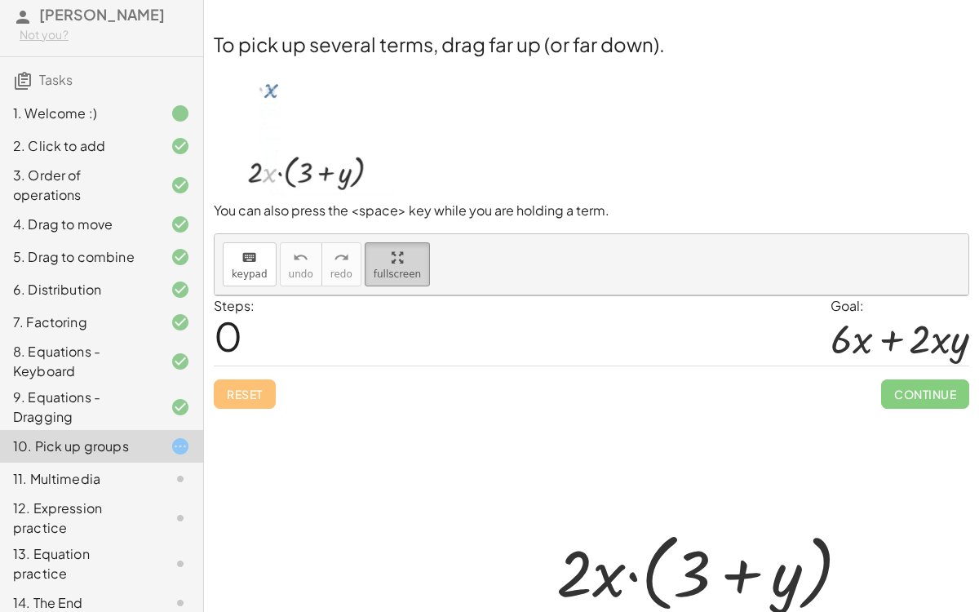
click at [179, 0] on html "Copy of 5 Minute Introduction [PERSON_NAME] L Not you? Tasks 1. Welcome :) 2. C…" at bounding box center [489, 306] width 979 height 612
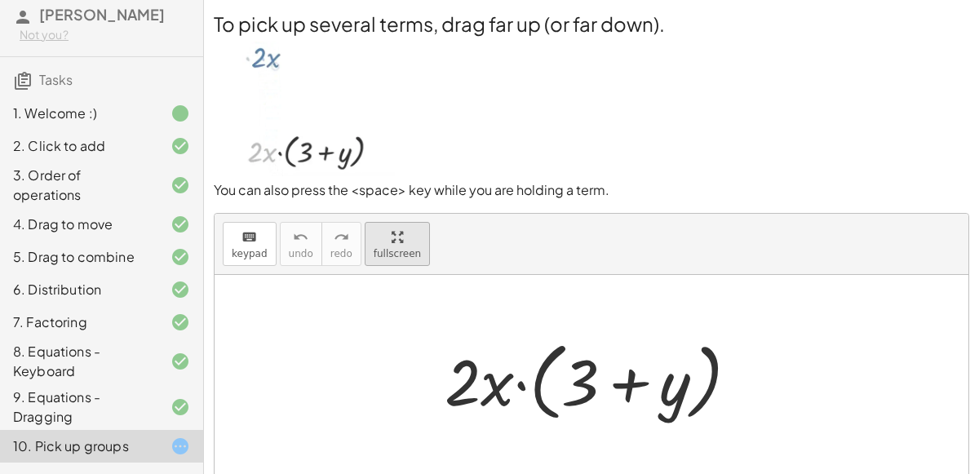
scroll to position [198, 0]
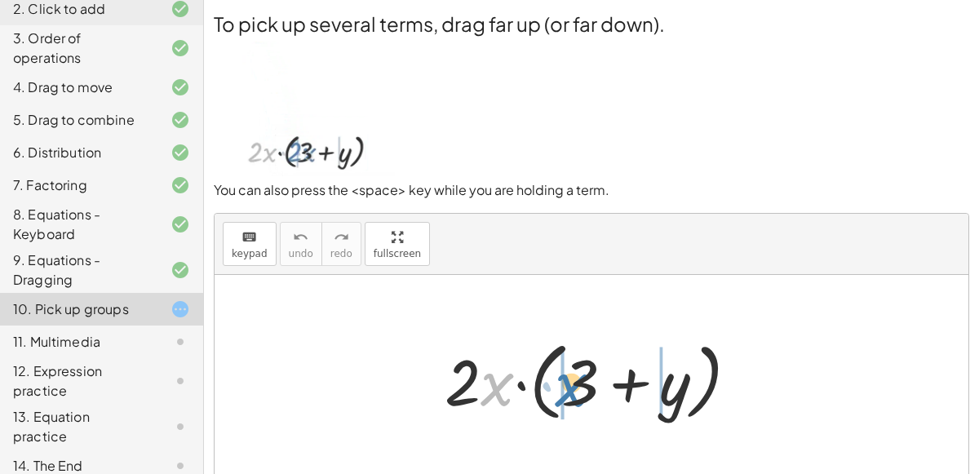
drag, startPoint x: 482, startPoint y: 382, endPoint x: 555, endPoint y: 382, distance: 73.4
click at [555, 382] on div at bounding box center [597, 380] width 323 height 94
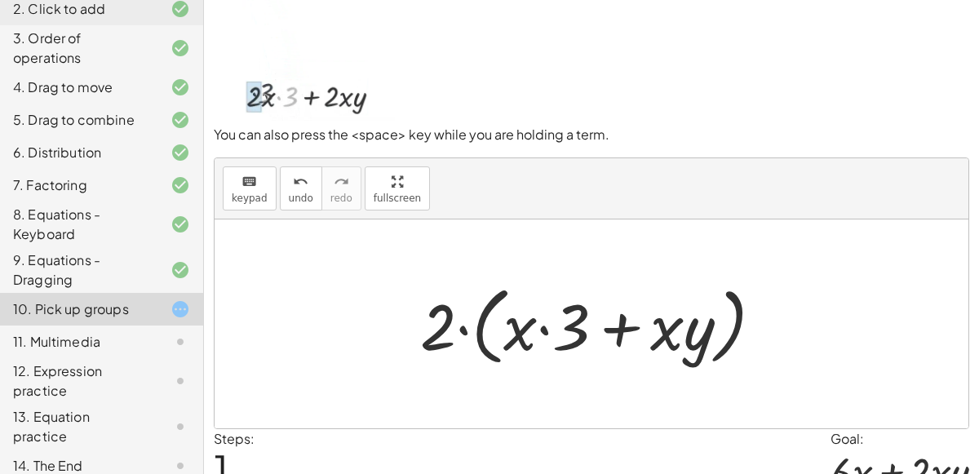
scroll to position [130, 0]
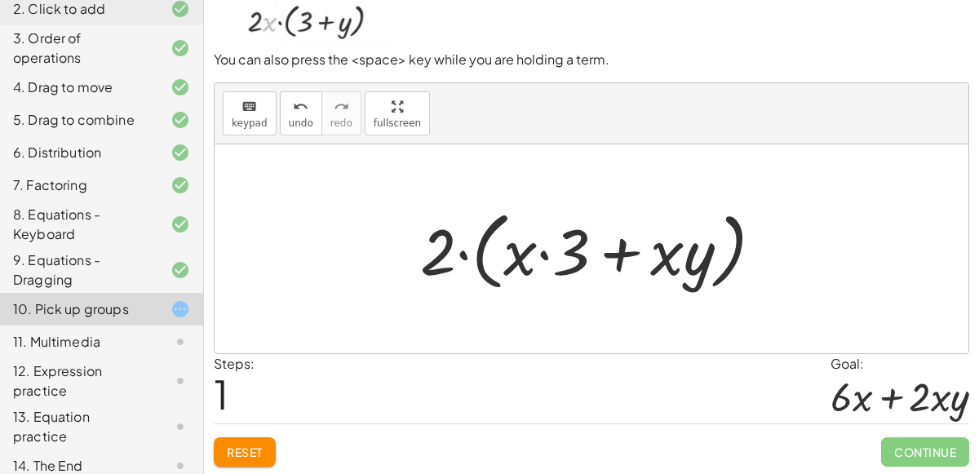
click at [218, 454] on button "Reset" at bounding box center [245, 451] width 62 height 29
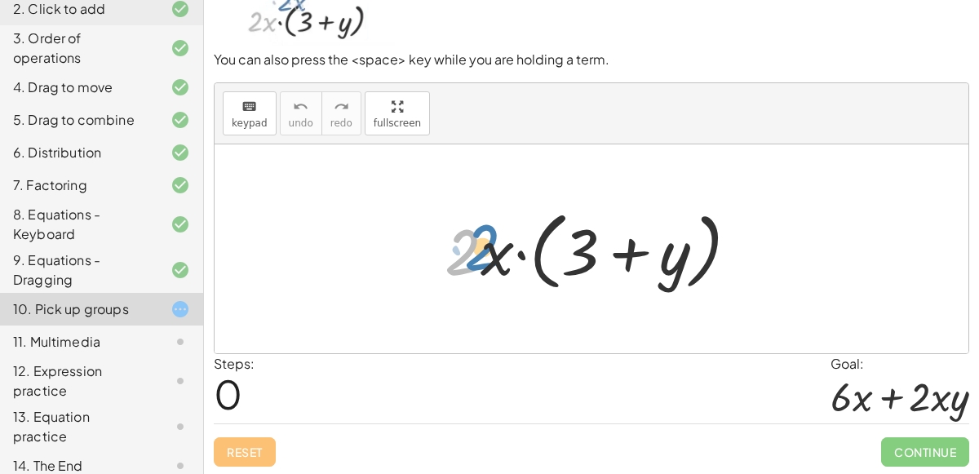
drag, startPoint x: 479, startPoint y: 268, endPoint x: 488, endPoint y: 264, distance: 9.1
click at [488, 264] on div at bounding box center [597, 249] width 323 height 94
click at [491, 248] on div at bounding box center [597, 249] width 323 height 94
click at [493, 243] on div at bounding box center [597, 249] width 323 height 94
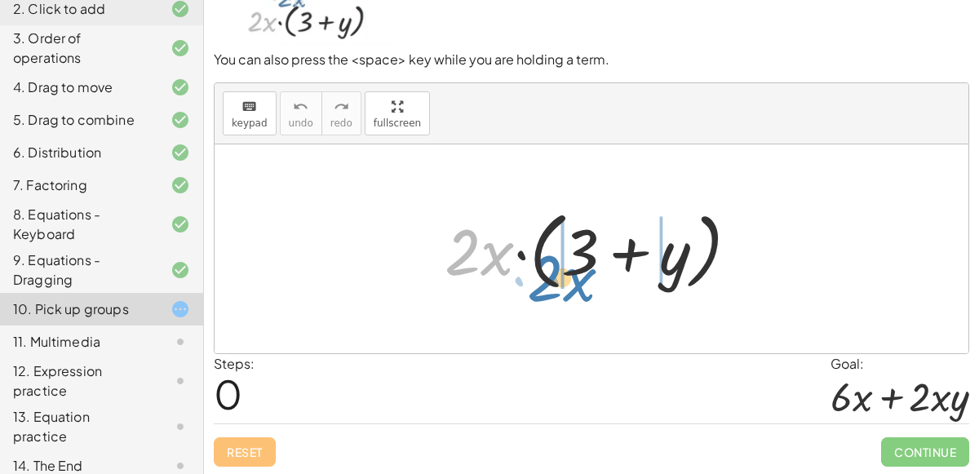
drag, startPoint x: 471, startPoint y: 235, endPoint x: 552, endPoint y: 257, distance: 83.7
click at [552, 257] on div at bounding box center [597, 249] width 323 height 94
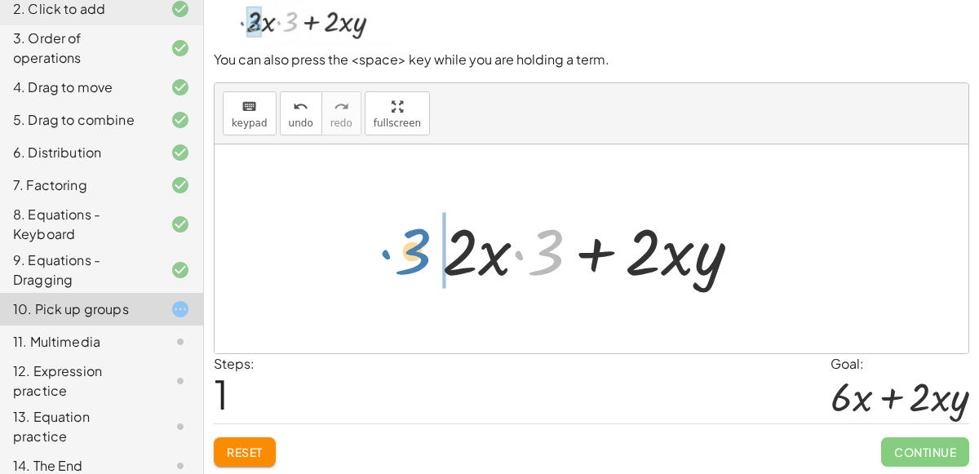
drag, startPoint x: 540, startPoint y: 250, endPoint x: 408, endPoint y: 249, distance: 132.1
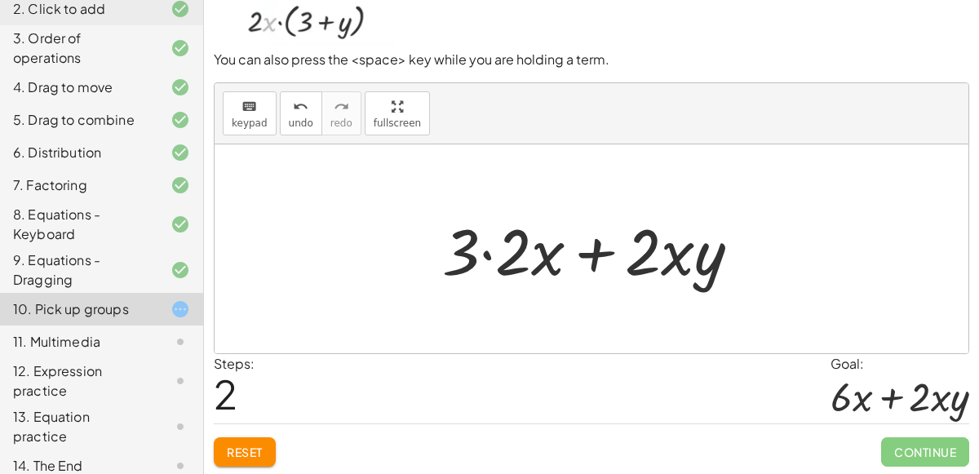
click at [492, 243] on div at bounding box center [598, 249] width 328 height 84
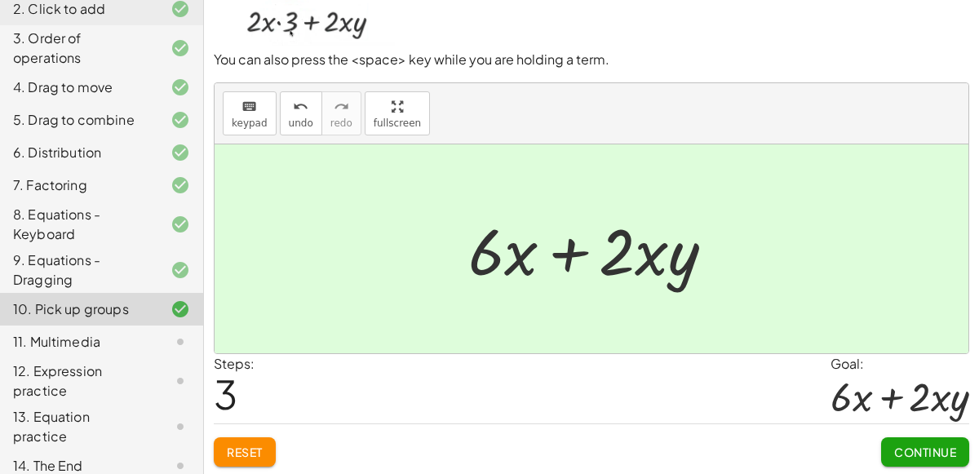
click at [919, 445] on span "Continue" at bounding box center [925, 451] width 62 height 15
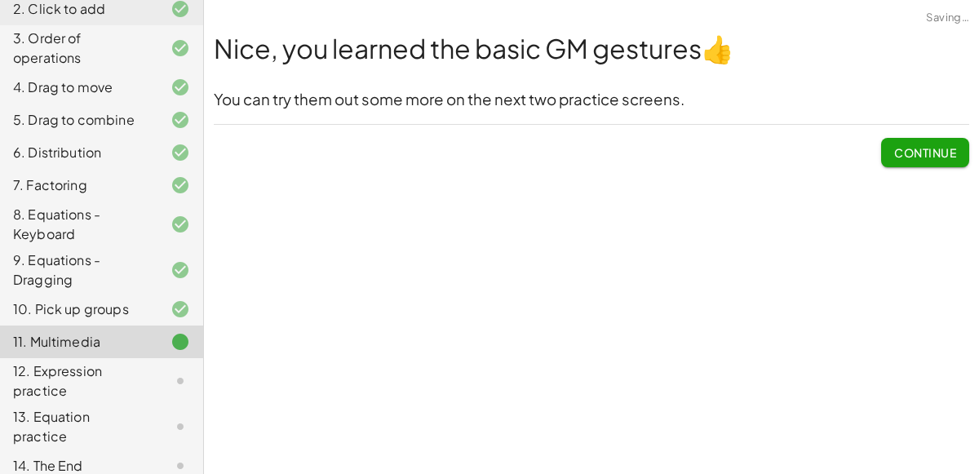
scroll to position [0, 0]
click at [900, 144] on button "Continue" at bounding box center [925, 152] width 88 height 29
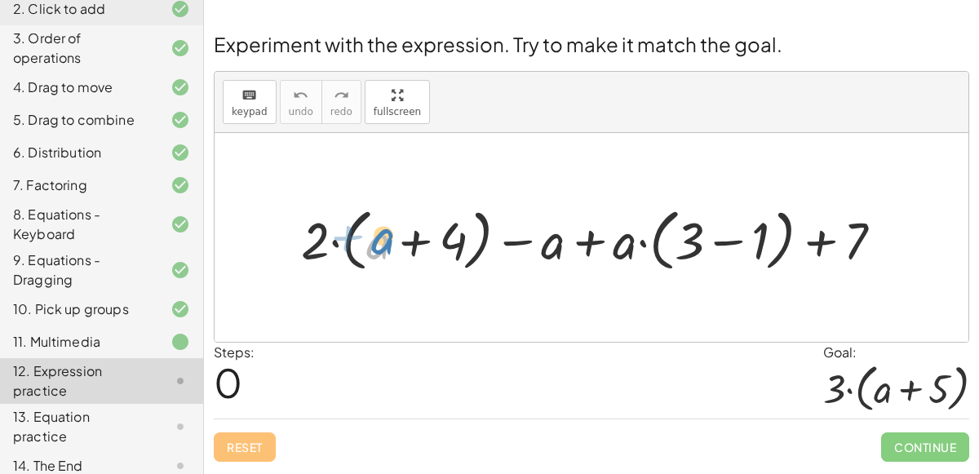
drag, startPoint x: 373, startPoint y: 245, endPoint x: 382, endPoint y: 241, distance: 8.8
click at [382, 241] on div at bounding box center [598, 238] width 611 height 76
drag, startPoint x: 316, startPoint y: 239, endPoint x: 360, endPoint y: 233, distance: 44.4
click at [360, 233] on div at bounding box center [598, 238] width 611 height 76
drag, startPoint x: 303, startPoint y: 245, endPoint x: 351, endPoint y: 249, distance: 49.1
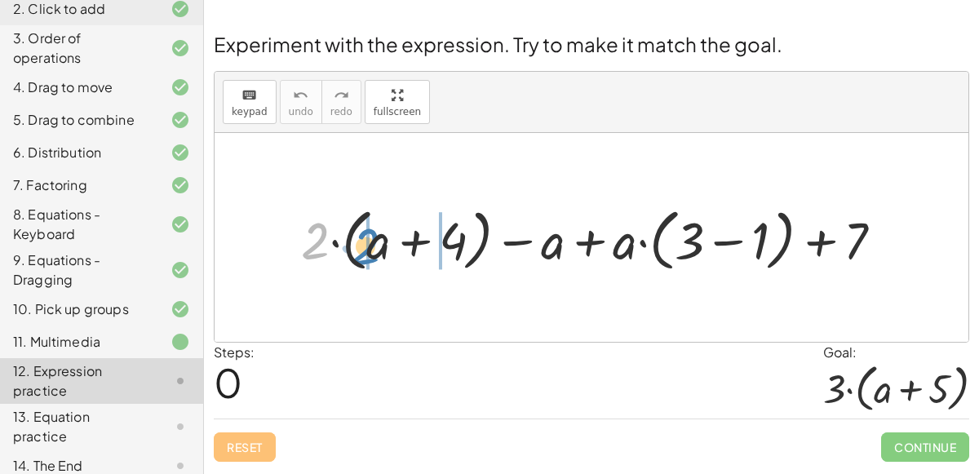
click at [351, 249] on div at bounding box center [598, 238] width 611 height 76
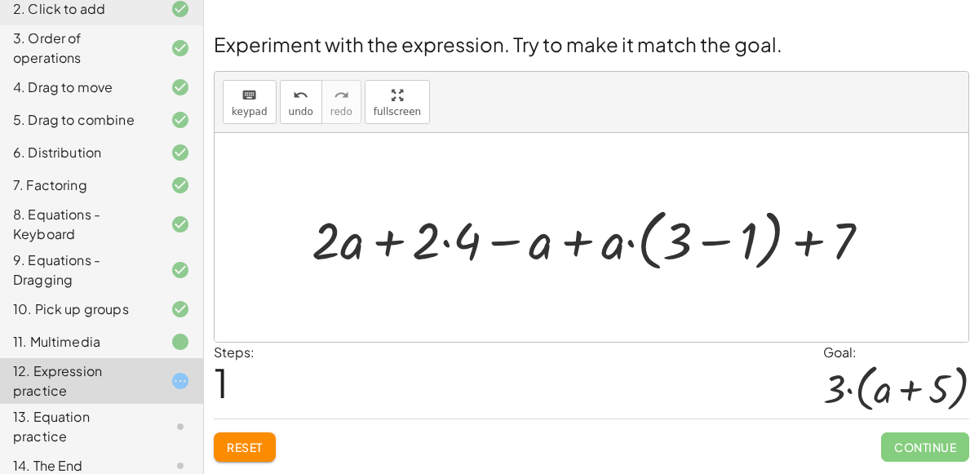
click at [451, 241] on div at bounding box center [597, 238] width 588 height 76
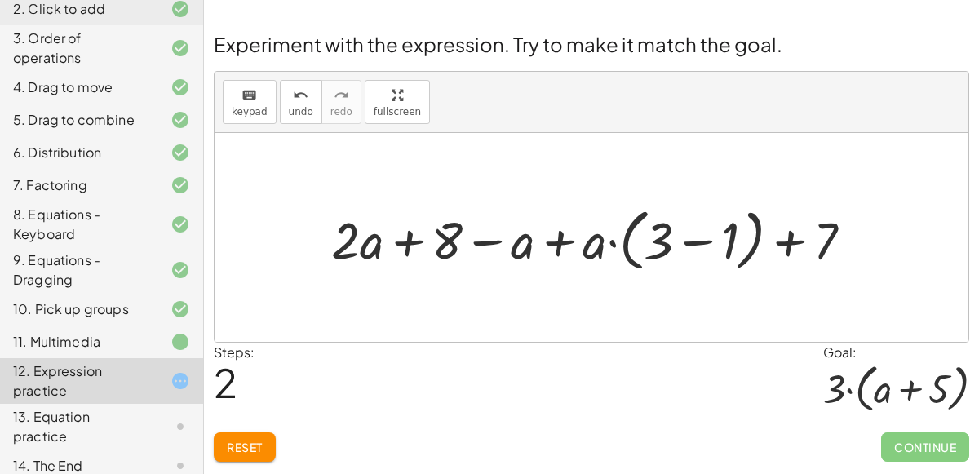
click at [554, 238] on div at bounding box center [598, 238] width 550 height 76
drag, startPoint x: 516, startPoint y: 242, endPoint x: 595, endPoint y: 240, distance: 79.1
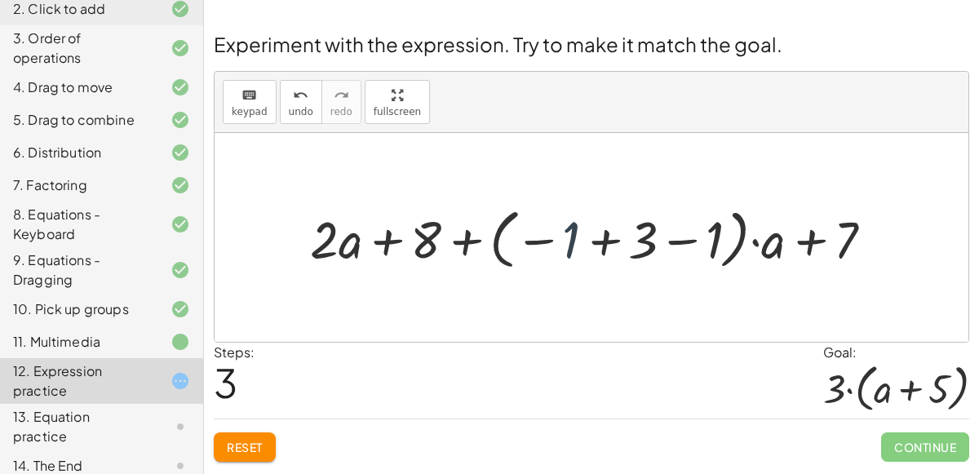
click at [564, 236] on div at bounding box center [598, 237] width 592 height 73
click at [259, 447] on span "Reset" at bounding box center [245, 447] width 36 height 15
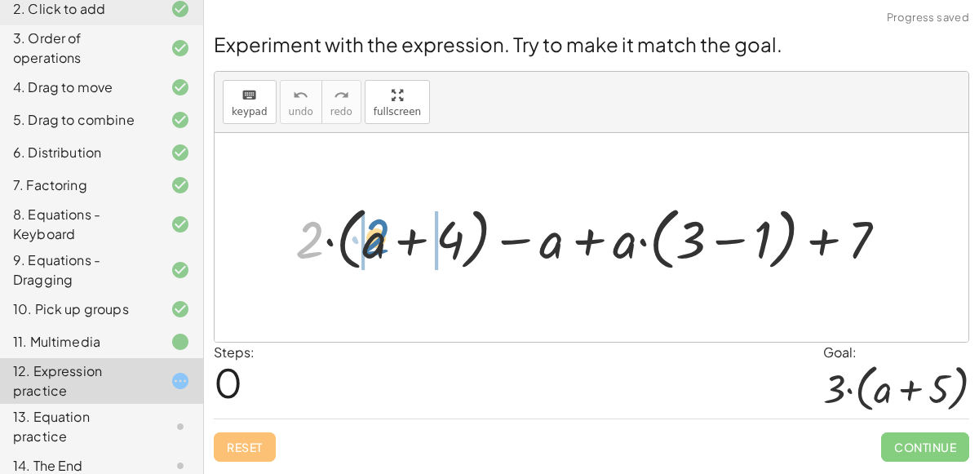
drag, startPoint x: 307, startPoint y: 240, endPoint x: 374, endPoint y: 237, distance: 66.9
click at [374, 237] on div at bounding box center [597, 237] width 621 height 77
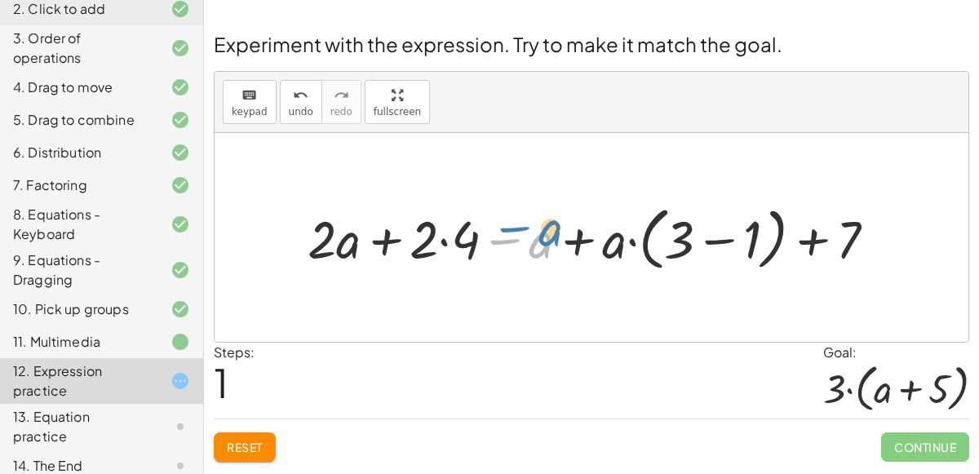
drag, startPoint x: 506, startPoint y: 238, endPoint x: 515, endPoint y: 227, distance: 15.0
click at [515, 227] on div at bounding box center [598, 237] width 598 height 77
click at [607, 234] on div at bounding box center [598, 237] width 598 height 77
drag, startPoint x: 611, startPoint y: 249, endPoint x: 662, endPoint y: 239, distance: 52.3
click at [662, 239] on div at bounding box center [598, 237] width 598 height 77
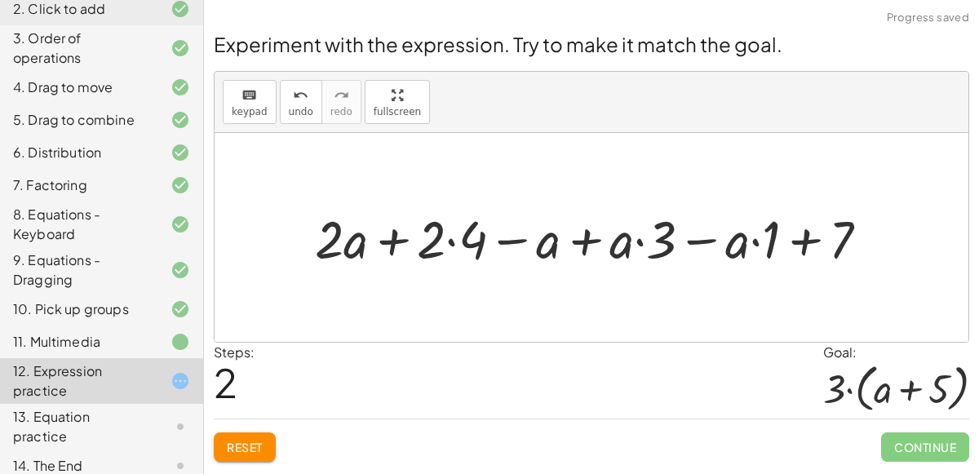
click at [645, 241] on div at bounding box center [598, 237] width 583 height 68
drag, startPoint x: 622, startPoint y: 244, endPoint x: 684, endPoint y: 236, distance: 62.4
click at [684, 236] on div at bounding box center [598, 237] width 583 height 68
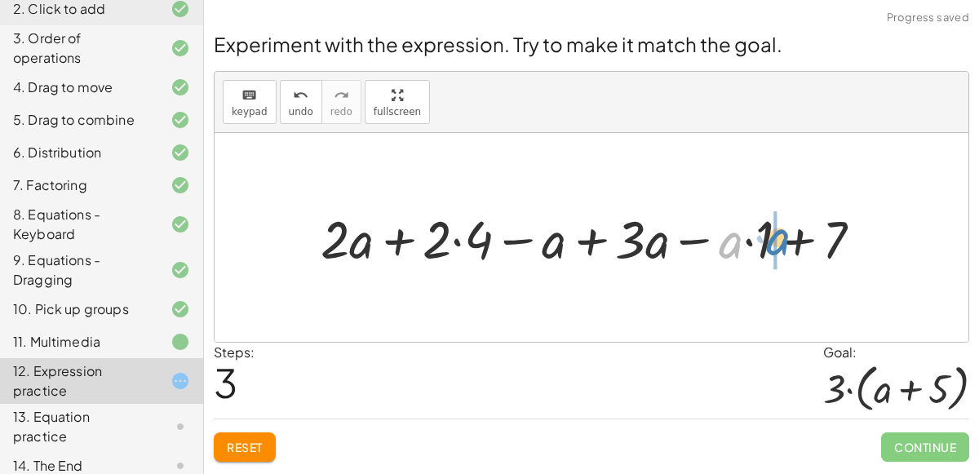
drag, startPoint x: 732, startPoint y: 245, endPoint x: 781, endPoint y: 241, distance: 49.0
click at [781, 241] on div at bounding box center [597, 237] width 571 height 68
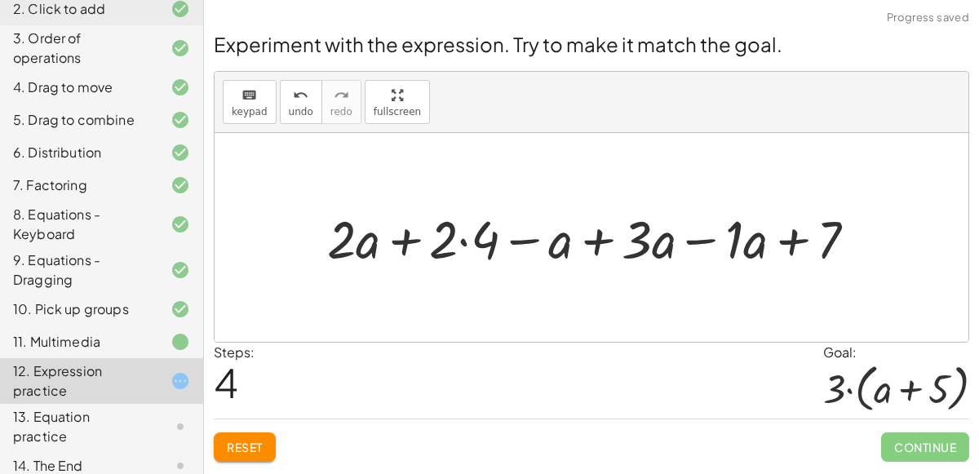
click at [732, 239] on div at bounding box center [598, 237] width 558 height 68
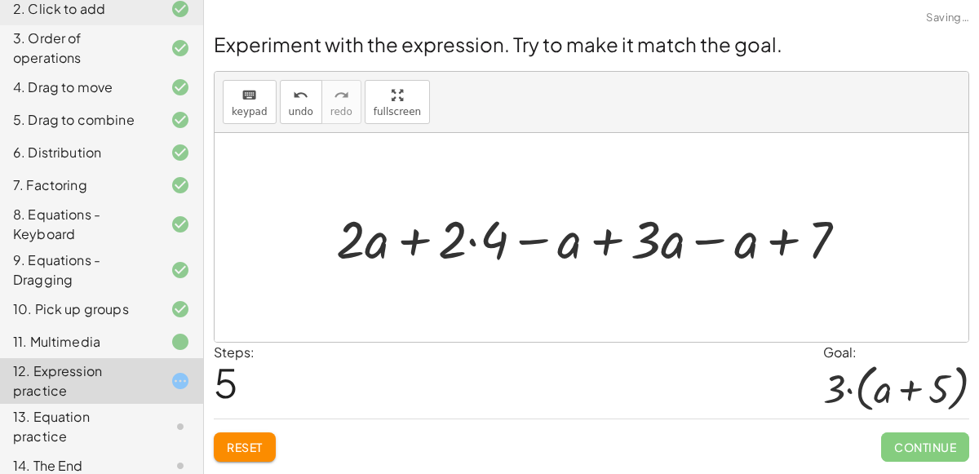
click at [747, 250] on div at bounding box center [598, 237] width 540 height 68
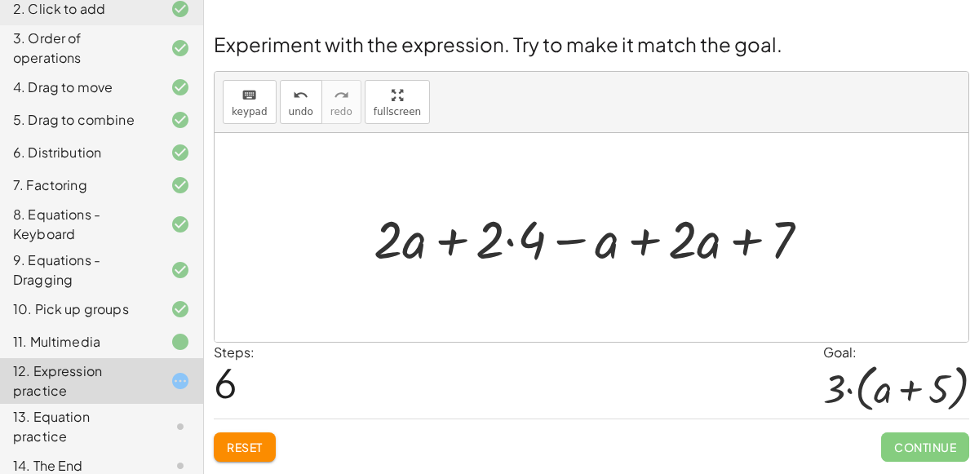
click at [649, 240] on div at bounding box center [598, 237] width 466 height 68
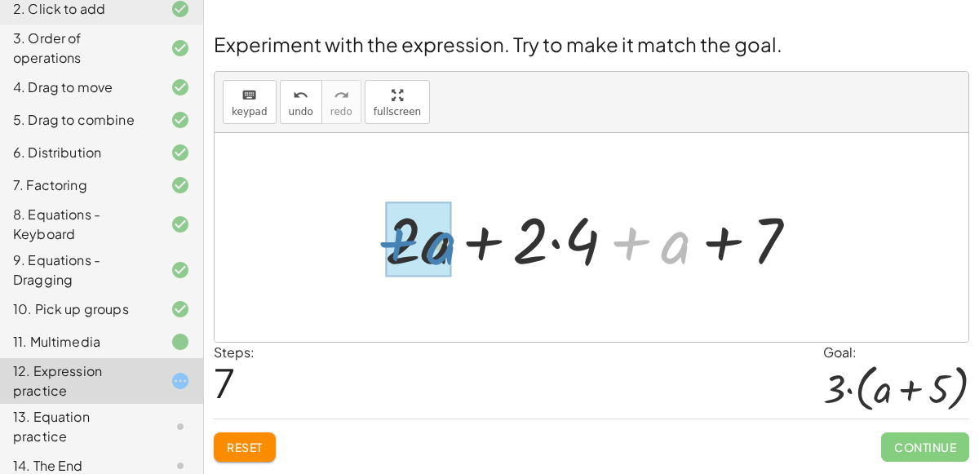
drag, startPoint x: 670, startPoint y: 243, endPoint x: 440, endPoint y: 244, distance: 230.8
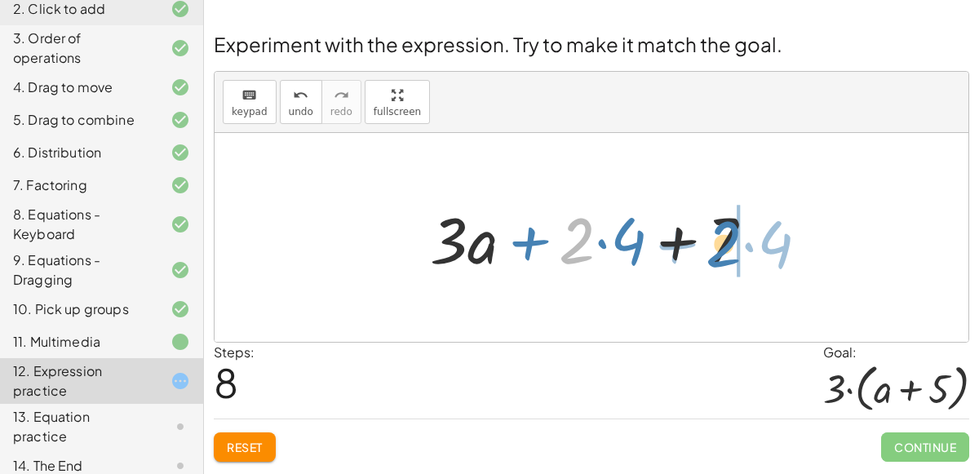
drag, startPoint x: 572, startPoint y: 245, endPoint x: 718, endPoint y: 249, distance: 146.8
click at [718, 249] on div at bounding box center [597, 238] width 351 height 84
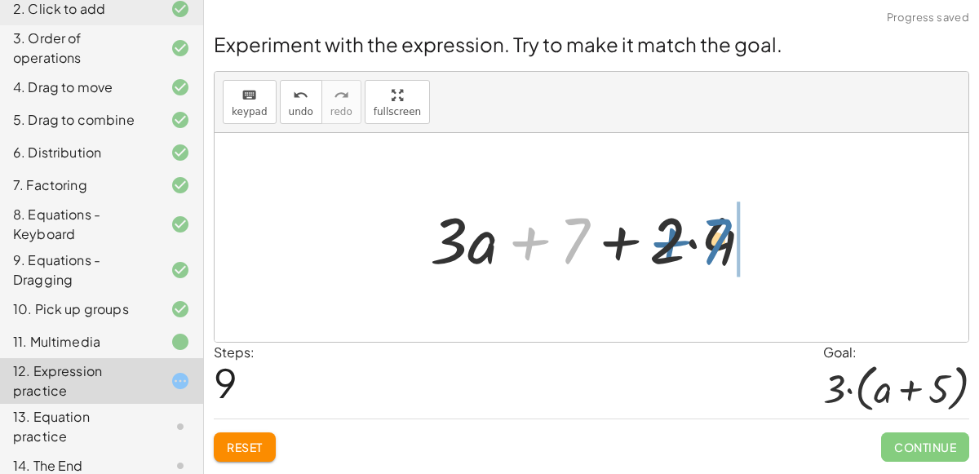
drag, startPoint x: 562, startPoint y: 240, endPoint x: 705, endPoint y: 240, distance: 142.7
click at [705, 240] on div at bounding box center [597, 238] width 351 height 84
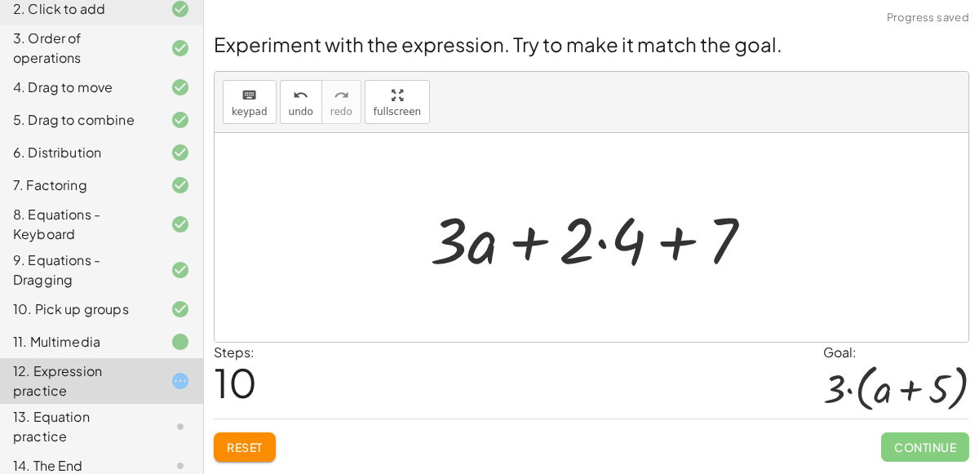
click at [530, 241] on div at bounding box center [597, 238] width 351 height 84
click at [252, 446] on span "Reset" at bounding box center [245, 447] width 36 height 15
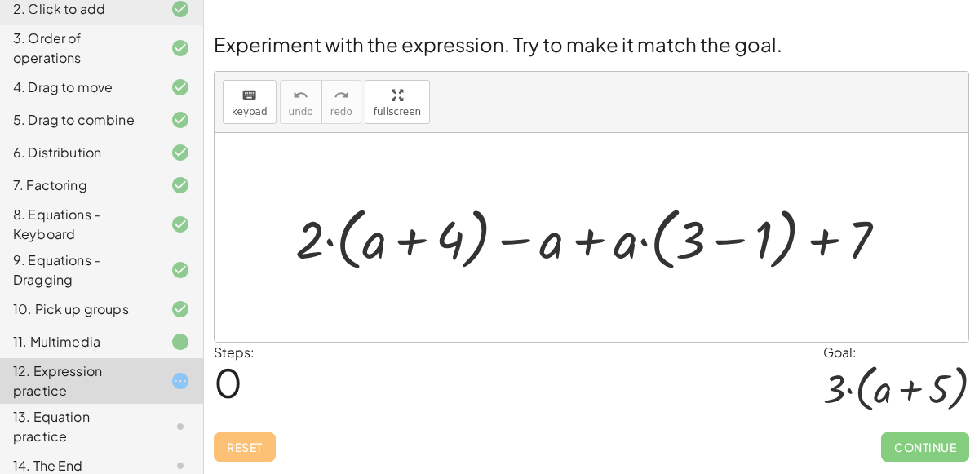
click at [624, 322] on div at bounding box center [590, 237] width 753 height 209
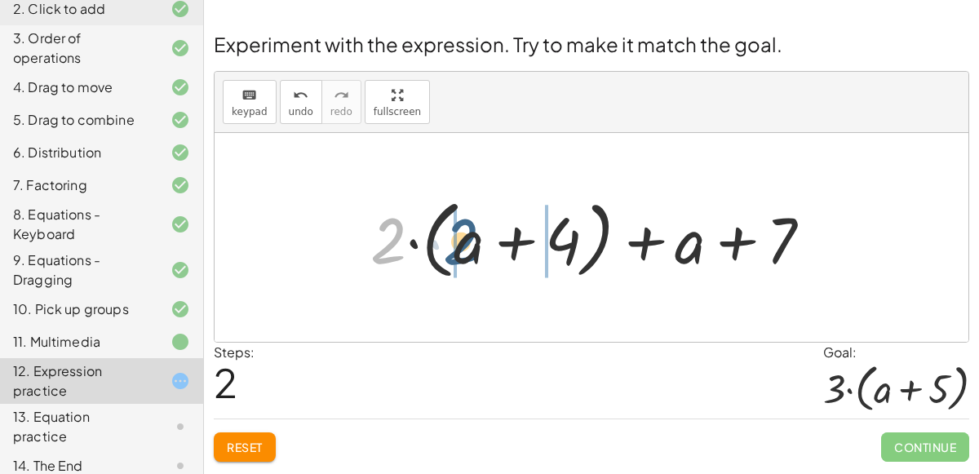
drag, startPoint x: 381, startPoint y: 245, endPoint x: 453, endPoint y: 246, distance: 72.6
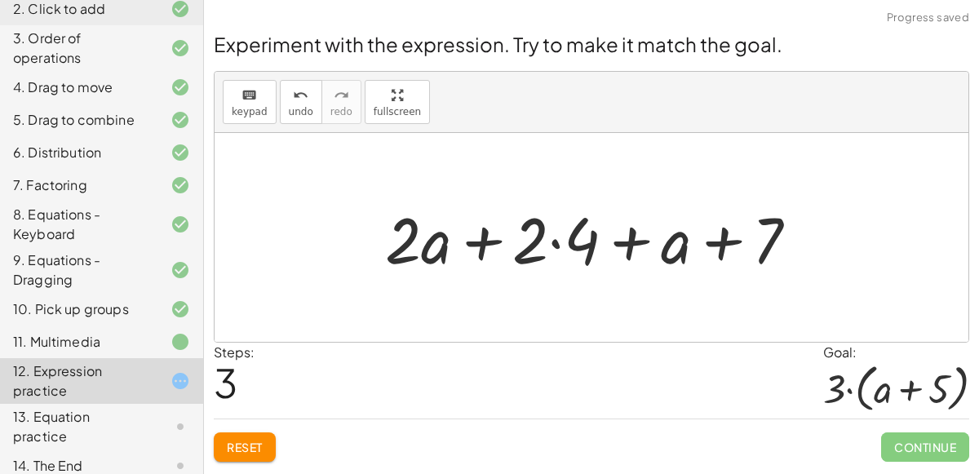
click at [556, 241] on div at bounding box center [598, 238] width 442 height 84
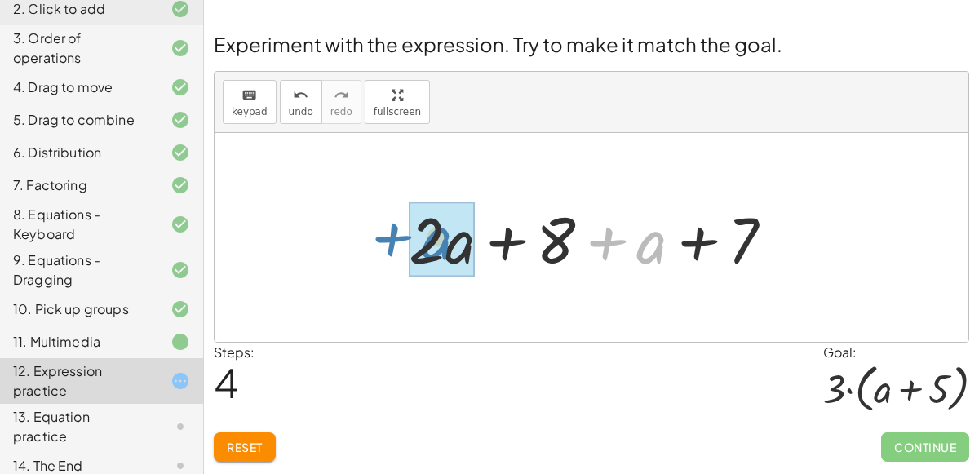
drag, startPoint x: 649, startPoint y: 244, endPoint x: 437, endPoint y: 240, distance: 212.0
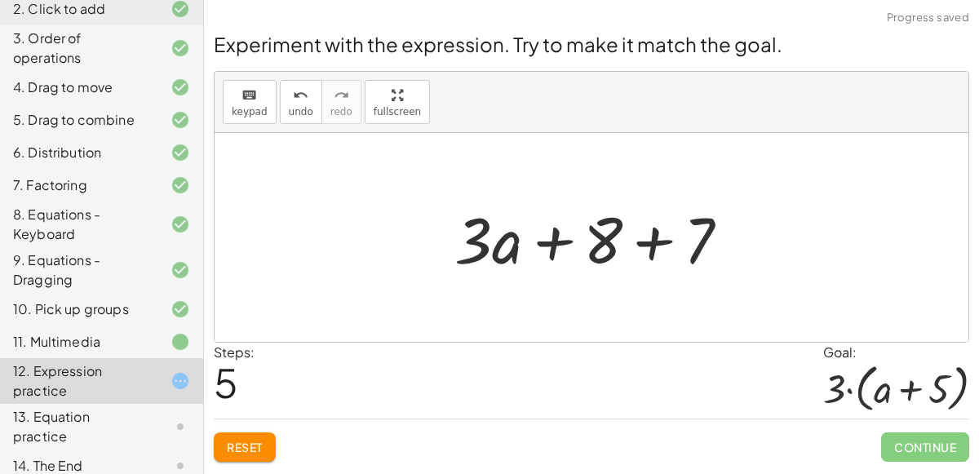
click at [491, 241] on div at bounding box center [598, 238] width 304 height 84
click at [244, 117] on button "keyboard keypad" at bounding box center [250, 102] width 54 height 44
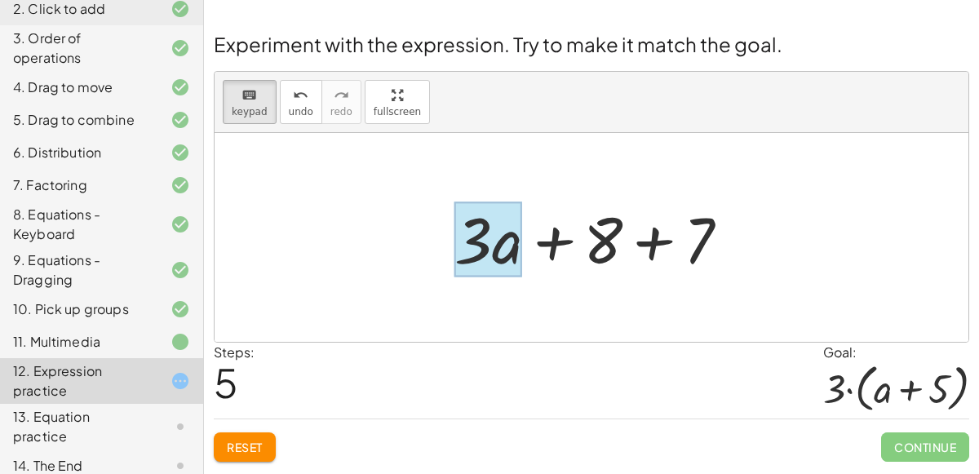
click at [510, 248] on div at bounding box center [488, 239] width 68 height 76
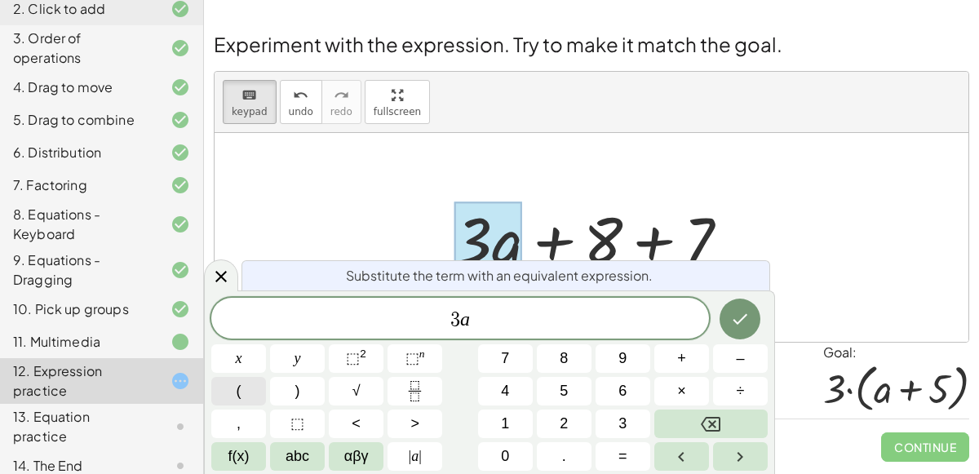
click at [245, 395] on button "(" at bounding box center [238, 391] width 55 height 29
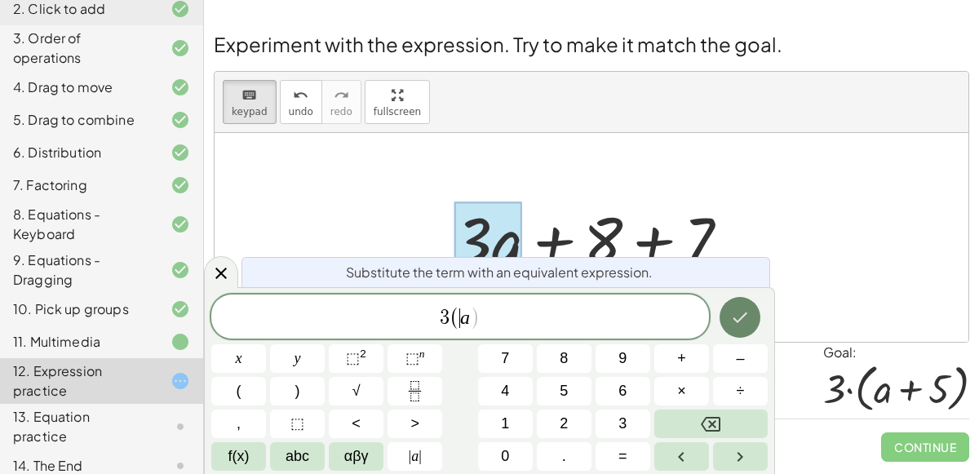
click at [738, 324] on icon "Done" at bounding box center [740, 317] width 20 height 20
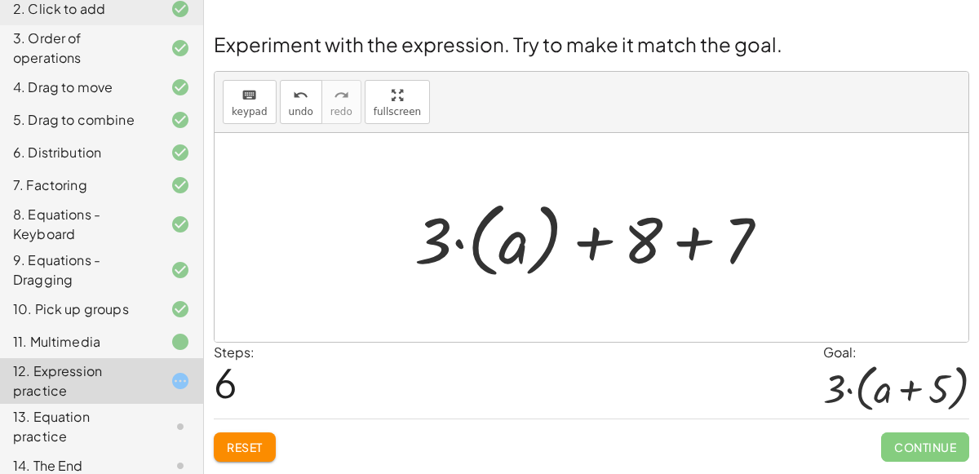
click at [645, 227] on div at bounding box center [598, 237] width 384 height 91
click at [650, 234] on div at bounding box center [598, 237] width 384 height 91
click at [681, 234] on div at bounding box center [598, 237] width 384 height 91
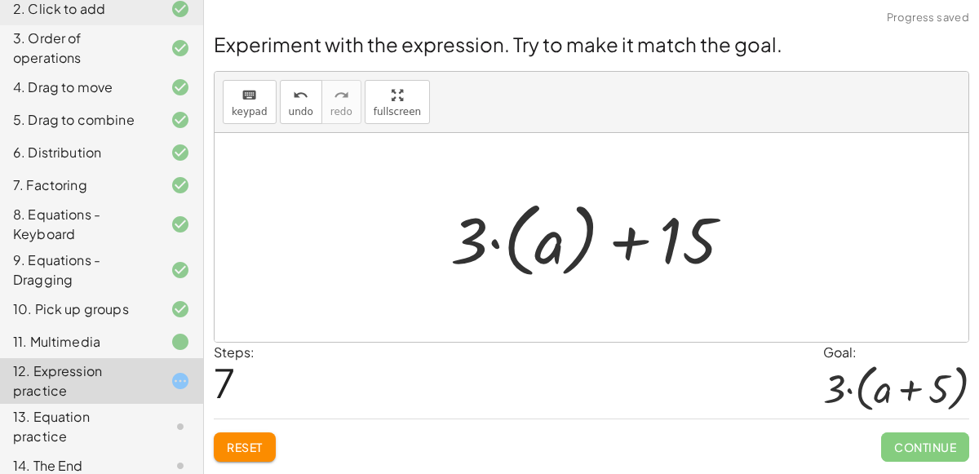
click at [478, 242] on div at bounding box center [597, 237] width 311 height 91
click at [538, 235] on div at bounding box center [597, 237] width 311 height 91
click at [700, 232] on div at bounding box center [597, 237] width 311 height 91
click at [479, 224] on div at bounding box center [597, 237] width 311 height 91
click at [236, 104] on button "keyboard keypad" at bounding box center [250, 102] width 54 height 44
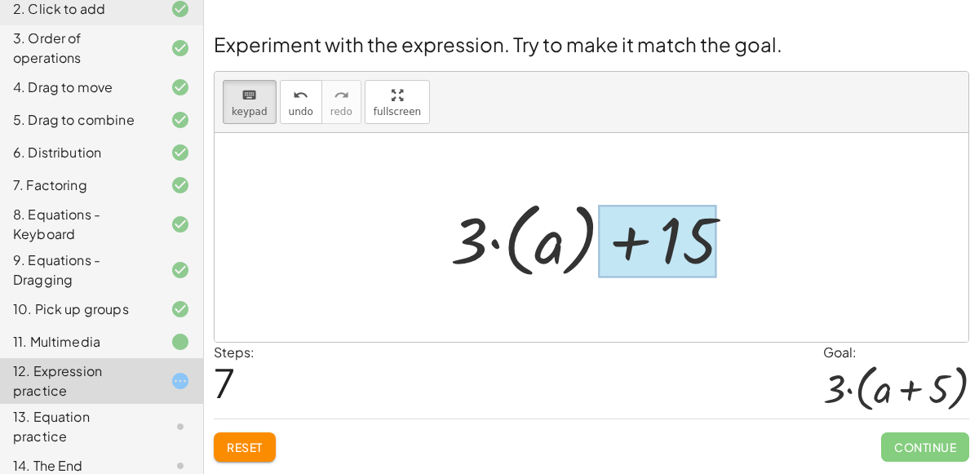
click at [700, 228] on div at bounding box center [657, 241] width 118 height 73
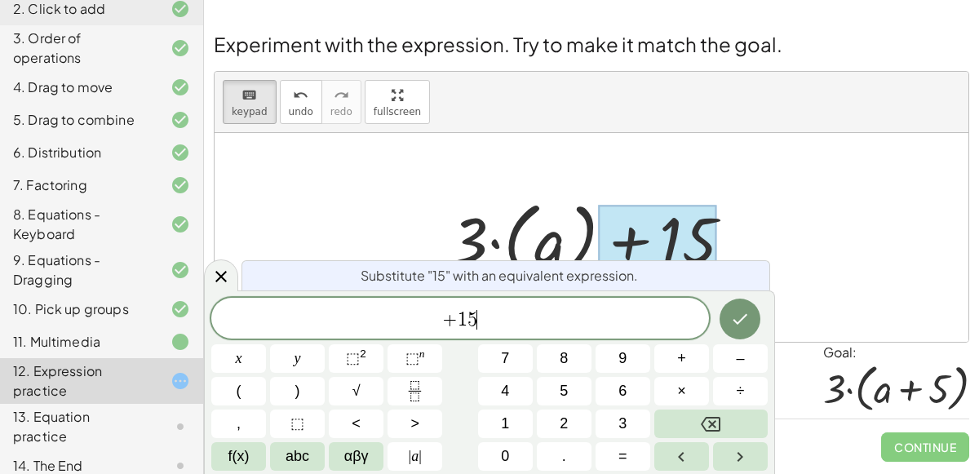
click at [482, 323] on span "+ 1 5 ​" at bounding box center [459, 319] width 497 height 23
click at [422, 395] on icon "Fraction" at bounding box center [414, 391] width 20 height 20
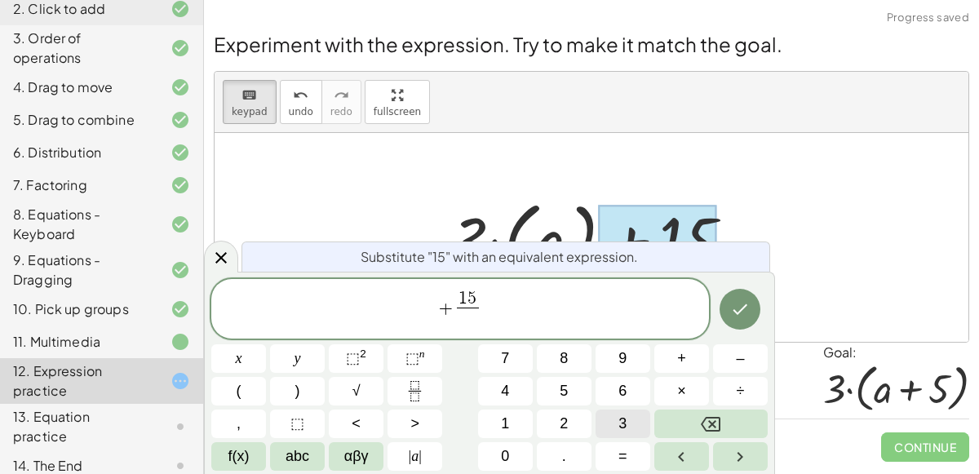
click at [618, 425] on span "3" at bounding box center [622, 424] width 8 height 22
click at [740, 312] on icon "Done" at bounding box center [740, 309] width 15 height 11
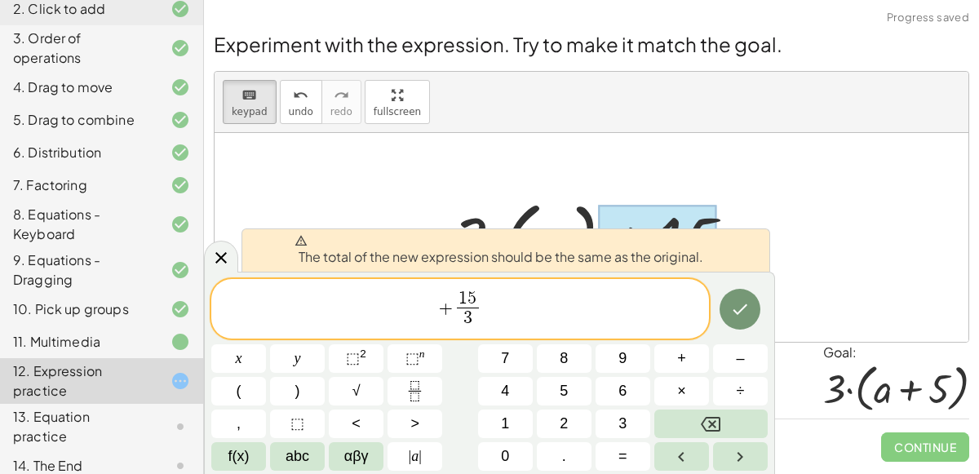
click at [444, 309] on span "+" at bounding box center [445, 308] width 15 height 20
click at [450, 311] on span "+" at bounding box center [445, 308] width 15 height 20
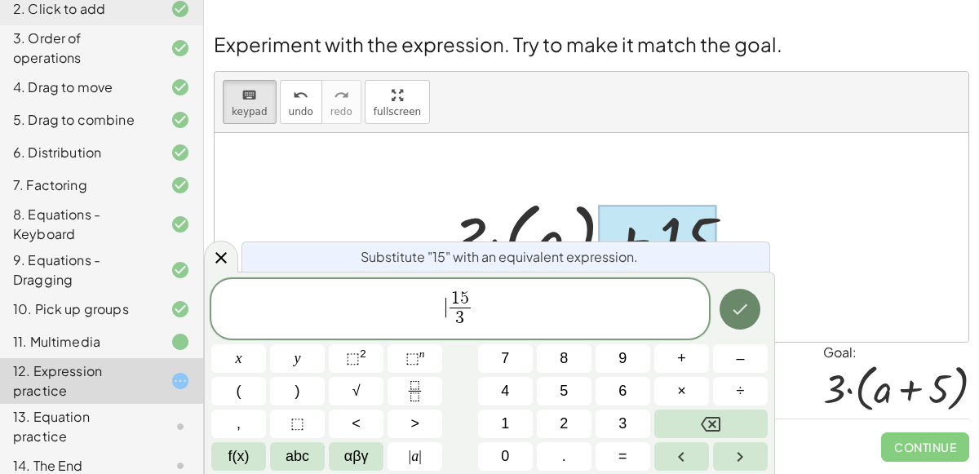
click at [744, 311] on icon "Done" at bounding box center [740, 309] width 20 height 20
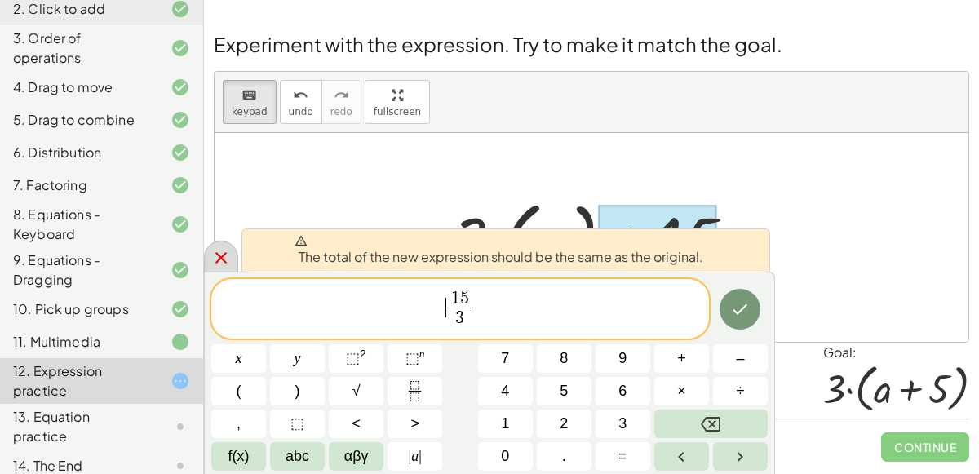
click at [218, 252] on icon at bounding box center [221, 258] width 20 height 20
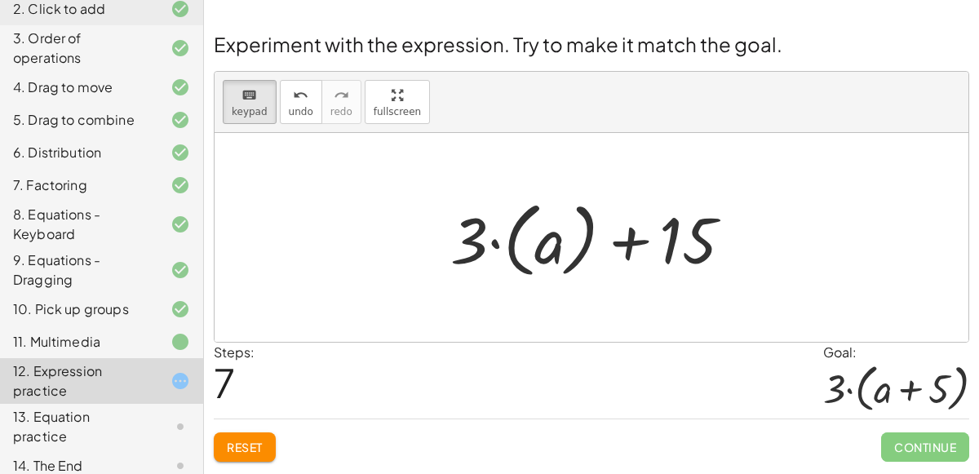
click at [762, 241] on div at bounding box center [590, 237] width 753 height 209
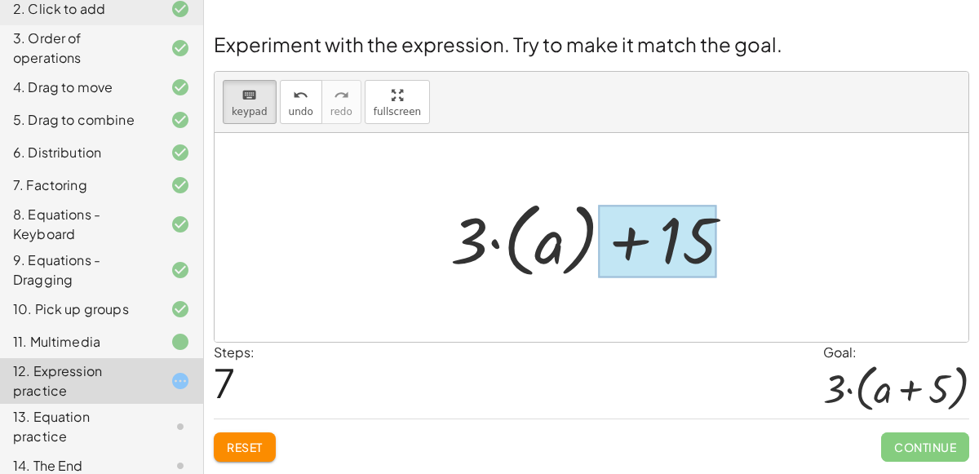
drag, startPoint x: 472, startPoint y: 245, endPoint x: 688, endPoint y: 257, distance: 216.4
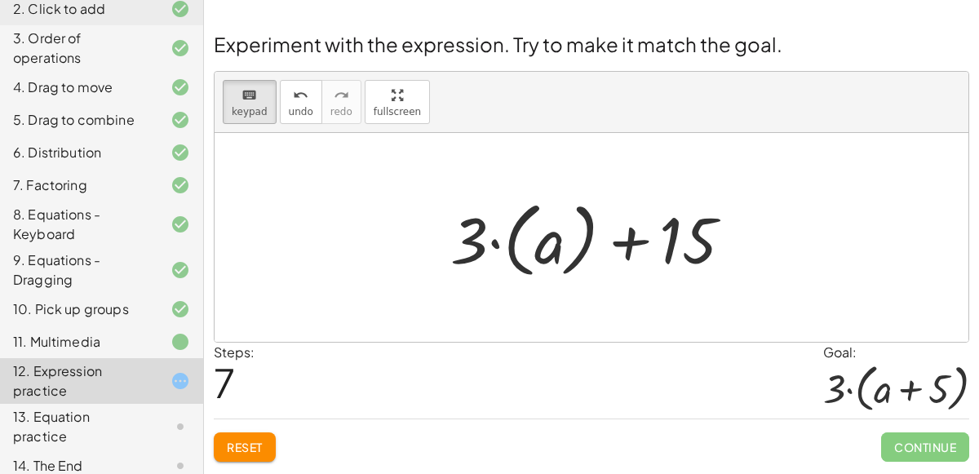
click at [238, 77] on div "keyboard keypad undo [PERSON_NAME] redo fullscreen" at bounding box center [590, 102] width 753 height 61
click at [241, 82] on button "keyboard keypad" at bounding box center [250, 102] width 54 height 44
drag, startPoint x: 477, startPoint y: 248, endPoint x: 266, endPoint y: 389, distance: 254.0
drag, startPoint x: 467, startPoint y: 237, endPoint x: 466, endPoint y: 260, distance: 22.8
click at [466, 260] on div at bounding box center [597, 237] width 311 height 91
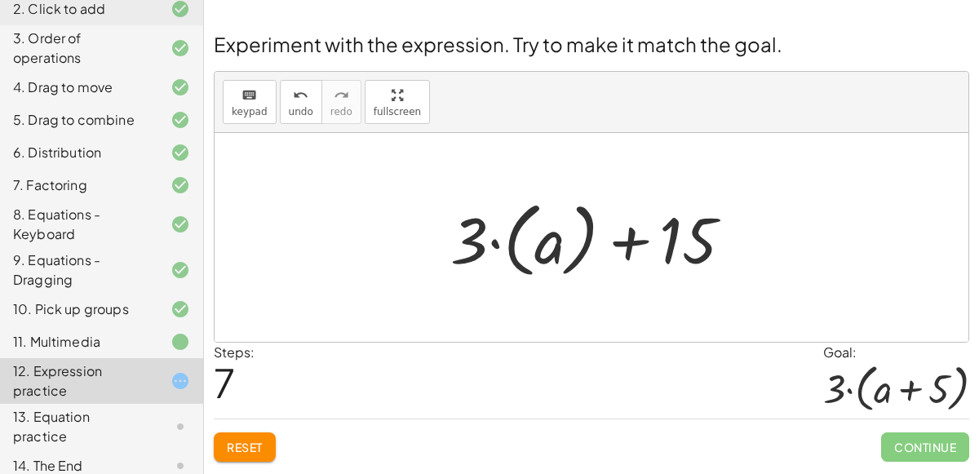
click at [615, 239] on div at bounding box center [597, 237] width 311 height 91
drag, startPoint x: 468, startPoint y: 248, endPoint x: 441, endPoint y: 233, distance: 30.7
click at [442, 233] on div at bounding box center [597, 237] width 311 height 91
drag, startPoint x: 681, startPoint y: 240, endPoint x: 669, endPoint y: 238, distance: 11.5
click at [669, 238] on div at bounding box center [597, 237] width 311 height 91
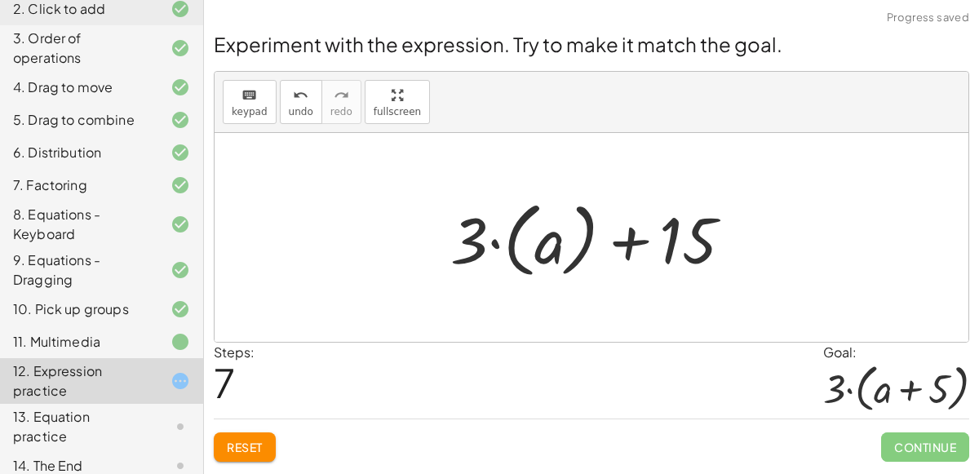
click at [493, 252] on div at bounding box center [597, 237] width 311 height 91
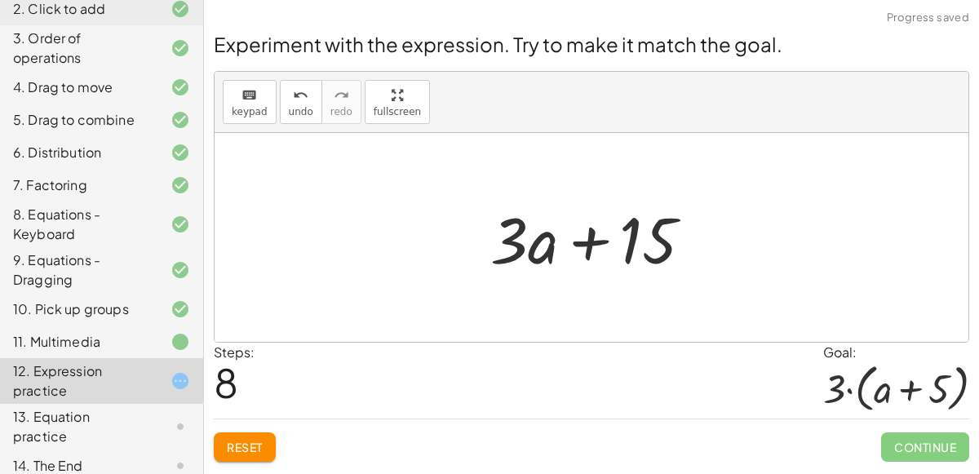
click at [537, 249] on div at bounding box center [598, 238] width 232 height 84
click at [665, 233] on div at bounding box center [598, 238] width 232 height 84
click at [519, 243] on div at bounding box center [598, 238] width 232 height 84
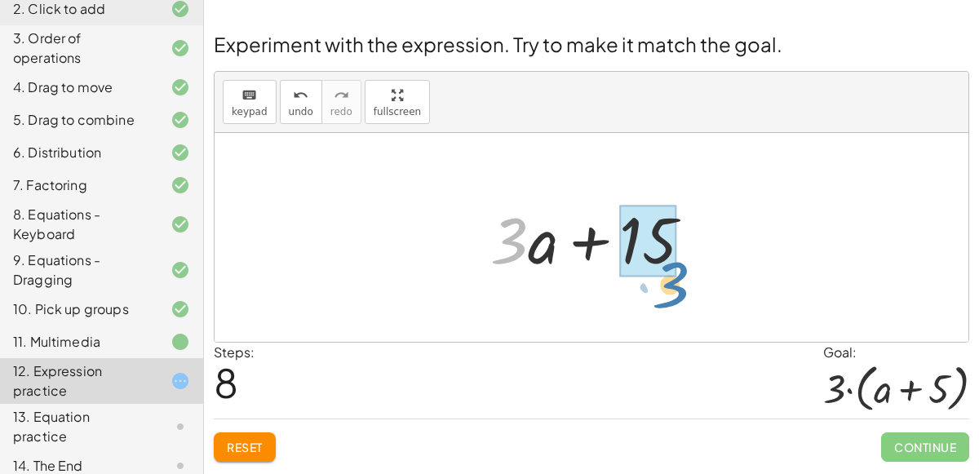
drag, startPoint x: 519, startPoint y: 243, endPoint x: 675, endPoint y: 290, distance: 162.8
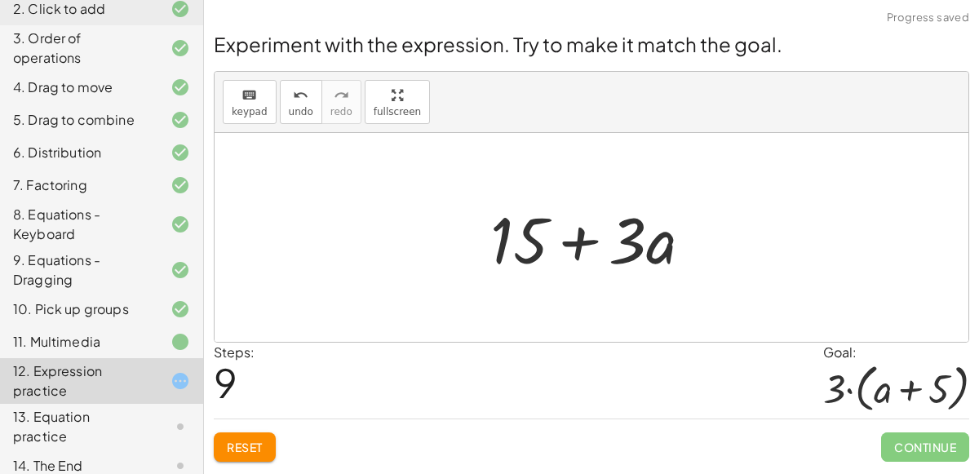
click at [219, 448] on button "Reset" at bounding box center [245, 446] width 62 height 29
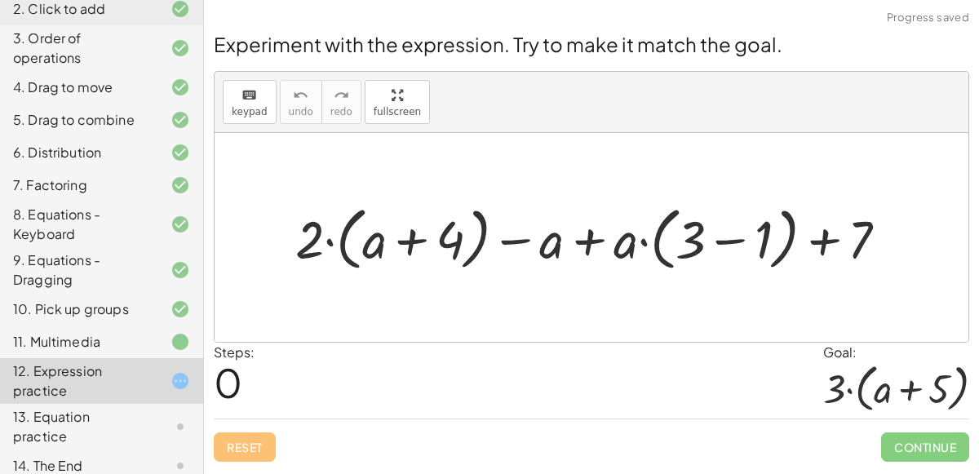
click at [346, 236] on div at bounding box center [597, 237] width 621 height 77
click at [383, 241] on div at bounding box center [597, 237] width 621 height 77
click at [584, 241] on div at bounding box center [597, 237] width 621 height 77
click at [721, 228] on div at bounding box center [597, 237] width 621 height 77
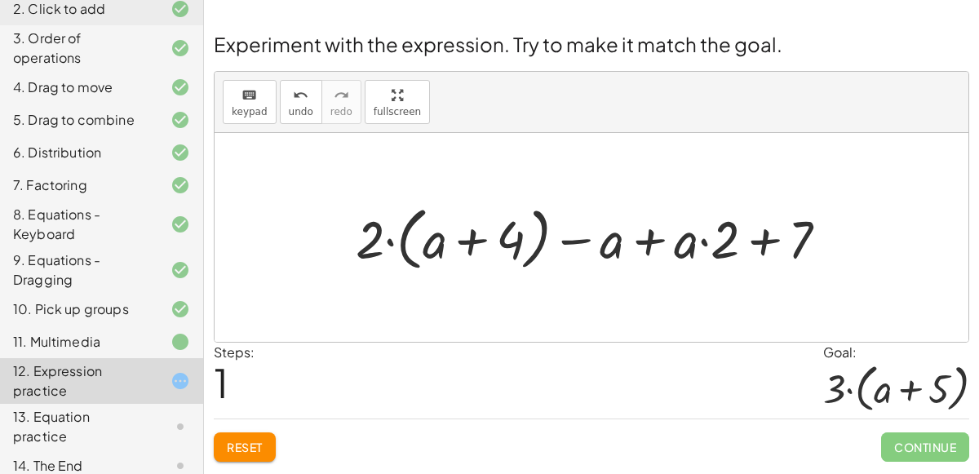
click at [756, 236] on div at bounding box center [597, 237] width 501 height 77
click at [453, 239] on div at bounding box center [597, 237] width 501 height 77
drag, startPoint x: 362, startPoint y: 235, endPoint x: 423, endPoint y: 238, distance: 61.2
